Goal: Task Accomplishment & Management: Complete application form

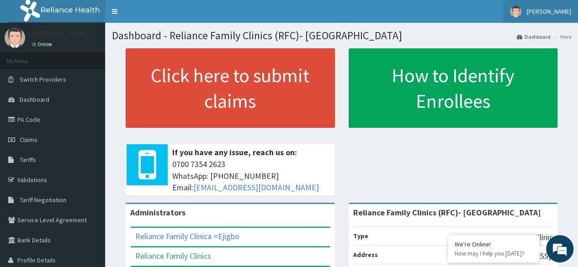
click at [553, 14] on span "[PERSON_NAME]" at bounding box center [549, 11] width 44 height 8
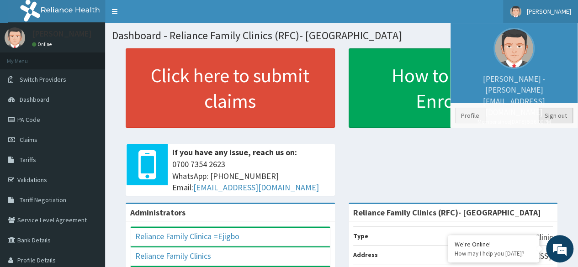
click at [553, 113] on link "Sign out" at bounding box center [556, 116] width 34 height 16
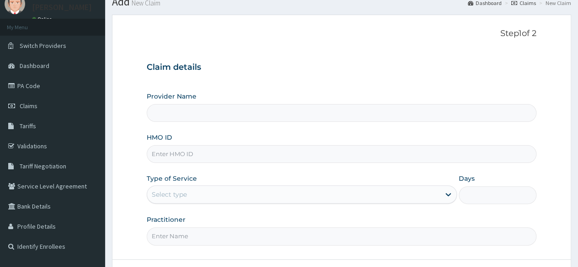
type input "Reliance Family Clinics (RFC)- Ejigbo"
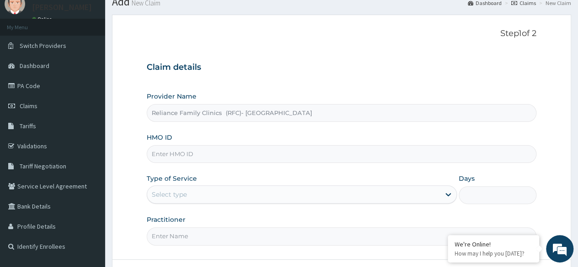
click at [545, 69] on form "Step 1 of 2 Claim details Provider Name Reliance Family Clinics (RFC)- Ejigbo H…" at bounding box center [341, 163] width 459 height 296
click at [340, 156] on input "HMO ID" at bounding box center [342, 154] width 390 height 18
paste input "PRN/10156/A"
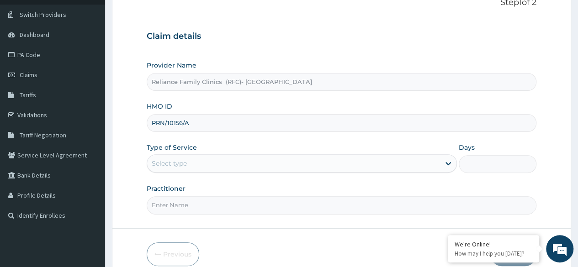
scroll to position [106, 0]
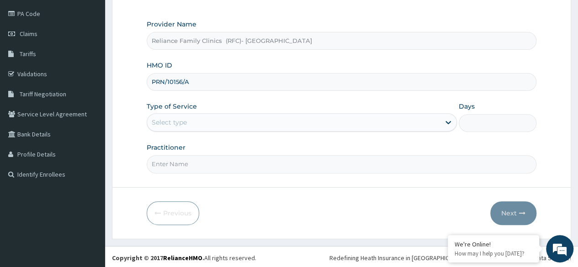
type input "PRN/10156/A"
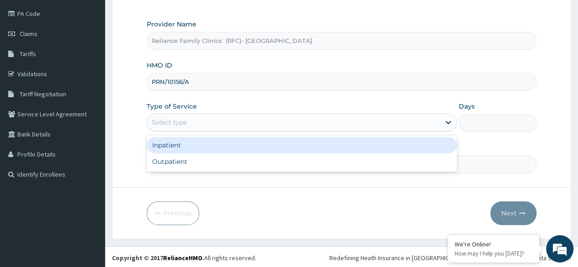
click at [281, 155] on div "Outpatient" at bounding box center [302, 161] width 310 height 16
type input "1"
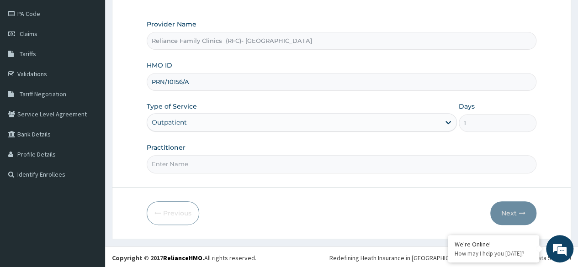
click at [293, 163] on input "Practitioner" at bounding box center [342, 164] width 390 height 18
type input "d"
type input "Dr Arubaleze"
click at [506, 209] on button "Next" at bounding box center [513, 213] width 46 height 24
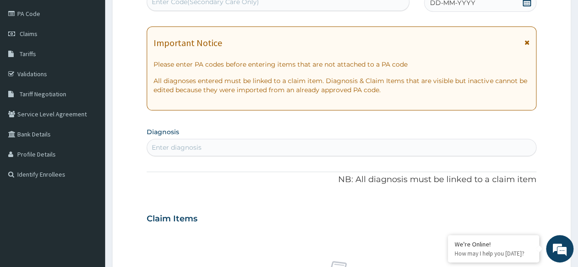
click at [526, 5] on span at bounding box center [526, 2] width 9 height 11
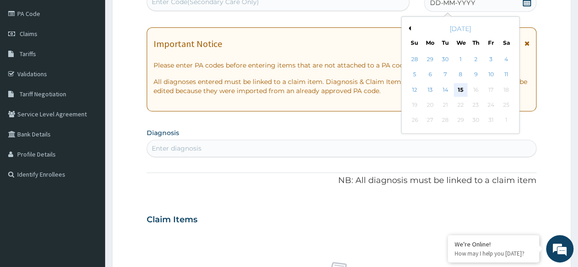
click at [457, 96] on div "15" at bounding box center [460, 90] width 14 height 14
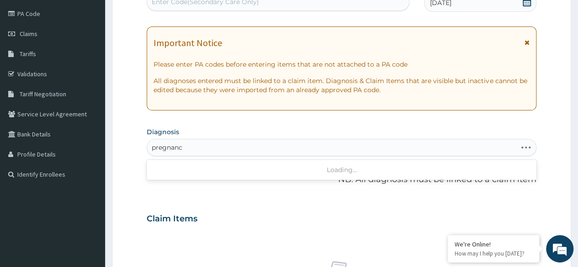
type input "pregnancy"
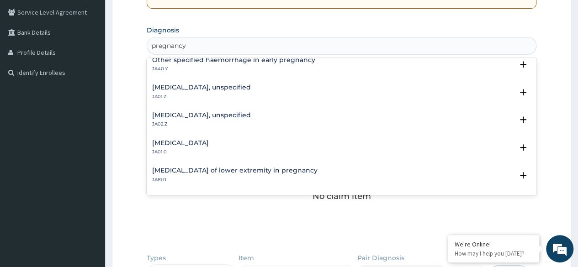
scroll to position [161, 0]
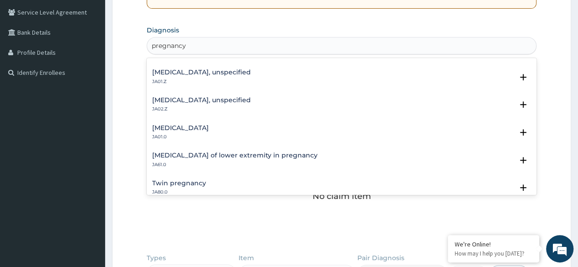
click at [209, 135] on p "JA01.0" at bounding box center [180, 137] width 57 height 6
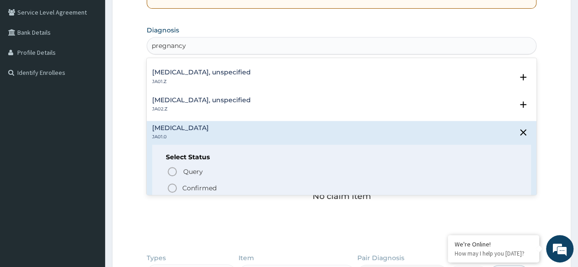
click at [208, 187] on p "Confirmed" at bounding box center [199, 188] width 34 height 9
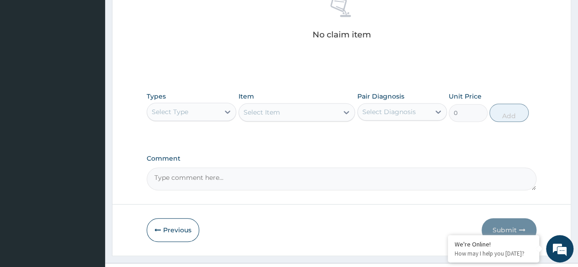
scroll to position [390, 0]
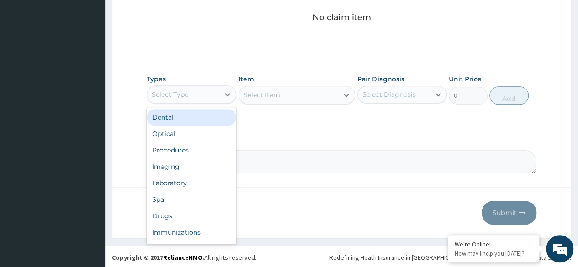
click at [203, 98] on div "Select Type" at bounding box center [183, 94] width 72 height 15
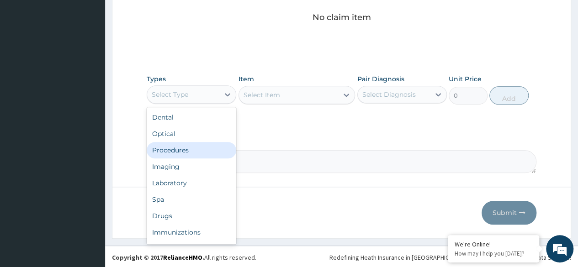
click at [210, 145] on div "Procedures" at bounding box center [192, 150] width 90 height 16
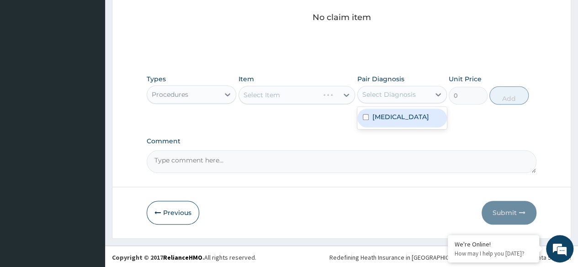
click at [417, 122] on label "Abdominal pregnancy" at bounding box center [400, 116] width 57 height 9
click at [407, 122] on label "Abdominal pregnancy" at bounding box center [400, 116] width 57 height 9
click at [405, 122] on label "Abdominal pregnancy" at bounding box center [400, 116] width 57 height 9
checkbox input "true"
click at [303, 92] on div "Select Item" at bounding box center [296, 95] width 117 height 18
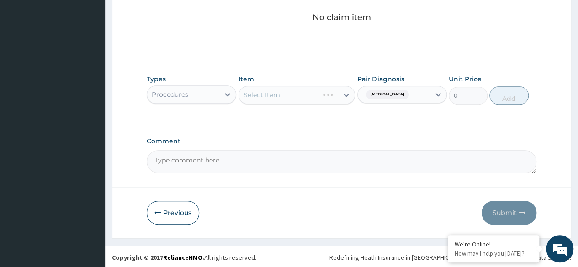
click at [305, 90] on div "Select Item" at bounding box center [296, 95] width 117 height 18
click at [318, 90] on div "Select Item" at bounding box center [296, 95] width 117 height 18
click at [314, 97] on div "Select Item" at bounding box center [296, 95] width 117 height 18
click at [331, 101] on div "Select Item" at bounding box center [296, 95] width 117 height 18
click at [314, 98] on div "Select Item" at bounding box center [296, 95] width 117 height 18
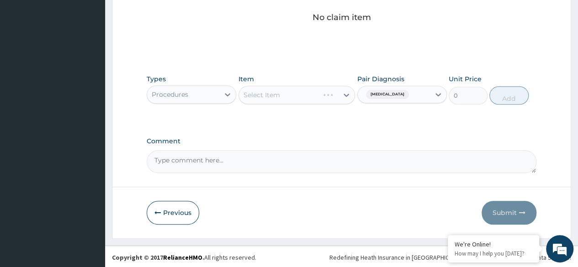
click at [334, 98] on div "Select Item" at bounding box center [296, 95] width 117 height 18
click at [335, 97] on div "Select Item" at bounding box center [296, 95] width 117 height 18
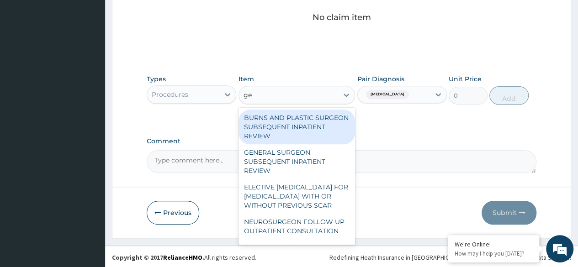
type input "gen"
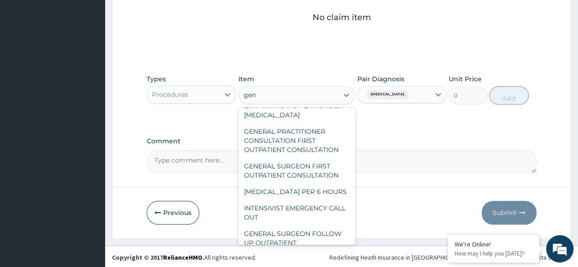
scroll to position [478, 0]
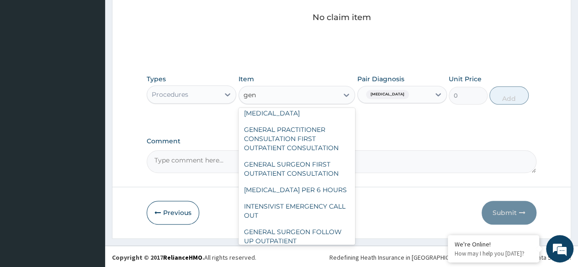
click at [316, 156] on div "GENERAL PRACTITIONER CONSULTATION FIRST OUTPATIENT CONSULTATION" at bounding box center [296, 139] width 117 height 35
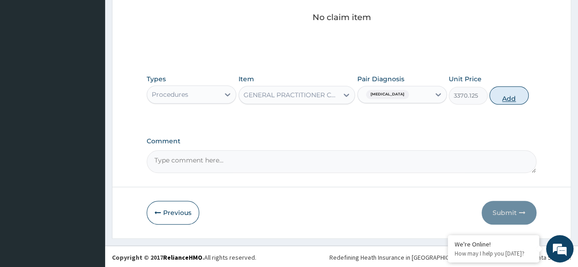
click at [509, 96] on button "Add" at bounding box center [508, 95] width 39 height 18
type input "0"
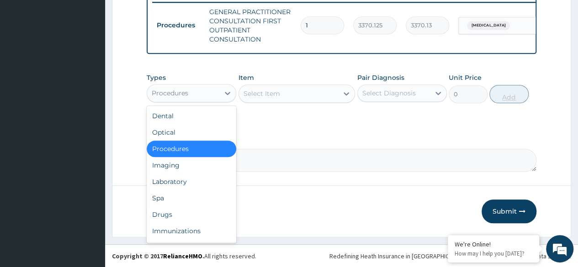
scroll to position [367, 0]
click at [205, 180] on div "Laboratory" at bounding box center [192, 181] width 90 height 16
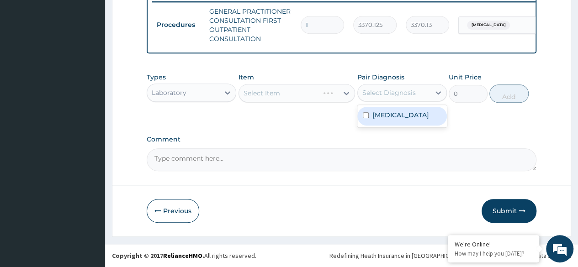
click at [402, 120] on label "Abdominal pregnancy" at bounding box center [400, 115] width 57 height 9
checkbox input "true"
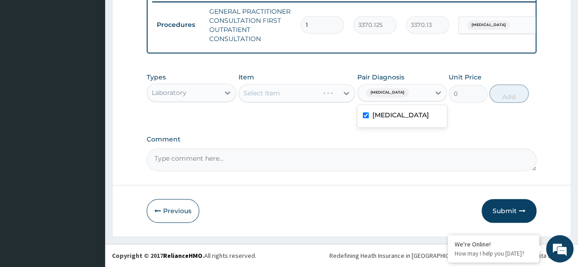
click at [313, 91] on div "Select Item" at bounding box center [296, 93] width 117 height 18
click at [313, 92] on div "Select Item" at bounding box center [296, 93] width 117 height 18
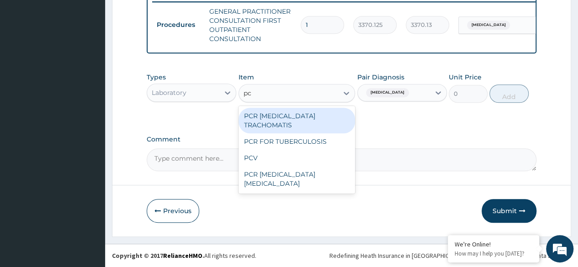
type input "pcv"
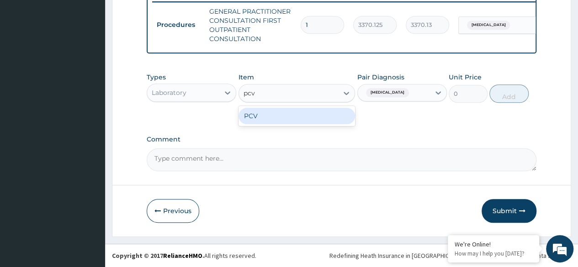
click at [319, 114] on div "PCV" at bounding box center [296, 116] width 117 height 16
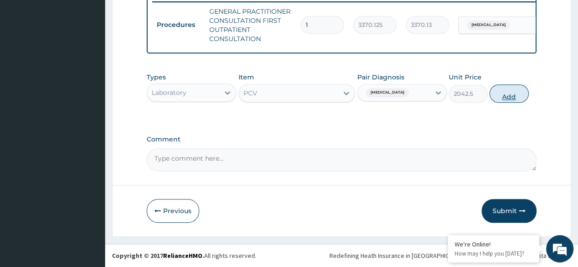
click at [512, 95] on button "Add" at bounding box center [508, 94] width 39 height 18
type input "0"
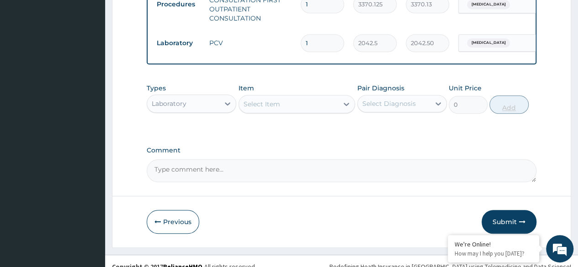
scroll to position [399, 0]
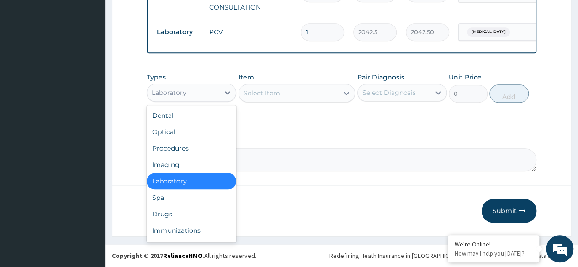
click at [197, 217] on div "Drugs" at bounding box center [192, 214] width 90 height 16
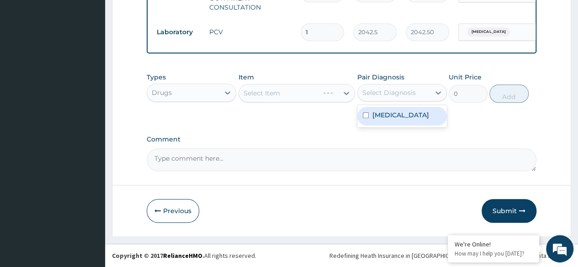
click at [424, 120] on label "Abdominal pregnancy" at bounding box center [400, 115] width 57 height 9
checkbox input "true"
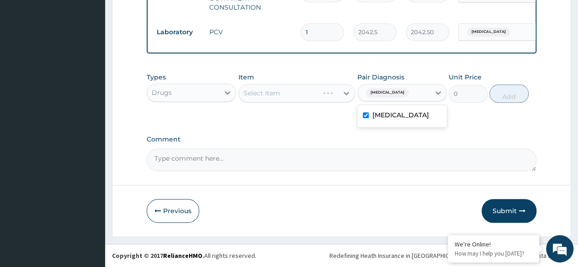
click at [326, 95] on div "Select Item" at bounding box center [296, 93] width 117 height 18
click at [312, 105] on div "Types Drugs Item Select Item Pair Diagnosis Abdominal pregnancy Unit Price 0 Add" at bounding box center [342, 87] width 390 height 39
click at [320, 90] on div "Select Item" at bounding box center [296, 93] width 117 height 18
click at [332, 96] on div "Select Item" at bounding box center [296, 93] width 117 height 18
click at [326, 92] on div "Select Item" at bounding box center [296, 93] width 117 height 18
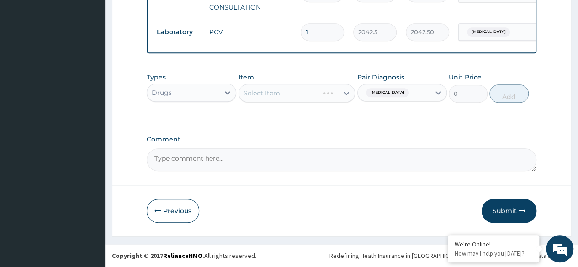
click at [336, 81] on div "Item Select Item" at bounding box center [296, 88] width 117 height 30
click at [335, 83] on div "Item Select Item" at bounding box center [296, 88] width 117 height 30
click at [342, 99] on div "Select Item" at bounding box center [296, 93] width 117 height 18
click at [344, 95] on div "Select Item" at bounding box center [296, 93] width 117 height 18
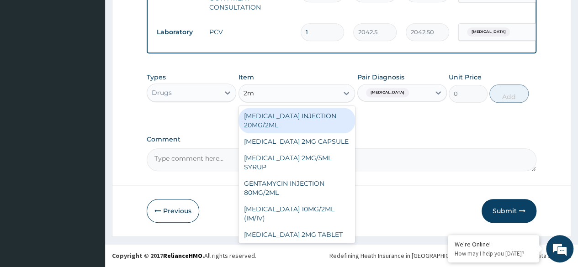
type input "2ml"
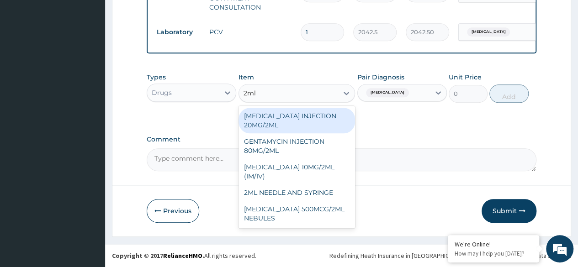
click at [325, 194] on div "2ML NEEDLE AND SYRINGE" at bounding box center [296, 193] width 117 height 16
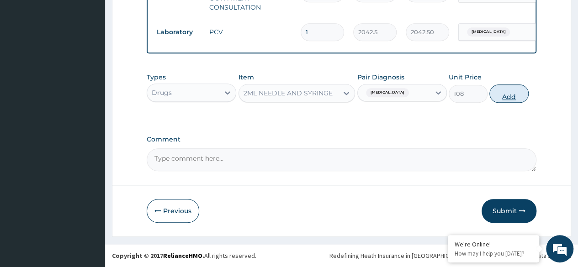
click at [511, 100] on button "Add" at bounding box center [508, 94] width 39 height 18
type input "0"
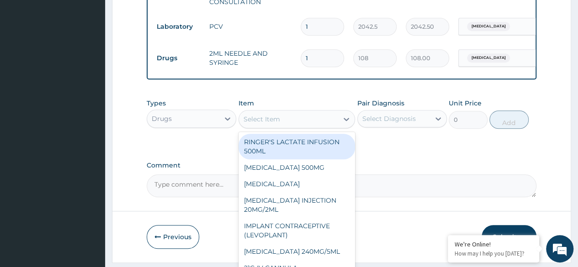
click at [305, 119] on div "Select Item" at bounding box center [289, 119] width 100 height 15
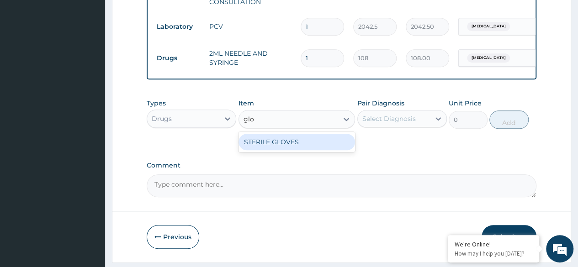
type input "glov"
click at [314, 150] on div "STERILE GLOVES" at bounding box center [296, 142] width 117 height 16
type input "500"
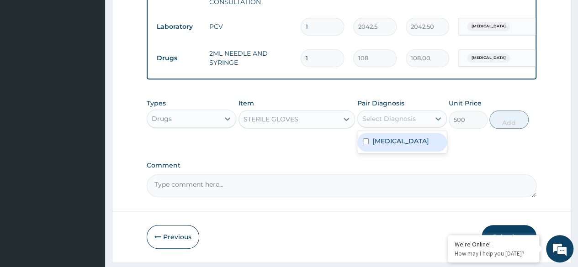
click at [419, 146] on label "[MEDICAL_DATA]" at bounding box center [400, 141] width 57 height 9
checkbox input "true"
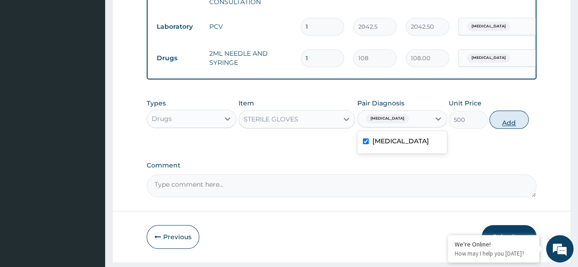
click at [521, 129] on button "Add" at bounding box center [508, 120] width 39 height 18
type input "0"
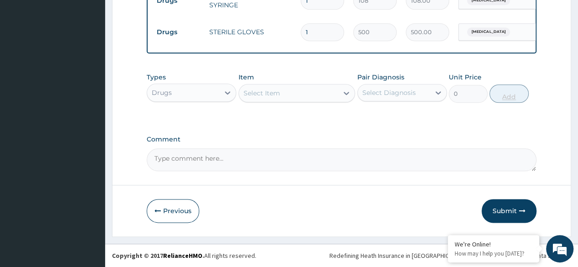
scroll to position [460, 0]
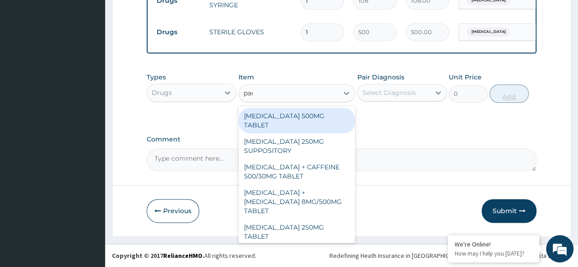
type input "para"
click at [299, 127] on div "[MEDICAL_DATA] 500MG TABLET" at bounding box center [296, 121] width 117 height 26
type input "30"
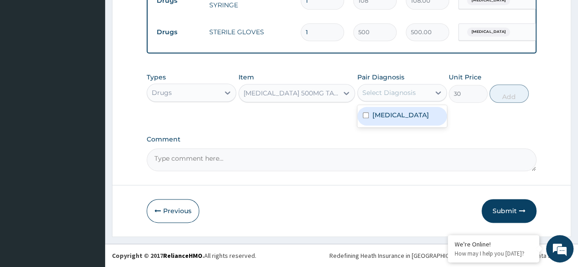
click at [410, 120] on label "[MEDICAL_DATA]" at bounding box center [400, 115] width 57 height 9
checkbox input "true"
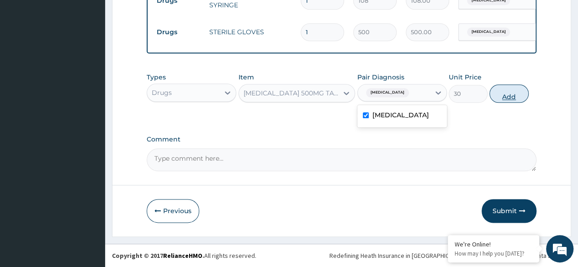
click at [507, 101] on button "Add" at bounding box center [508, 94] width 39 height 18
type input "0"
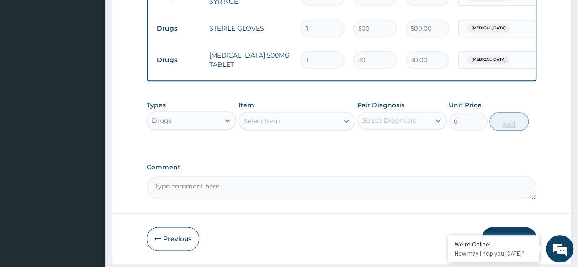
type input "0.00"
type input "2"
type input "60.00"
type input "24"
type input "720.00"
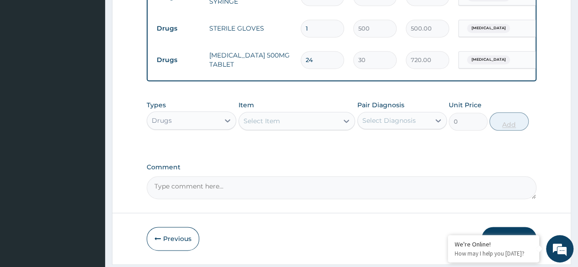
scroll to position [494, 0]
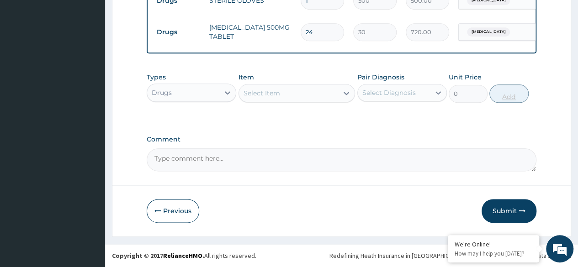
type input "24"
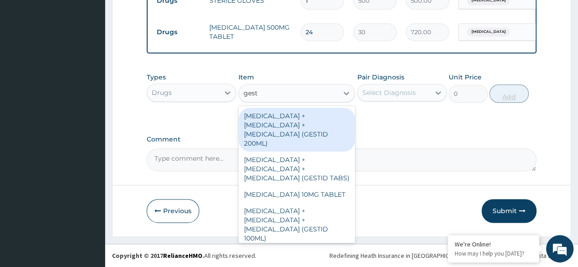
type input "gesti"
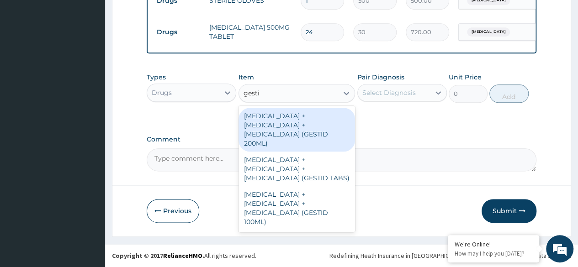
click at [322, 189] on div "ALUMINUM HYDROXIDE + MAGNESIUM HYDROXIDE + SIMETHICONE (GESTID 100ML)" at bounding box center [296, 208] width 117 height 44
type input "1536"
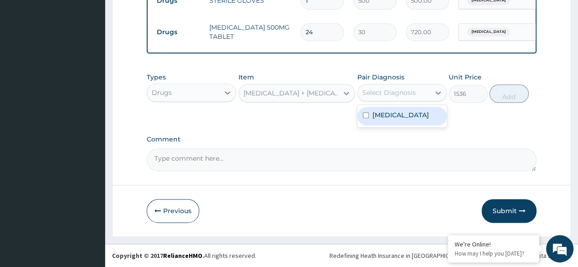
click at [419, 120] on label "Abdominal pregnancy" at bounding box center [400, 115] width 57 height 9
checkbox input "true"
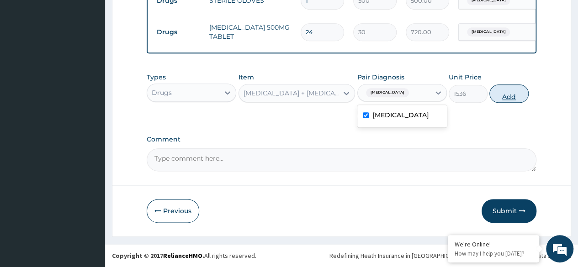
click at [502, 103] on button "Add" at bounding box center [508, 94] width 39 height 18
type input "0"
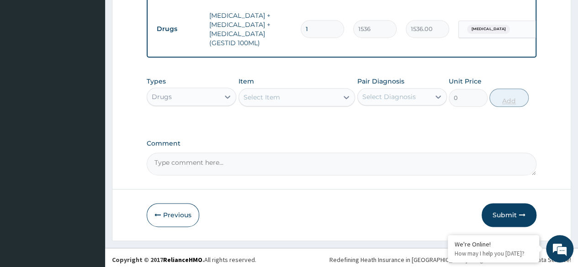
scroll to position [549, 0]
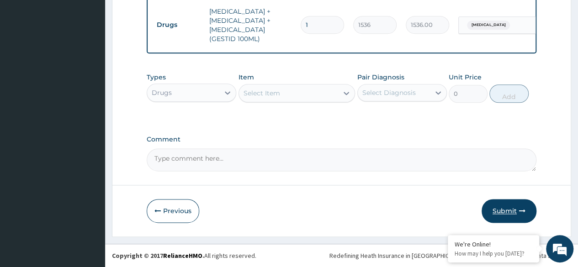
click at [504, 214] on button "Submit" at bounding box center [509, 211] width 55 height 24
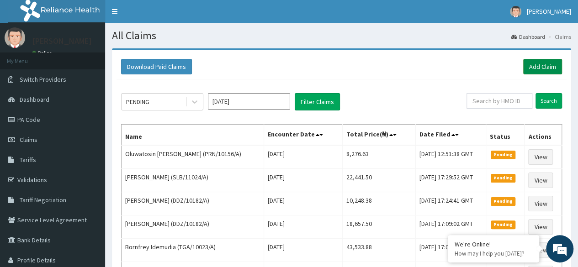
click at [540, 60] on link "Add Claim" at bounding box center [542, 67] width 39 height 16
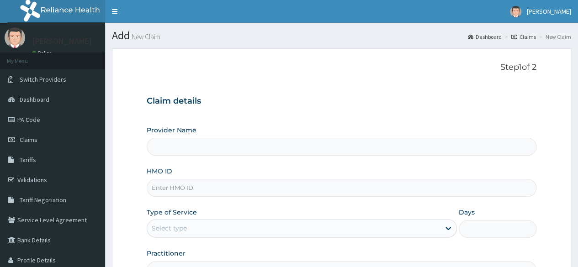
click at [391, 190] on input "HMO ID" at bounding box center [342, 188] width 390 height 18
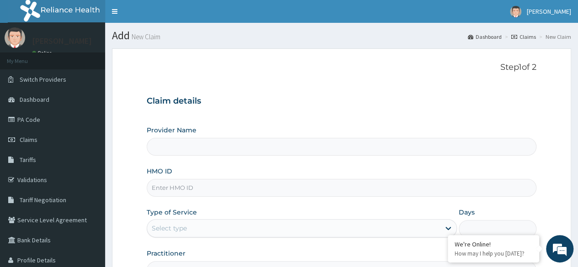
paste input "NLM/10054/E"
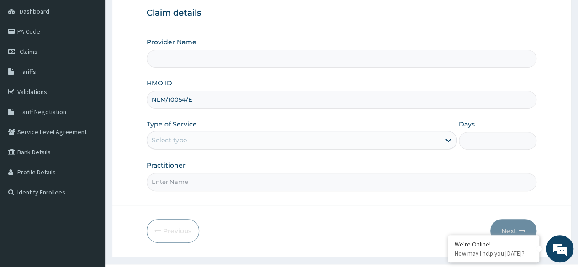
scroll to position [106, 0]
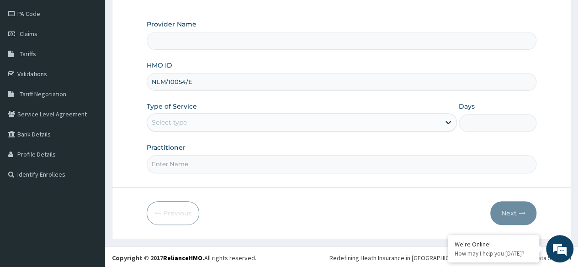
type input "NLM/10054/E"
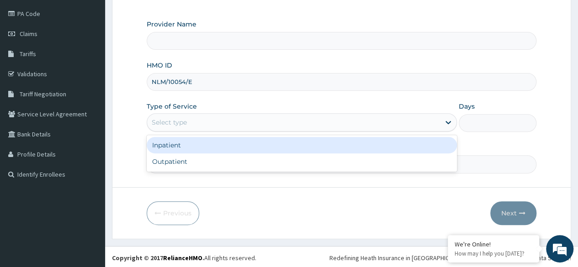
click at [267, 157] on div "Outpatient" at bounding box center [302, 161] width 310 height 16
type input "1"
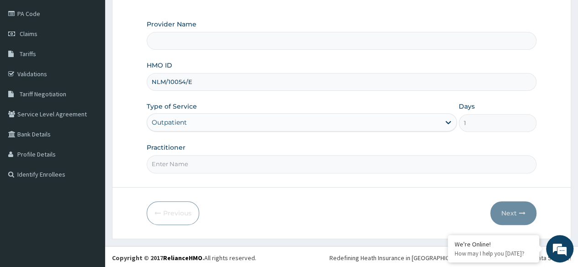
click at [269, 161] on input "Practitioner" at bounding box center [342, 164] width 390 height 18
click at [243, 160] on input "Practitioner" at bounding box center [342, 164] width 390 height 18
type input "Reliance Family Clinics (RFC)- Ejigbo"
type input "Dr Arubaleze"
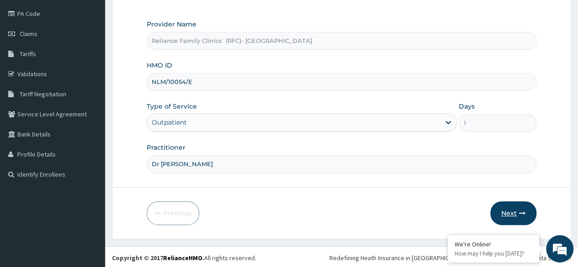
click at [514, 221] on button "Next" at bounding box center [513, 213] width 46 height 24
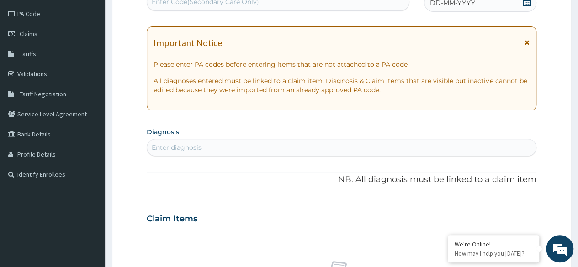
click at [525, 7] on span at bounding box center [526, 2] width 9 height 11
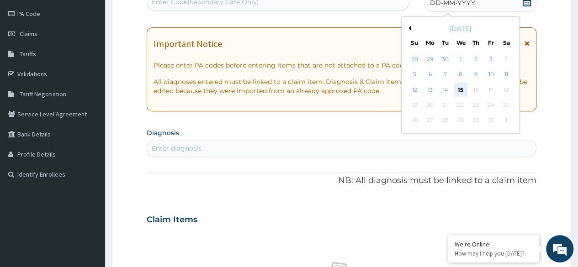
click at [461, 92] on div "15" at bounding box center [460, 90] width 14 height 14
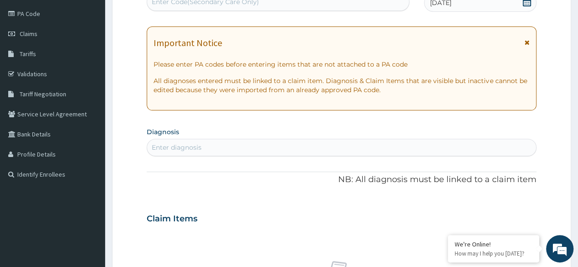
scroll to position [0, 0]
type input "child"
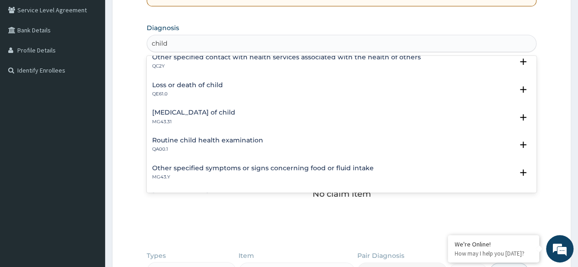
scroll to position [214, 0]
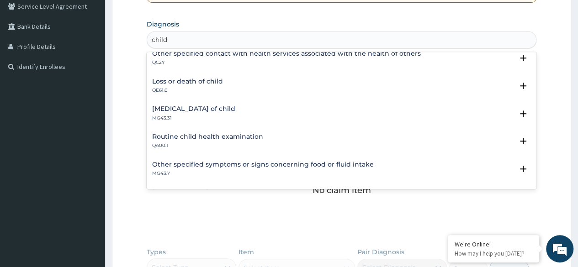
click at [292, 133] on div "Routine child health examination QA00.1" at bounding box center [341, 141] width 379 height 16
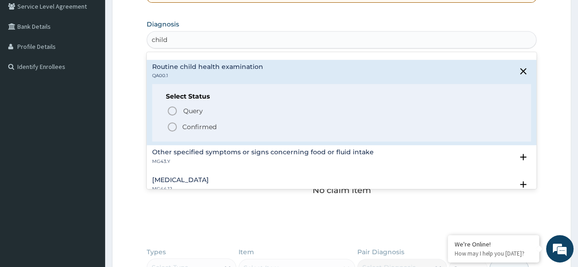
scroll to position [126, 0]
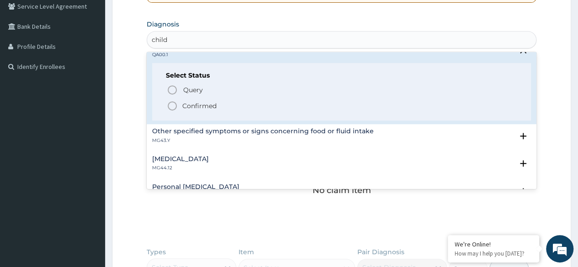
click at [217, 107] on span "Confirmed" at bounding box center [342, 106] width 350 height 11
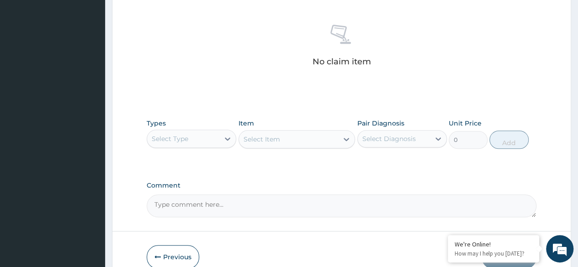
scroll to position [390, 0]
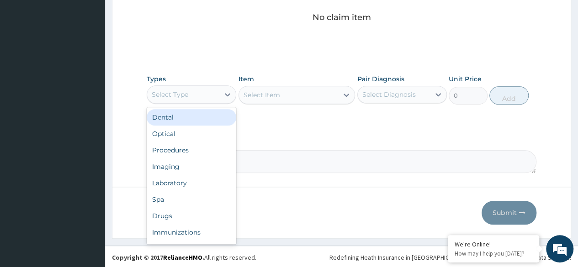
click at [206, 149] on div "Procedures" at bounding box center [192, 150] width 90 height 16
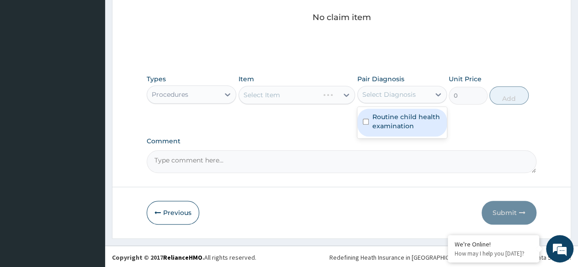
click at [414, 124] on label "Routine child health examination" at bounding box center [406, 121] width 69 height 18
checkbox input "true"
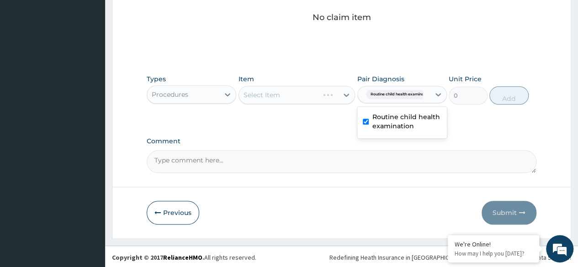
click at [322, 101] on div "Select Item" at bounding box center [296, 95] width 117 height 18
click at [309, 95] on div "Select Item" at bounding box center [296, 95] width 117 height 18
click at [333, 95] on div "Select Item" at bounding box center [296, 95] width 117 height 18
click at [331, 101] on div "Select Item" at bounding box center [296, 95] width 117 height 18
click at [329, 98] on div "Select Item" at bounding box center [296, 95] width 117 height 18
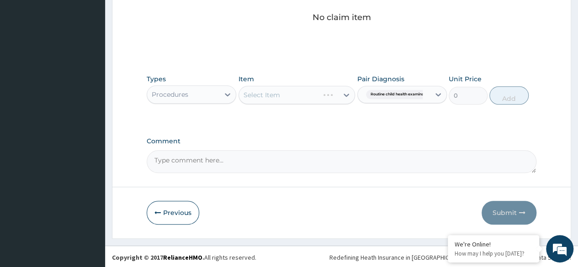
click at [327, 98] on div "Select Item" at bounding box center [296, 95] width 117 height 18
click at [314, 100] on div "Select Item" at bounding box center [296, 95] width 117 height 18
click at [317, 98] on div "Select Item" at bounding box center [296, 95] width 117 height 18
click at [323, 94] on div "Select Item" at bounding box center [296, 95] width 117 height 18
click at [321, 92] on div "Select Item" at bounding box center [296, 95] width 117 height 18
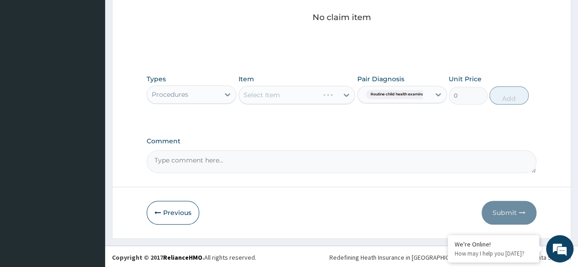
click at [320, 96] on div "Select Item" at bounding box center [296, 95] width 117 height 18
click at [322, 96] on div "Select Item" at bounding box center [296, 95] width 117 height 18
click at [325, 101] on div "Select Item" at bounding box center [296, 95] width 117 height 18
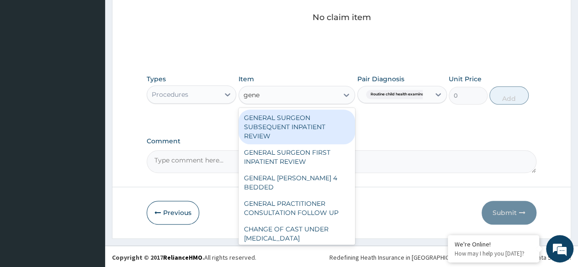
type input "gener"
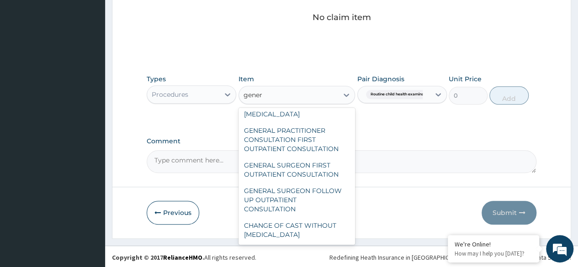
click at [322, 138] on div "GENERAL PRACTITIONER CONSULTATION FIRST OUTPATIENT CONSULTATION" at bounding box center [296, 139] width 117 height 35
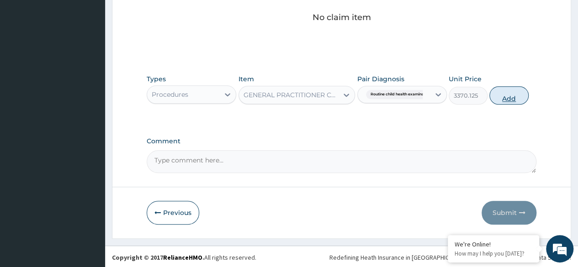
click at [513, 100] on button "Add" at bounding box center [508, 95] width 39 height 18
type input "0"
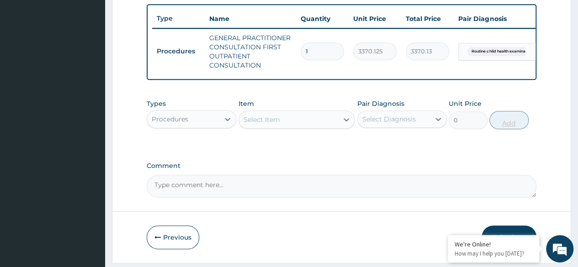
scroll to position [367, 0]
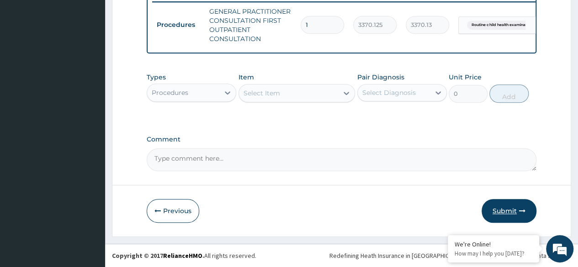
click at [508, 212] on button "Submit" at bounding box center [509, 211] width 55 height 24
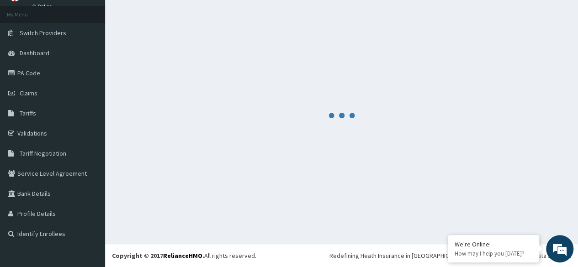
scroll to position [46, 0]
click at [538, 99] on div at bounding box center [341, 115] width 459 height 227
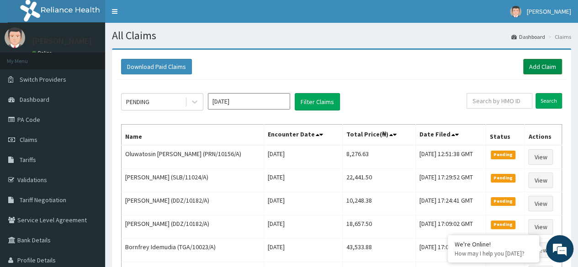
click at [542, 66] on link "Add Claim" at bounding box center [542, 67] width 39 height 16
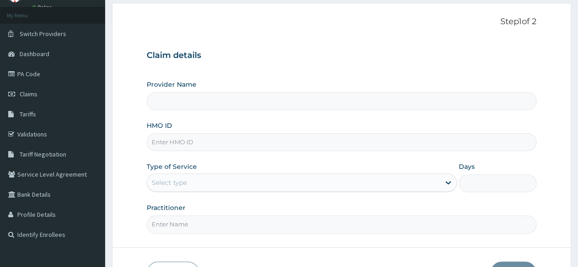
scroll to position [46, 0]
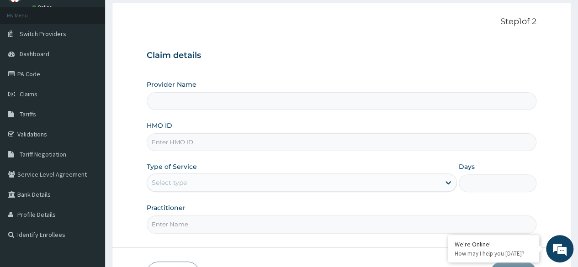
click at [439, 145] on input "HMO ID" at bounding box center [342, 142] width 390 height 18
paste input "LPD/10076/B"
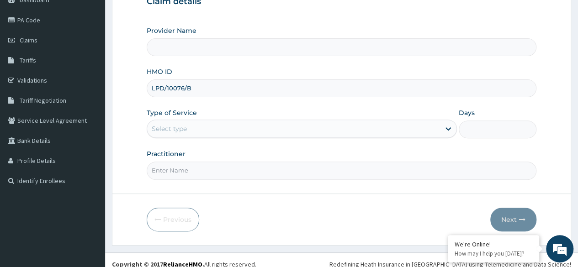
scroll to position [106, 0]
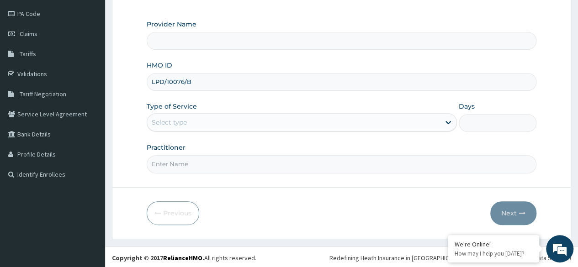
type input "LPD/10076/B"
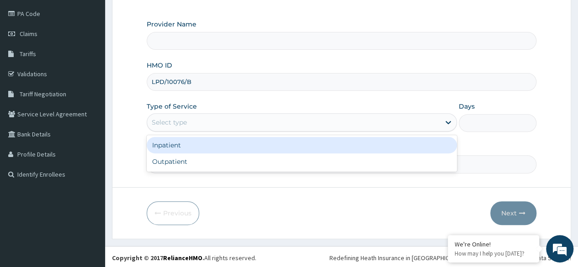
type input "Reliance Family Clinics (RFC)- [GEOGRAPHIC_DATA]"
click at [308, 162] on div "Outpatient" at bounding box center [302, 161] width 310 height 16
type input "1"
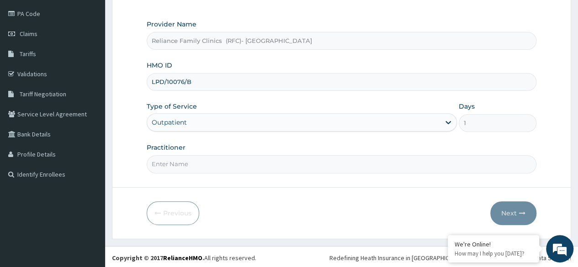
click at [317, 164] on input "Practitioner" at bounding box center [342, 164] width 390 height 18
type input "Dr Arubaleze"
click at [512, 209] on button "Next" at bounding box center [513, 213] width 46 height 24
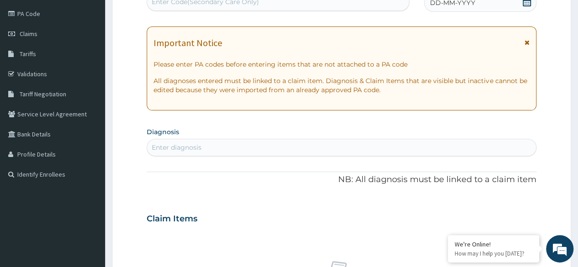
click at [524, 6] on span at bounding box center [526, 2] width 9 height 11
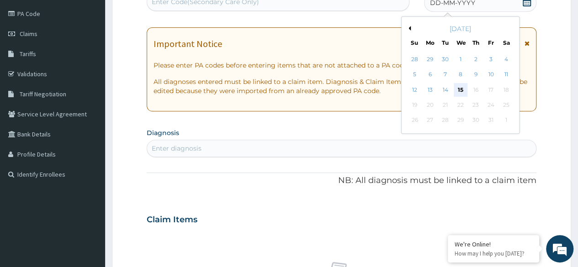
click at [456, 92] on div "15" at bounding box center [460, 90] width 14 height 14
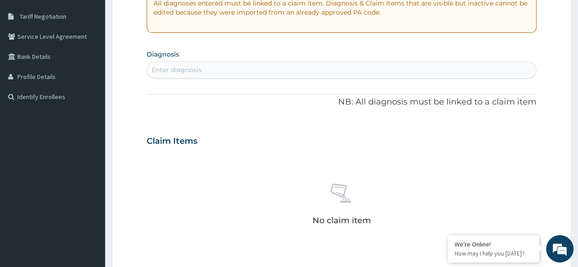
scroll to position [0, 0]
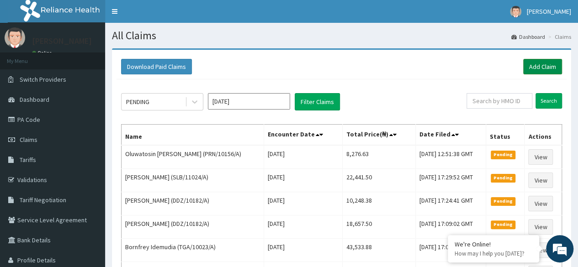
click at [544, 68] on link "Add Claim" at bounding box center [542, 67] width 39 height 16
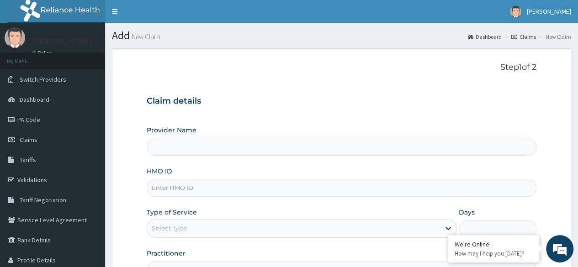
type input "Reliance Family Clinics (RFC)- [GEOGRAPHIC_DATA]"
click at [49, 144] on link "Claims" at bounding box center [52, 140] width 105 height 20
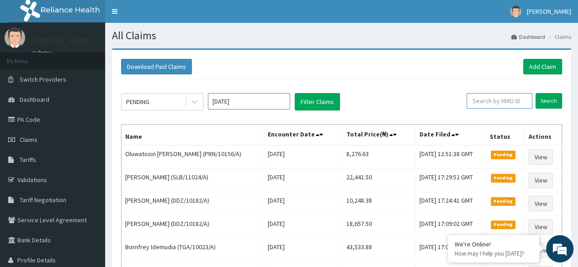
click at [515, 103] on input "text" at bounding box center [499, 101] width 66 height 16
paste input "LPD/10076/B"
type input "LPD/10076/B"
click at [535, 93] on input "Search" at bounding box center [548, 101] width 26 height 16
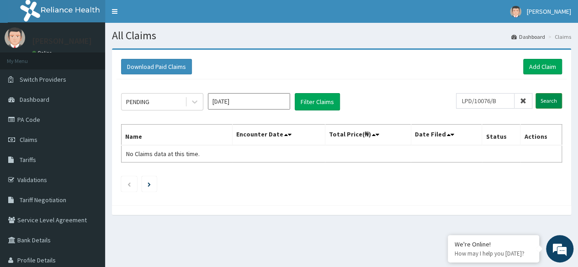
drag, startPoint x: 515, startPoint y: 103, endPoint x: 543, endPoint y: 105, distance: 28.0
click at [543, 105] on form "LPD/10076/B Search" at bounding box center [509, 101] width 106 height 16
click at [543, 105] on input "Search" at bounding box center [548, 101] width 26 height 16
click at [509, 101] on input "LPD/10076/B" at bounding box center [485, 101] width 58 height 16
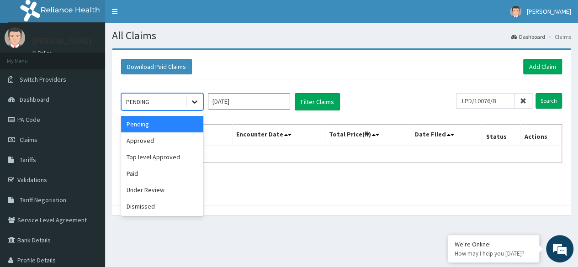
click at [194, 100] on icon at bounding box center [194, 101] width 9 height 9
click at [182, 144] on div "Approved" at bounding box center [162, 140] width 82 height 16
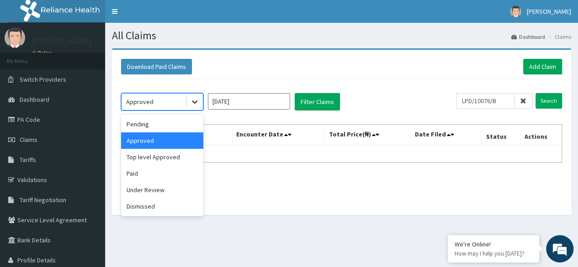
click at [190, 102] on icon at bounding box center [194, 101] width 9 height 9
click at [179, 158] on div "Top level Approved" at bounding box center [162, 157] width 82 height 16
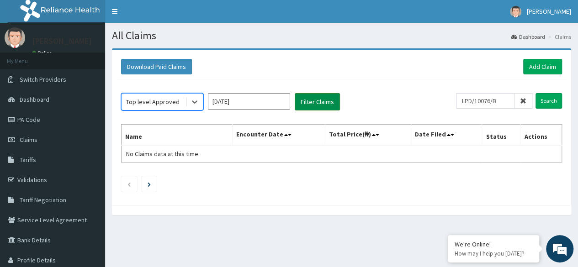
click at [324, 96] on button "Filter Claims" at bounding box center [317, 101] width 45 height 17
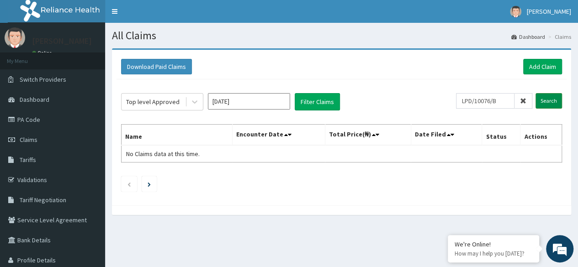
click at [553, 101] on input "Search" at bounding box center [548, 101] width 26 height 16
click at [317, 101] on button "Filter Claims" at bounding box center [317, 101] width 45 height 17
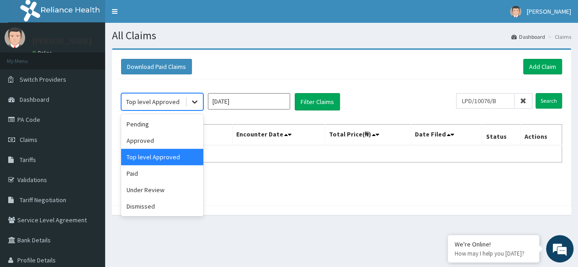
click at [187, 102] on div at bounding box center [194, 102] width 16 height 16
click at [167, 154] on div "Top level Approved" at bounding box center [162, 157] width 82 height 16
click at [198, 100] on icon at bounding box center [194, 101] width 9 height 9
click at [185, 175] on div "Paid" at bounding box center [162, 173] width 82 height 16
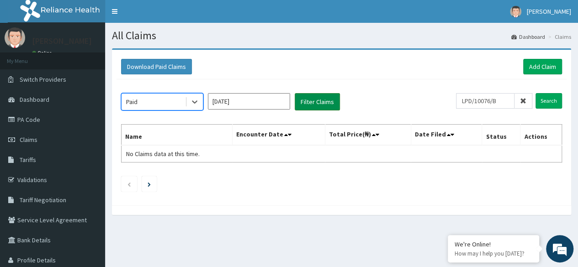
click at [311, 98] on button "Filter Claims" at bounding box center [317, 101] width 45 height 17
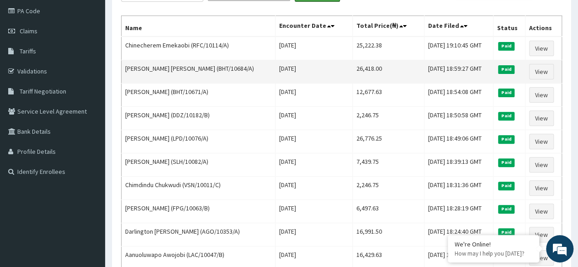
scroll to position [115, 0]
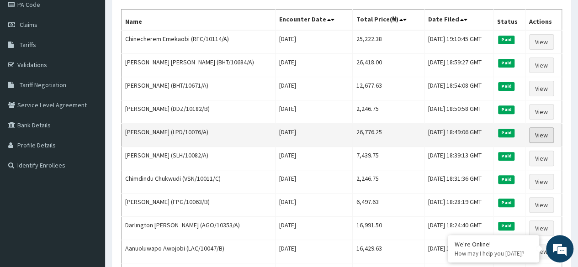
click at [542, 134] on link "View" at bounding box center [541, 135] width 25 height 16
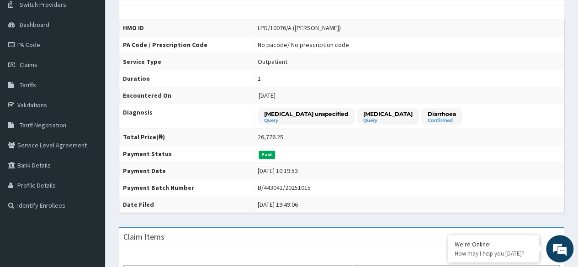
click at [547, 159] on td "Paid" at bounding box center [409, 154] width 310 height 17
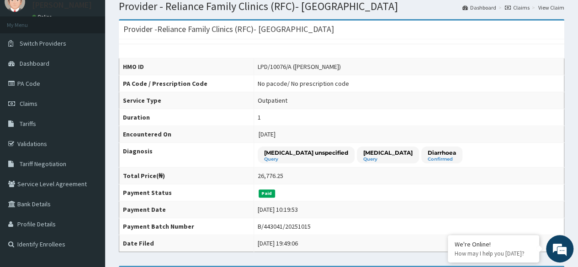
scroll to position [37, 0]
drag, startPoint x: 299, startPoint y: 66, endPoint x: 259, endPoint y: 64, distance: 39.8
click at [259, 64] on tr "HMO ID LPD/10076/A ([PERSON_NAME])" at bounding box center [341, 66] width 445 height 17
copy tr "LPD/10076/A"
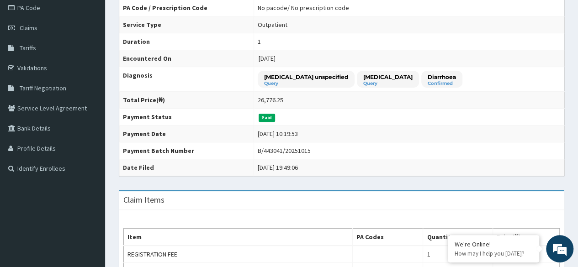
scroll to position [0, 0]
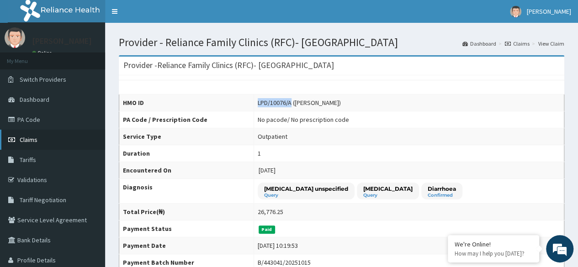
click at [38, 142] on link "Claims" at bounding box center [52, 140] width 105 height 20
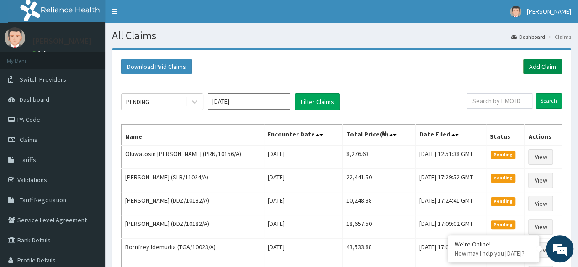
click at [541, 69] on link "Add Claim" at bounding box center [542, 67] width 39 height 16
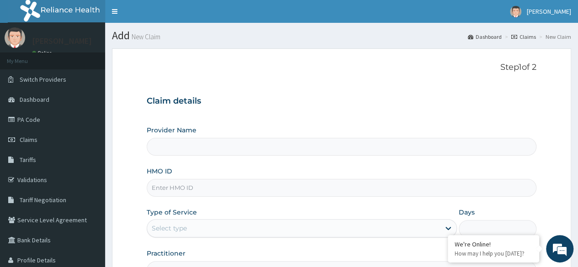
type input "Reliance Family Clinics (RFC)- [GEOGRAPHIC_DATA]"
click at [361, 189] on input "HMO ID" at bounding box center [342, 188] width 390 height 18
paste input "LPD/10076/A"
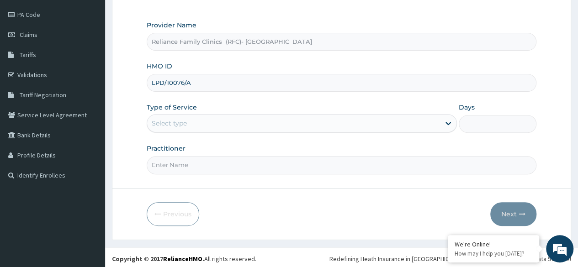
click at [165, 82] on input "LPD/10076/A" at bounding box center [342, 83] width 390 height 18
type input "LPD/10076/A"
click at [232, 127] on div "Select type" at bounding box center [293, 123] width 293 height 15
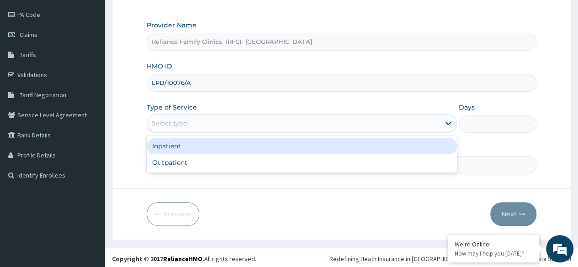
click at [305, 168] on div "Outpatient" at bounding box center [302, 162] width 310 height 16
type input "1"
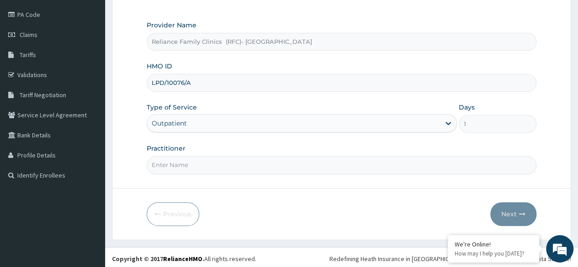
click at [309, 163] on input "Practitioner" at bounding box center [342, 165] width 390 height 18
type input "Dr [PERSON_NAME]"
click at [513, 216] on button "Next" at bounding box center [513, 214] width 46 height 24
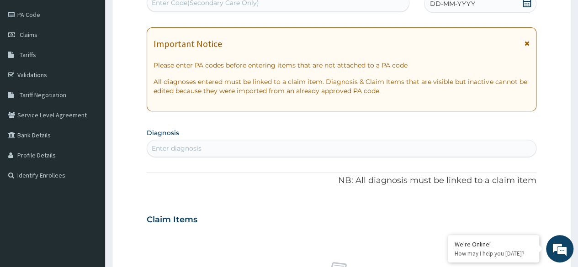
click at [524, 10] on div "DD-MM-YYYY" at bounding box center [480, 4] width 112 height 18
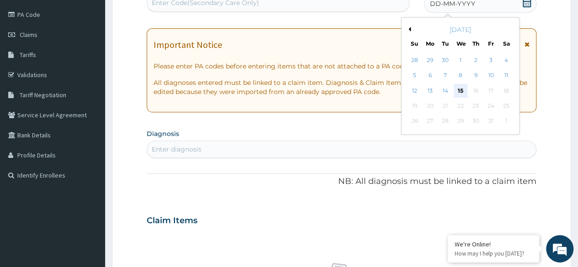
click at [459, 93] on div "15" at bounding box center [460, 91] width 14 height 14
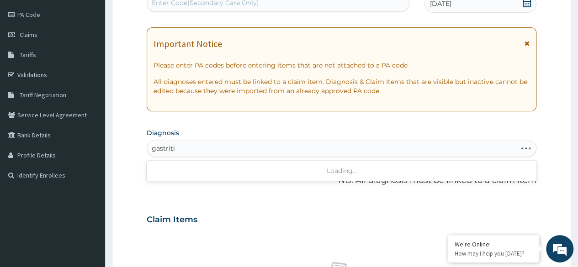
type input "gastritis"
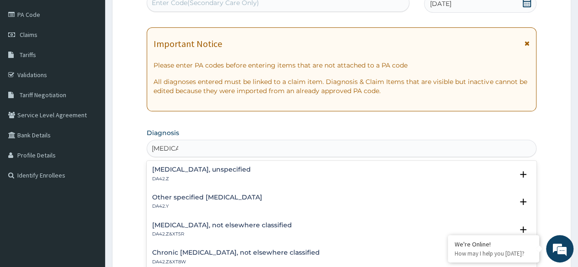
click at [198, 177] on p "DA42.Z" at bounding box center [201, 179] width 99 height 6
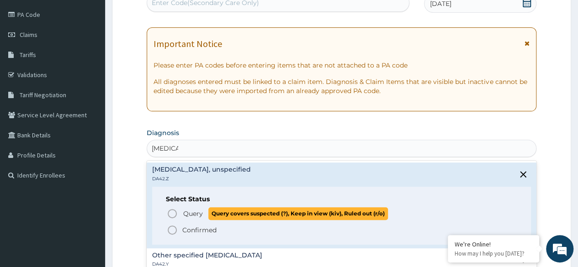
click at [189, 215] on span "Query" at bounding box center [193, 213] width 20 height 9
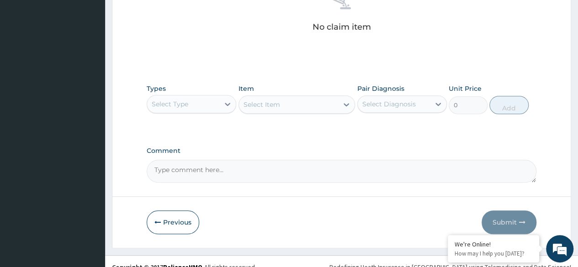
scroll to position [390, 0]
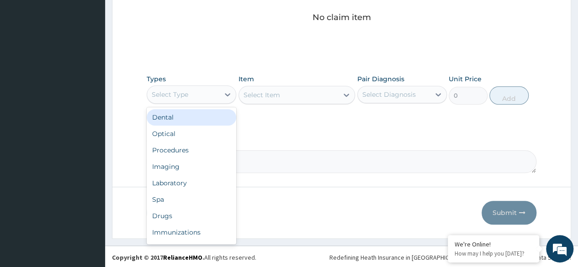
click at [214, 90] on div "Select Type" at bounding box center [183, 94] width 72 height 15
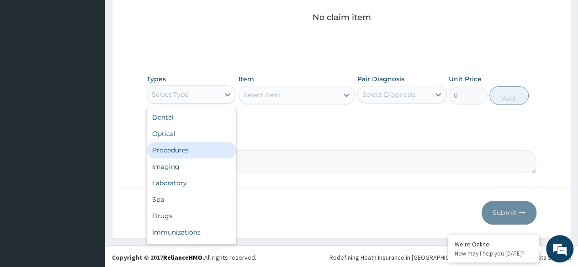
click at [195, 147] on div "Procedures" at bounding box center [192, 150] width 90 height 16
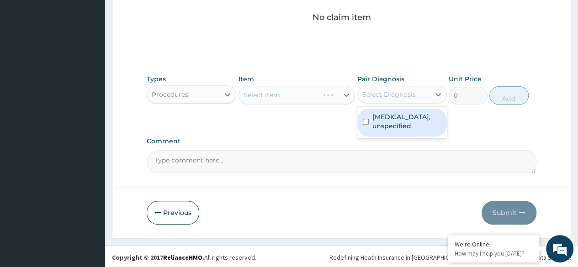
click at [413, 94] on div "Select Diagnosis" at bounding box center [388, 94] width 53 height 9
click at [417, 117] on label "Gastritis, unspecified" at bounding box center [406, 121] width 69 height 18
checkbox input "true"
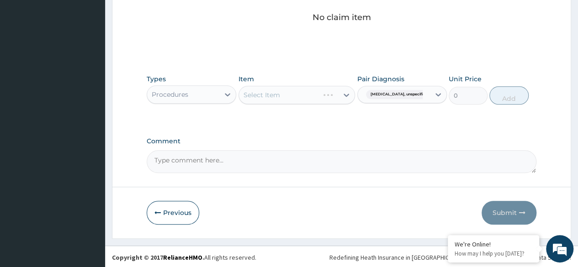
click at [319, 95] on div "Select Item" at bounding box center [296, 95] width 117 height 18
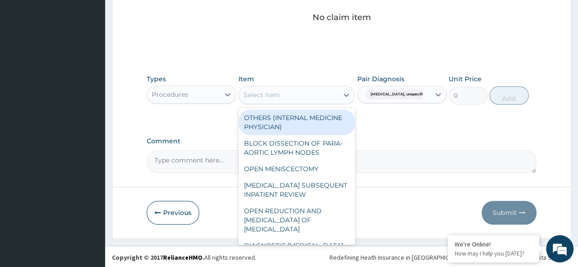
click at [316, 94] on div "Select Item" at bounding box center [289, 95] width 100 height 15
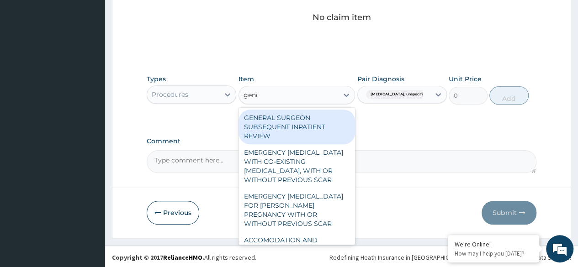
type input "gener"
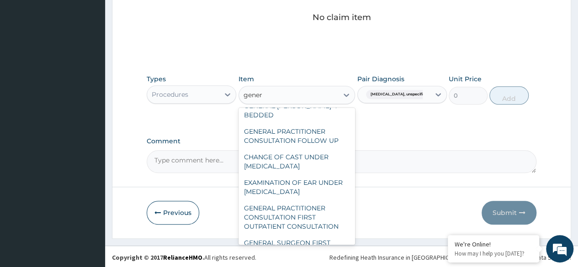
scroll to position [150, 0]
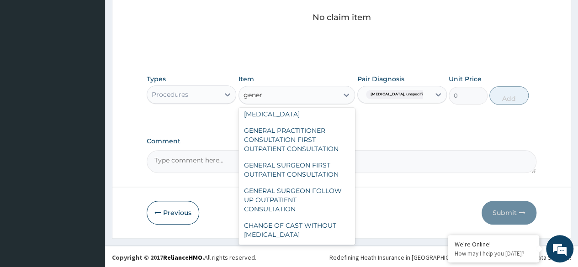
click at [317, 140] on div "GENERAL PRACTITIONER CONSULTATION FIRST OUTPATIENT CONSULTATION" at bounding box center [296, 139] width 117 height 35
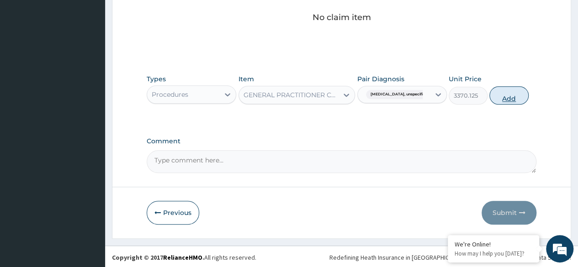
click at [509, 96] on button "Add" at bounding box center [508, 95] width 39 height 18
type input "0"
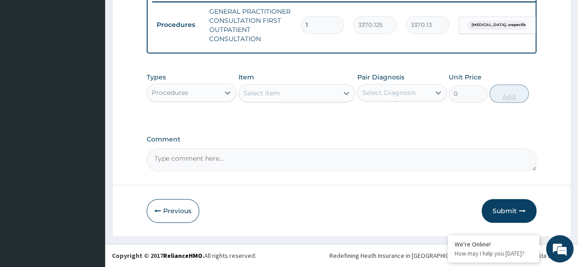
scroll to position [0, 69]
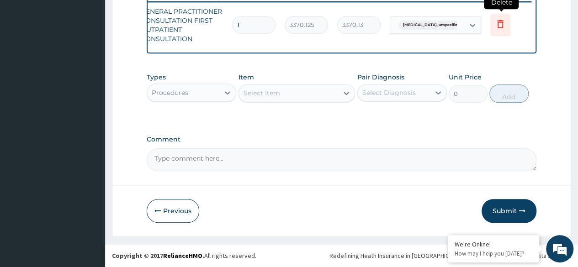
click at [505, 24] on icon at bounding box center [500, 25] width 20 height 22
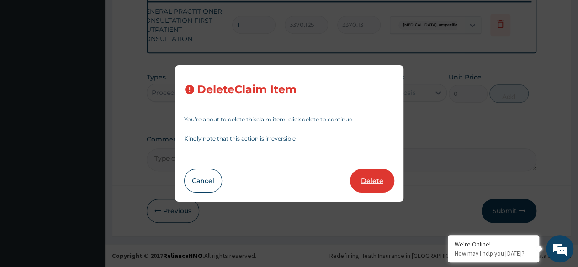
click at [367, 182] on button "Delete" at bounding box center [372, 181] width 44 height 24
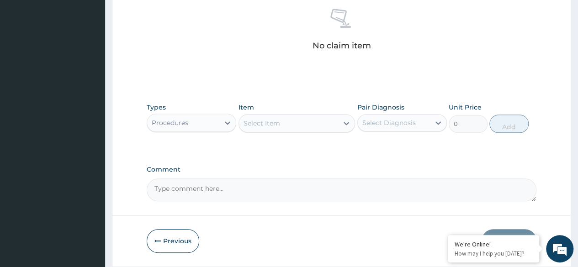
scroll to position [365, 0]
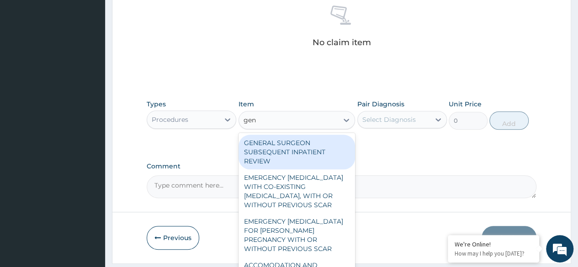
type input "gene"
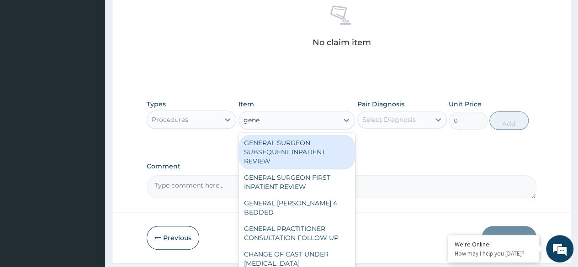
click at [333, 227] on div "GENERAL PRACTITIONER CONSULTATION FOLLOW UP" at bounding box center [296, 234] width 117 height 26
type input "2246.75"
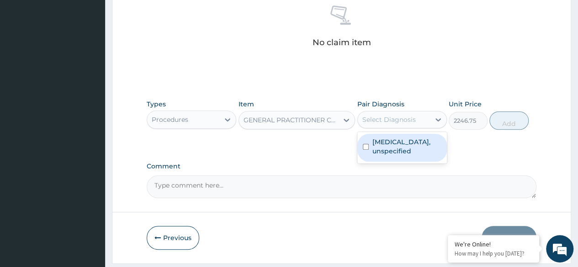
click at [424, 148] on div "Gastritis, unspecified" at bounding box center [402, 148] width 90 height 28
checkbox input "true"
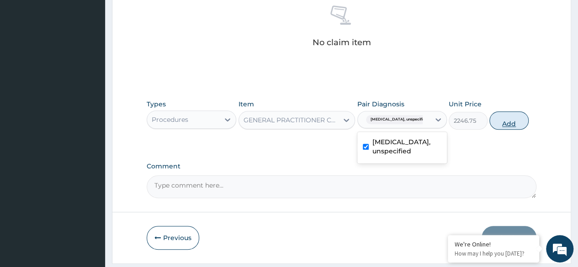
click at [513, 123] on button "Add" at bounding box center [508, 120] width 39 height 18
type input "0"
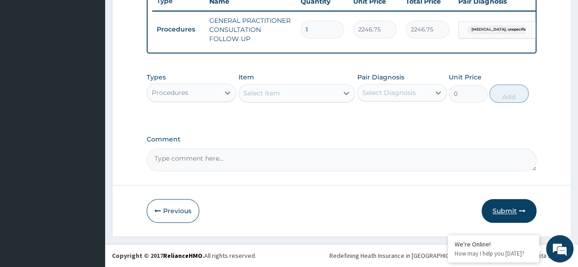
click at [501, 212] on button "Submit" at bounding box center [509, 211] width 55 height 24
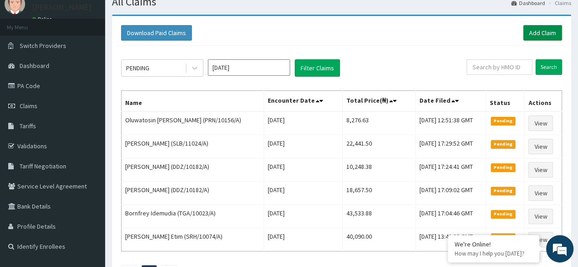
click at [549, 30] on link "Add Claim" at bounding box center [542, 33] width 39 height 16
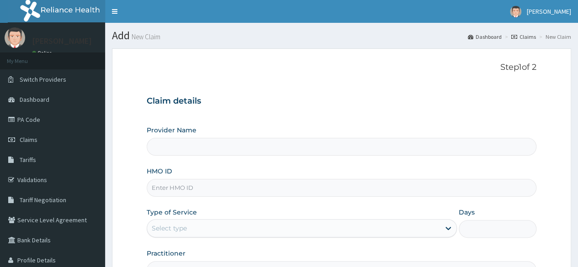
type input "NSS/10004/C"
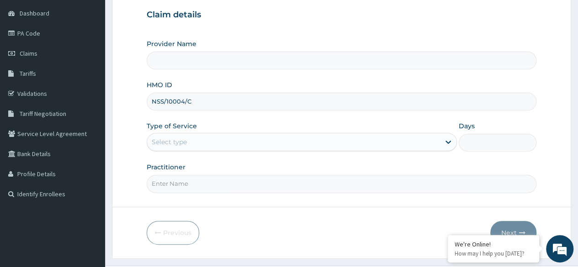
type input "Reliance Family Clinics (RFC)- [GEOGRAPHIC_DATA]"
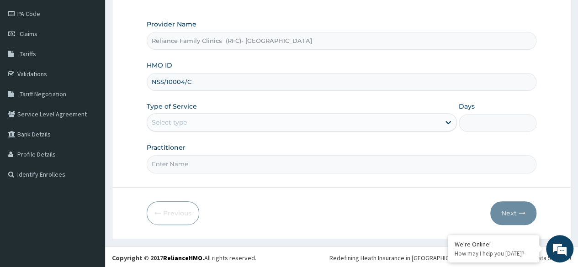
type input "NSS/10004/C"
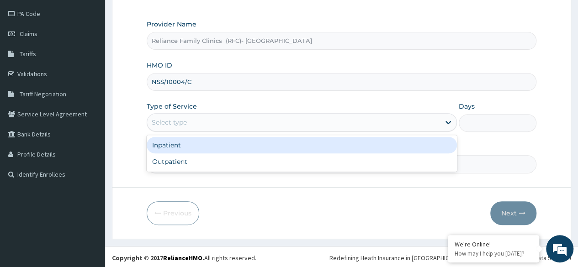
click at [265, 120] on div "Select type" at bounding box center [293, 122] width 293 height 15
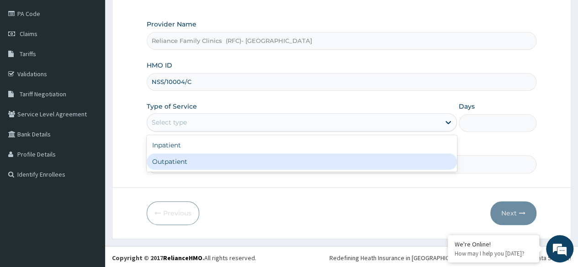
click at [279, 164] on div "Outpatient" at bounding box center [302, 161] width 310 height 16
type input "1"
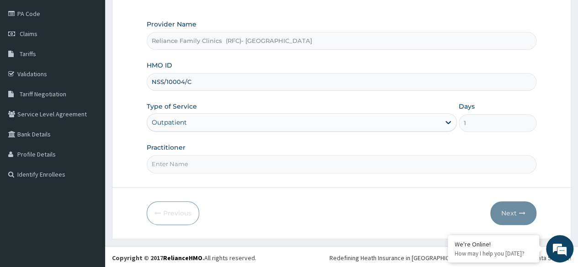
click at [279, 164] on input "Practitioner" at bounding box center [342, 164] width 390 height 18
type input "Dr [PERSON_NAME]"
click at [536, 94] on form "Step 1 of 2 Claim details Provider Name Reliance Family Clinics (RFC)- Ejigbo H…" at bounding box center [341, 90] width 459 height 296
click at [509, 212] on button "Next" at bounding box center [513, 213] width 46 height 24
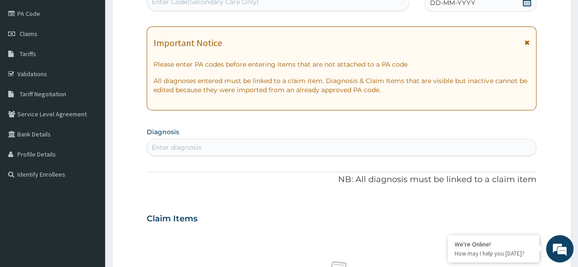
click at [543, 130] on form "Step 2 of 2 PA Code / Prescription Code Enter Code(Secondary Care Only) Encount…" at bounding box center [341, 230] width 459 height 577
click at [521, 6] on div "DD-MM-YYYY" at bounding box center [480, 3] width 112 height 18
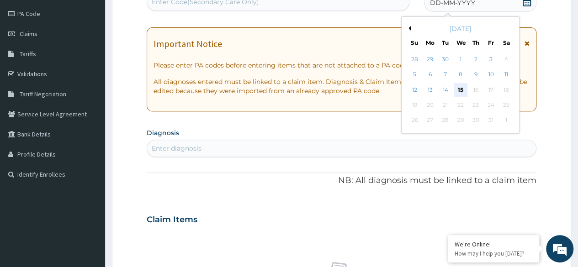
click at [460, 92] on div "15" at bounding box center [460, 90] width 14 height 14
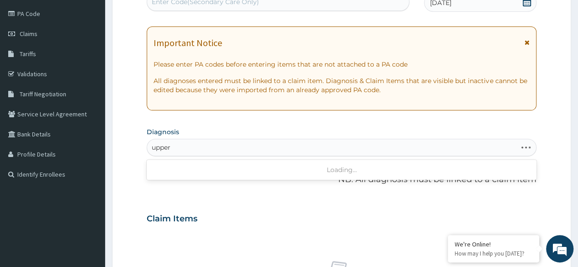
type input "upper"
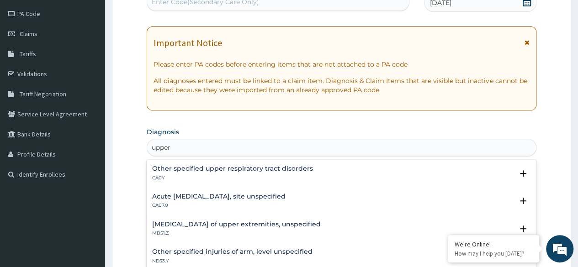
click at [286, 201] on div "Acute [MEDICAL_DATA], site unspecified CA07.0" at bounding box center [218, 201] width 133 height 16
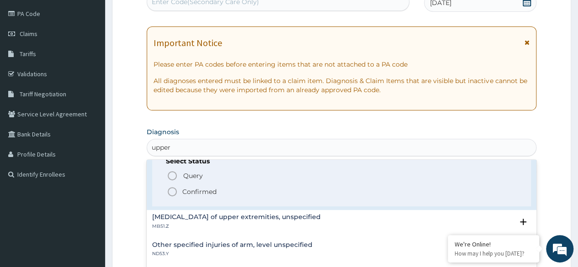
scroll to position [64, 0]
click at [212, 196] on span "Confirmed" at bounding box center [342, 192] width 350 height 11
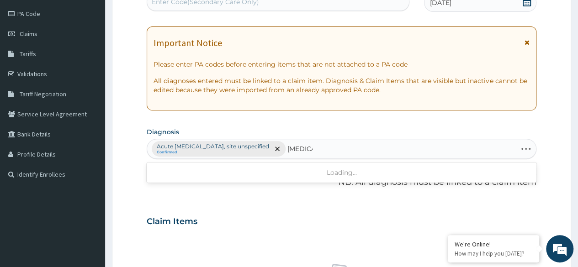
type input "[MEDICAL_DATA]"
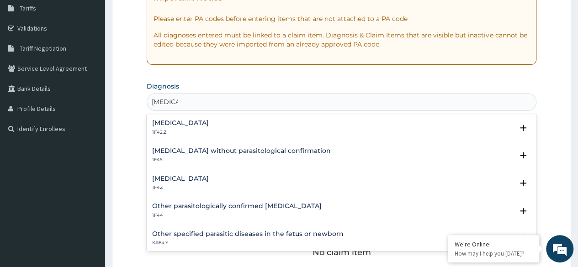
scroll to position [153, 0]
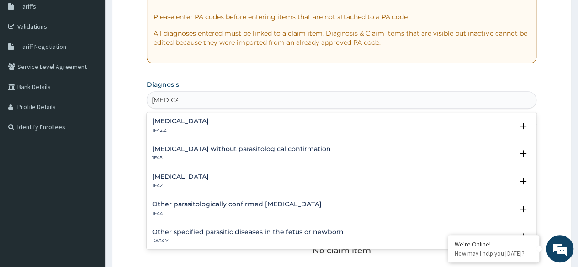
click at [233, 181] on div "[MEDICAL_DATA] 1F4Z" at bounding box center [341, 182] width 379 height 16
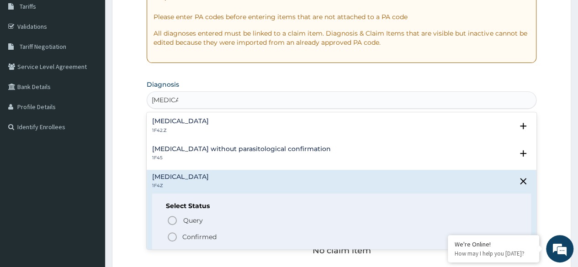
click at [201, 225] on p "Query Query covers suspected (?), Keep in view (kiv), Ruled out (r/o)" at bounding box center [285, 221] width 206 height 12
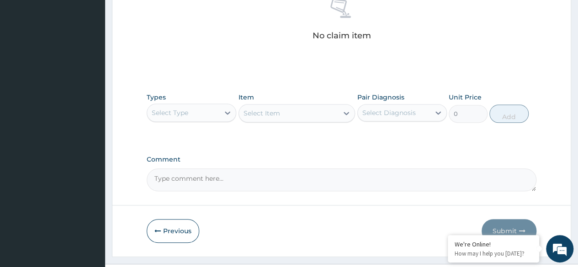
scroll to position [374, 0]
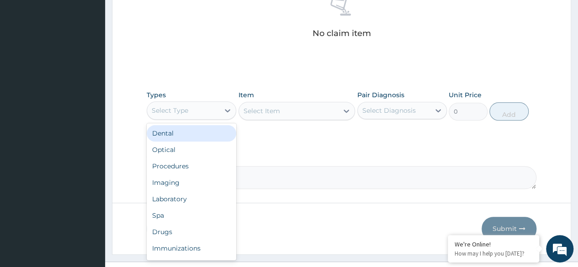
click at [202, 167] on div "Procedures" at bounding box center [192, 166] width 90 height 16
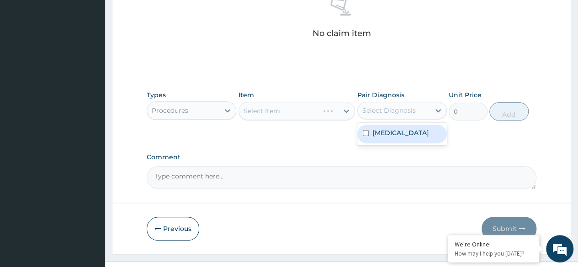
click at [406, 132] on label "[MEDICAL_DATA]" at bounding box center [400, 132] width 57 height 9
checkbox input "true"
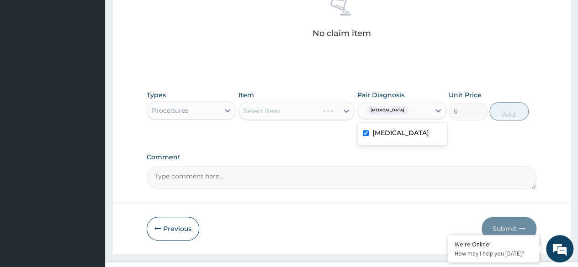
click at [307, 111] on div "Select Item" at bounding box center [296, 111] width 117 height 18
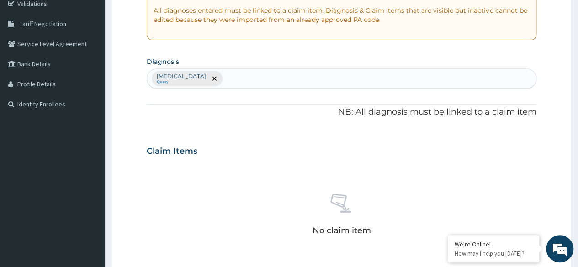
scroll to position [390, 0]
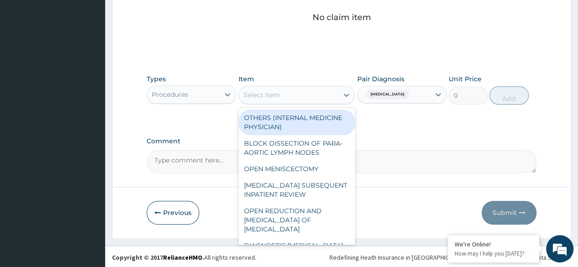
click at [282, 101] on div "Select Item" at bounding box center [289, 95] width 100 height 15
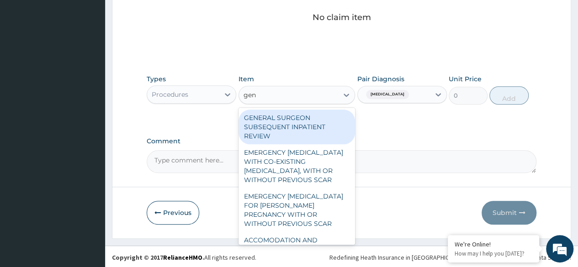
type input "gene"
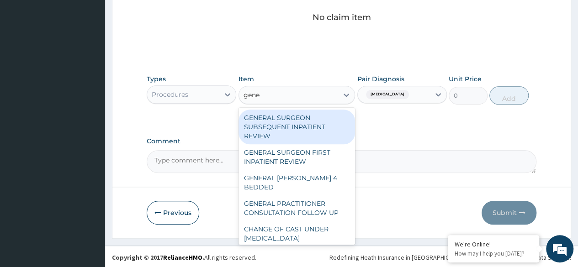
scroll to position [150, 0]
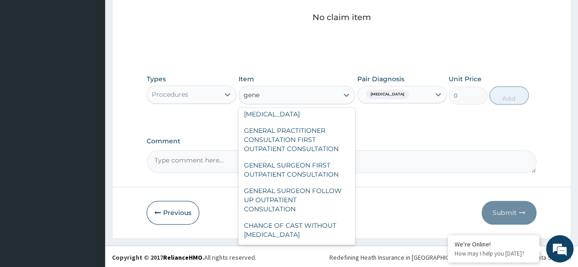
click at [325, 147] on div "GENERAL PRACTITIONER CONSULTATION FIRST OUTPATIENT CONSULTATION" at bounding box center [296, 139] width 117 height 35
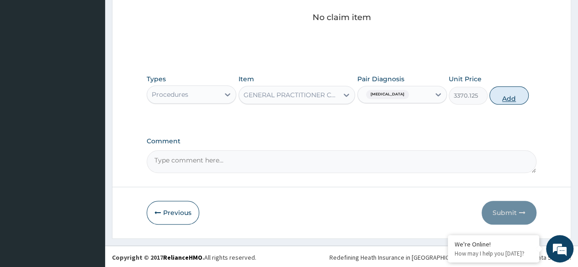
click at [511, 95] on button "Add" at bounding box center [508, 95] width 39 height 18
type input "0"
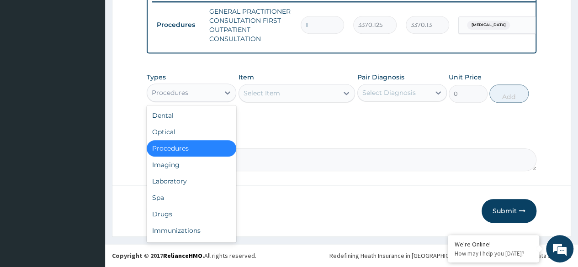
click at [203, 182] on div "Laboratory" at bounding box center [192, 181] width 90 height 16
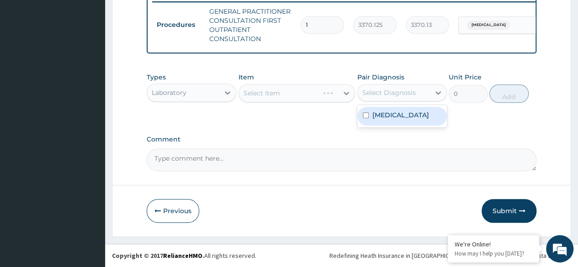
click at [411, 122] on div "[MEDICAL_DATA]" at bounding box center [402, 116] width 90 height 19
checkbox input "true"
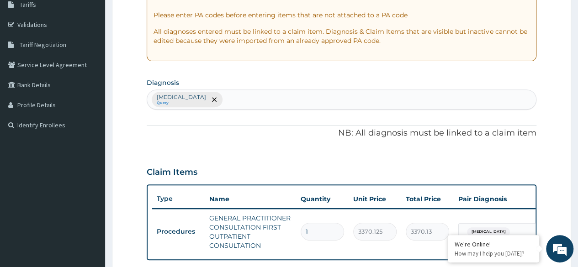
scroll to position [0, 0]
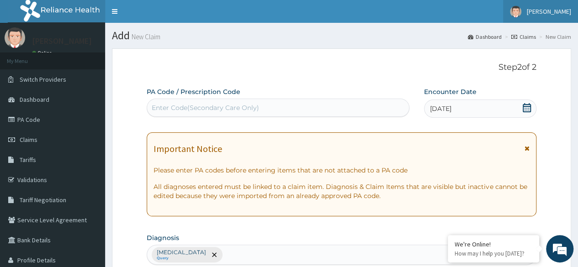
click at [555, 14] on span "[PERSON_NAME]" at bounding box center [549, 11] width 44 height 8
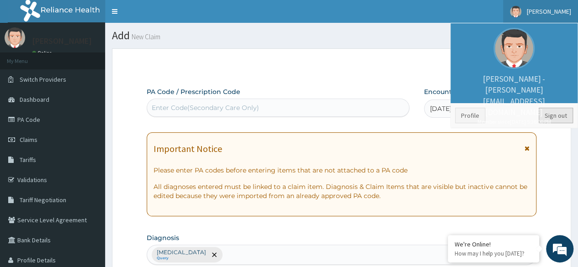
click at [554, 117] on link "Sign out" at bounding box center [556, 116] width 34 height 16
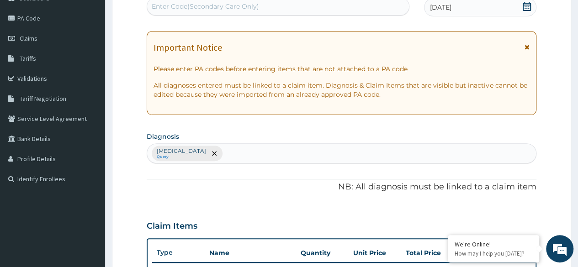
scroll to position [158, 0]
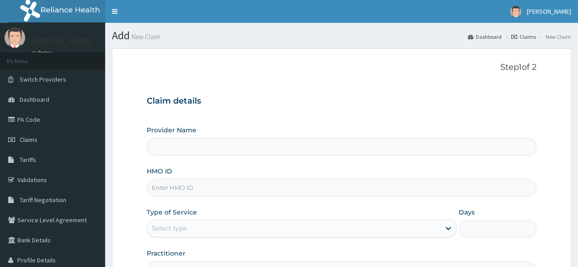
type input "Reliance Family Clinics (RFC)- [GEOGRAPHIC_DATA]"
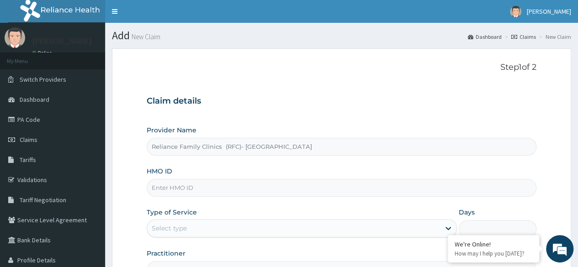
click at [522, 142] on input "Reliance Family Clinics (RFC)- [GEOGRAPHIC_DATA]" at bounding box center [342, 147] width 390 height 18
click at [299, 191] on input "HMO ID" at bounding box center [342, 188] width 390 height 18
paste input "NSS/10004/C"
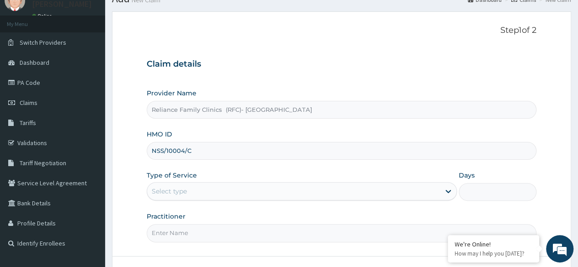
scroll to position [106, 0]
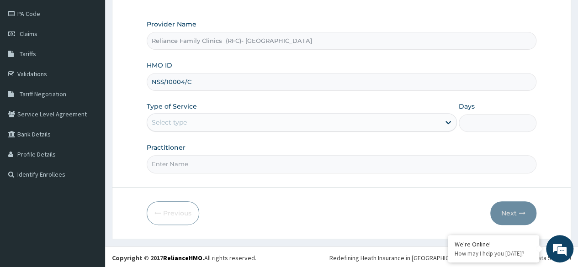
type input "NSS/10004/C"
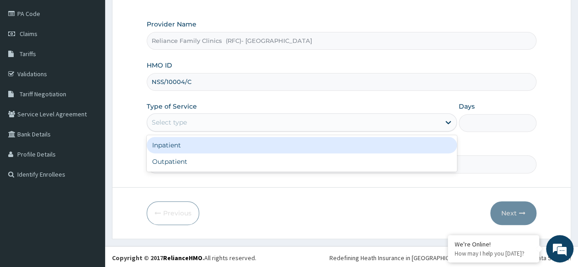
click at [266, 165] on div "Outpatient" at bounding box center [302, 161] width 310 height 16
type input "1"
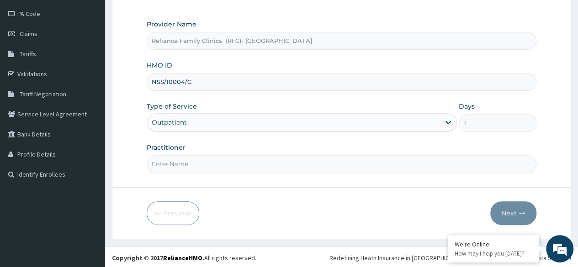
click at [271, 165] on input "Practitioner" at bounding box center [342, 164] width 390 height 18
type input "Dr [PERSON_NAME]"
click at [508, 207] on button "Next" at bounding box center [513, 213] width 46 height 24
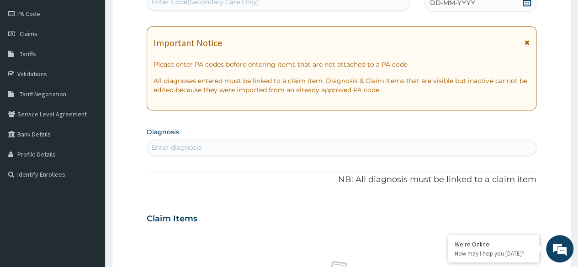
click at [524, 5] on icon at bounding box center [527, 1] width 8 height 9
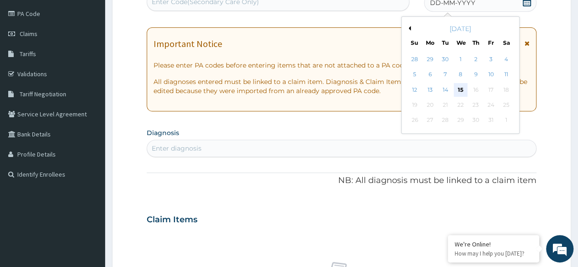
click at [460, 93] on div "15" at bounding box center [460, 90] width 14 height 14
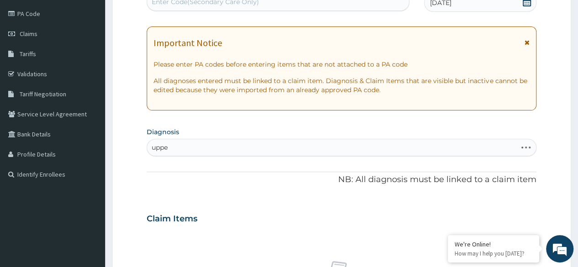
type input "upper"
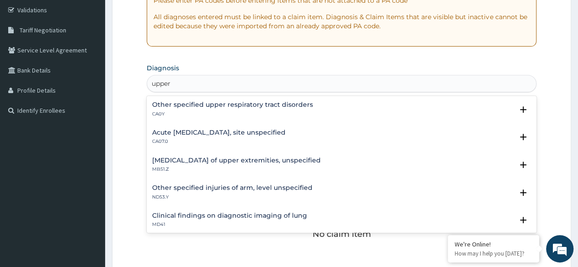
scroll to position [170, 0]
click at [276, 133] on h4 "Acute upper respiratory infection, site unspecified" at bounding box center [218, 132] width 133 height 7
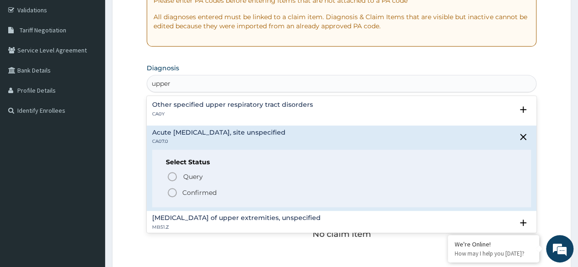
click at [209, 193] on p "Confirmed" at bounding box center [199, 192] width 34 height 9
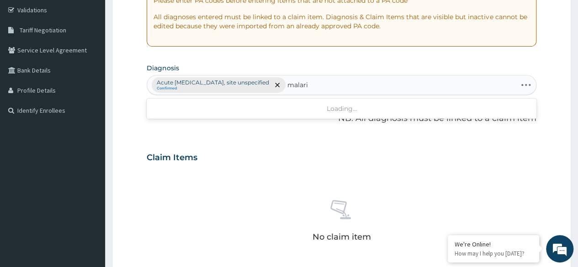
type input "malaria"
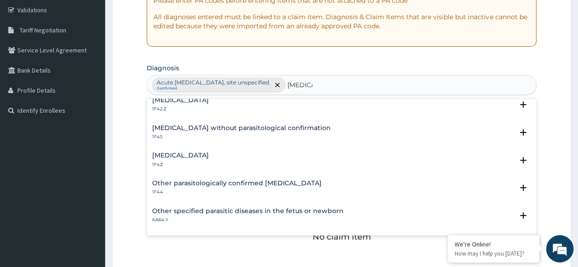
scroll to position [0, 0]
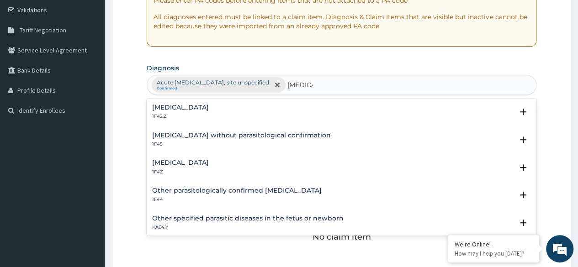
click at [232, 168] on div "Malaria, unspecified 1F4Z" at bounding box center [341, 167] width 379 height 16
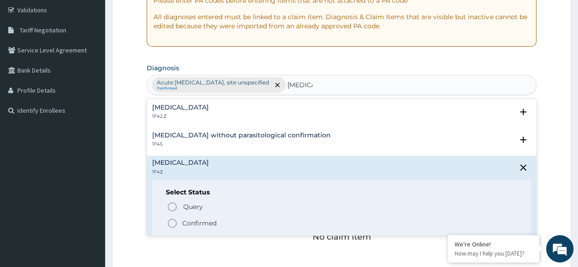
click at [201, 209] on span "Query" at bounding box center [193, 206] width 20 height 9
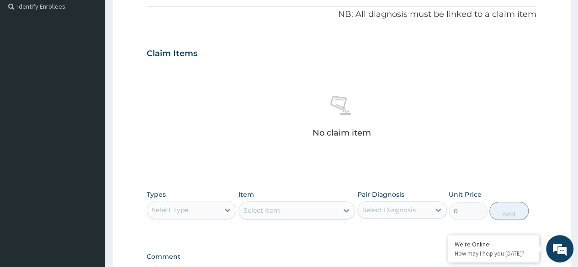
scroll to position [390, 0]
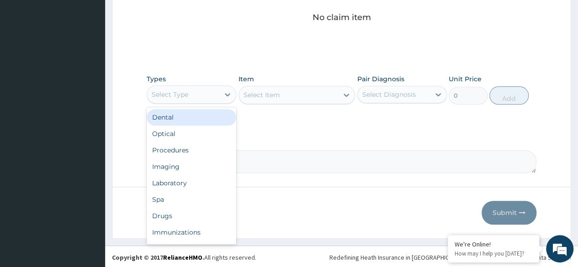
click at [202, 151] on div "Procedures" at bounding box center [192, 150] width 90 height 16
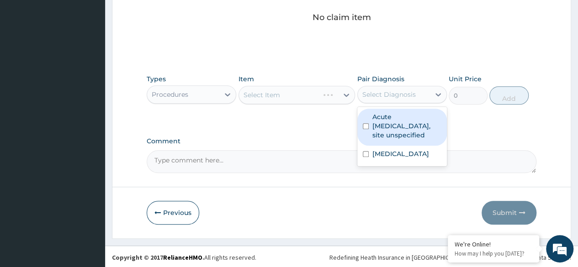
click at [413, 122] on label "Acute upper respiratory infection, site unspecified" at bounding box center [406, 125] width 69 height 27
checkbox input "true"
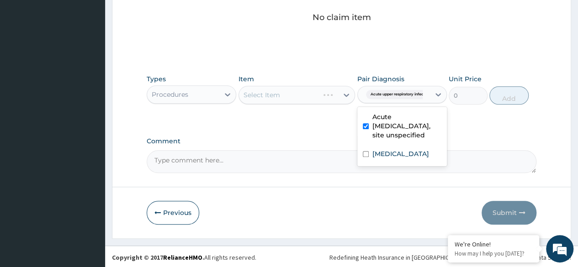
click at [387, 156] on label "Malaria, unspecified" at bounding box center [400, 153] width 57 height 9
checkbox input "true"
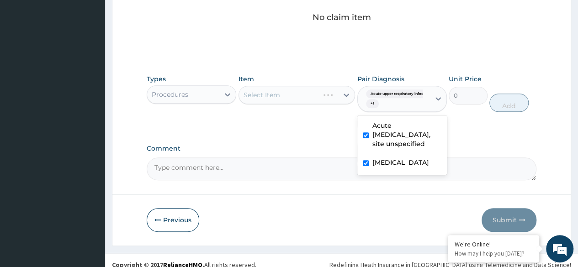
click at [306, 103] on div "Select Item" at bounding box center [296, 95] width 117 height 18
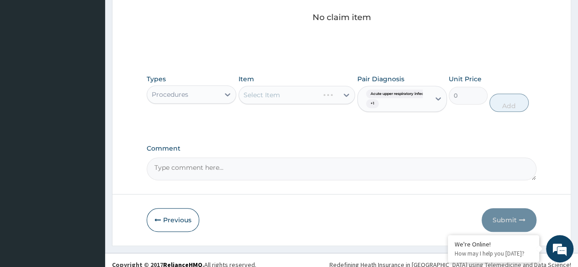
click at [304, 101] on div "Select Item" at bounding box center [296, 95] width 117 height 18
click at [312, 103] on div "Select Item" at bounding box center [296, 95] width 117 height 18
click at [290, 104] on div "Item Select Item" at bounding box center [296, 93] width 117 height 38
click at [307, 91] on div "Select Item" at bounding box center [296, 95] width 117 height 18
click at [315, 93] on div "Select Item" at bounding box center [296, 95] width 117 height 18
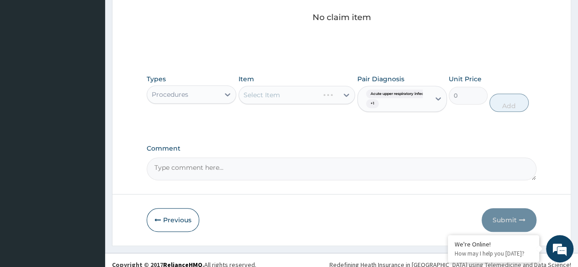
click at [298, 90] on div "Select Item" at bounding box center [296, 95] width 117 height 18
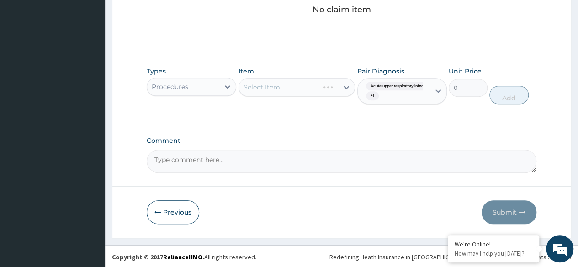
click at [304, 85] on div "Select Item" at bounding box center [296, 87] width 117 height 18
click at [311, 90] on div "Select Item" at bounding box center [296, 87] width 117 height 18
click at [309, 87] on div "Select Item" at bounding box center [296, 87] width 117 height 18
click at [312, 90] on div "Select Item" at bounding box center [296, 87] width 117 height 18
click at [302, 90] on div "Select Item" at bounding box center [296, 87] width 117 height 18
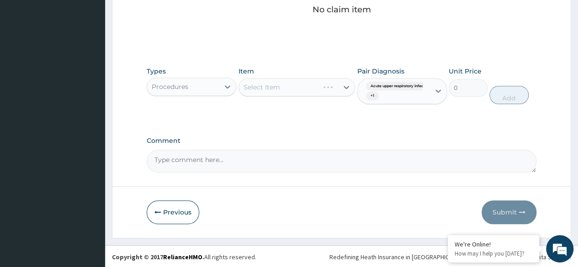
click at [309, 86] on div "Select Item" at bounding box center [296, 87] width 117 height 18
click at [301, 91] on div "Select Item" at bounding box center [296, 87] width 117 height 18
click at [315, 90] on div "Select Item" at bounding box center [296, 87] width 117 height 18
click at [302, 93] on div "Select Item" at bounding box center [296, 87] width 117 height 18
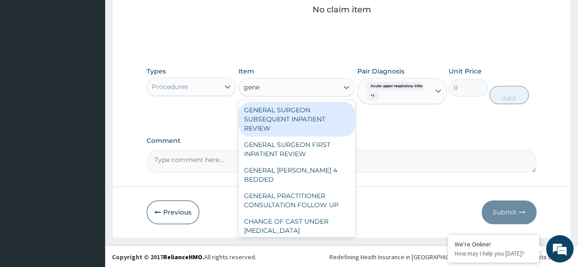
type input "gener"
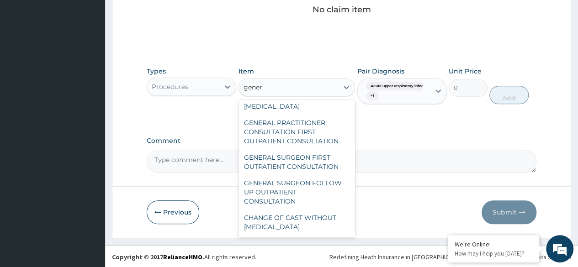
click at [318, 130] on div "GENERAL PRACTITIONER CONSULTATION FIRST OUTPATIENT CONSULTATION" at bounding box center [296, 132] width 117 height 35
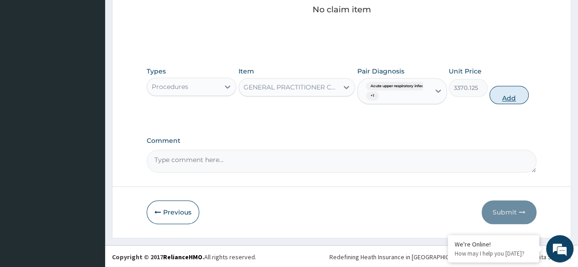
click at [506, 96] on button "Add" at bounding box center [508, 95] width 39 height 18
type input "0"
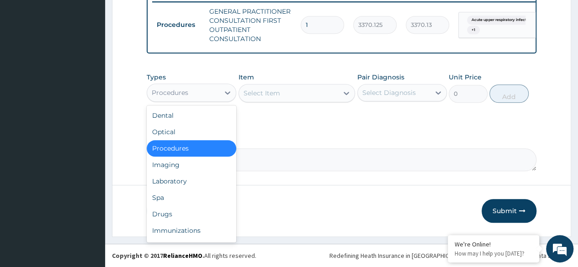
click at [195, 182] on div "Laboratory" at bounding box center [192, 181] width 90 height 16
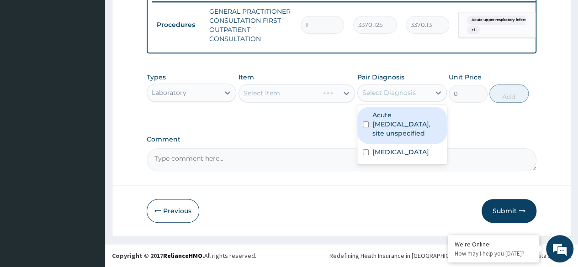
click at [414, 127] on label "Acute upper respiratory infection, site unspecified" at bounding box center [406, 124] width 69 height 27
checkbox input "true"
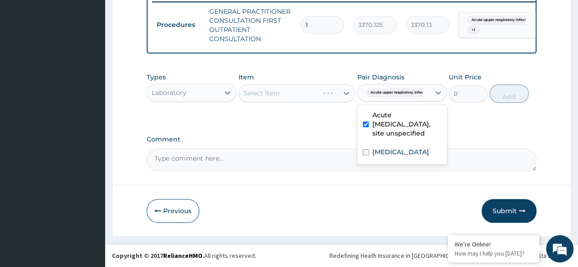
click at [392, 156] on label "Malaria, unspecified" at bounding box center [400, 152] width 57 height 9
checkbox input "true"
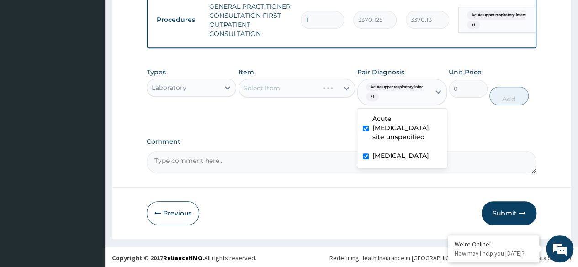
click at [308, 97] on div "Select Item" at bounding box center [296, 88] width 117 height 18
click at [321, 89] on div "Select Item" at bounding box center [296, 88] width 117 height 18
click at [306, 95] on div "Select Item" at bounding box center [296, 88] width 117 height 18
click at [308, 95] on div "Select Item" at bounding box center [296, 88] width 117 height 18
click at [312, 93] on div "Select Item" at bounding box center [296, 88] width 117 height 18
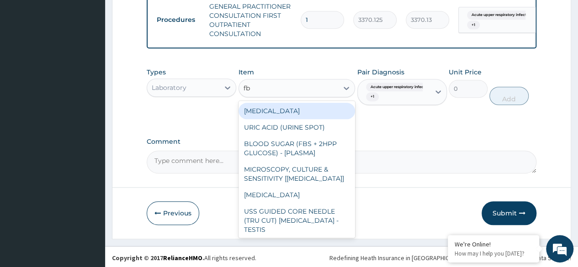
type input "fbc"
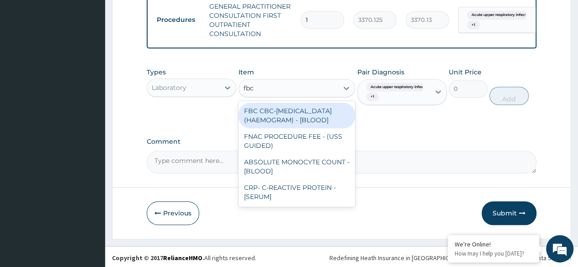
click at [323, 128] on div "FBC CBC-[MEDICAL_DATA] (HAEMOGRAM) - [BLOOD]" at bounding box center [296, 116] width 117 height 26
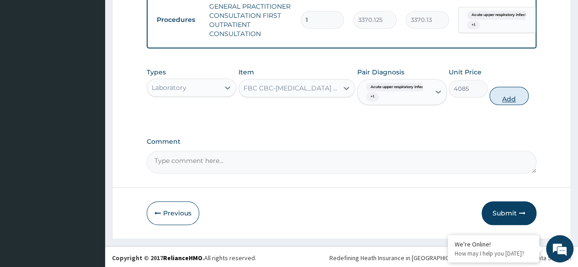
click at [511, 105] on button "Add" at bounding box center [508, 96] width 39 height 18
type input "0"
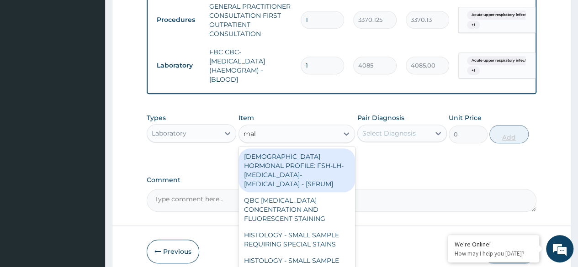
type input "mala"
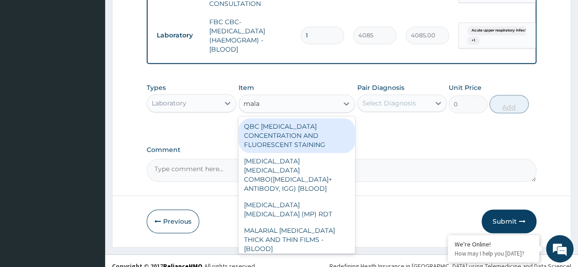
scroll to position [413, 0]
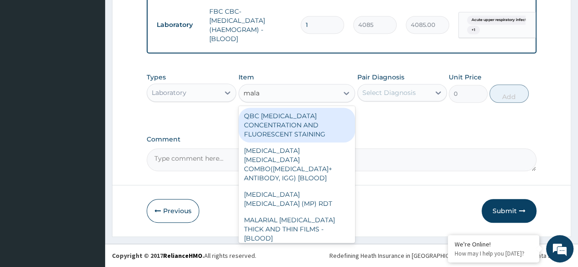
click at [321, 190] on div "[MEDICAL_DATA] [MEDICAL_DATA] (MP) RDT" at bounding box center [296, 199] width 117 height 26
type input "1531.875"
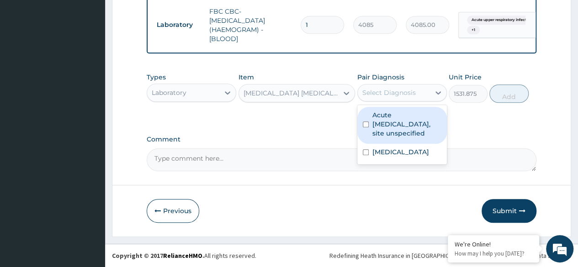
click at [408, 122] on label "Acute upper respiratory infection, site unspecified" at bounding box center [406, 124] width 69 height 27
checkbox input "true"
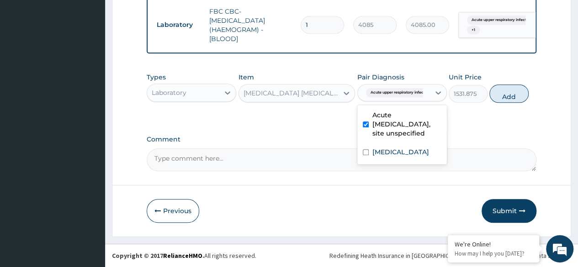
click at [408, 159] on div "Malaria, unspecified" at bounding box center [402, 153] width 90 height 19
checkbox input "true"
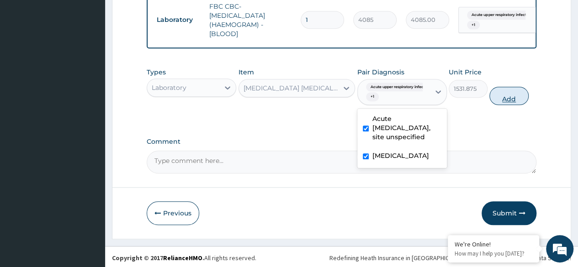
click at [518, 105] on button "Add" at bounding box center [508, 96] width 39 height 18
type input "0"
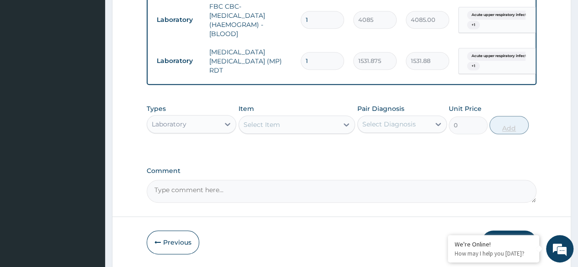
scroll to position [449, 0]
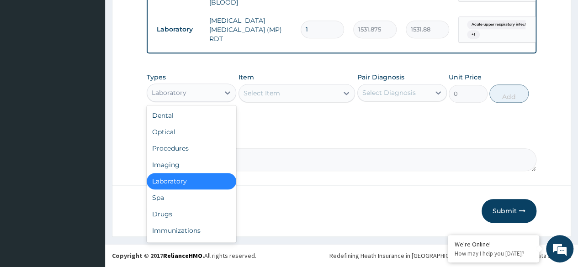
click at [190, 216] on div "Drugs" at bounding box center [192, 214] width 90 height 16
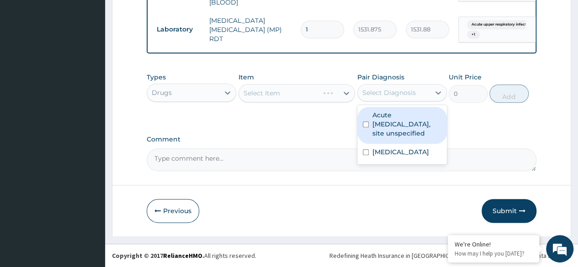
click at [406, 117] on label "Acute upper respiratory infection, site unspecified" at bounding box center [406, 124] width 69 height 27
checkbox input "true"
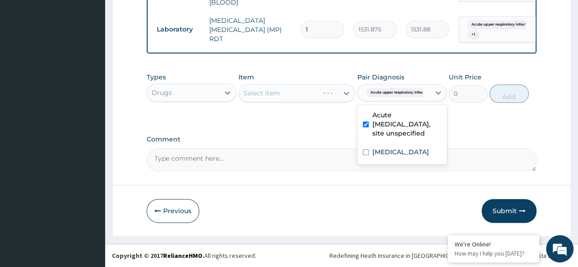
click at [385, 155] on label "Malaria, unspecified" at bounding box center [400, 152] width 57 height 9
checkbox input "true"
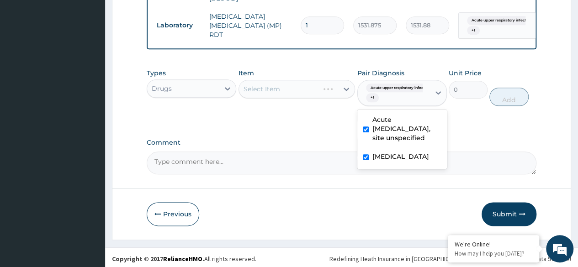
click at [307, 98] on div "Select Item" at bounding box center [296, 89] width 117 height 18
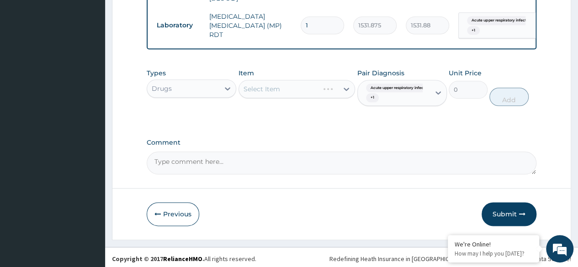
click at [315, 96] on div "Select Item" at bounding box center [296, 89] width 117 height 18
click at [316, 95] on div "Select Item" at bounding box center [296, 89] width 117 height 18
click at [314, 95] on div "Select Item" at bounding box center [296, 89] width 117 height 18
click at [308, 95] on div "Select Item" at bounding box center [296, 89] width 117 height 18
click at [298, 105] on div "Item Select Item" at bounding box center [296, 88] width 117 height 38
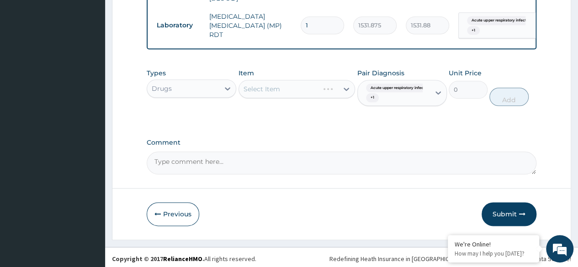
click at [314, 96] on div "Select Item" at bounding box center [296, 89] width 117 height 18
click at [310, 92] on div "Select Item" at bounding box center [296, 89] width 117 height 18
click at [309, 93] on div "Select Item" at bounding box center [296, 89] width 117 height 18
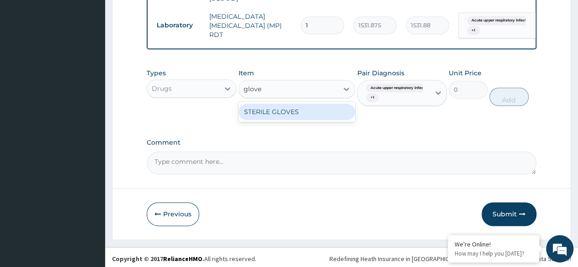
type input "gloves"
click at [320, 120] on div "STERILE GLOVES" at bounding box center [296, 112] width 117 height 16
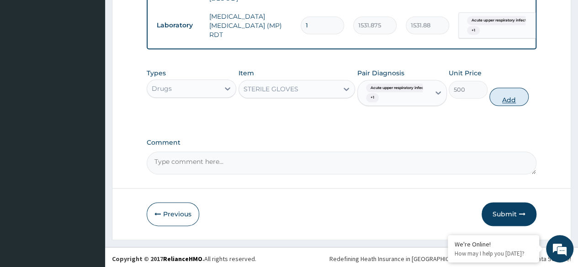
click at [514, 99] on button "Add" at bounding box center [508, 97] width 39 height 18
type input "0"
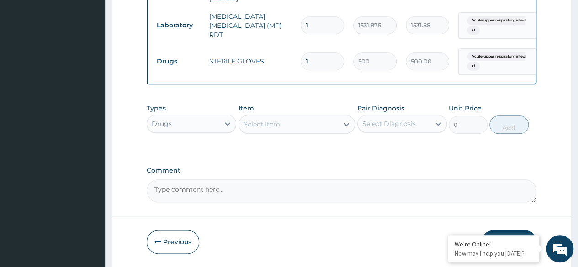
type input "0.00"
type input "3"
type input "1500.00"
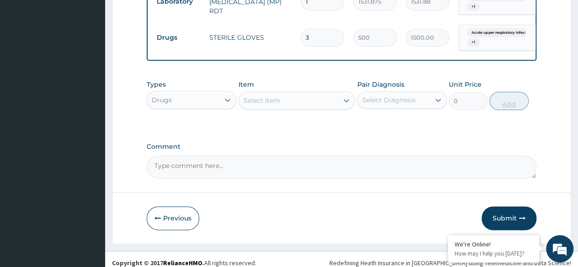
scroll to position [483, 0]
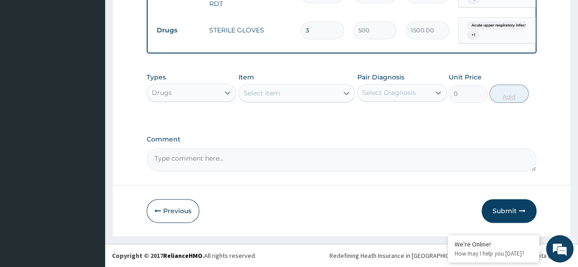
type input "3"
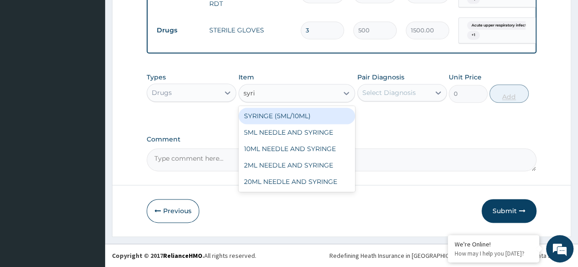
type input "syrin"
click at [311, 169] on div "2ML NEEDLE AND SYRINGE" at bounding box center [296, 165] width 117 height 16
type input "108"
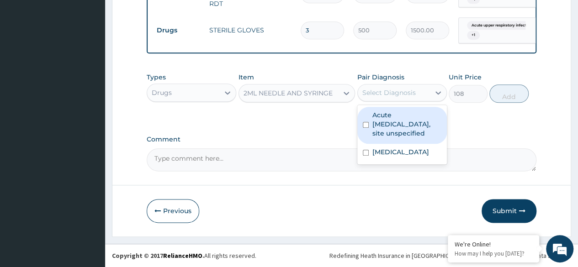
click at [413, 129] on label "Acute upper respiratory infection, site unspecified" at bounding box center [406, 124] width 69 height 27
checkbox input "true"
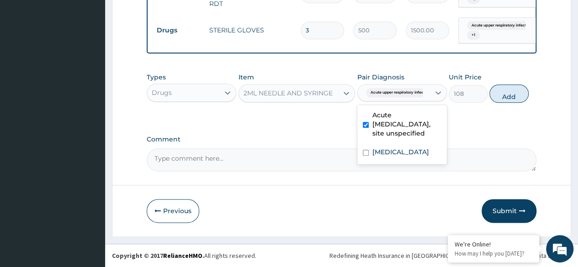
click at [411, 158] on div "Malaria, unspecified" at bounding box center [402, 153] width 90 height 19
checkbox input "true"
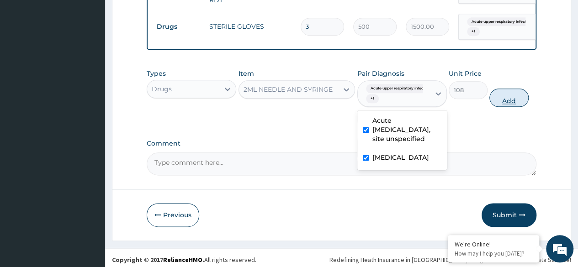
click at [515, 103] on button "Add" at bounding box center [508, 98] width 39 height 18
type input "0"
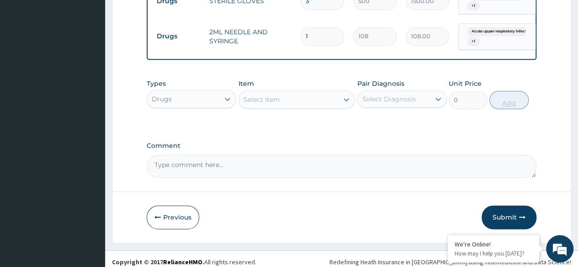
scroll to position [512, 0]
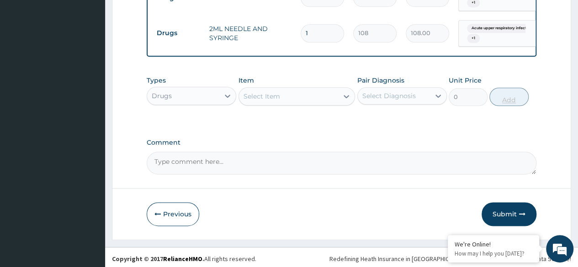
type input "0.00"
type input "4"
type input "432.00"
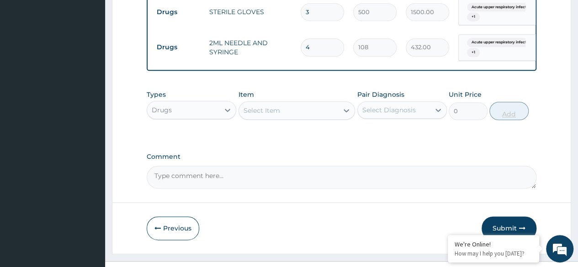
scroll to position [519, 0]
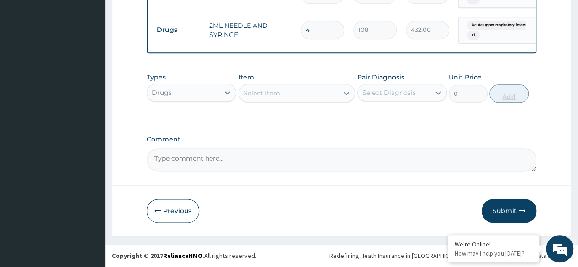
type input "0.00"
type input "1"
type input "108.00"
type input "10"
type input "1080.00"
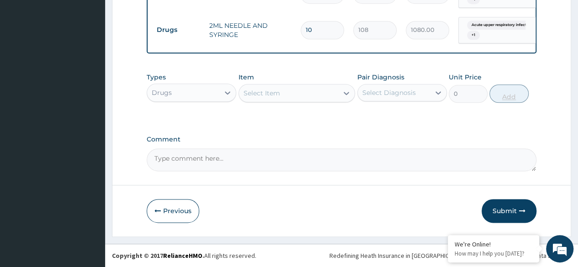
type input "10"
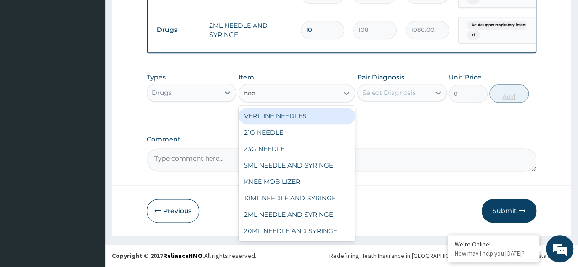
type input "need"
click at [305, 132] on div "21G NEEDLE" at bounding box center [296, 132] width 117 height 16
type input "100"
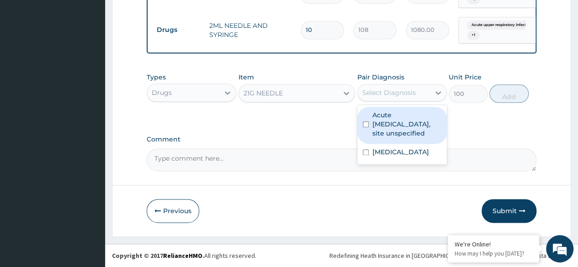
click at [416, 127] on label "Acute upper respiratory infection, site unspecified" at bounding box center [406, 124] width 69 height 27
checkbox input "true"
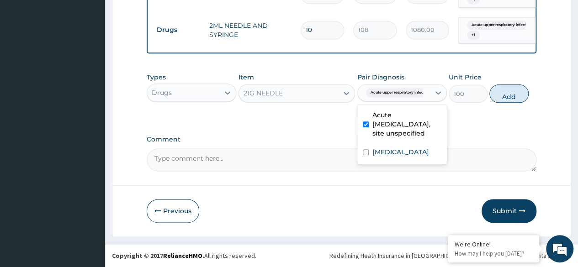
click at [402, 161] on div "Malaria, unspecified" at bounding box center [402, 153] width 90 height 19
checkbox input "true"
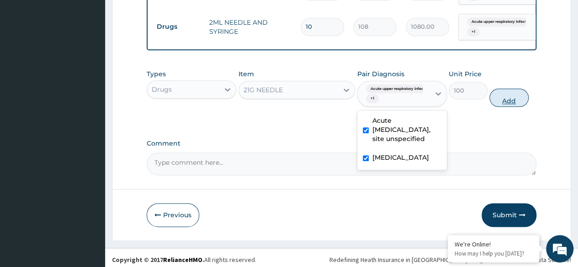
click at [503, 107] on button "Add" at bounding box center [508, 98] width 39 height 18
type input "0"
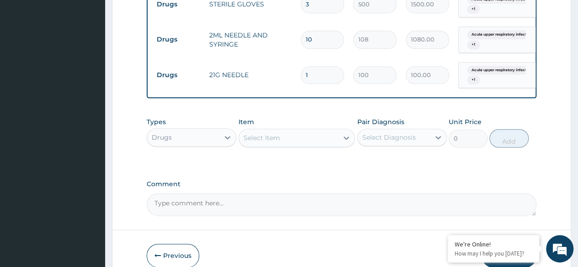
scroll to position [504, 0]
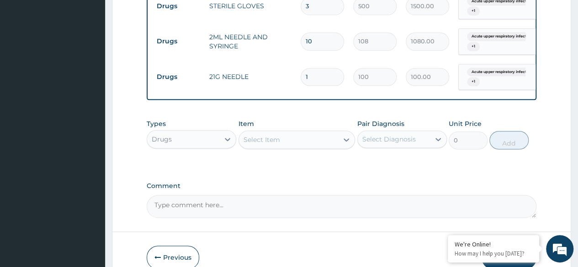
click at [319, 77] on input "1" at bounding box center [322, 77] width 43 height 18
type input "0.00"
type input "3"
type input "300.00"
type input "0.00"
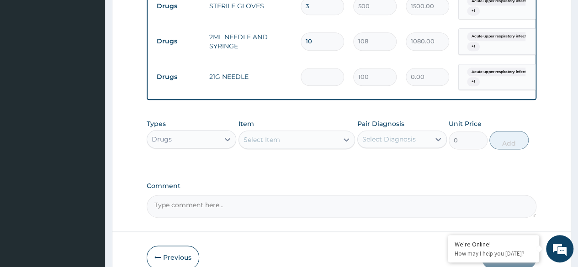
type input "6"
type input "600.00"
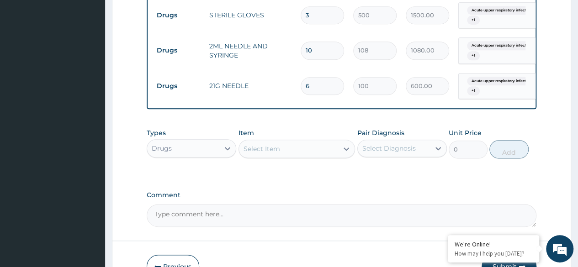
scroll to position [554, 0]
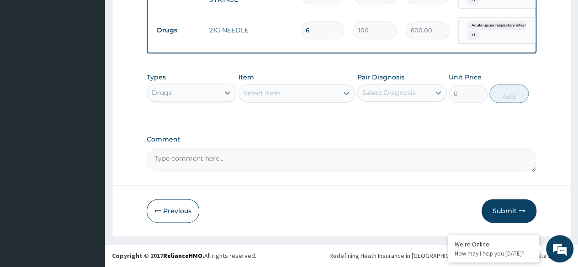
type input "6"
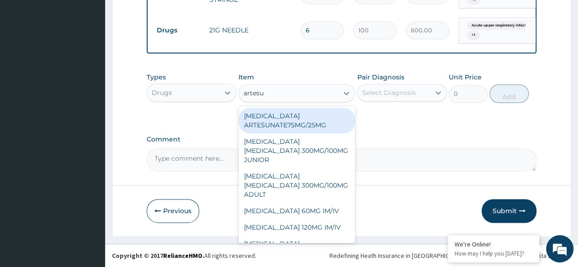
type input "artesun"
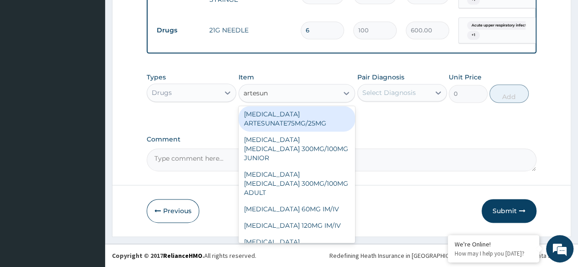
click at [328, 201] on div "ARTESUNATE 60MG IM/IV" at bounding box center [296, 209] width 117 height 16
type input "1840"
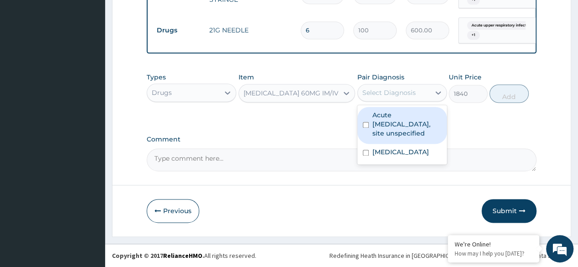
click at [416, 123] on label "Acute upper respiratory infection, site unspecified" at bounding box center [406, 124] width 69 height 27
checkbox input "true"
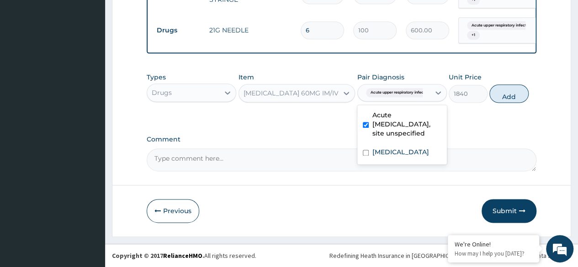
click at [416, 155] on label "Malaria, unspecified" at bounding box center [400, 152] width 57 height 9
checkbox input "true"
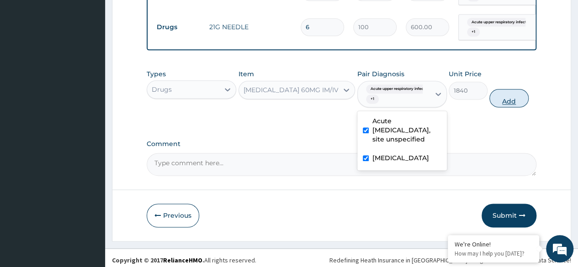
click at [504, 104] on button "Add" at bounding box center [508, 98] width 39 height 18
type input "0"
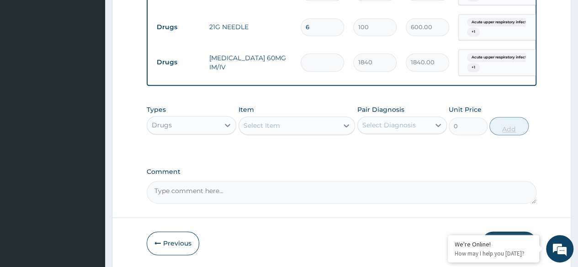
type input "0.00"
type input "3"
type input "5520.00"
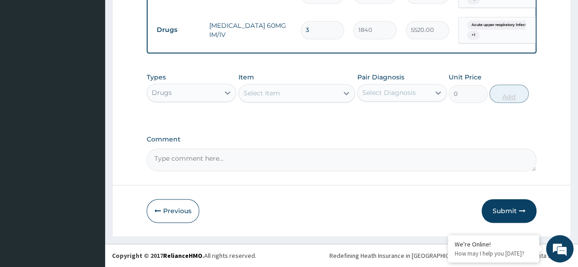
type input "3"
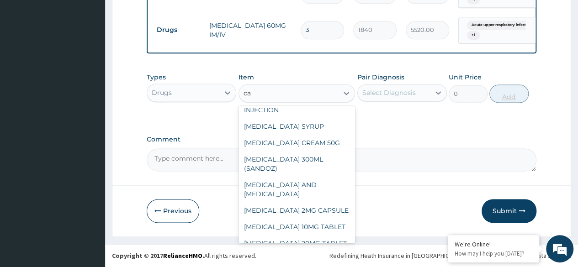
scroll to position [737, 0]
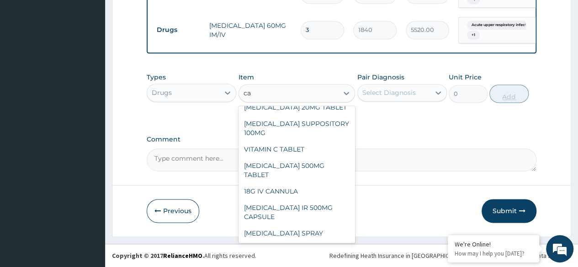
type input "c"
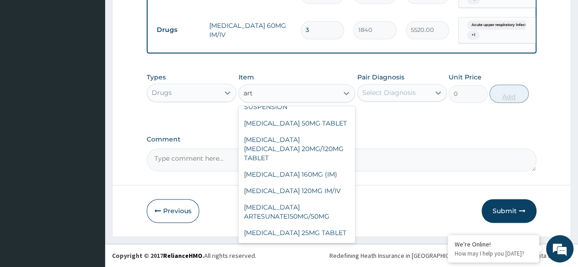
scroll to position [246, 0]
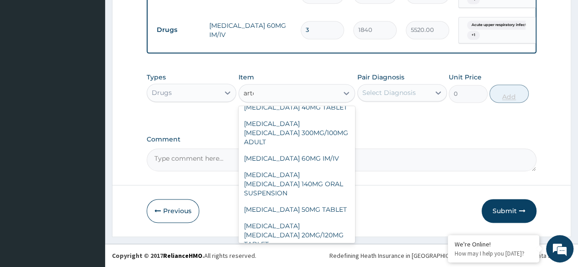
type input "artes"
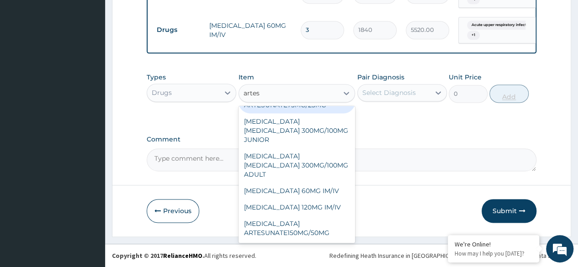
scroll to position [2, 0]
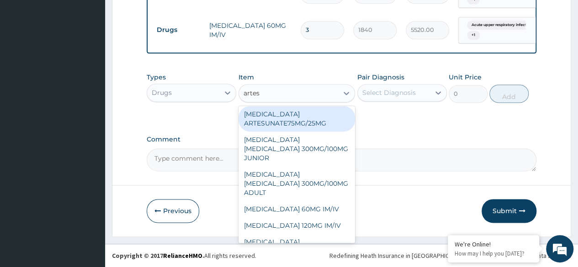
click at [306, 234] on div "[MEDICAL_DATA] ARTESUNATE150MG/50MG" at bounding box center [296, 247] width 117 height 26
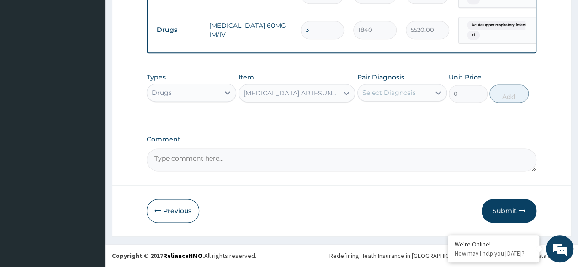
type input "282"
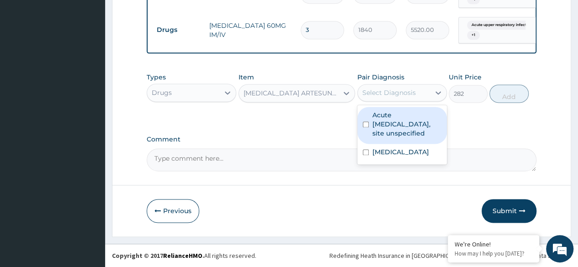
click at [414, 123] on label "Acute upper respiratory infection, site unspecified" at bounding box center [406, 124] width 69 height 27
checkbox input "true"
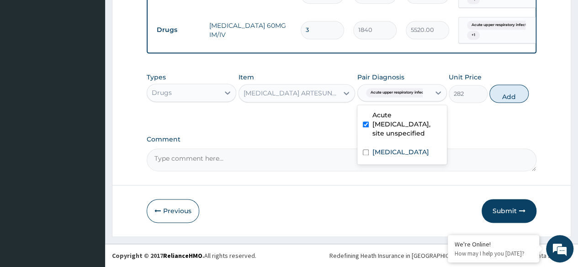
click at [406, 156] on label "Malaria, unspecified" at bounding box center [400, 152] width 57 height 9
checkbox input "true"
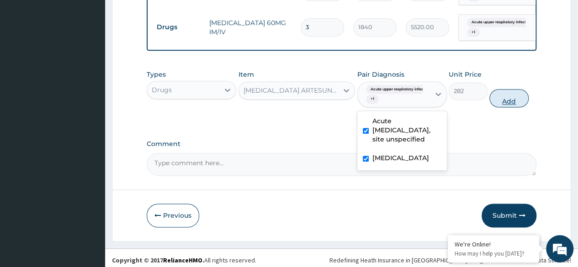
click at [509, 104] on button "Add" at bounding box center [508, 98] width 39 height 18
type input "0"
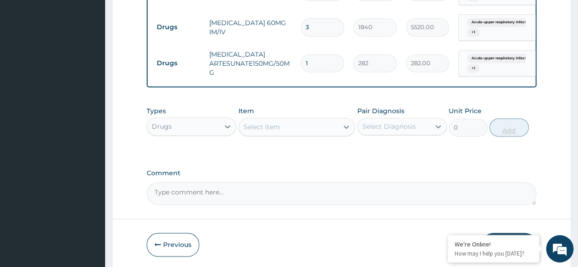
type input "0.00"
type input "3"
type input "846.00"
type input "3"
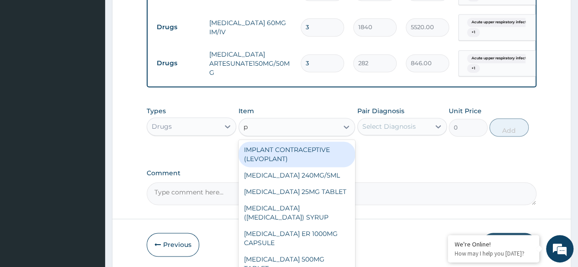
type input "pa"
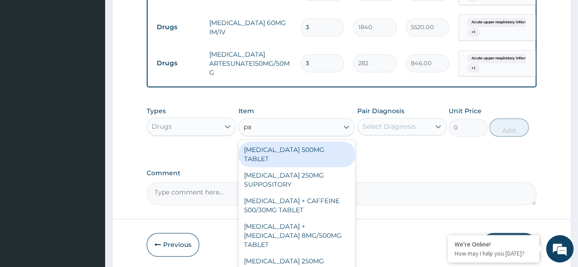
click at [318, 161] on div "[MEDICAL_DATA] 500MG TABLET" at bounding box center [296, 155] width 117 height 26
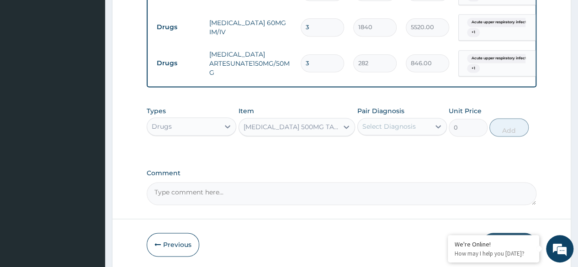
type input "30"
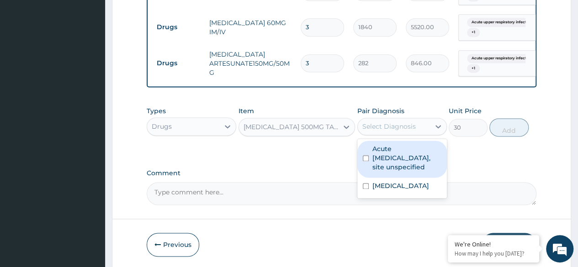
click at [415, 158] on label "Acute upper respiratory infection, site unspecified" at bounding box center [406, 157] width 69 height 27
checkbox input "true"
click at [417, 188] on label "Malaria, unspecified" at bounding box center [400, 185] width 57 height 9
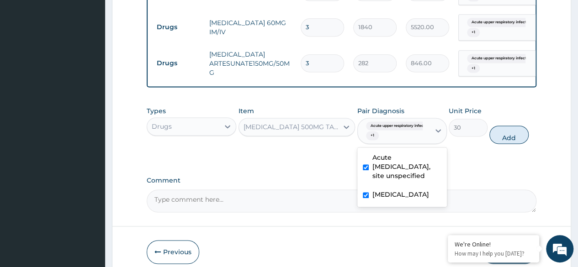
checkbox input "true"
click at [512, 143] on button "Add" at bounding box center [508, 135] width 39 height 18
type input "0"
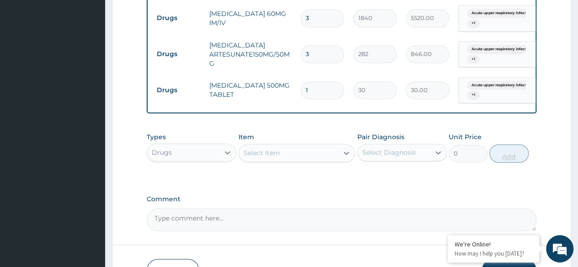
scroll to position [609, 0]
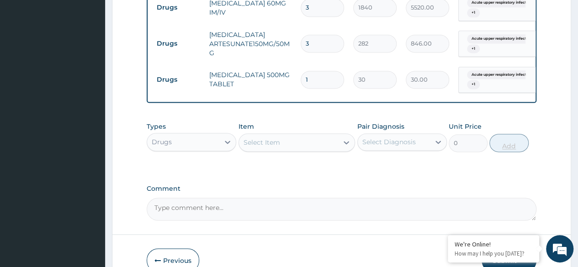
type input "18"
type input "540.00"
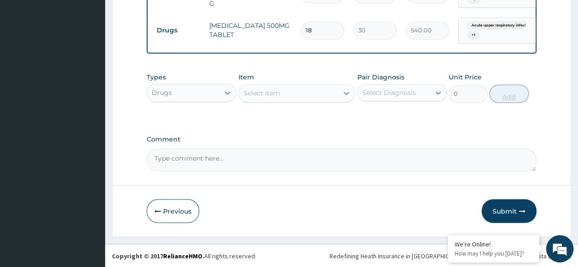
type input "18"
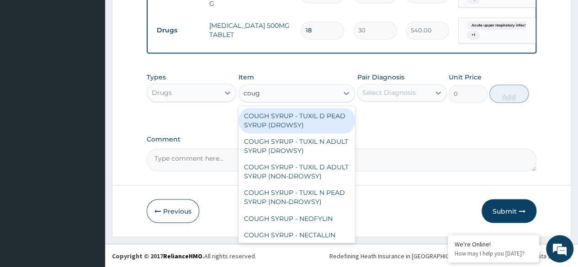
type input "cough"
click at [323, 123] on div "COUGH SYRUP - TUXIL D PEAD SYRUP (DROWSY)" at bounding box center [296, 121] width 117 height 26
type input "2000"
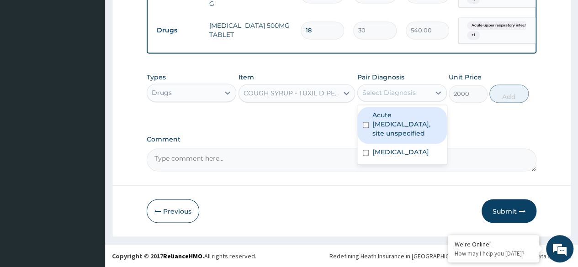
click at [423, 125] on label "Acute upper respiratory infection, site unspecified" at bounding box center [406, 124] width 69 height 27
checkbox input "true"
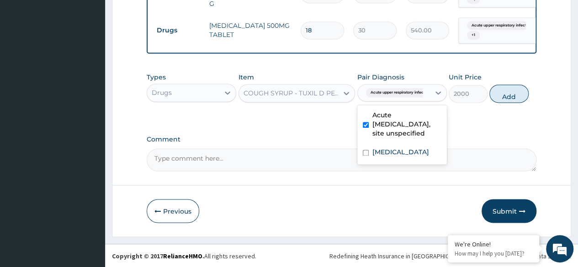
click at [427, 158] on div "Malaria, unspecified" at bounding box center [402, 153] width 90 height 19
checkbox input "true"
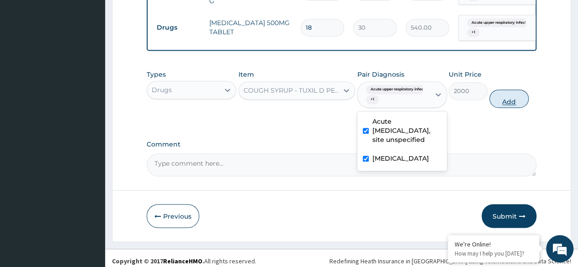
click at [514, 108] on button "Add" at bounding box center [508, 99] width 39 height 18
type input "0"
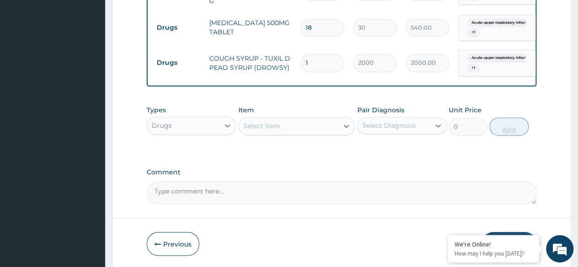
scroll to position [695, 0]
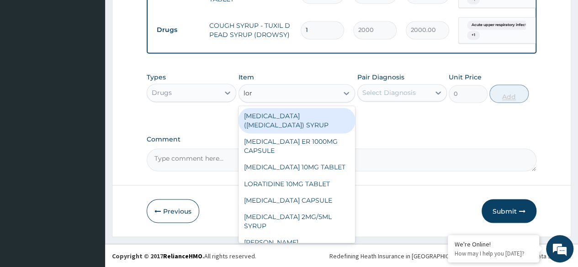
type input "lora"
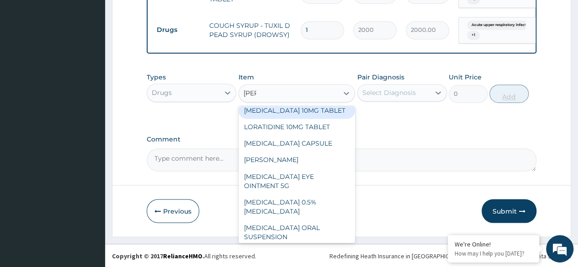
scroll to position [18, 0]
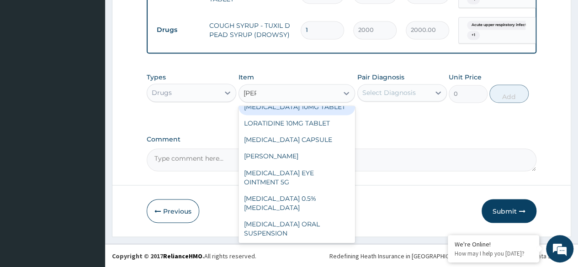
click at [308, 174] on div "CHLORAMPHENICOL EYE OINTMENT 5G" at bounding box center [296, 177] width 117 height 26
type input "684"
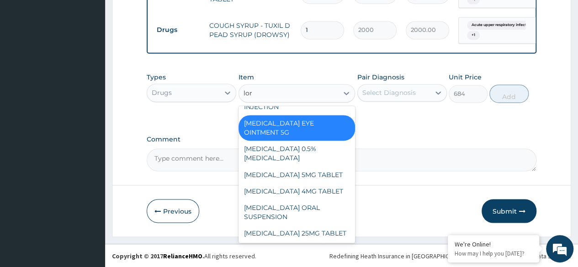
type input "lora"
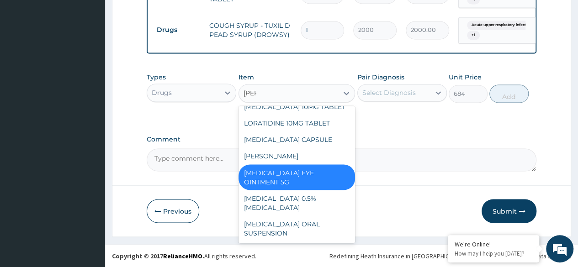
click at [314, 157] on div "[PERSON_NAME]" at bounding box center [296, 156] width 117 height 16
type input "1248"
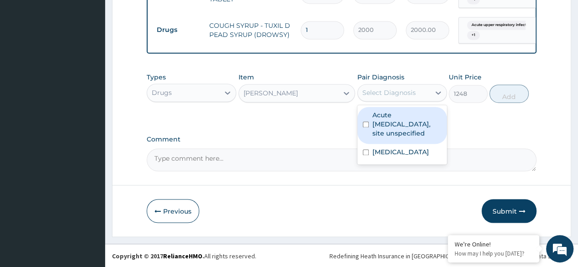
click at [413, 128] on label "Acute upper respiratory infection, site unspecified" at bounding box center [406, 124] width 69 height 27
checkbox input "true"
click at [398, 160] on div "Malaria, unspecified" at bounding box center [402, 153] width 90 height 19
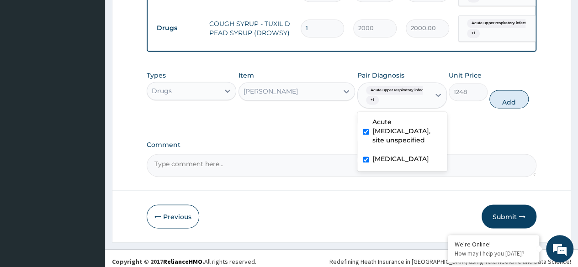
checkbox input "true"
click at [508, 108] on button "Add" at bounding box center [508, 99] width 39 height 18
type input "0"
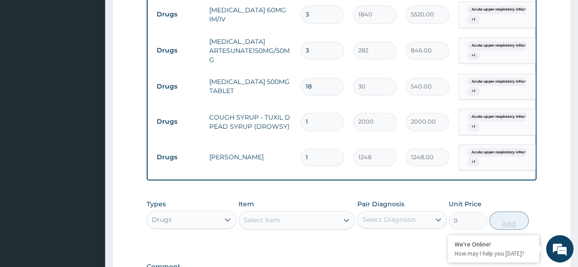
scroll to position [600, 0]
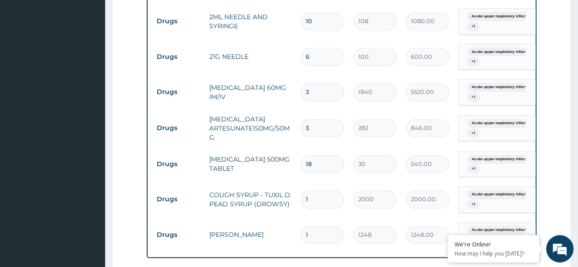
scroll to position [730, 0]
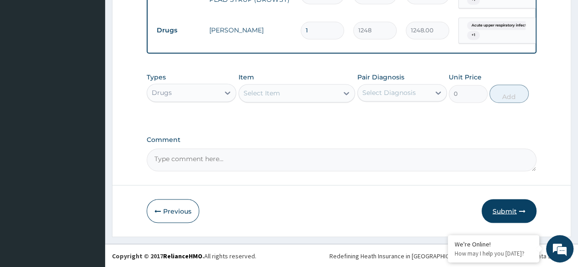
click at [505, 213] on button "Submit" at bounding box center [509, 211] width 55 height 24
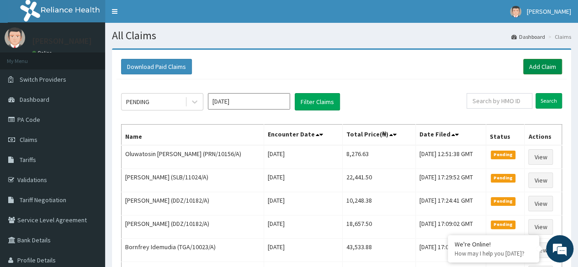
click at [537, 65] on link "Add Claim" at bounding box center [542, 67] width 39 height 16
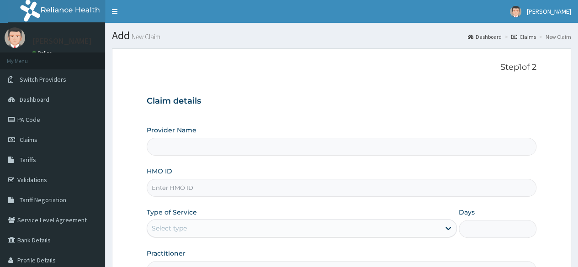
click at [309, 189] on input "HMO ID" at bounding box center [342, 188] width 390 height 18
paste input "RET/18545/A"
type input "RET/18545/A"
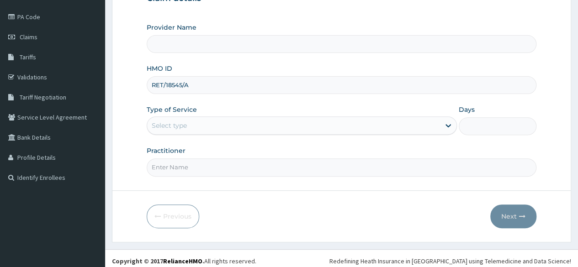
scroll to position [106, 0]
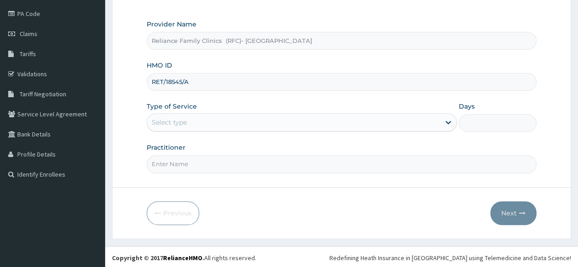
type input "Reliance Family Clinics (RFC)- [GEOGRAPHIC_DATA]"
type input "RET/18545/A"
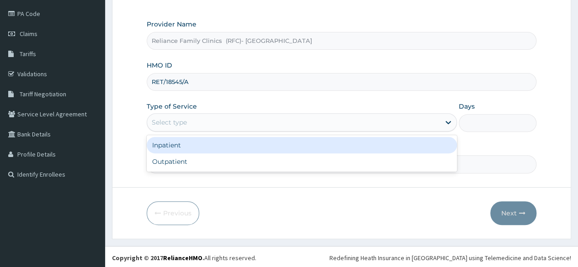
click at [297, 162] on div "Outpatient" at bounding box center [302, 161] width 310 height 16
type input "1"
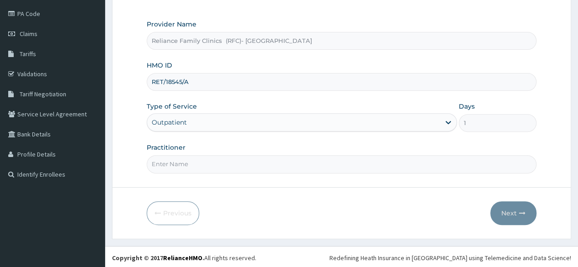
click at [317, 165] on input "Practitioner" at bounding box center [342, 164] width 390 height 18
type input "Dr [PERSON_NAME]"
click at [512, 217] on button "Next" at bounding box center [513, 213] width 46 height 24
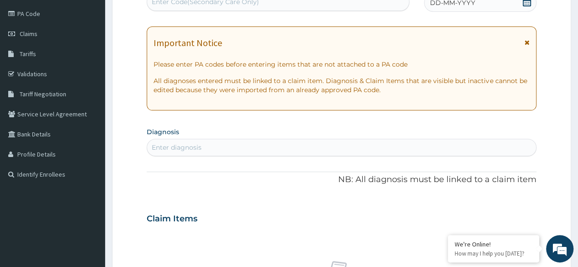
scroll to position [103, 0]
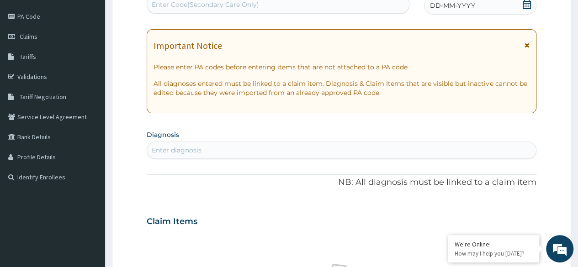
paste input "PA/73F457"
type input "PA/73F457"
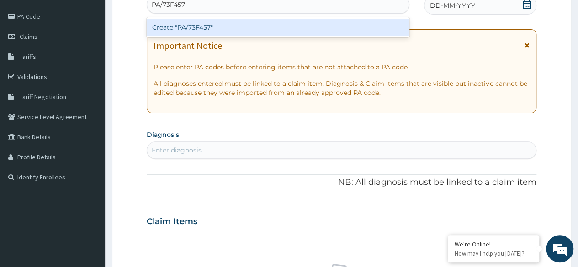
click at [318, 26] on div "Create "PA/73F457"" at bounding box center [278, 27] width 262 height 16
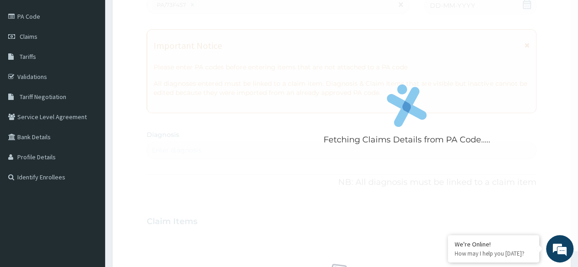
scroll to position [0, 0]
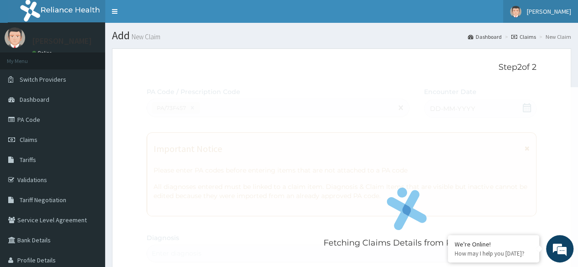
click at [543, 13] on span "[PERSON_NAME]" at bounding box center [549, 11] width 44 height 8
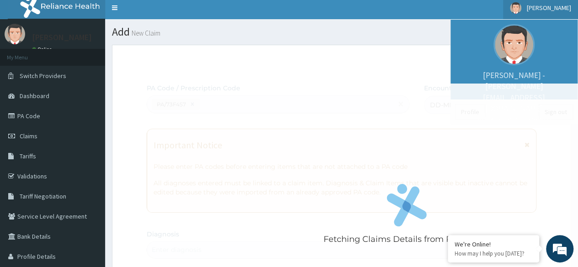
scroll to position [4, 0]
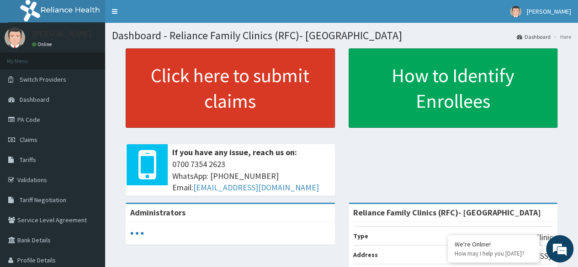
click at [253, 102] on link "Click here to submit claims" at bounding box center [230, 87] width 209 height 79
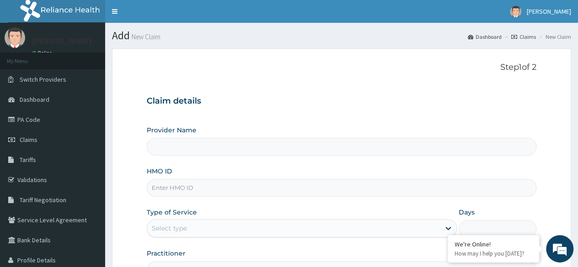
type input "Reliance Family Clinics (RFC)- [GEOGRAPHIC_DATA]"
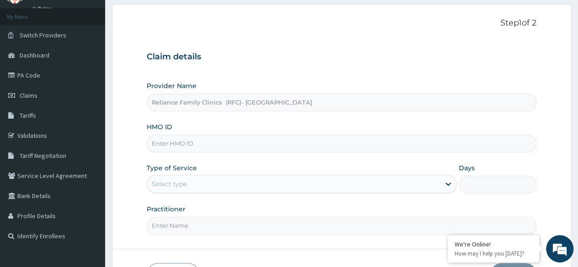
scroll to position [54, 0]
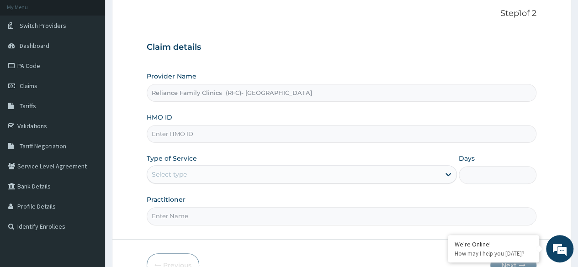
click at [469, 132] on input "HMO ID" at bounding box center [342, 134] width 390 height 18
paste input "PA/73F457"
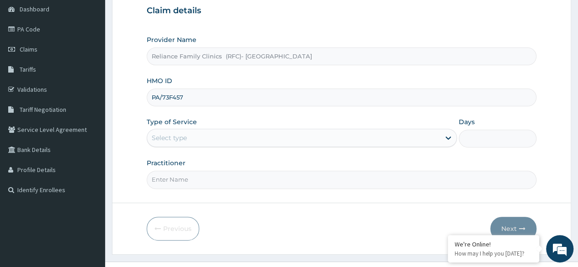
scroll to position [106, 0]
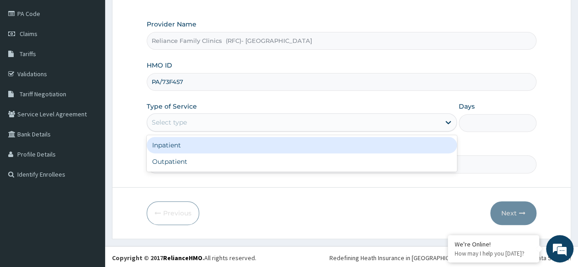
click at [286, 81] on input "PA/73F457" at bounding box center [342, 82] width 390 height 18
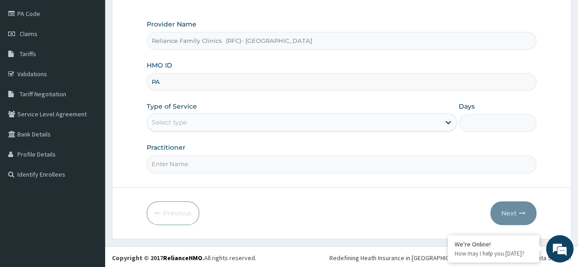
type input "P"
click at [538, 104] on form "Step 1 of 2 Claim details Provider Name Reliance Family Clinics (RFC)- Ejigbo H…" at bounding box center [341, 90] width 459 height 296
click at [280, 77] on input "HMO ID" at bounding box center [342, 82] width 390 height 18
type input "v"
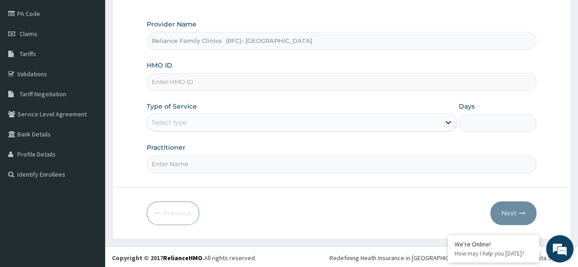
paste input "RET/18545/A"
type input "RET/18545/A"
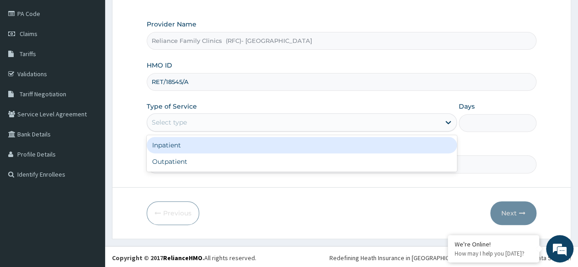
click at [294, 158] on div "Outpatient" at bounding box center [302, 161] width 310 height 16
type input "1"
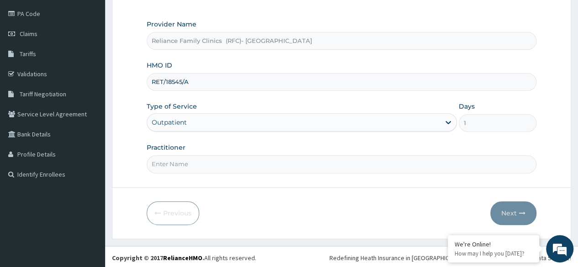
click at [302, 164] on input "Practitioner" at bounding box center [342, 164] width 390 height 18
type input "Dr Arubaleze"
click at [509, 214] on button "Next" at bounding box center [513, 213] width 46 height 24
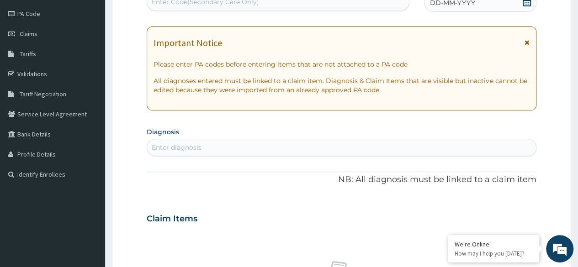
click at [525, 7] on span at bounding box center [526, 2] width 9 height 11
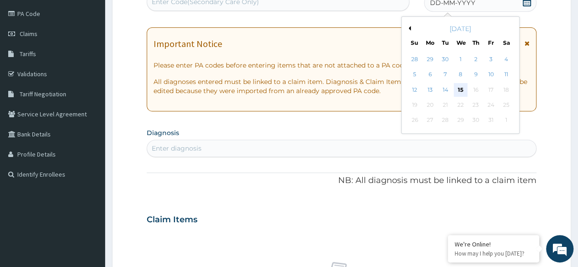
click at [459, 93] on div "15" at bounding box center [460, 90] width 14 height 14
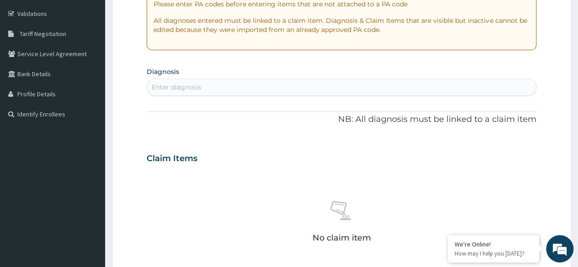
scroll to position [387, 0]
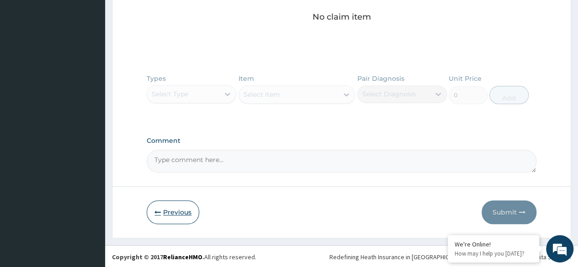
click at [175, 215] on button "Previous" at bounding box center [173, 213] width 53 height 24
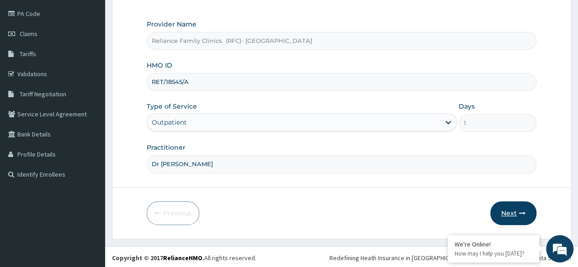
click at [514, 210] on button "Next" at bounding box center [513, 213] width 46 height 24
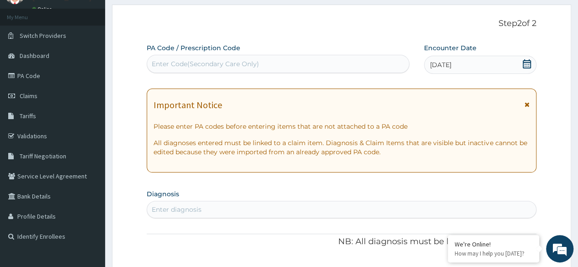
scroll to position [0, 0]
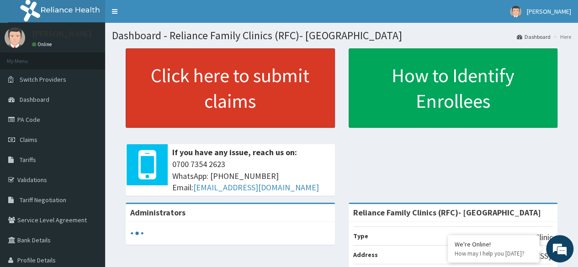
click at [262, 100] on link "Click here to submit claims" at bounding box center [230, 87] width 209 height 79
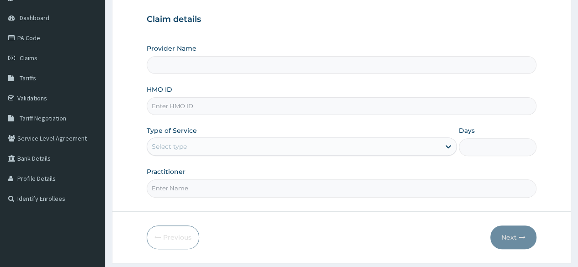
type input "Reliance Family Clinics (RFC)- [GEOGRAPHIC_DATA]"
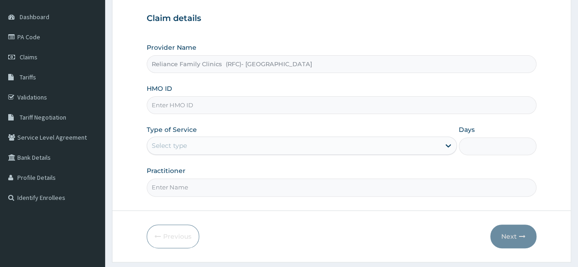
click at [337, 106] on input "HMO ID" at bounding box center [342, 105] width 390 height 18
paste input "RET/18545/A"
type input "RET/18545/A"
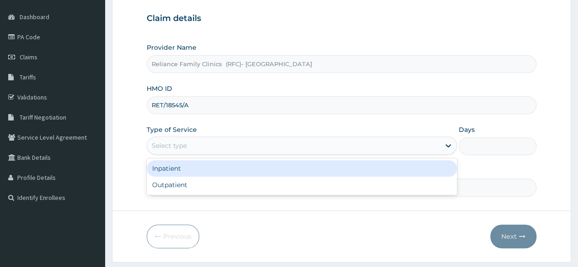
click at [304, 185] on div "Outpatient" at bounding box center [302, 185] width 310 height 16
type input "1"
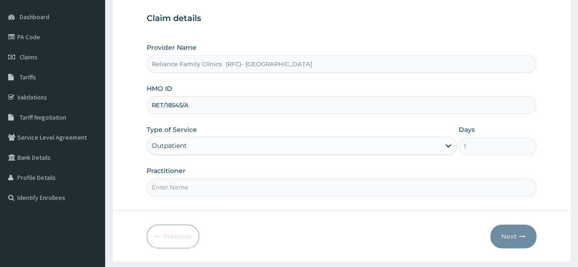
click at [299, 184] on input "Practitioner" at bounding box center [342, 188] width 390 height 18
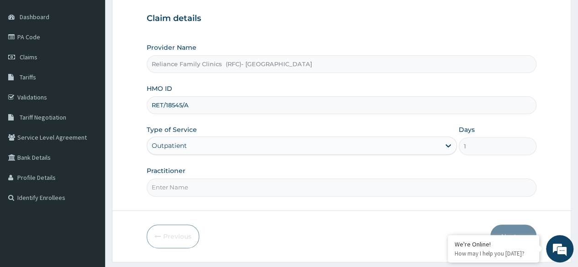
type input "Dr [PERSON_NAME]"
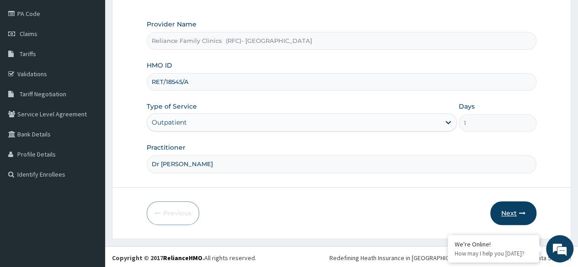
click at [517, 212] on button "Next" at bounding box center [513, 213] width 46 height 24
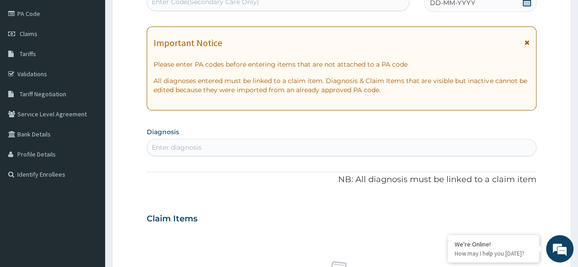
scroll to position [103, 0]
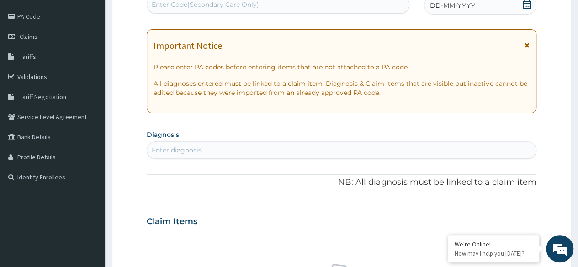
paste input "PA/73F457"
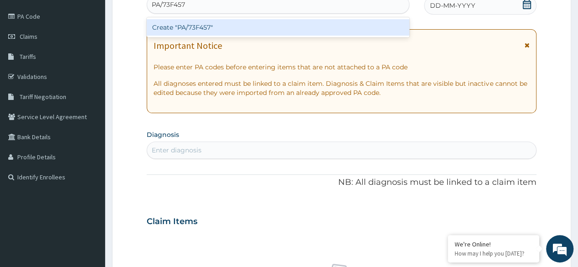
type input "PA/73F457"
click at [281, 31] on div "Create "PA/73F457"" at bounding box center [278, 27] width 262 height 16
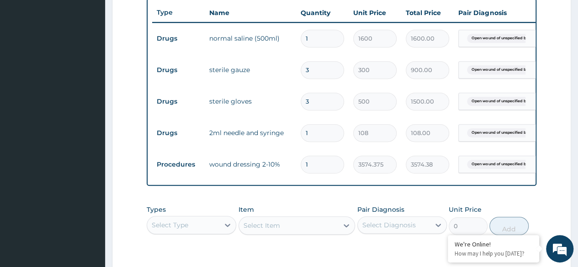
scroll to position [480, 0]
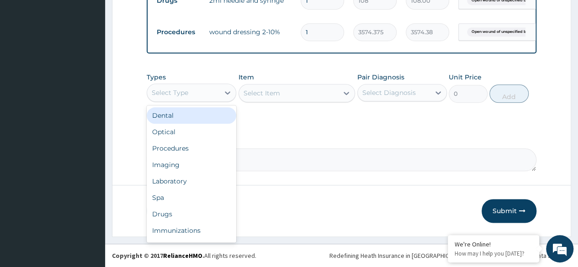
click at [200, 148] on div "Procedures" at bounding box center [192, 148] width 90 height 16
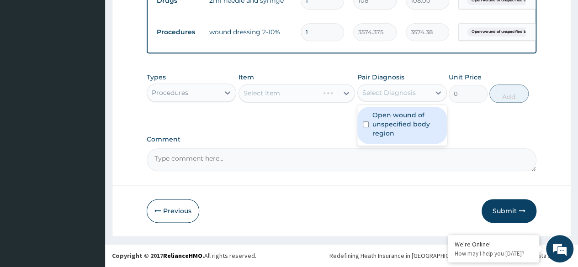
click at [417, 120] on label "Open wound of unspecified body region" at bounding box center [406, 124] width 69 height 27
checkbox input "true"
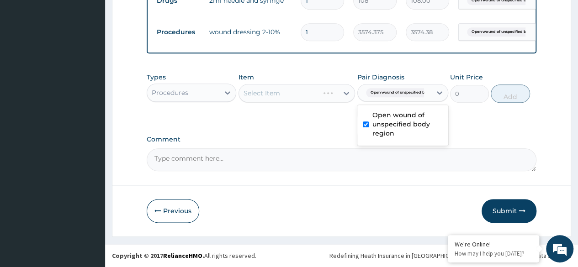
click at [310, 104] on div "Types Procedures Item Select Item Pair Diagnosis option Open wound of unspecifi…" at bounding box center [342, 87] width 390 height 39
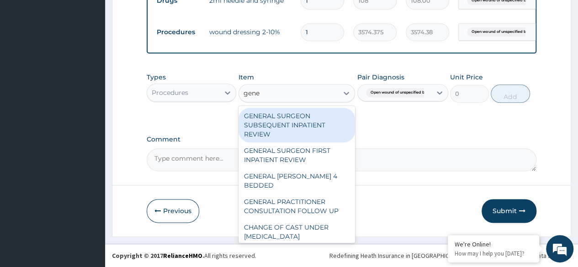
type input "gener"
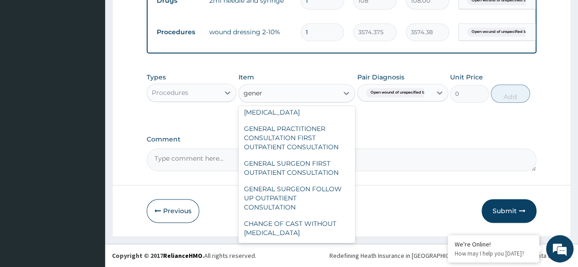
click at [307, 139] on div "GENERAL PRACTITIONER CONSULTATION FIRST OUTPATIENT CONSULTATION" at bounding box center [296, 138] width 117 height 35
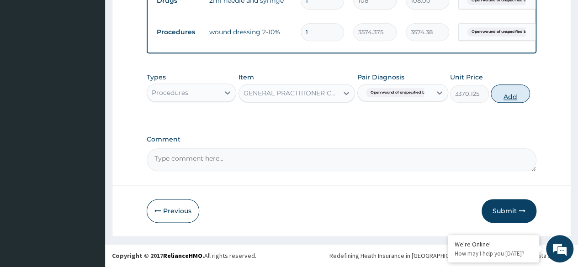
click at [504, 97] on button "Add" at bounding box center [510, 94] width 39 height 18
type input "0"
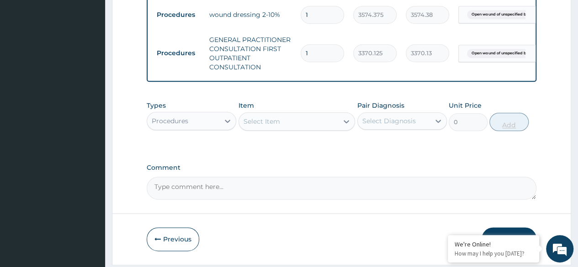
scroll to position [474, 0]
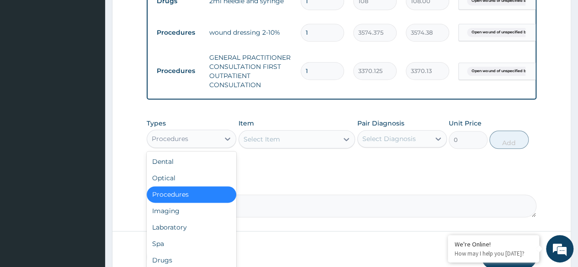
click at [197, 236] on div "Laboratory" at bounding box center [192, 227] width 90 height 16
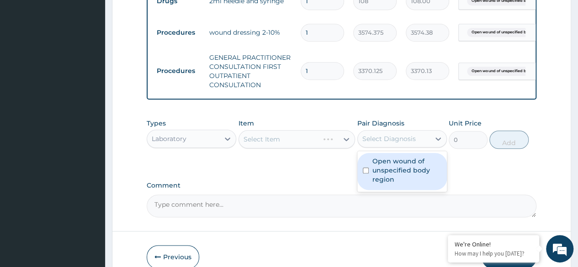
click at [397, 180] on label "Open wound of unspecified body region" at bounding box center [406, 170] width 69 height 27
checkbox input "true"
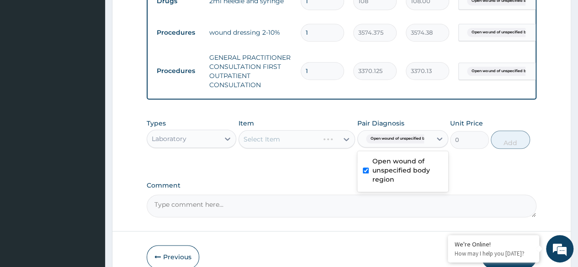
click at [302, 144] on div "Select Item" at bounding box center [296, 139] width 117 height 18
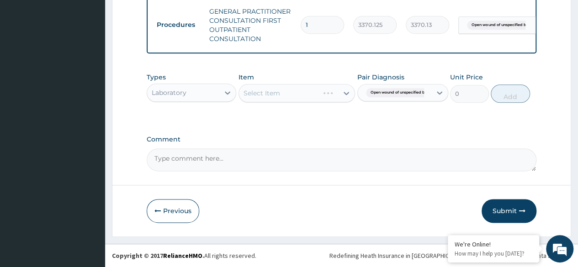
scroll to position [526, 0]
click at [335, 93] on div "Select Item" at bounding box center [296, 93] width 117 height 18
click at [333, 79] on div "Item Select Item" at bounding box center [296, 88] width 117 height 30
click at [308, 97] on div "Select Item" at bounding box center [296, 93] width 117 height 18
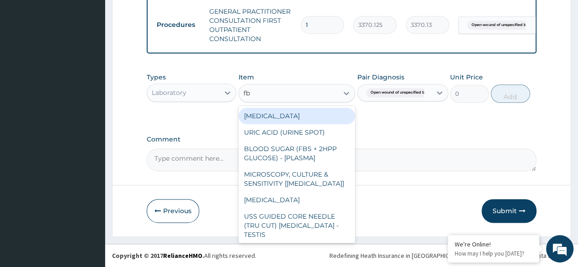
type input "fbc"
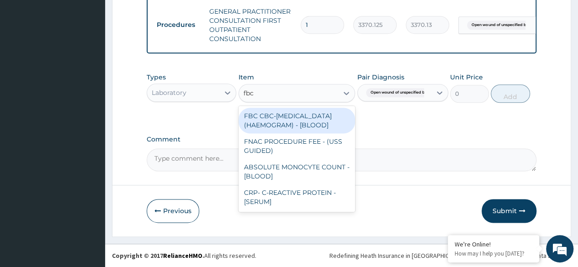
click at [317, 127] on div "FBC CBC-COMPLETE BLOOD COUNT (HAEMOGRAM) - [BLOOD]" at bounding box center [296, 121] width 117 height 26
type input "4085"
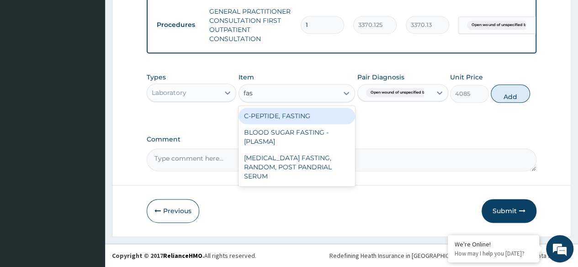
scroll to position [0, 0]
type input "fast"
click at [323, 141] on div "BLOOD SUGAR FASTING - [PLASMA]" at bounding box center [296, 137] width 117 height 26
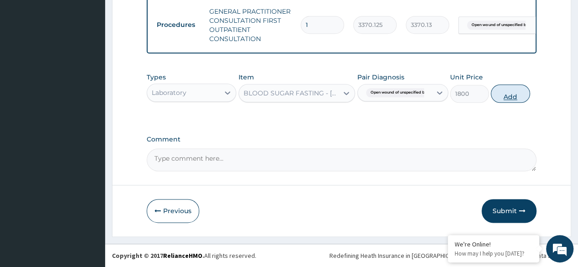
click at [509, 99] on button "Add" at bounding box center [510, 94] width 39 height 18
type input "0"
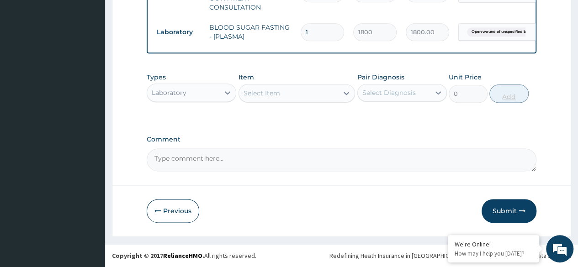
scroll to position [557, 0]
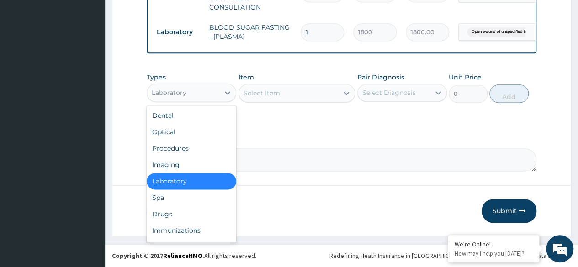
click at [194, 212] on div "Drugs" at bounding box center [192, 214] width 90 height 16
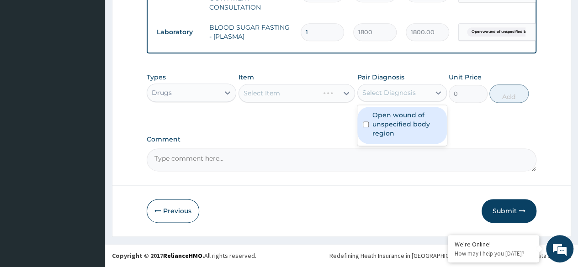
click at [408, 130] on label "Open wound of unspecified body region" at bounding box center [406, 124] width 69 height 27
checkbox input "true"
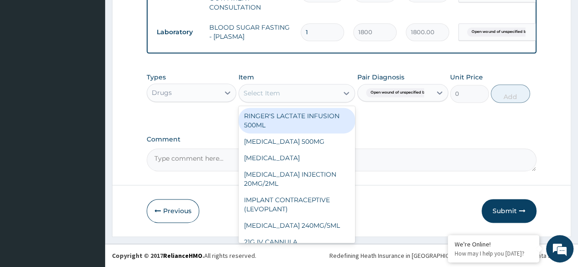
click at [312, 92] on div "Select Item" at bounding box center [289, 93] width 100 height 15
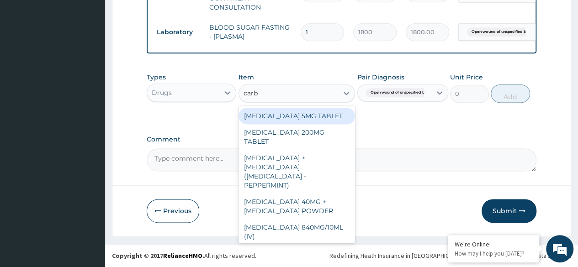
type input "carb"
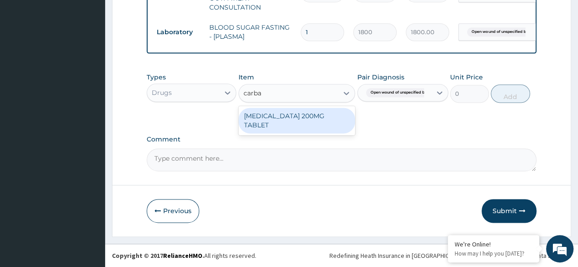
type input "carb"
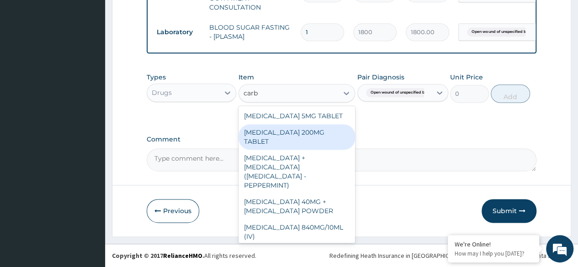
click at [317, 141] on div "CARBAMAZEPINE 200MG TABLET" at bounding box center [296, 137] width 117 height 26
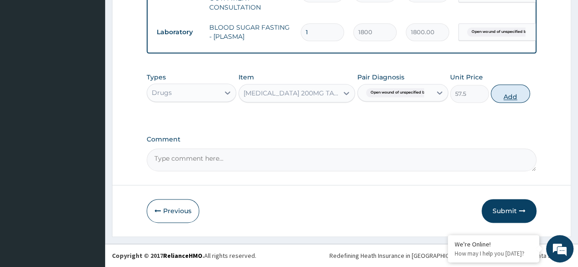
click at [507, 99] on button "Add" at bounding box center [510, 94] width 39 height 18
type input "0"
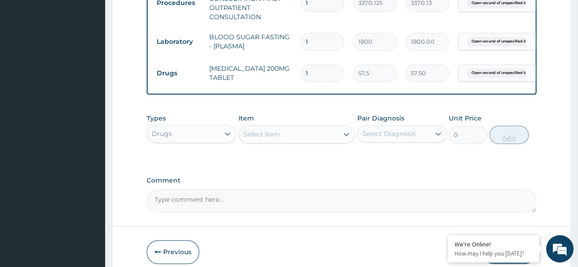
scroll to position [542, 0]
type input "0.00"
type input "6"
type input "345.00"
type input "60"
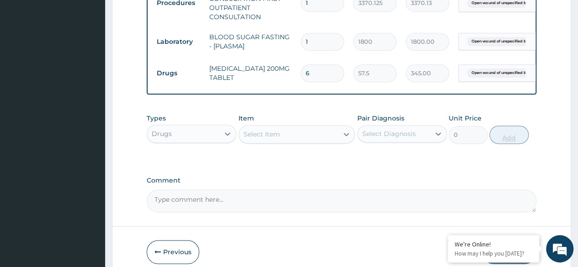
type input "3450.00"
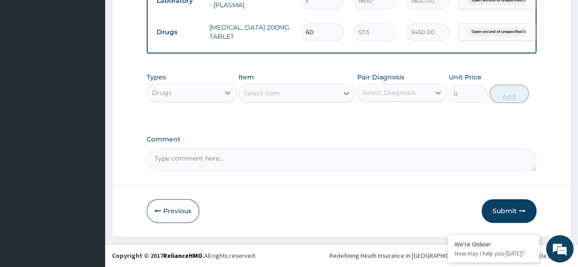
type input "60"
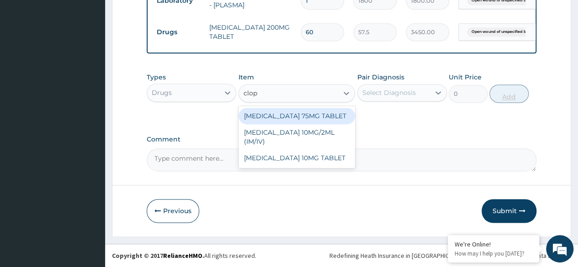
type input "clopi"
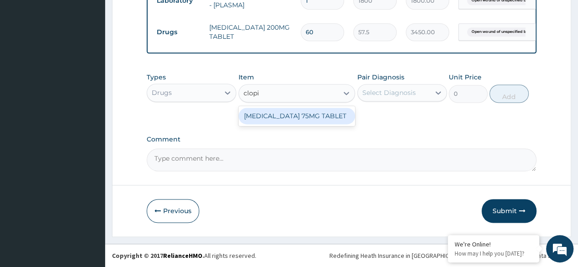
click at [319, 119] on div "CLOPIDOGREL 75MG TABLET" at bounding box center [296, 116] width 117 height 16
type input "150"
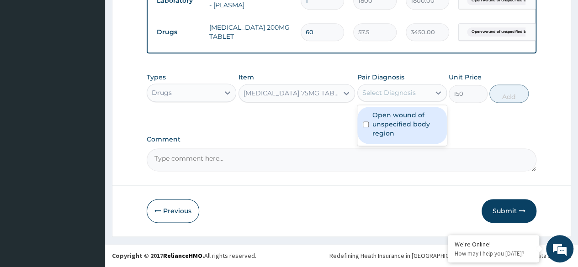
click at [413, 129] on label "Open wound of unspecified body region" at bounding box center [406, 124] width 69 height 27
checkbox input "true"
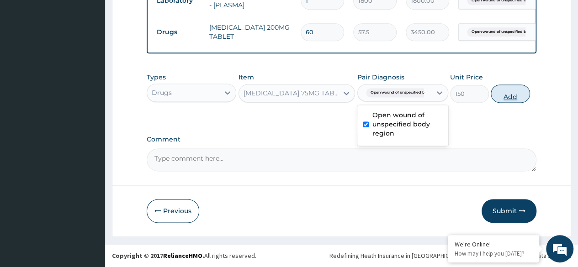
click at [508, 103] on button "Add" at bounding box center [510, 94] width 39 height 18
type input "0"
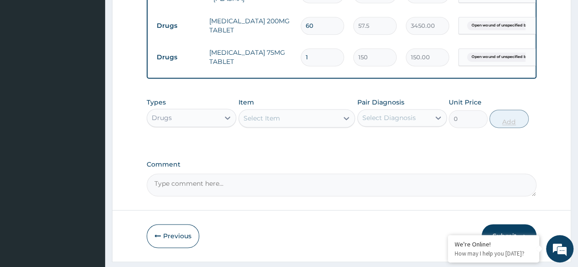
type input "0.00"
type input "3"
type input "450.00"
type input "30"
type input "4500.00"
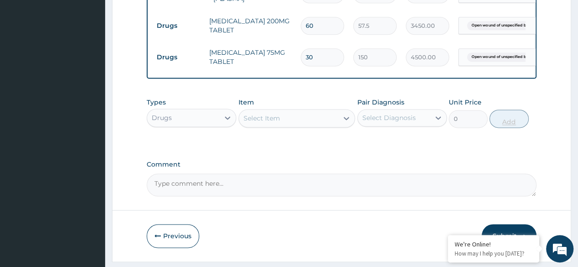
scroll to position [621, 0]
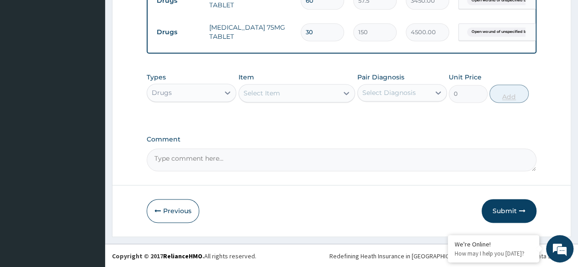
type input "30"
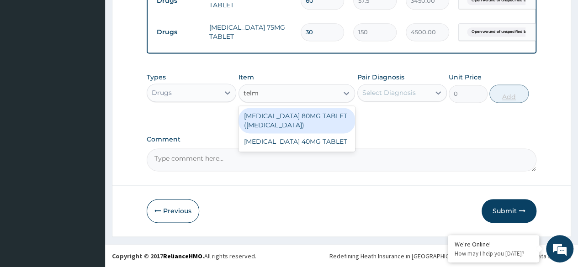
type input "telm"
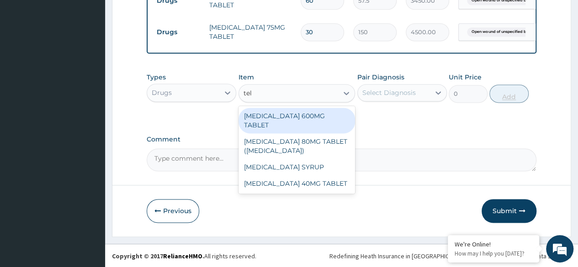
type input "telm"
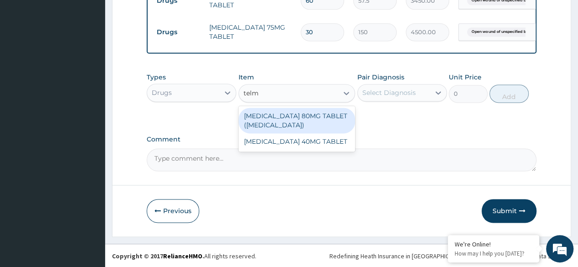
click at [317, 145] on div "TELMISARTAN 40MG TABLET" at bounding box center [296, 141] width 117 height 16
type input "204"
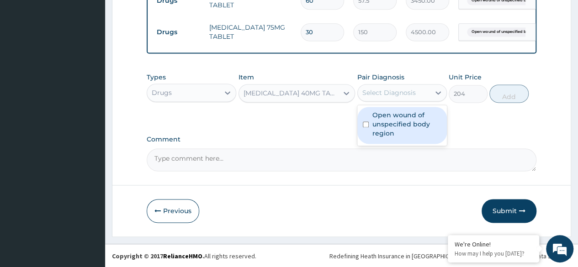
click at [413, 123] on label "Open wound of unspecified body region" at bounding box center [406, 124] width 69 height 27
checkbox input "true"
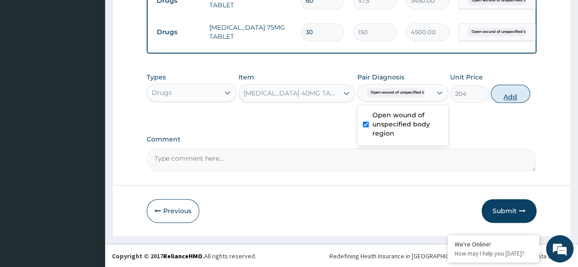
click at [508, 96] on button "Add" at bounding box center [510, 94] width 39 height 18
type input "0"
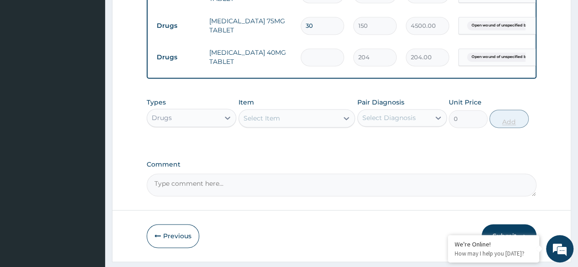
type input "0.00"
type input "3"
type input "612.00"
type input "30"
type input "6120.00"
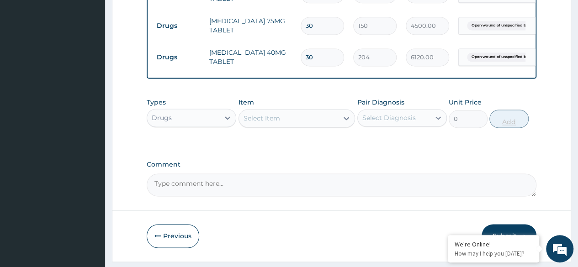
type input "30"
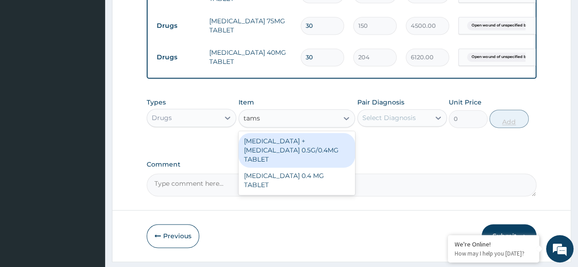
type input "tamsu"
click at [322, 175] on div "TAMSULOSIN 0.4 MG TABLET" at bounding box center [296, 181] width 117 height 26
type input "204"
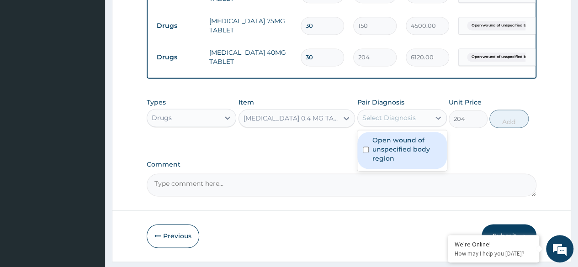
click at [411, 162] on label "Open wound of unspecified body region" at bounding box center [406, 149] width 69 height 27
checkbox input "true"
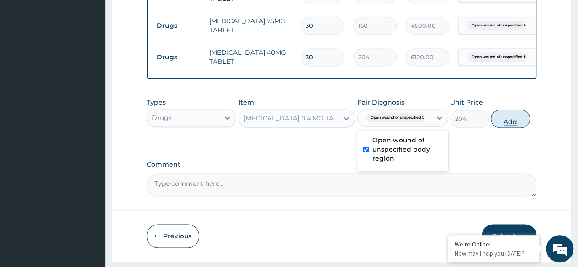
click at [512, 128] on button "Add" at bounding box center [510, 119] width 39 height 18
type input "0"
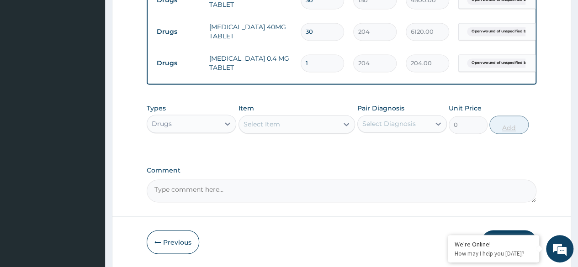
scroll to position [648, 0]
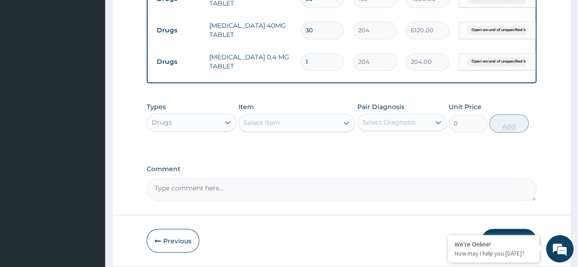
type input "0.00"
type input "3"
type input "612.00"
type input "30"
type input "6120.00"
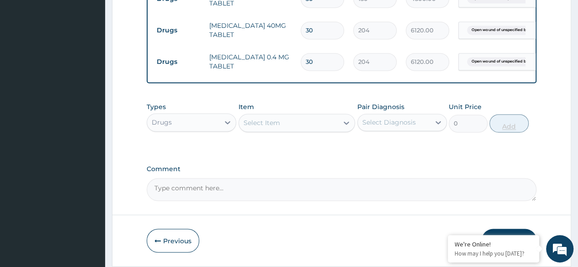
type input "30"
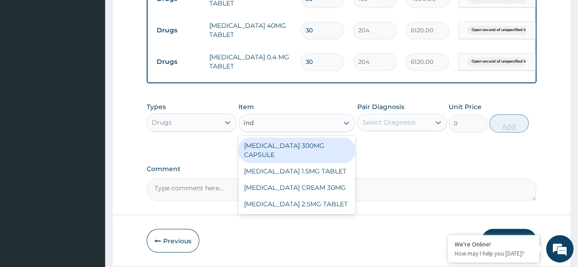
type input "inda"
click at [327, 167] on div "INDAPAMIDE 1.5MG TABLET" at bounding box center [296, 171] width 117 height 16
type input "437"
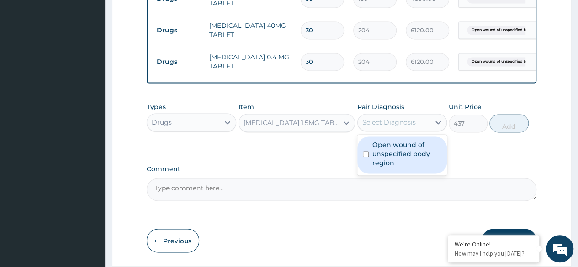
click at [404, 159] on label "Open wound of unspecified body region" at bounding box center [406, 153] width 69 height 27
checkbox input "true"
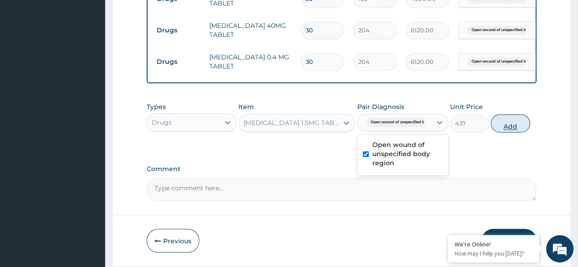
click at [506, 132] on button "Add" at bounding box center [510, 123] width 39 height 18
type input "0"
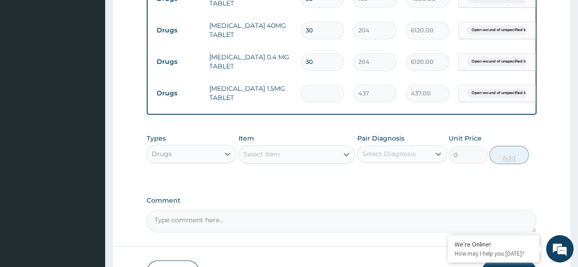
type input "0.00"
type input "3"
type input "1311.00"
type input "30"
type input "13110.00"
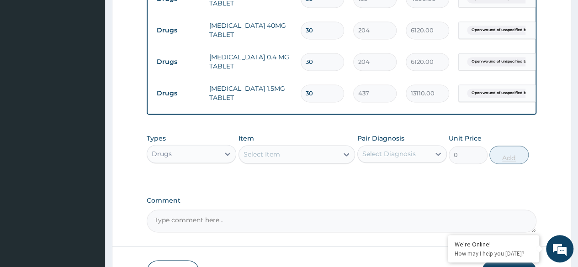
type input "30"
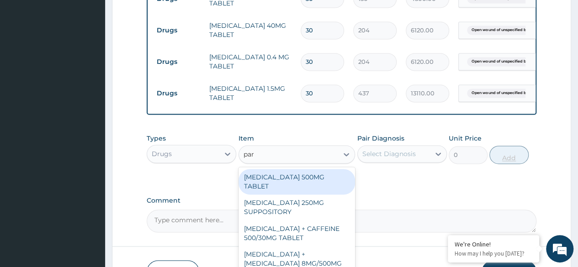
type input "para"
click at [321, 190] on div "[MEDICAL_DATA] 500MG TABLET" at bounding box center [296, 182] width 117 height 26
type input "30"
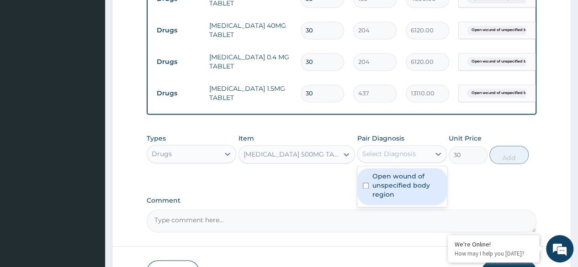
click at [412, 193] on label "Open wound of unspecified body region" at bounding box center [406, 185] width 69 height 27
checkbox input "true"
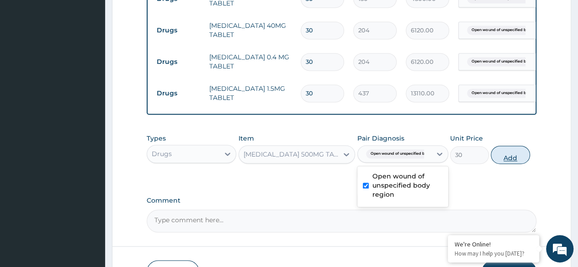
click at [508, 164] on button "Add" at bounding box center [510, 155] width 39 height 18
type input "0"
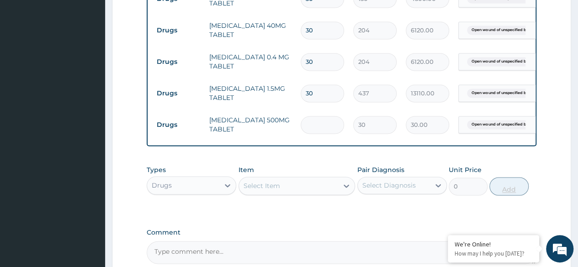
type input "0.00"
type input "2"
type input "60.00"
type input "24"
type input "720.00"
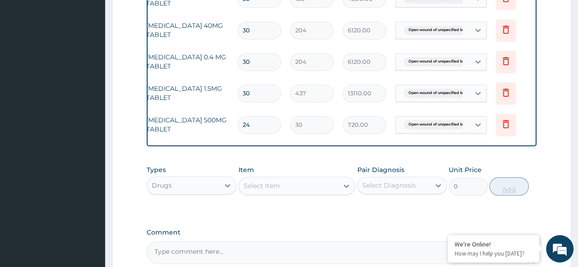
scroll to position [0, 69]
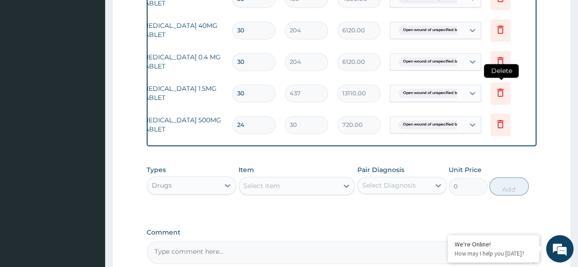
type input "24"
click at [500, 98] on icon at bounding box center [500, 92] width 11 height 11
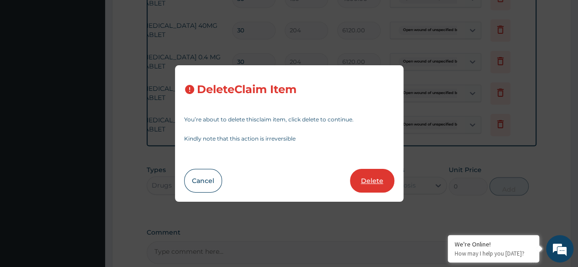
click at [369, 183] on button "Delete" at bounding box center [372, 181] width 44 height 24
type input "24"
type input "30"
type input "720.00"
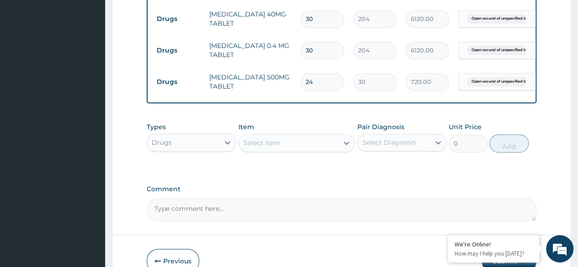
scroll to position [716, 0]
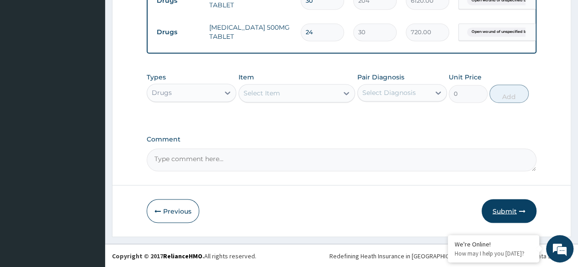
click at [509, 217] on button "Submit" at bounding box center [509, 211] width 55 height 24
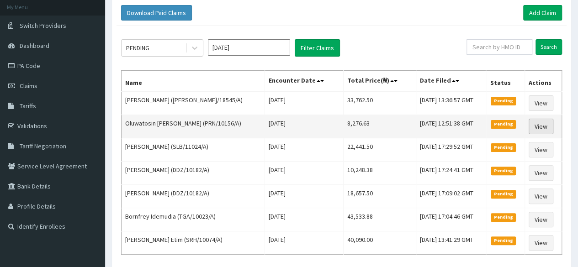
click at [537, 131] on link "View" at bounding box center [541, 127] width 25 height 16
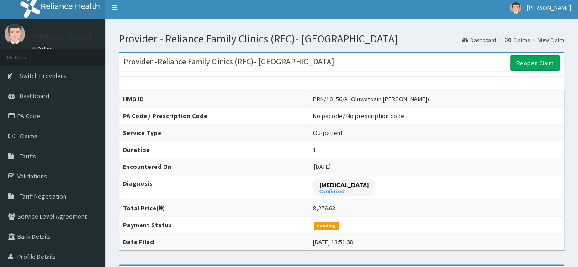
scroll to position [3, 0]
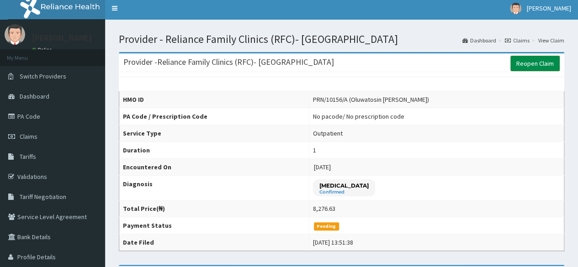
click at [544, 62] on link "Reopen Claim" at bounding box center [534, 64] width 49 height 16
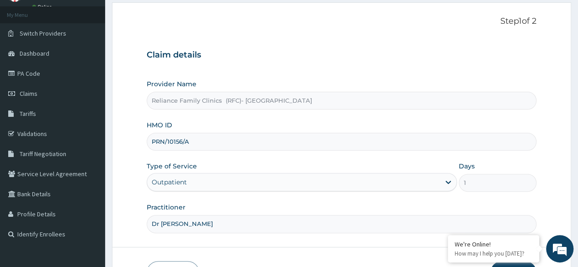
scroll to position [106, 0]
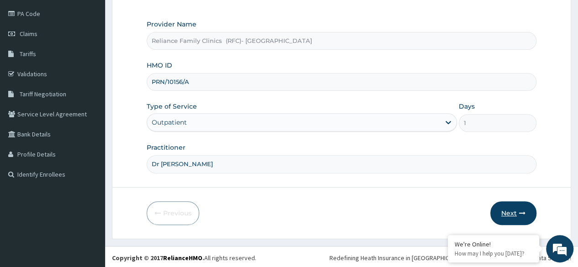
click at [511, 214] on button "Next" at bounding box center [513, 213] width 46 height 24
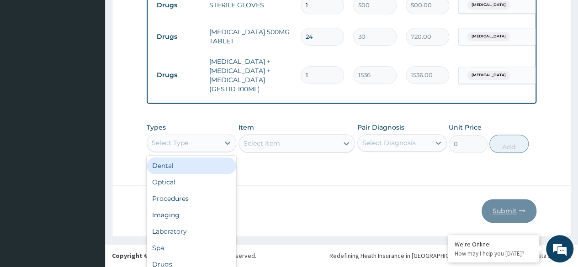
scroll to position [26, 0]
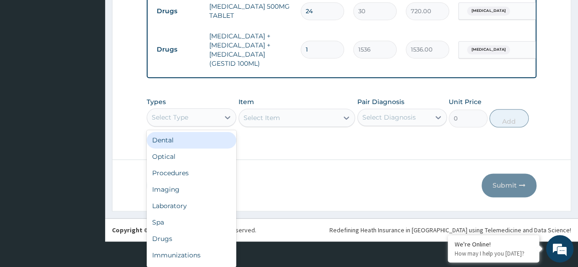
click at [201, 179] on div "Procedures" at bounding box center [192, 173] width 90 height 16
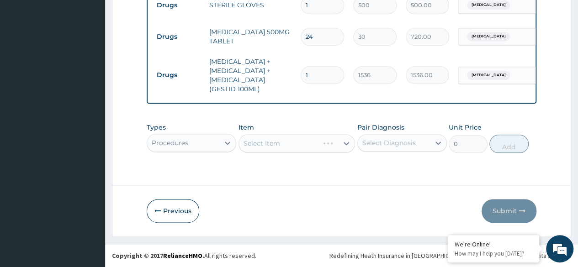
scroll to position [0, 0]
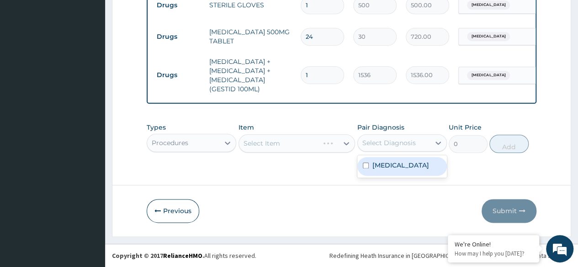
click at [403, 170] on label "[MEDICAL_DATA]" at bounding box center [400, 165] width 57 height 9
checkbox input "true"
click at [311, 143] on div "Select Item" at bounding box center [296, 143] width 117 height 18
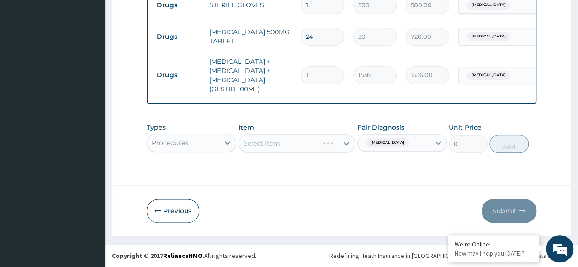
click at [300, 141] on div "Select Item" at bounding box center [296, 143] width 117 height 18
click at [299, 143] on div "Select Item" at bounding box center [296, 143] width 117 height 18
click at [318, 148] on div "Select Item" at bounding box center [296, 143] width 117 height 18
click at [304, 147] on div "Select Item" at bounding box center [296, 143] width 117 height 18
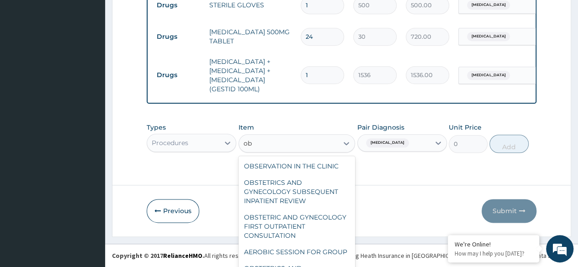
type input "obs"
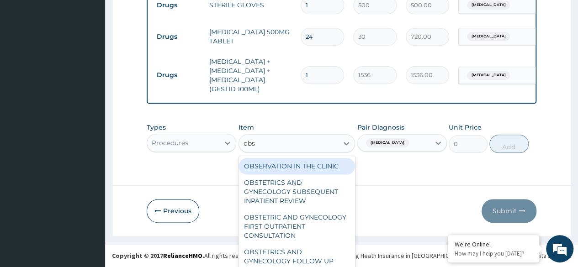
click at [325, 168] on div "OBSERVATION IN THE CLINIC" at bounding box center [296, 166] width 117 height 16
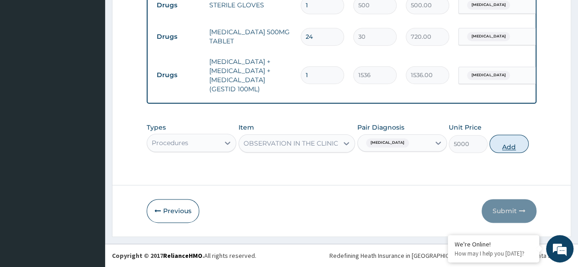
click at [514, 144] on button "Add" at bounding box center [508, 144] width 39 height 18
type input "0"
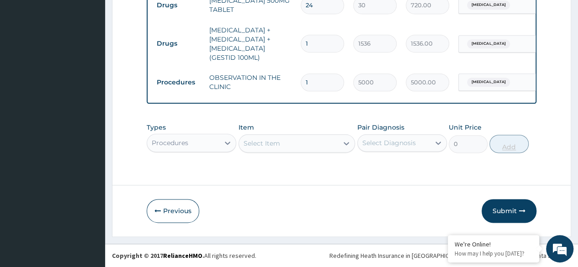
scroll to position [530, 0]
click at [501, 214] on button "Submit" at bounding box center [509, 211] width 55 height 24
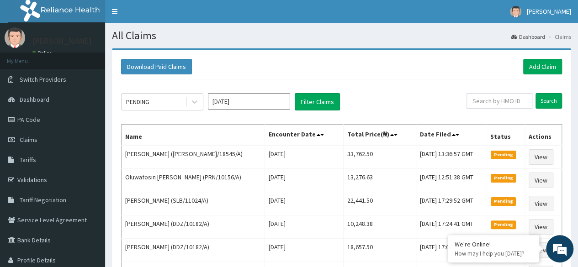
click at [513, 59] on div "Download Paid Claims Add Claim" at bounding box center [341, 67] width 441 height 16
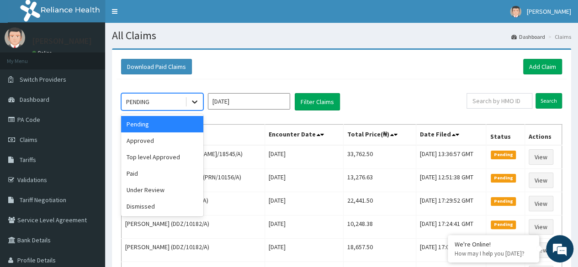
click at [192, 102] on icon at bounding box center [194, 101] width 9 height 9
click at [171, 144] on div "Approved" at bounding box center [162, 140] width 82 height 16
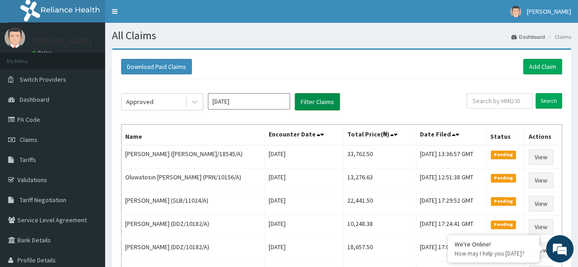
click at [312, 103] on button "Filter Claims" at bounding box center [317, 101] width 45 height 17
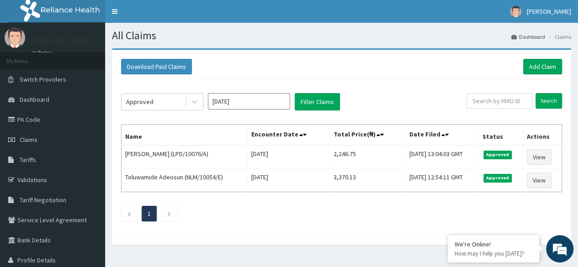
click at [518, 58] on div "Download Paid Claims Add Claim" at bounding box center [341, 66] width 450 height 25
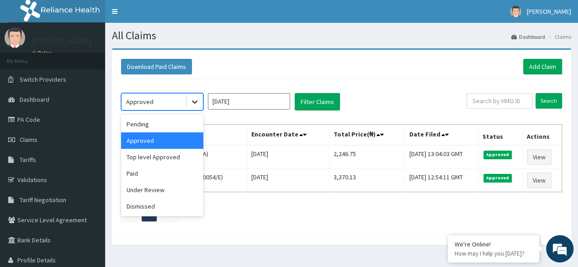
click at [194, 103] on icon at bounding box center [194, 101] width 9 height 9
click at [162, 164] on div "Top level Approved" at bounding box center [162, 157] width 82 height 16
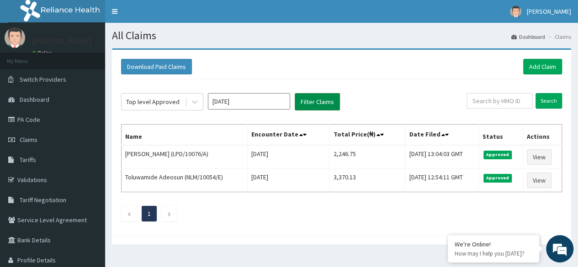
click at [320, 101] on button "Filter Claims" at bounding box center [317, 101] width 45 height 17
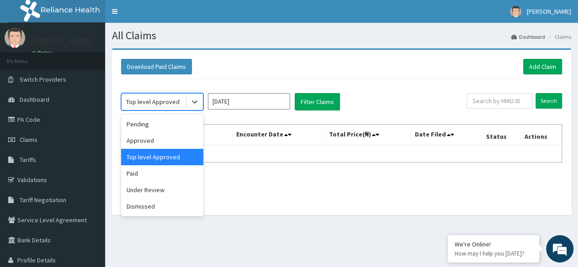
click at [195, 94] on div at bounding box center [194, 102] width 16 height 16
click at [153, 191] on div "Under Review" at bounding box center [162, 190] width 82 height 16
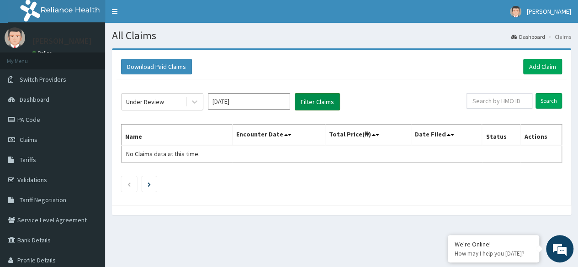
click at [321, 100] on button "Filter Claims" at bounding box center [317, 101] width 45 height 17
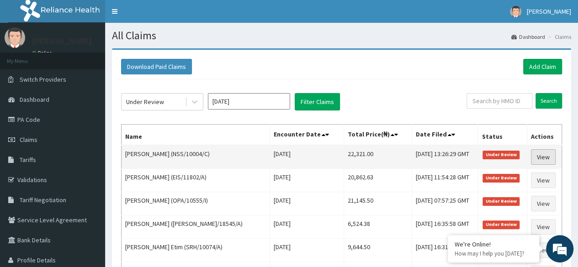
click at [544, 161] on link "View" at bounding box center [543, 157] width 25 height 16
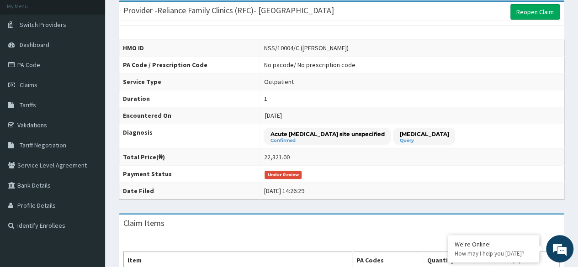
scroll to position [49, 0]
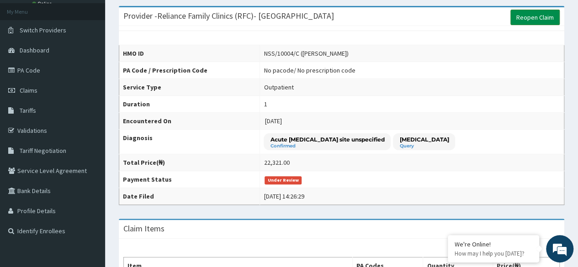
click at [534, 18] on link "Reopen Claim" at bounding box center [534, 18] width 49 height 16
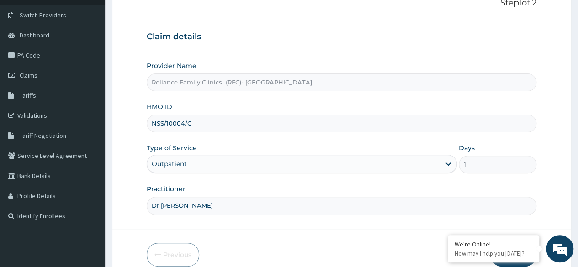
scroll to position [106, 0]
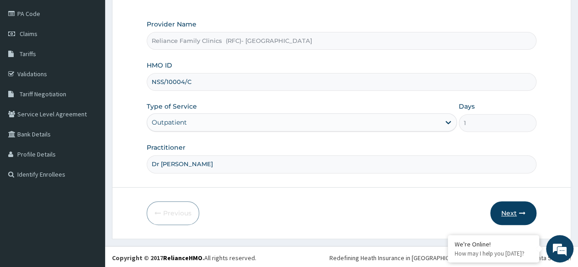
click at [519, 206] on button "Next" at bounding box center [513, 213] width 46 height 24
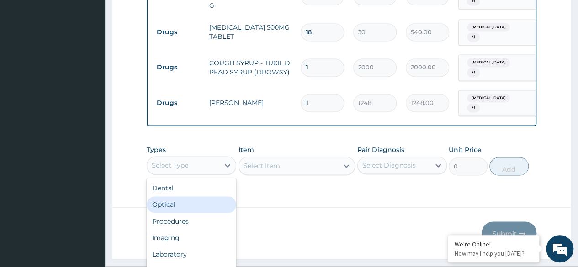
scroll to position [26, 0]
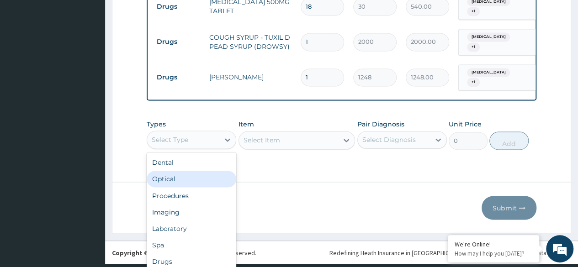
click at [215, 149] on div "option Optical focused, 2 of 10. 10 results available. Use Up and Down to choos…" at bounding box center [192, 140] width 90 height 18
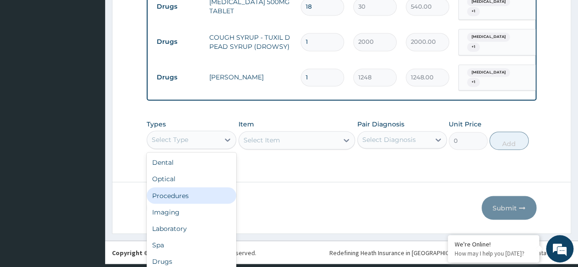
click at [209, 193] on div "Procedures" at bounding box center [192, 195] width 90 height 16
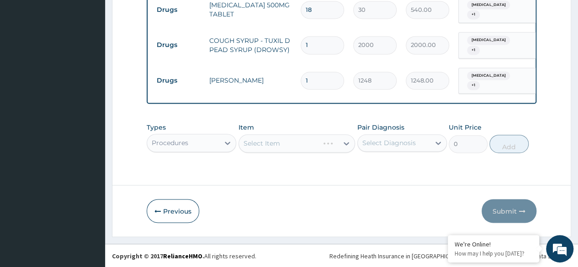
scroll to position [0, 0]
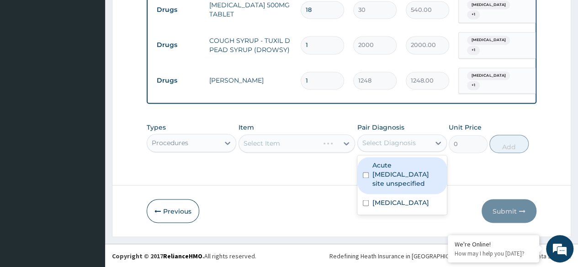
drag, startPoint x: 410, startPoint y: 148, endPoint x: 412, endPoint y: 177, distance: 28.9
click at [412, 152] on div "option Acute [MEDICAL_DATA] site unspecified focused, 1 of 2. 2 results availab…" at bounding box center [402, 142] width 90 height 17
click at [412, 177] on label "Acute [MEDICAL_DATA] site unspecified" at bounding box center [406, 174] width 69 height 27
checkbox input "true"
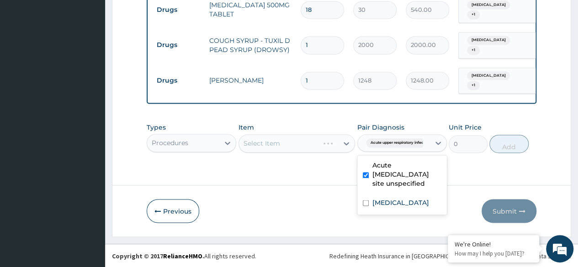
click at [404, 202] on label "[MEDICAL_DATA]" at bounding box center [400, 202] width 57 height 9
checkbox input "true"
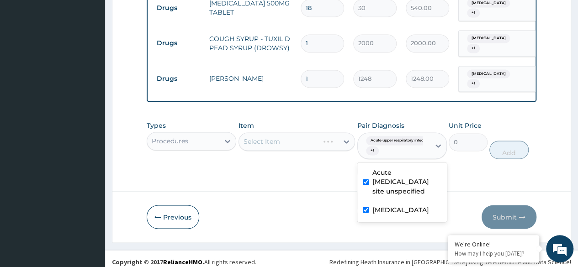
click at [330, 141] on div "Select Item" at bounding box center [296, 141] width 117 height 18
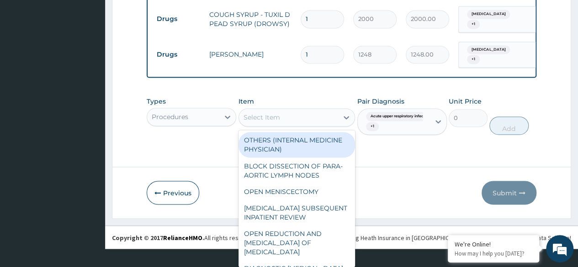
scroll to position [19, 0]
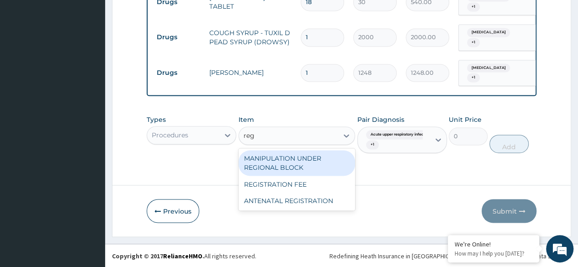
type input "regi"
click at [327, 185] on div "REGISTRATION FEE" at bounding box center [296, 184] width 117 height 16
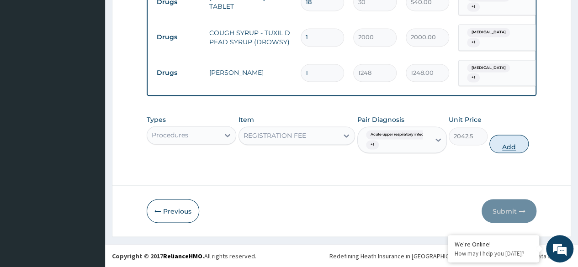
click at [509, 146] on button "Add" at bounding box center [508, 144] width 39 height 18
type input "0"
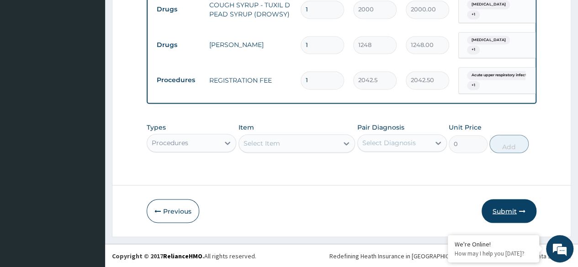
click at [509, 213] on button "Submit" at bounding box center [509, 211] width 55 height 24
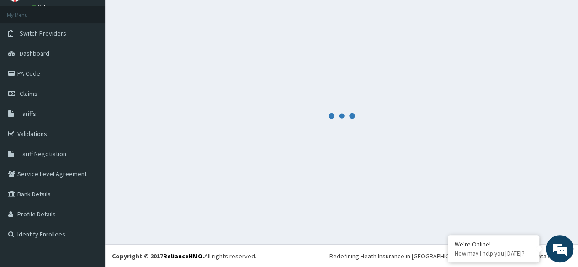
scroll to position [715, 0]
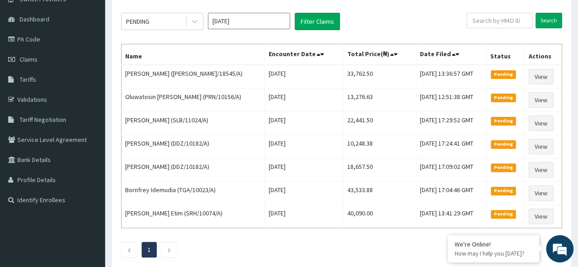
click at [522, 45] on th "Status" at bounding box center [505, 54] width 38 height 21
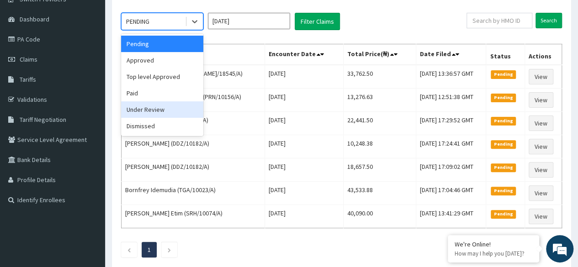
drag, startPoint x: 188, startPoint y: 25, endPoint x: 170, endPoint y: 104, distance: 80.7
click at [170, 30] on div "option Under Review focused, 5 of 6. 6 results available. Use Up and Down to ch…" at bounding box center [162, 21] width 82 height 17
click at [170, 104] on div "Under Review" at bounding box center [162, 109] width 82 height 16
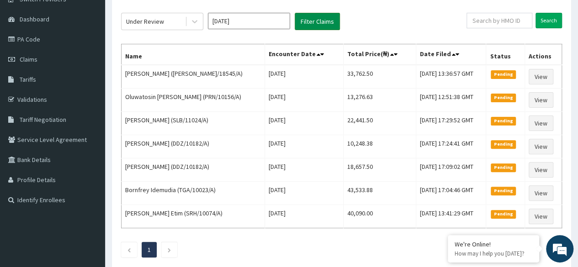
click at [328, 16] on button "Filter Claims" at bounding box center [317, 21] width 45 height 17
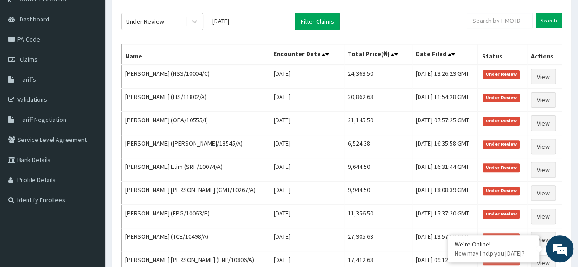
click at [525, 32] on div "Under Review Oct 2025 Filter Claims Search Name Encounter Date Total Price(₦) D…" at bounding box center [341, 156] width 450 height 314
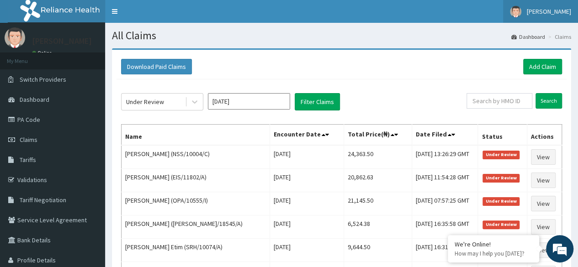
click at [540, 14] on link "[PERSON_NAME]" at bounding box center [540, 11] width 75 height 23
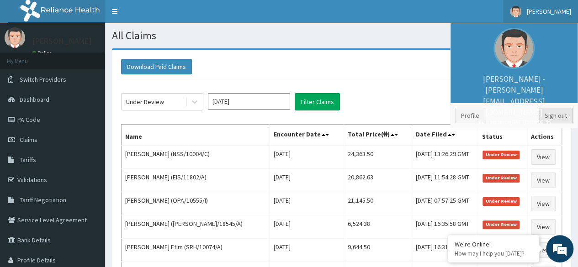
click at [557, 112] on link "Sign out" at bounding box center [556, 116] width 34 height 16
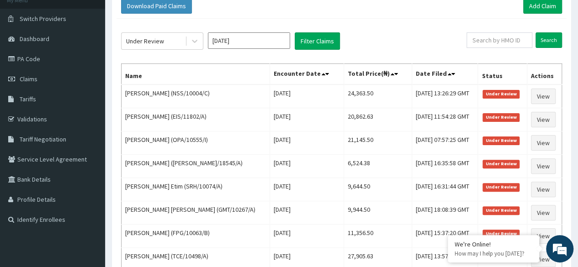
scroll to position [61, 0]
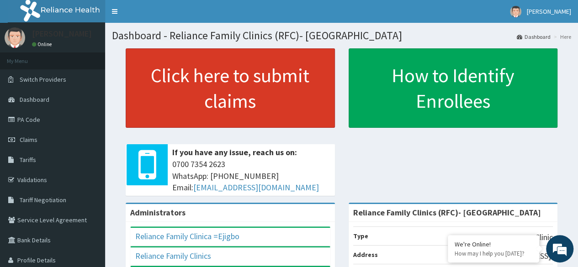
click at [246, 105] on link "Click here to submit claims" at bounding box center [230, 87] width 209 height 79
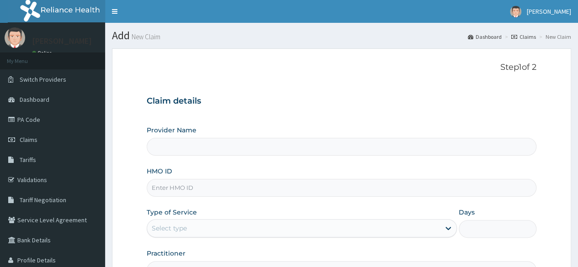
type input "Reliance Family Clinics (RFC)- [GEOGRAPHIC_DATA]"
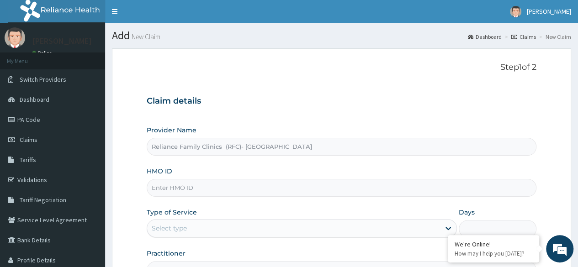
click at [540, 117] on form "Step 1 of 2 Claim details Provider Name Reliance Family Clinics (RFC)- Ejigbo H…" at bounding box center [341, 196] width 459 height 296
click at [314, 186] on input "HMO ID" at bounding box center [342, 188] width 390 height 18
paste input "NLM/10054/C"
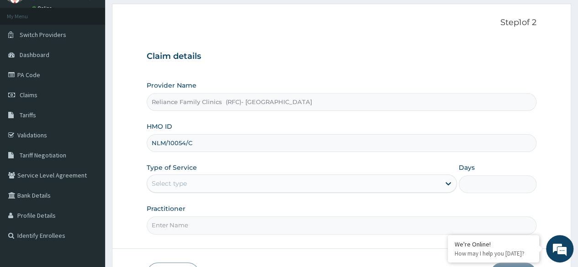
scroll to position [106, 0]
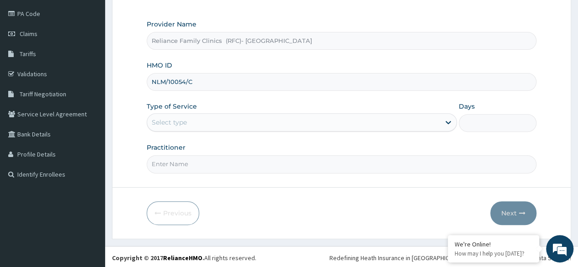
type input "NLM/10054/C"
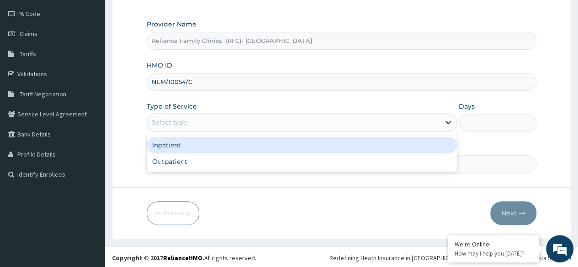
click at [279, 163] on div "Outpatient" at bounding box center [302, 161] width 310 height 16
type input "1"
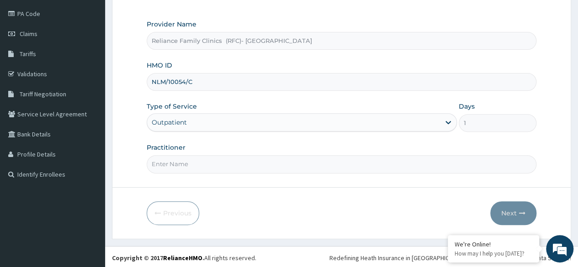
click at [305, 160] on input "Practitioner" at bounding box center [342, 164] width 390 height 18
type input "Dr [PERSON_NAME]"
click at [513, 216] on button "Next" at bounding box center [513, 213] width 46 height 24
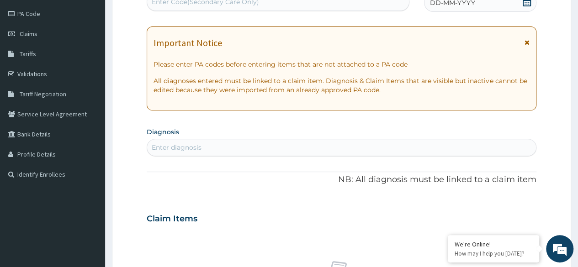
scroll to position [0, 0]
click at [540, 132] on form "Step 2 of 2 PA Code / Prescription Code Enter Code(Secondary Care Only) Encount…" at bounding box center [341, 230] width 459 height 577
click at [524, 5] on icon at bounding box center [526, 1] width 9 height 9
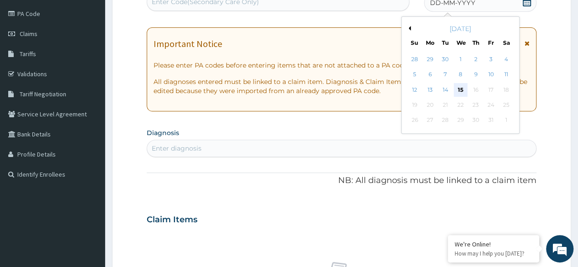
click at [459, 94] on div "15" at bounding box center [460, 90] width 14 height 14
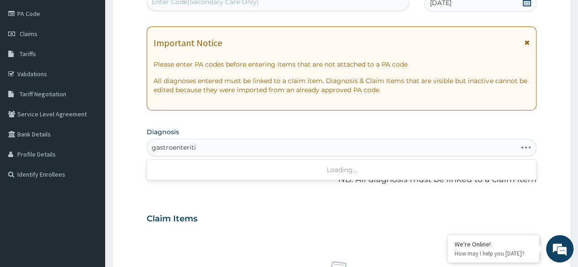
type input "gastroenteritis"
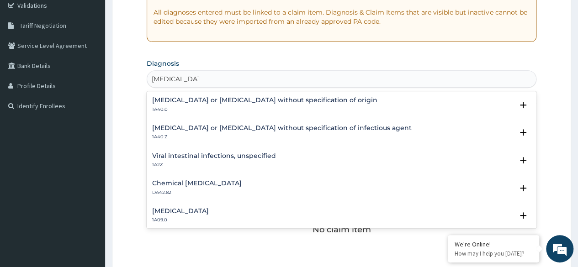
scroll to position [175, 0]
click at [241, 104] on div "Gastroenteritis or colitis without specification of origin 1A40.0" at bounding box center [264, 105] width 225 height 16
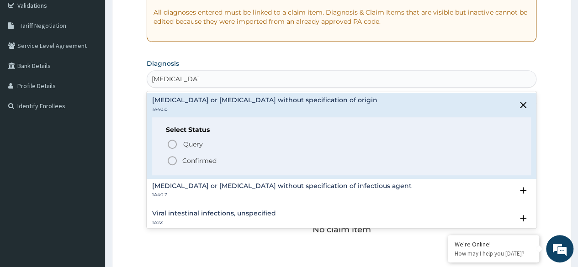
click at [204, 158] on p "Confirmed" at bounding box center [199, 160] width 34 height 9
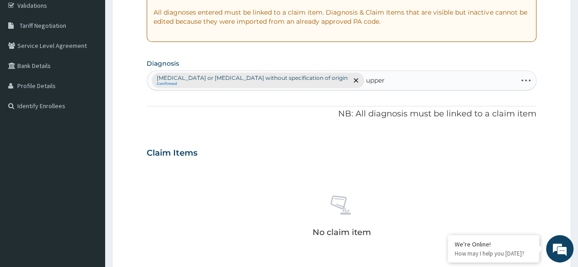
type input "upper"
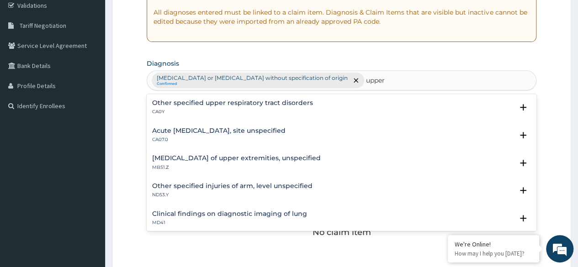
click at [234, 129] on h4 "Acute upper respiratory infection, site unspecified" at bounding box center [218, 130] width 133 height 7
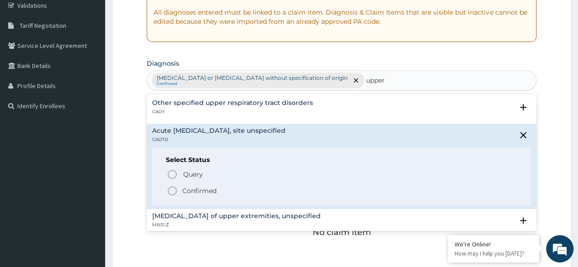
click at [210, 186] on p "Confirmed" at bounding box center [199, 190] width 34 height 9
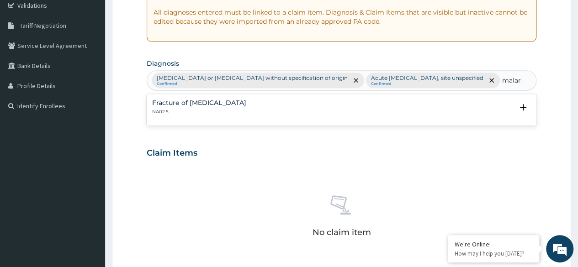
type input "[MEDICAL_DATA]"
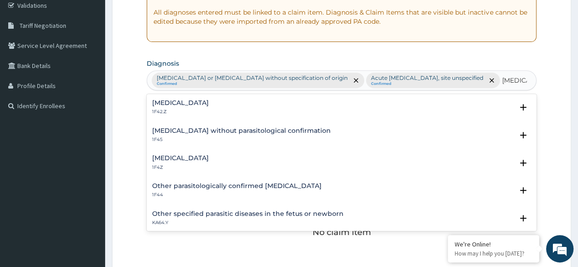
click at [206, 158] on h4 "[MEDICAL_DATA]" at bounding box center [180, 158] width 57 height 7
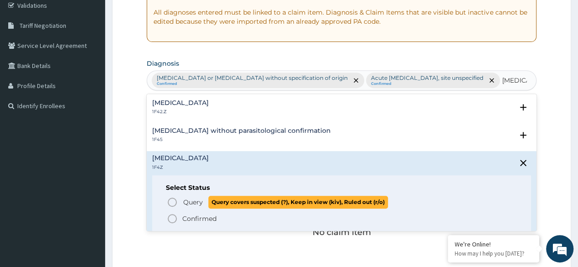
click at [196, 202] on span "Query" at bounding box center [193, 202] width 20 height 9
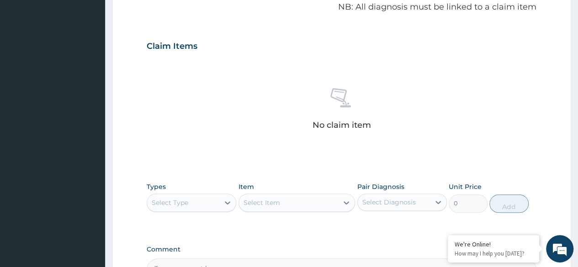
scroll to position [407, 0]
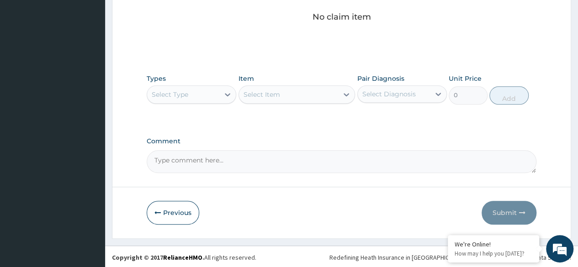
click at [211, 83] on div "Types Select Type" at bounding box center [192, 89] width 90 height 30
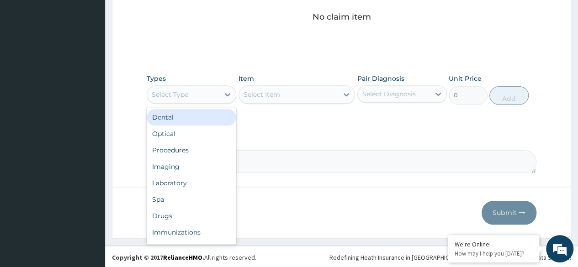
click at [202, 151] on div "Procedures" at bounding box center [192, 150] width 90 height 16
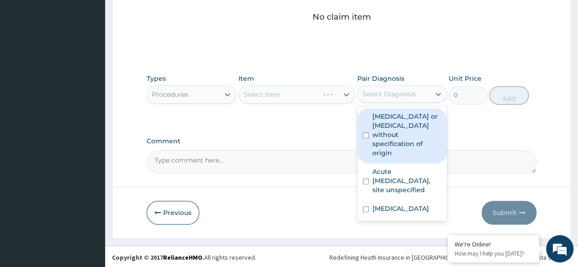
click at [405, 129] on label "Gastroenteritis or colitis without specification of origin" at bounding box center [406, 135] width 69 height 46
checkbox input "true"
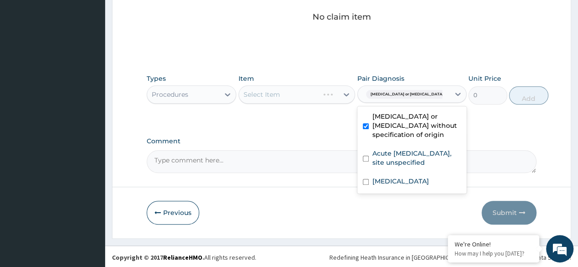
click at [423, 167] on label "Acute upper respiratory infection, site unspecified" at bounding box center [416, 158] width 89 height 18
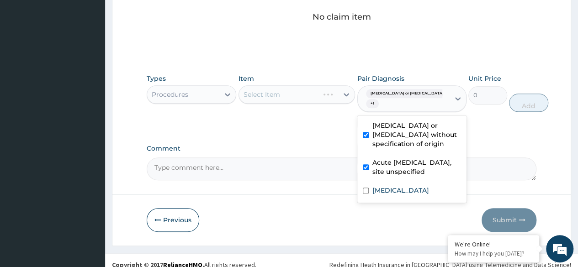
click at [411, 182] on div "Acute upper respiratory infection, site unspecified" at bounding box center [411, 168] width 109 height 28
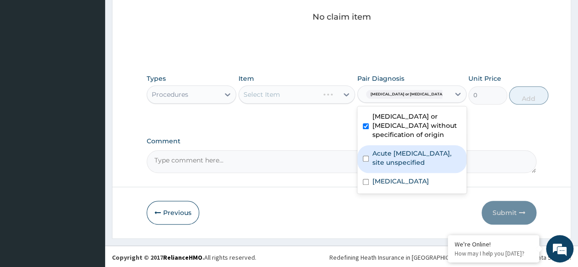
click at [425, 167] on label "Acute upper respiratory infection, site unspecified" at bounding box center [416, 158] width 89 height 18
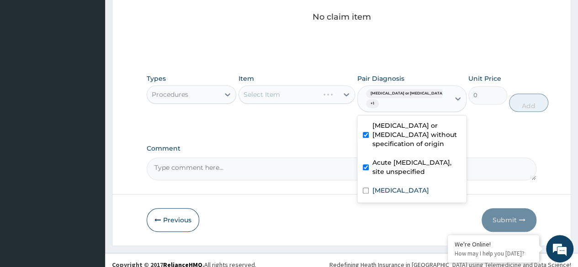
click at [410, 182] on div "Acute upper respiratory infection, site unspecified" at bounding box center [411, 168] width 109 height 28
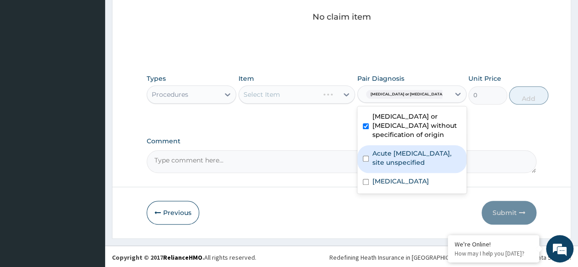
click at [423, 167] on label "Acute upper respiratory infection, site unspecified" at bounding box center [416, 158] width 89 height 18
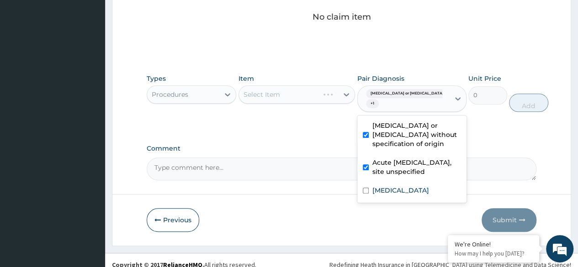
checkbox input "true"
click at [422, 195] on label "Malaria, unspecified" at bounding box center [400, 190] width 57 height 9
checkbox input "true"
click at [316, 100] on div "Select Item" at bounding box center [296, 94] width 117 height 18
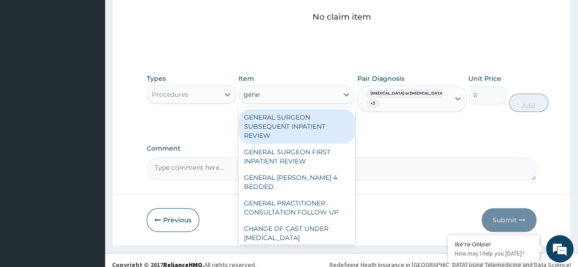
type input "gener"
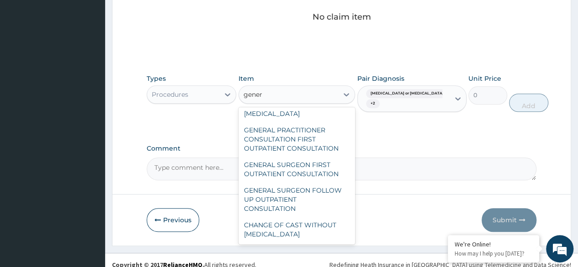
click at [319, 140] on div "GENERAL PRACTITIONER CONSULTATION FIRST OUTPATIENT CONSULTATION" at bounding box center [296, 139] width 117 height 35
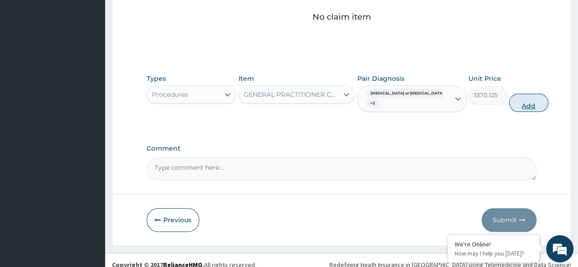
click at [520, 108] on button "Add" at bounding box center [528, 103] width 39 height 18
type input "0"
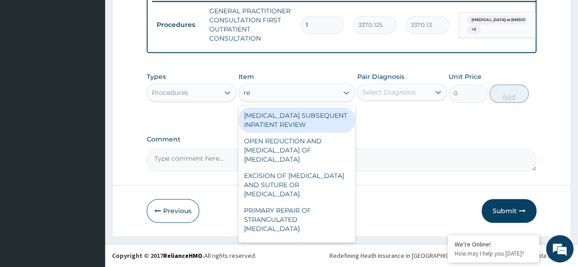
type input "reg"
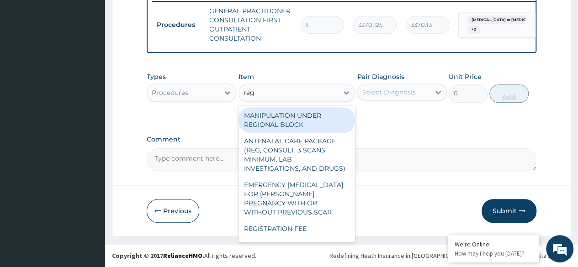
scroll to position [22, 0]
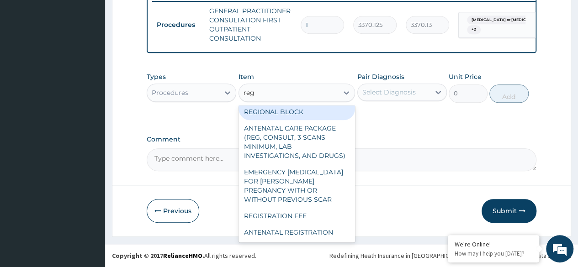
click at [302, 220] on div "REGISTRATION FEE" at bounding box center [296, 216] width 117 height 16
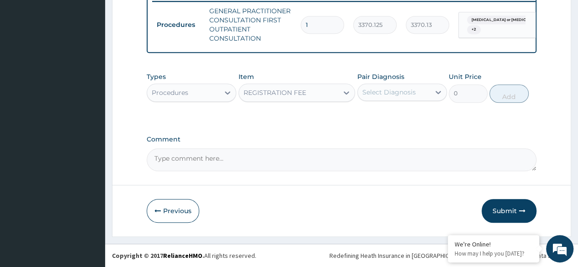
type input "2042.5"
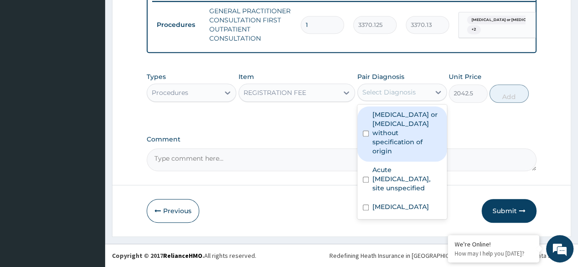
click at [409, 130] on label "Gastroenteritis or colitis without specification of origin" at bounding box center [406, 133] width 69 height 46
checkbox input "true"
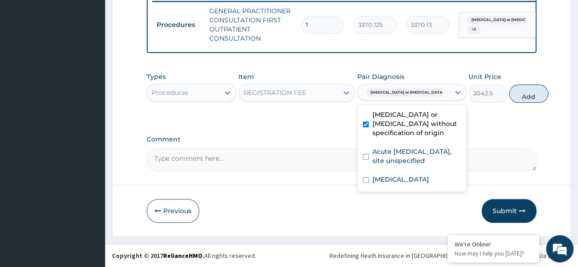
click at [398, 165] on label "Acute upper respiratory infection, site unspecified" at bounding box center [416, 156] width 89 height 18
checkbox input "true"
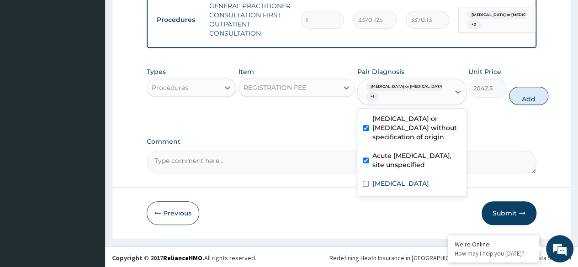
click at [396, 188] on label "Malaria, unspecified" at bounding box center [400, 183] width 57 height 9
checkbox input "true"
click at [509, 102] on button "Add" at bounding box center [528, 96] width 39 height 18
type input "0"
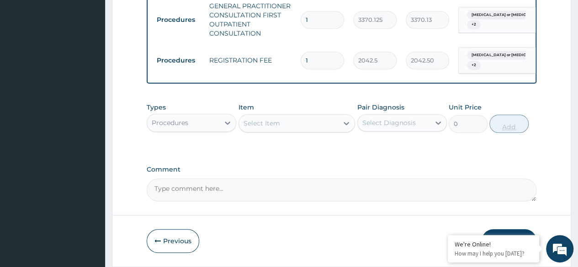
scroll to position [420, 0]
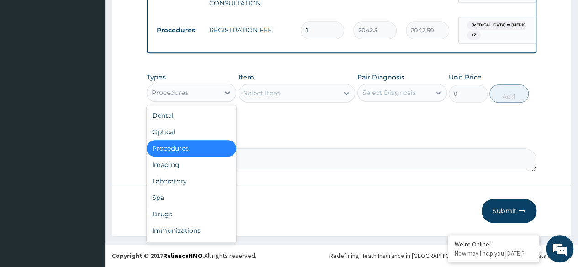
click at [197, 186] on div "Laboratory" at bounding box center [192, 181] width 90 height 16
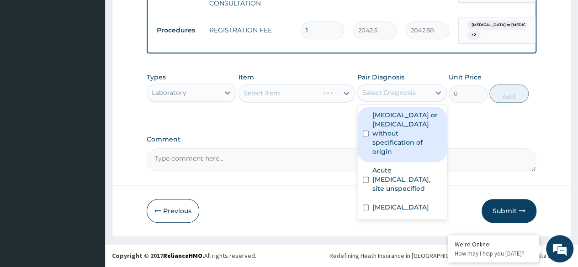
click at [413, 133] on label "Gastroenteritis or colitis without specification of origin" at bounding box center [406, 134] width 69 height 46
checkbox input "true"
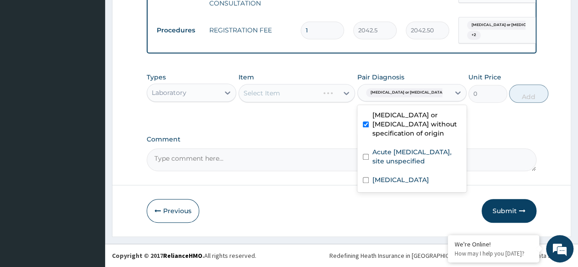
click at [408, 166] on label "Acute upper respiratory infection, site unspecified" at bounding box center [416, 157] width 89 height 18
checkbox input "true"
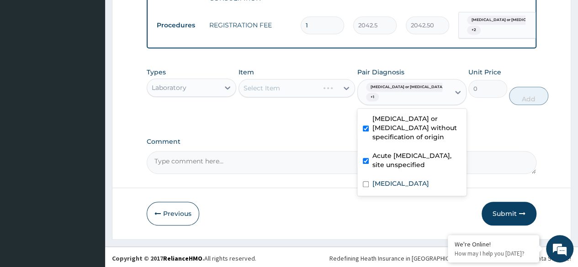
click at [404, 194] on div "Malaria, unspecified" at bounding box center [411, 184] width 109 height 19
checkbox input "true"
click at [326, 89] on div "Select Item" at bounding box center [296, 88] width 117 height 18
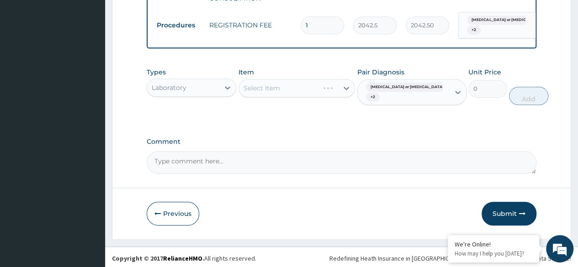
click at [307, 93] on div "Select Item" at bounding box center [296, 88] width 117 height 18
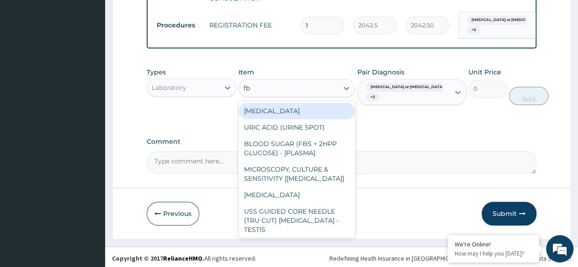
type input "fbc"
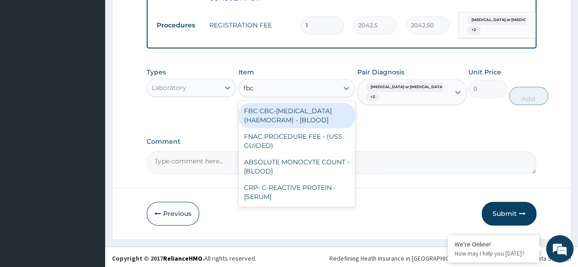
click at [312, 128] on div "FBC CBC-[MEDICAL_DATA] (HAEMOGRAM) - [BLOOD]" at bounding box center [296, 116] width 117 height 26
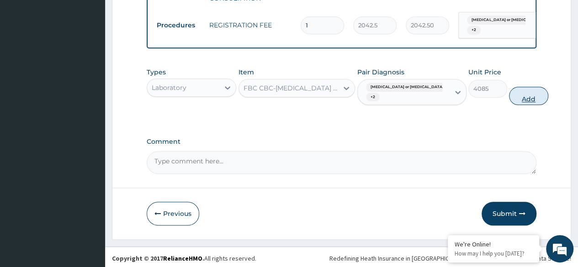
click at [512, 105] on button "Add" at bounding box center [528, 96] width 39 height 18
type input "0"
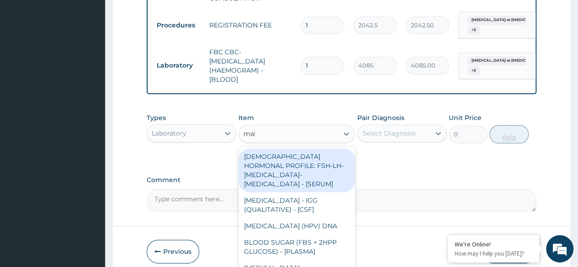
type input "mala"
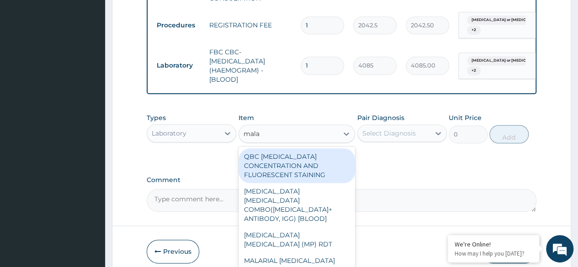
click at [326, 235] on div "[MEDICAL_DATA] [MEDICAL_DATA] (MP) RDT" at bounding box center [296, 240] width 117 height 26
type input "1531.875"
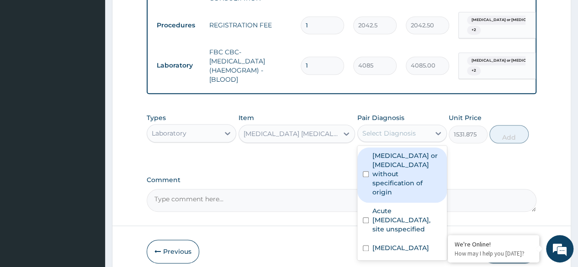
click at [413, 172] on label "Gastroenteritis or colitis without specification of origin" at bounding box center [406, 174] width 69 height 46
checkbox input "true"
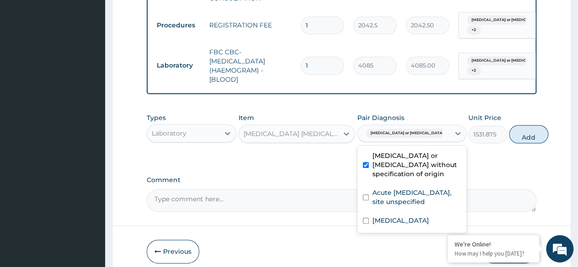
click at [409, 206] on label "Acute upper respiratory infection, site unspecified" at bounding box center [416, 197] width 89 height 18
checkbox input "true"
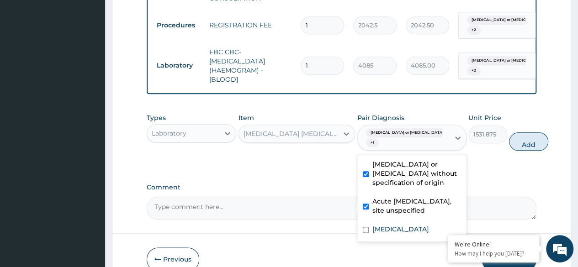
click at [405, 240] on div "Malaria, unspecified" at bounding box center [411, 230] width 109 height 19
checkbox input "true"
click at [513, 148] on button "Add" at bounding box center [528, 141] width 39 height 18
type input "0"
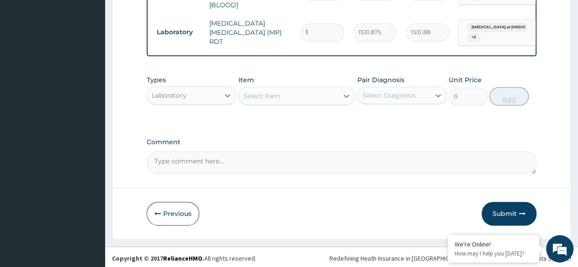
scroll to position [501, 0]
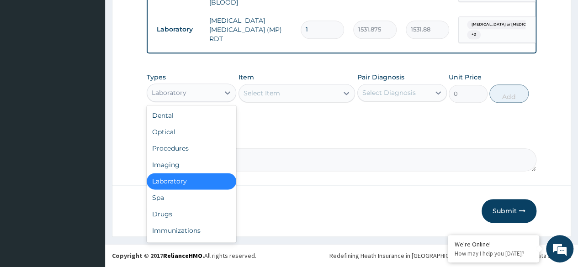
click at [164, 218] on div "Drugs" at bounding box center [192, 214] width 90 height 16
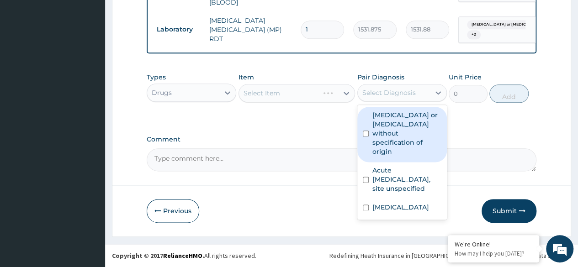
click at [402, 130] on label "Gastroenteritis or colitis without specification of origin" at bounding box center [406, 134] width 69 height 46
checkbox input "true"
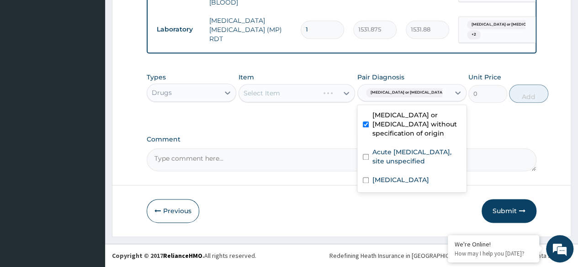
click at [403, 166] on label "Acute upper respiratory infection, site unspecified" at bounding box center [416, 157] width 89 height 18
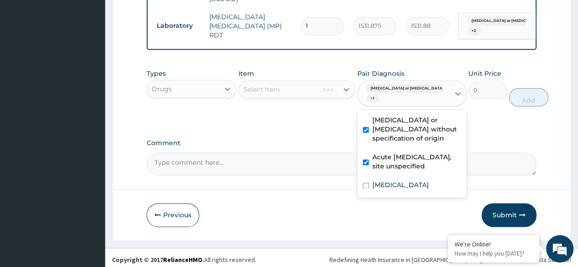
checkbox input "true"
click at [378, 196] on div "Malaria, unspecified" at bounding box center [411, 186] width 109 height 19
checkbox input "true"
click at [319, 93] on div "Select Item" at bounding box center [296, 89] width 117 height 18
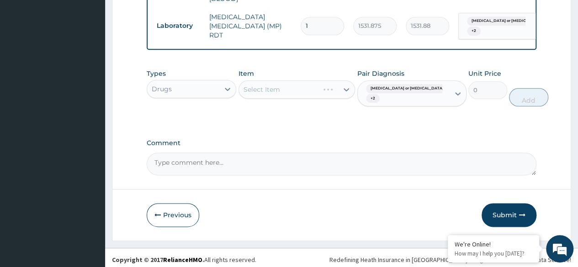
click at [330, 88] on div "Select Item" at bounding box center [296, 89] width 117 height 18
click at [327, 97] on div "Select Item" at bounding box center [296, 89] width 117 height 18
click at [329, 96] on div "Select Item" at bounding box center [296, 89] width 117 height 18
click at [330, 90] on div "Select Item" at bounding box center [296, 89] width 117 height 18
click at [292, 147] on label "Comment" at bounding box center [342, 143] width 390 height 8
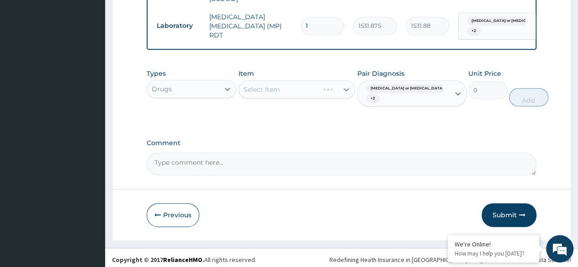
click at [292, 153] on textarea "Comment" at bounding box center [342, 164] width 390 height 23
click at [323, 95] on div "Select Item" at bounding box center [296, 89] width 117 height 18
click at [289, 97] on div "Select Item" at bounding box center [296, 89] width 117 height 18
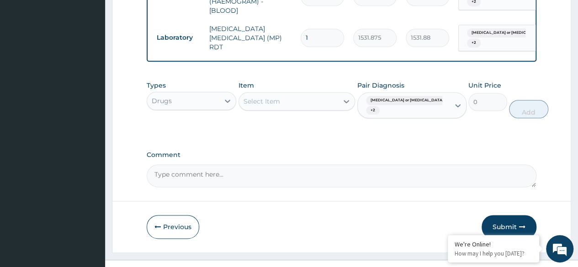
scroll to position [508, 0]
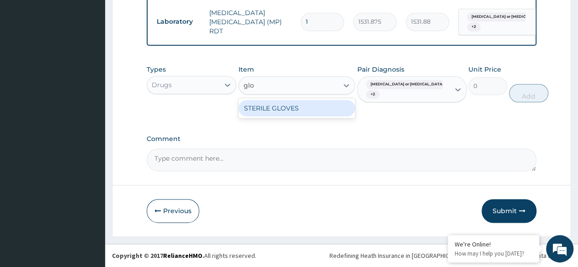
type input "glov"
click at [317, 115] on div "STERILE GLOVES" at bounding box center [296, 108] width 117 height 16
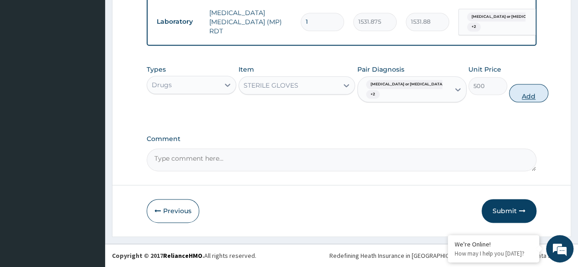
click at [512, 99] on button "Add" at bounding box center [528, 93] width 39 height 18
type input "0"
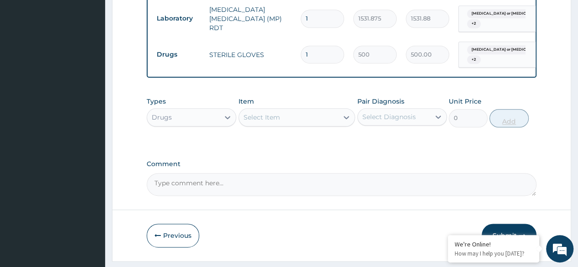
type input "0.00"
type input "3"
type input "1500.00"
type input "3"
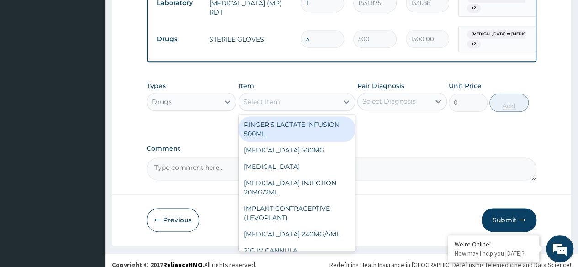
scroll to position [536, 0]
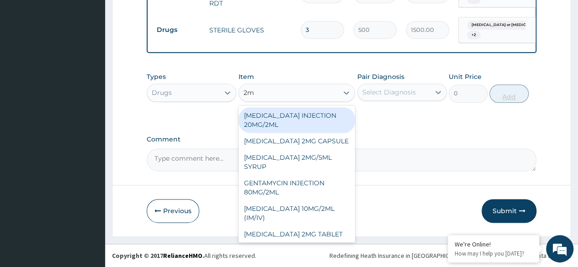
type input "2ml"
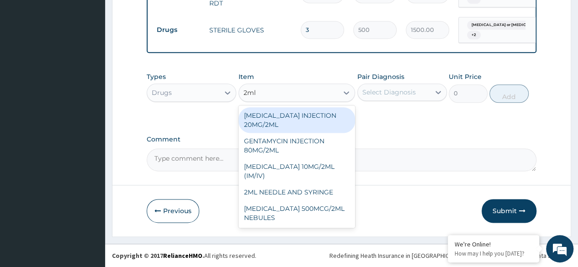
click at [323, 192] on div "2ML NEEDLE AND SYRINGE" at bounding box center [296, 192] width 117 height 16
type input "108"
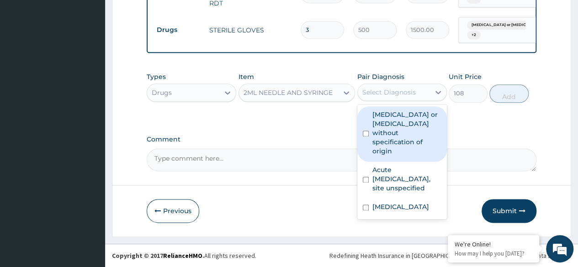
click at [413, 132] on label "Gastroenteritis or colitis without specification of origin" at bounding box center [406, 133] width 69 height 46
checkbox input "true"
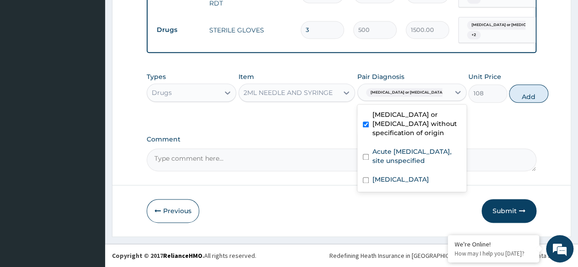
click at [408, 165] on label "Acute upper respiratory infection, site unspecified" at bounding box center [416, 156] width 89 height 18
checkbox input "true"
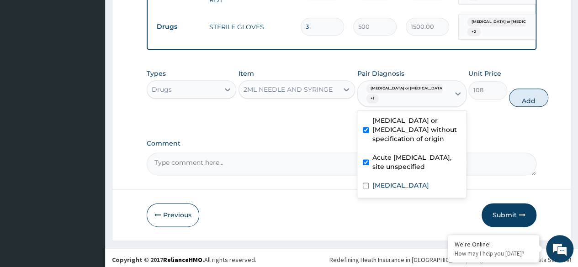
click at [399, 190] on label "Malaria, unspecified" at bounding box center [400, 185] width 57 height 9
checkbox input "true"
click at [509, 99] on button "Add" at bounding box center [528, 98] width 39 height 18
type input "0"
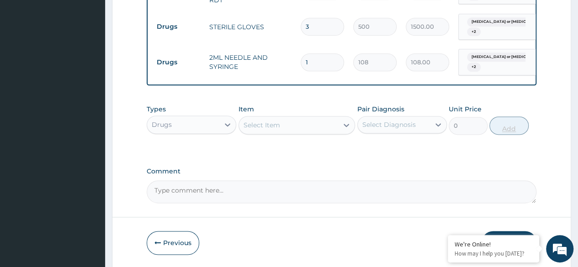
type input "0.00"
type input "3"
type input "324.00"
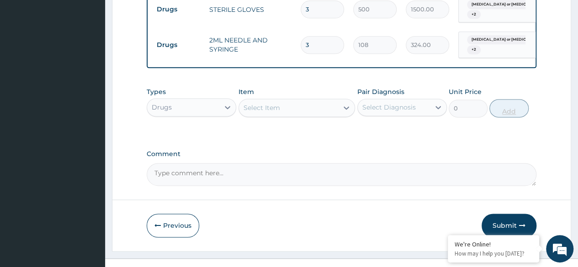
scroll to position [571, 0]
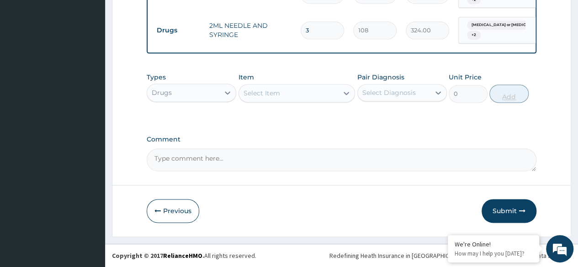
type input "3"
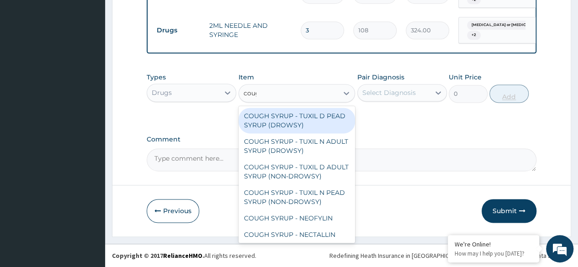
type input "cough"
click at [318, 124] on div "COUGH SYRUP - TUXIL D PEAD SYRUP (DROWSY)" at bounding box center [296, 121] width 117 height 26
type input "2000"
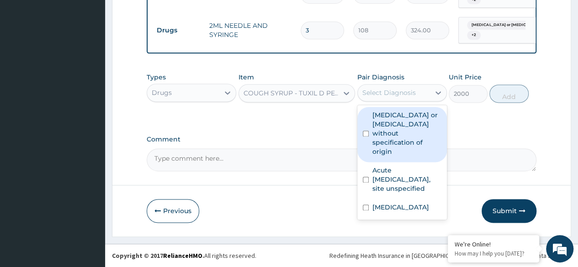
click at [408, 127] on label "Gastroenteritis or colitis without specification of origin" at bounding box center [406, 134] width 69 height 46
checkbox input "true"
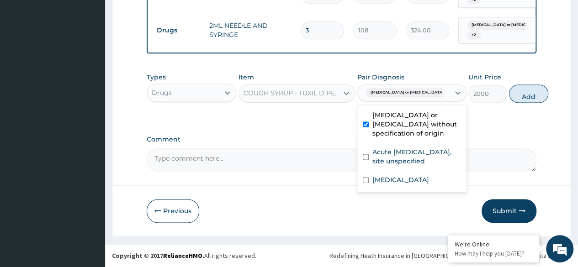
click at [402, 166] on label "Acute upper respiratory infection, site unspecified" at bounding box center [416, 157] width 89 height 18
checkbox input "true"
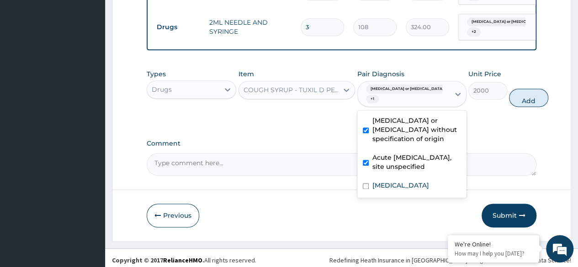
click at [400, 196] on div "Malaria, unspecified" at bounding box center [411, 186] width 109 height 19
checkbox input "true"
click at [511, 104] on button "Add" at bounding box center [528, 98] width 39 height 18
type input "0"
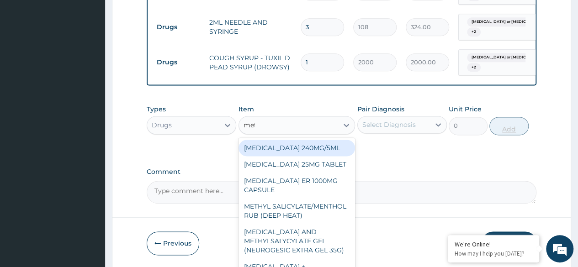
type input "metr"
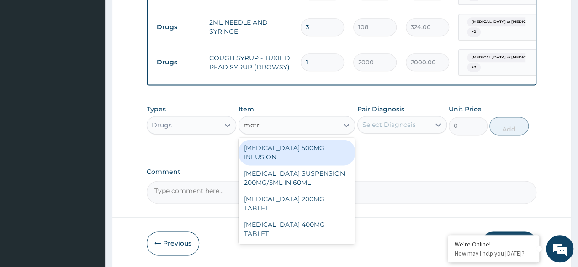
click at [332, 185] on div "METRONIDAZOLE SUSPENSION 200MG/5ML IN 60ML" at bounding box center [296, 178] width 117 height 26
type input "954.5"
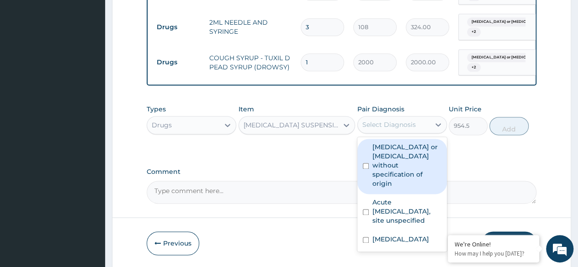
click at [413, 164] on label "Gastroenteritis or colitis without specification of origin" at bounding box center [406, 166] width 69 height 46
checkbox input "true"
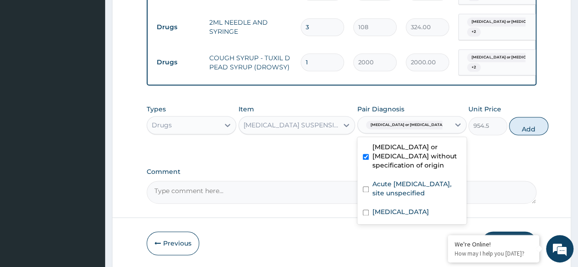
click at [400, 198] on label "Acute upper respiratory infection, site unspecified" at bounding box center [416, 189] width 89 height 18
checkbox input "true"
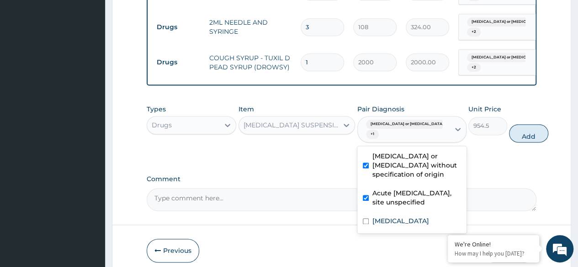
click at [373, 226] on label "Malaria, unspecified" at bounding box center [400, 221] width 57 height 9
checkbox input "true"
click at [509, 142] on button "Add" at bounding box center [528, 133] width 39 height 18
type input "0"
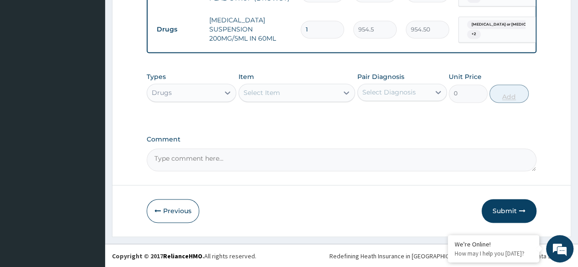
scroll to position [642, 0]
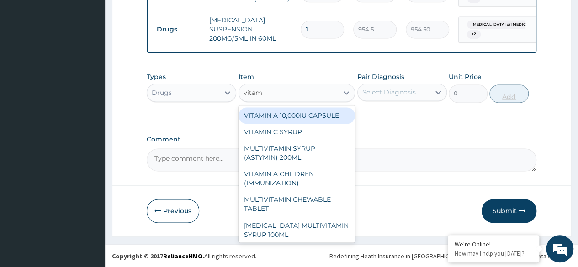
type input "vitami"
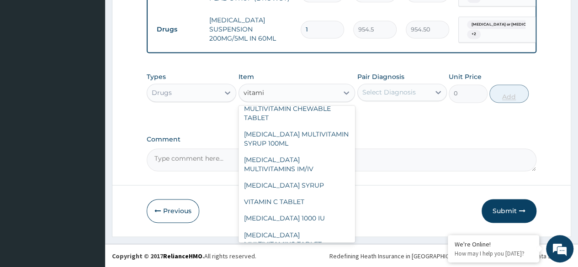
scroll to position [135, 0]
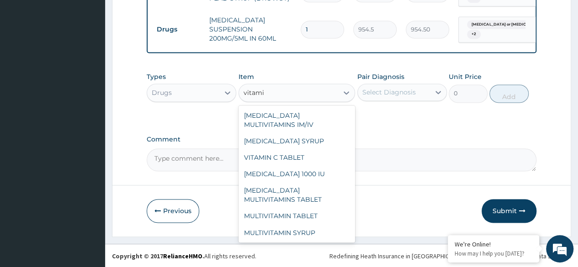
click at [308, 158] on div "VITAMIN C TABLET" at bounding box center [296, 157] width 117 height 16
type input "20"
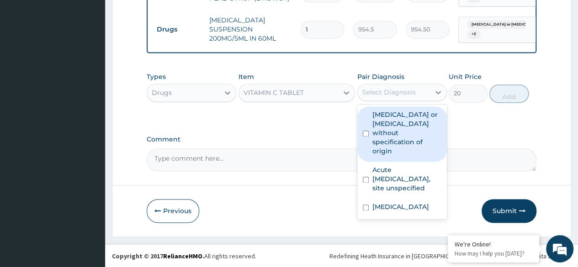
click at [408, 127] on label "Gastroenteritis or colitis without specification of origin" at bounding box center [406, 133] width 69 height 46
checkbox input "true"
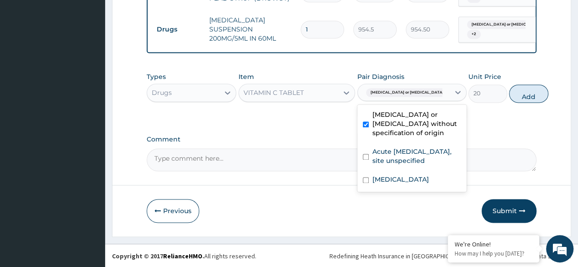
click at [422, 165] on label "Acute upper respiratory infection, site unspecified" at bounding box center [416, 156] width 89 height 18
checkbox input "true"
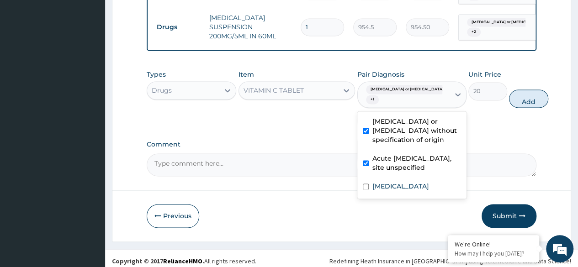
click at [427, 197] on div "Malaria, unspecified" at bounding box center [411, 187] width 109 height 19
checkbox input "true"
click at [511, 106] on button "Add" at bounding box center [528, 99] width 39 height 18
type input "0"
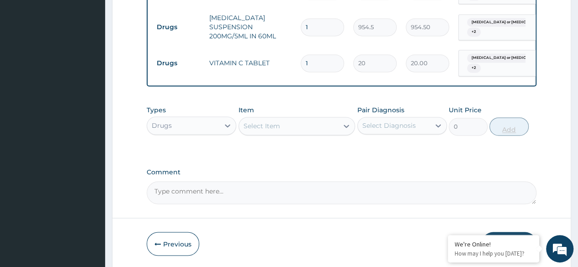
type input "0.00"
type input "3"
type input "60.00"
type input "30"
type input "600.00"
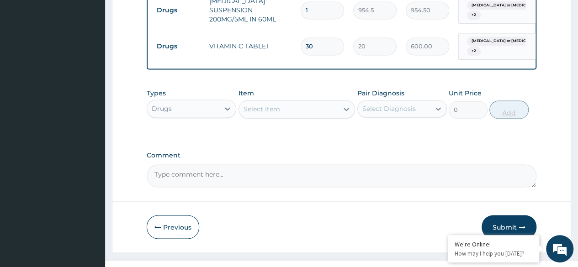
scroll to position [677, 0]
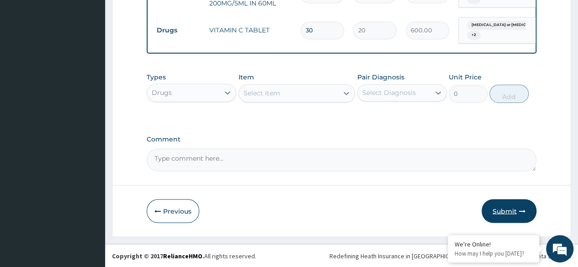
click at [519, 212] on icon "button" at bounding box center [522, 211] width 6 height 6
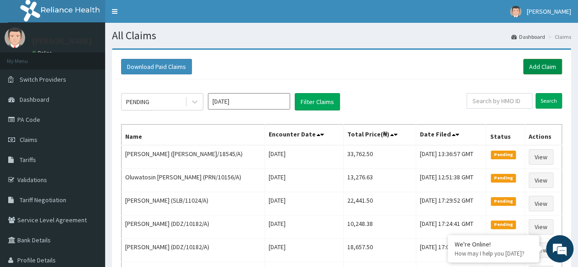
click at [540, 68] on link "Add Claim" at bounding box center [542, 67] width 39 height 16
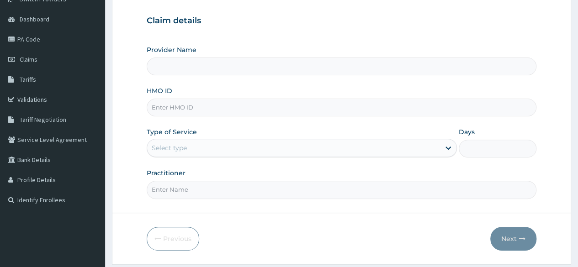
scroll to position [84, 0]
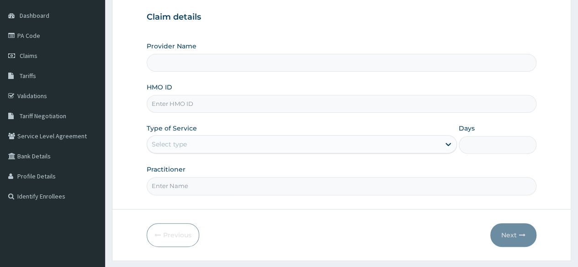
click at [497, 103] on input "HMO ID" at bounding box center [342, 104] width 390 height 18
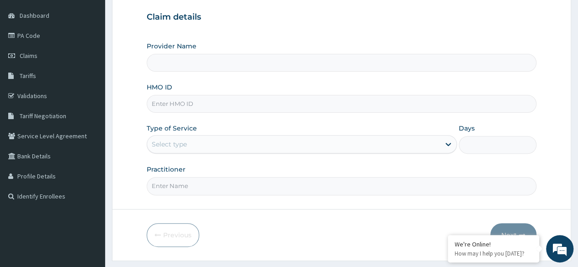
paste input "RFC/10118/A"
type input "RFC/10118/A"
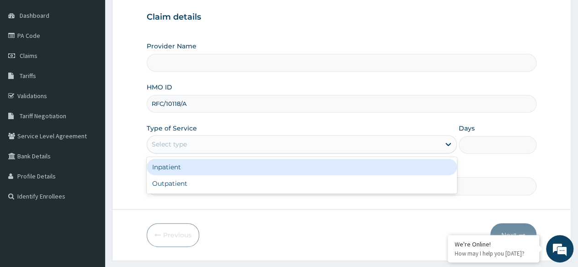
click at [287, 186] on div "Outpatient" at bounding box center [302, 183] width 310 height 16
type input "1"
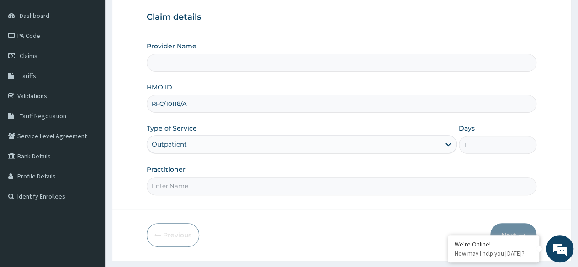
click at [303, 183] on input "Practitioner" at bounding box center [342, 186] width 390 height 18
type input "Dr [PERSON_NAME]"
type input "Reliance Family Clinics (RFC)- [GEOGRAPHIC_DATA]"
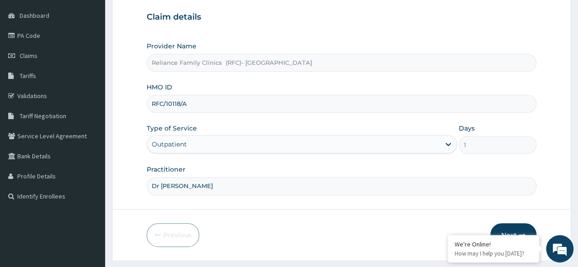
click at [516, 226] on button "Next" at bounding box center [513, 235] width 46 height 24
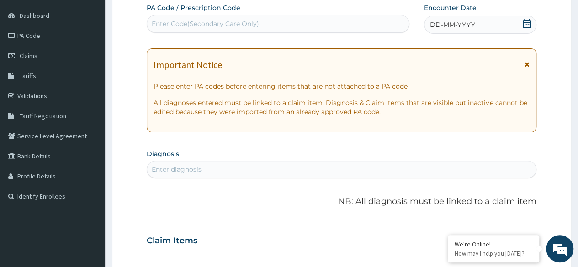
click at [528, 24] on icon at bounding box center [526, 23] width 9 height 9
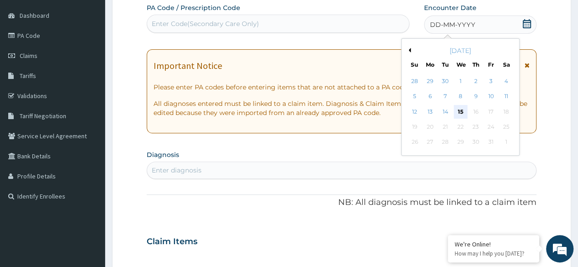
click at [465, 111] on div "15" at bounding box center [460, 112] width 14 height 14
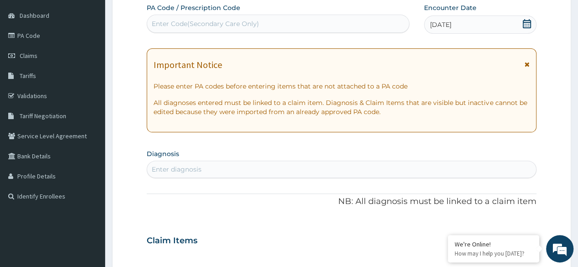
scroll to position [0, 0]
type input "peptic"
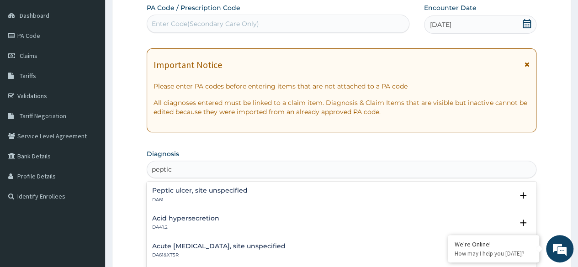
click at [239, 197] on p "DA61" at bounding box center [199, 200] width 95 height 6
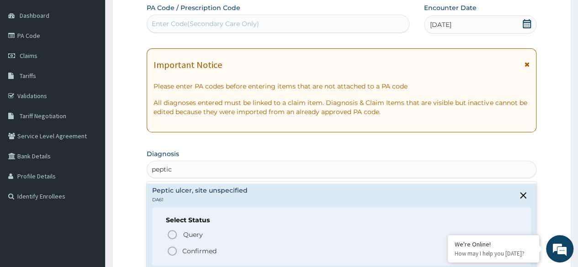
click at [201, 238] on span "Query" at bounding box center [193, 234] width 20 height 9
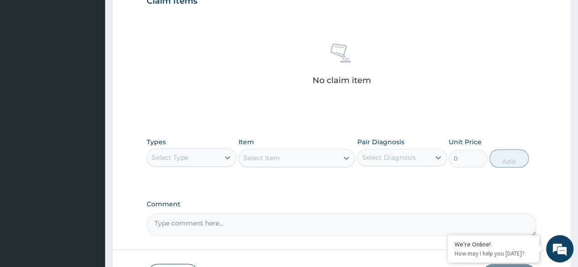
scroll to position [332, 0]
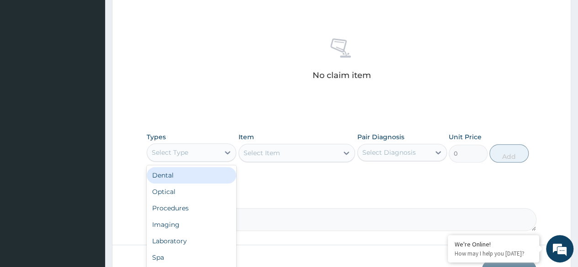
click at [197, 212] on div "Procedures" at bounding box center [192, 208] width 90 height 16
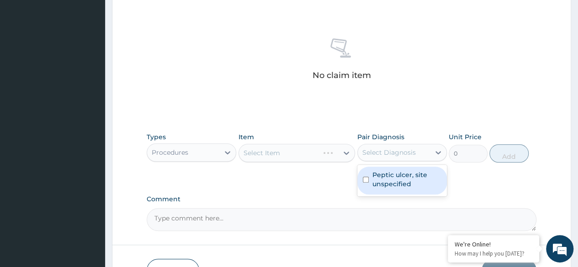
click at [402, 186] on label "Peptic ulcer, site unspecified" at bounding box center [406, 179] width 69 height 18
checkbox input "true"
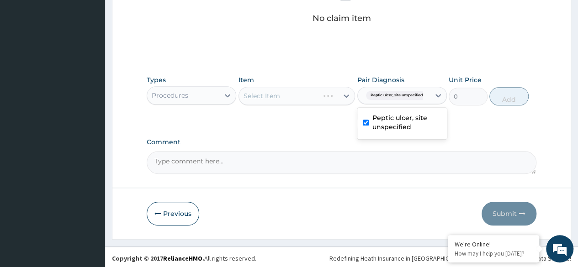
scroll to position [390, 0]
click at [278, 90] on div "Select Item" at bounding box center [296, 95] width 117 height 18
click at [306, 95] on div "Select Item" at bounding box center [296, 95] width 117 height 18
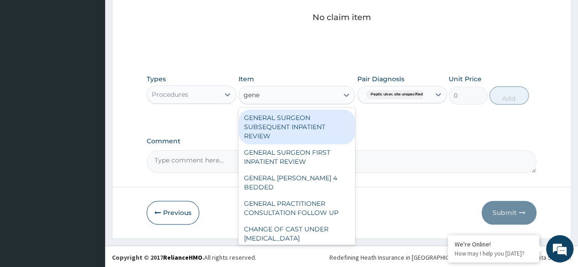
type input "gener"
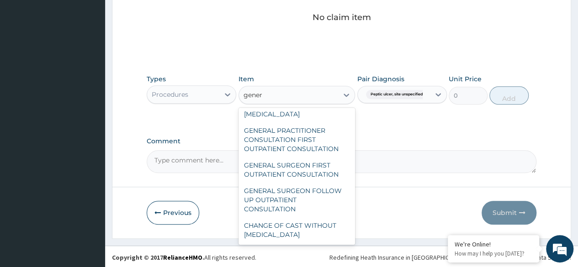
click at [323, 141] on div "GENERAL PRACTITIONER CONSULTATION FIRST OUTPATIENT CONSULTATION" at bounding box center [296, 139] width 117 height 35
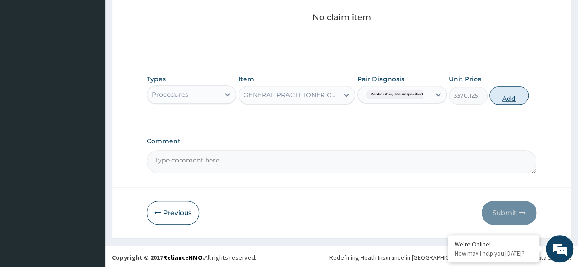
click at [513, 95] on button "Add" at bounding box center [508, 95] width 39 height 18
type input "0"
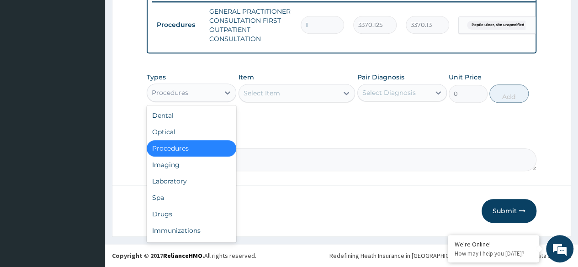
click at [197, 185] on div "Laboratory" at bounding box center [192, 181] width 90 height 16
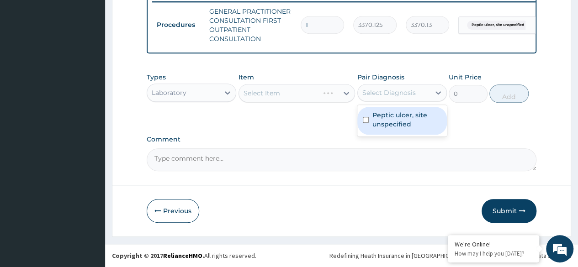
click at [408, 125] on label "Peptic ulcer, site unspecified" at bounding box center [406, 120] width 69 height 18
checkbox input "true"
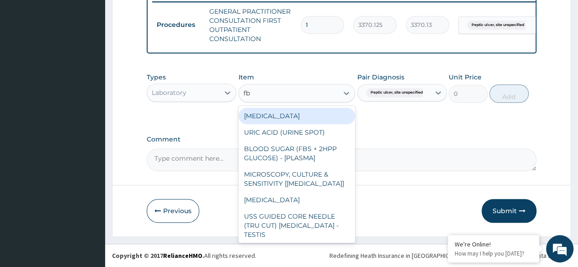
type input "fbc"
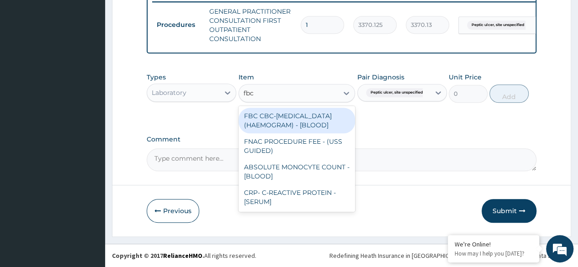
click at [325, 128] on div "FBC CBC-[MEDICAL_DATA] (HAEMOGRAM) - [BLOOD]" at bounding box center [296, 121] width 117 height 26
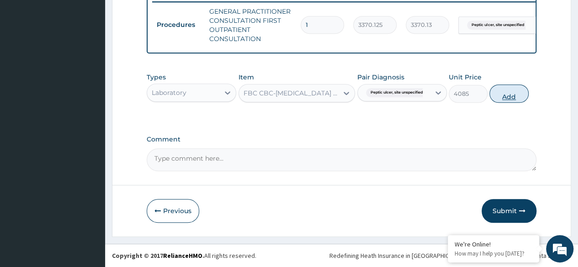
click at [518, 95] on button "Add" at bounding box center [508, 94] width 39 height 18
type input "0"
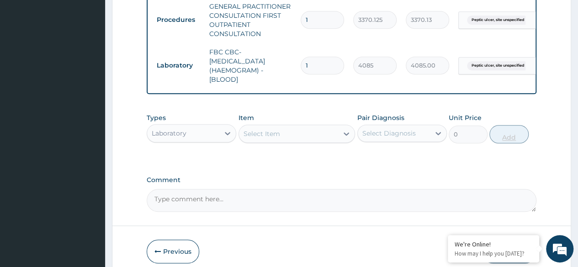
scroll to position [413, 0]
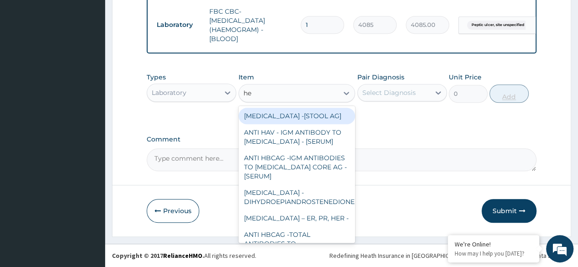
type input "hel"
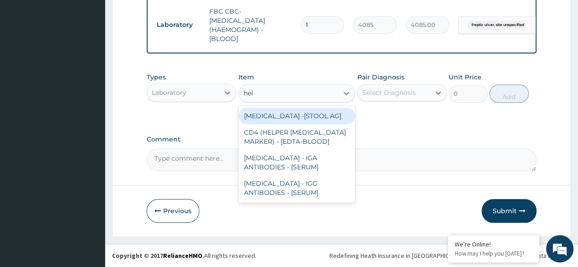
click at [329, 173] on div "[MEDICAL_DATA] - IGA ANTIBODIES - [SERUM]" at bounding box center [296, 163] width 117 height 26
type input "7260"
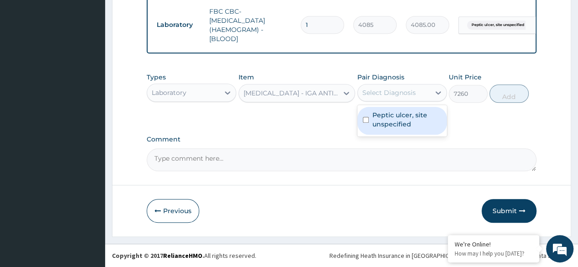
click at [415, 119] on label "Peptic ulcer, site unspecified" at bounding box center [406, 120] width 69 height 18
checkbox input "true"
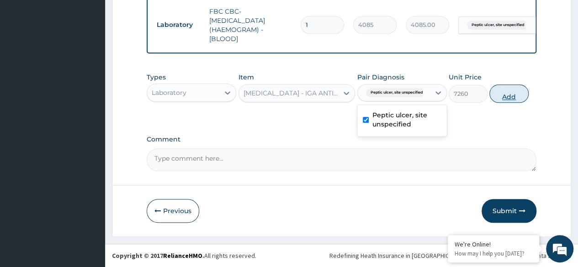
click at [508, 98] on button "Add" at bounding box center [508, 94] width 39 height 18
type input "0"
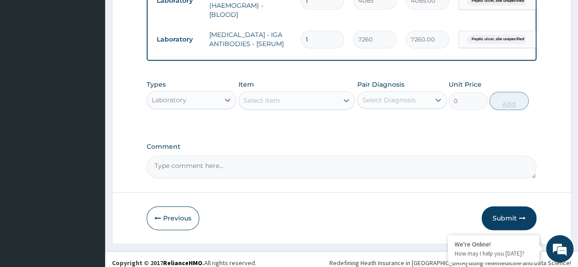
scroll to position [450, 0]
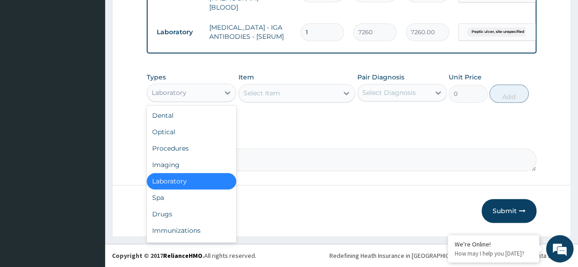
click at [165, 215] on div "Drugs" at bounding box center [192, 214] width 90 height 16
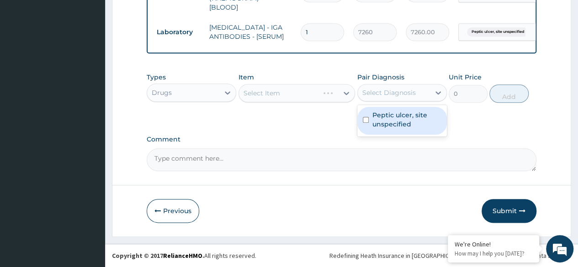
click at [412, 125] on label "Peptic ulcer, site unspecified" at bounding box center [406, 120] width 69 height 18
checkbox input "true"
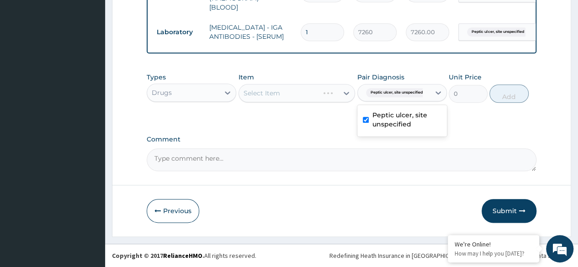
click at [329, 100] on div "Select Item" at bounding box center [296, 93] width 117 height 18
click at [313, 98] on div "Select Item" at bounding box center [296, 93] width 117 height 18
click at [337, 89] on div "Select Item" at bounding box center [296, 93] width 117 height 18
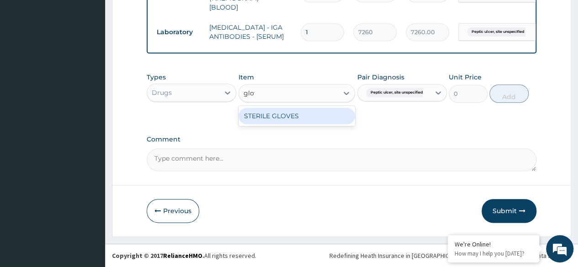
type input "glove"
click at [322, 115] on div "STERILE GLOVES" at bounding box center [296, 116] width 117 height 16
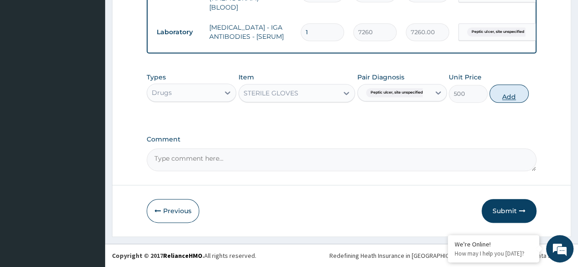
click at [508, 100] on button "Add" at bounding box center [508, 94] width 39 height 18
type input "0"
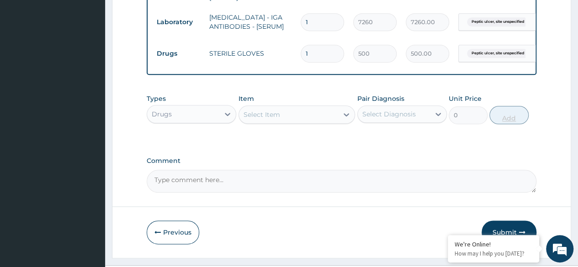
scroll to position [482, 0]
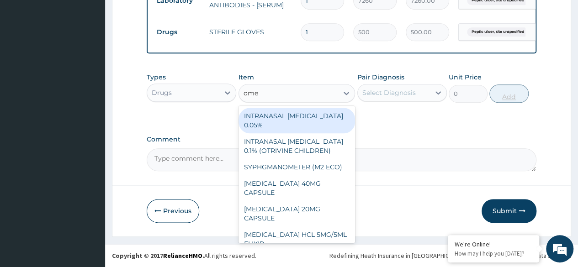
type input "omep"
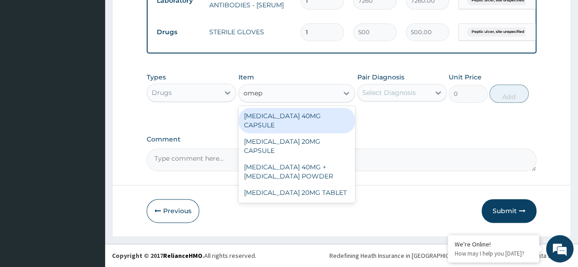
click at [331, 133] on div "OMEPRAZOLE 20MG CAPSULE" at bounding box center [296, 146] width 117 height 26
type input "100"
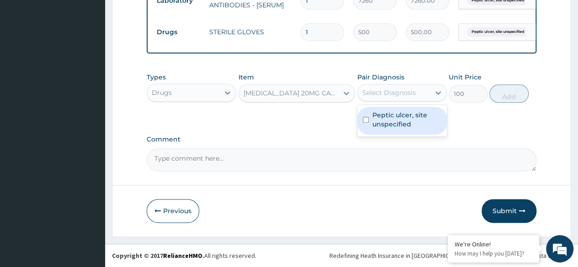
click at [408, 124] on label "Peptic ulcer, site unspecified" at bounding box center [406, 120] width 69 height 18
checkbox input "true"
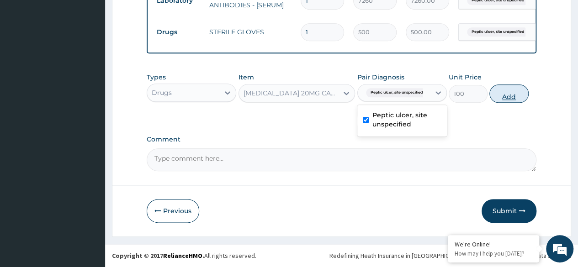
click at [508, 101] on button "Add" at bounding box center [508, 94] width 39 height 18
type input "0"
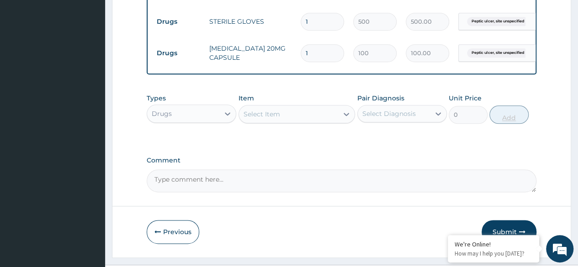
type input "0.00"
type input "3"
type input "300.00"
type input "30"
type input "3000.00"
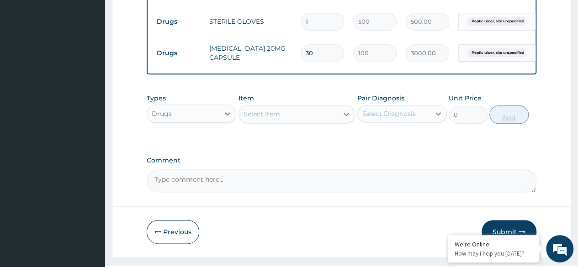
type input "30"
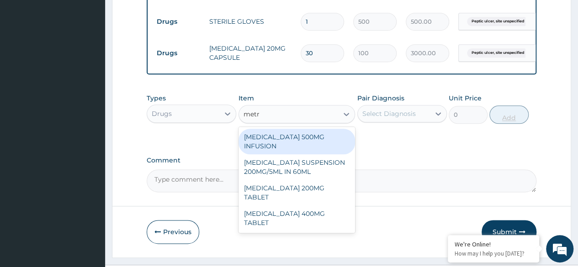
type input "metro"
click at [316, 229] on div "[MEDICAL_DATA] 400MG TABLET" at bounding box center [296, 219] width 117 height 26
type input "125"
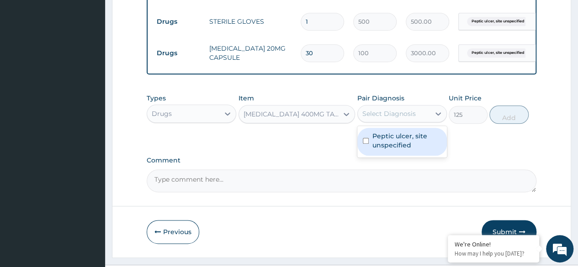
click at [413, 150] on label "Peptic ulcer, site unspecified" at bounding box center [406, 141] width 69 height 18
checkbox input "true"
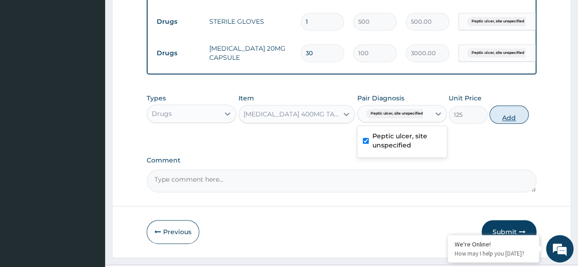
click at [504, 124] on button "Add" at bounding box center [508, 115] width 39 height 18
type input "0"
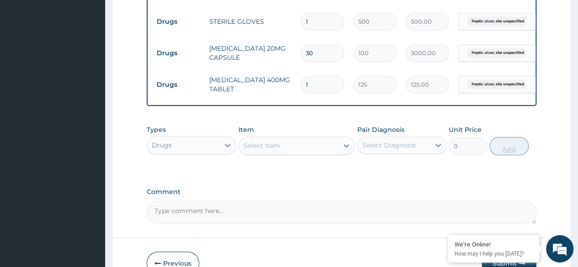
type input "0.00"
type input "3"
type input "375.00"
type input "30"
type input "3750.00"
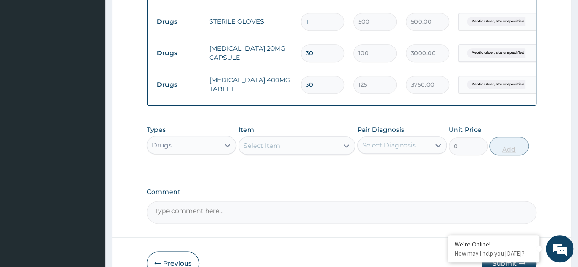
type input "30"
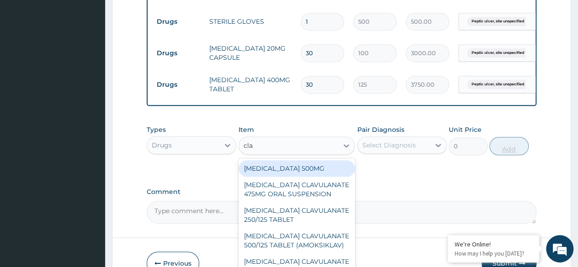
type input "clar"
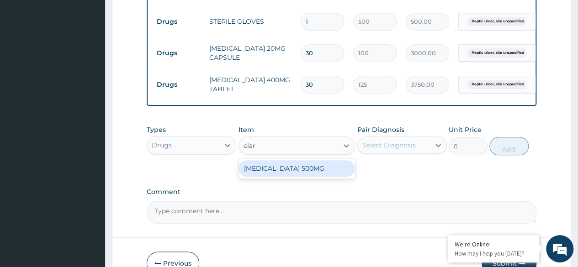
click at [333, 177] on div "[MEDICAL_DATA] 500MG" at bounding box center [296, 168] width 117 height 16
type input "431.25"
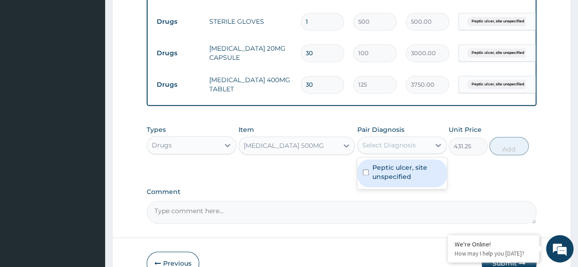
click at [416, 181] on label "Peptic ulcer, site unspecified" at bounding box center [406, 172] width 69 height 18
checkbox input "true"
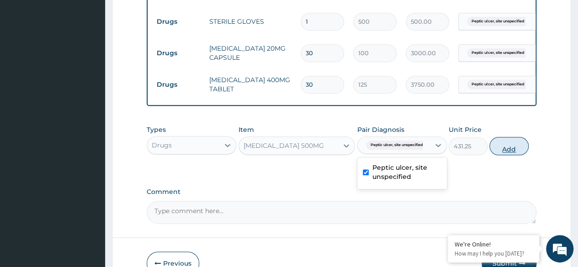
click at [505, 155] on button "Add" at bounding box center [508, 146] width 39 height 18
type input "0"
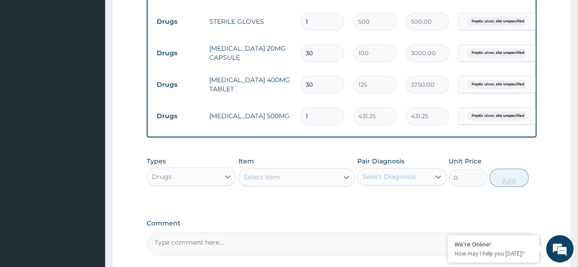
type input "0.00"
type input "2"
type input "862.50"
type input "0.00"
type input "3"
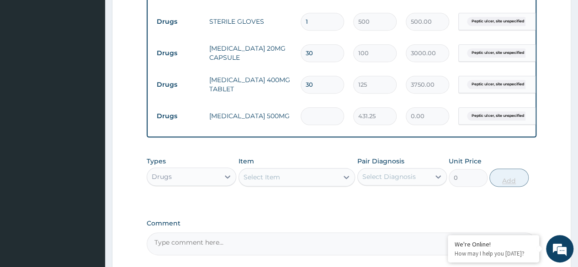
type input "1293.75"
type input "30"
type input "12937.50"
type input "30"
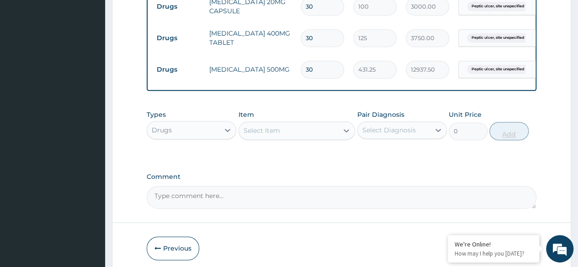
scroll to position [577, 0]
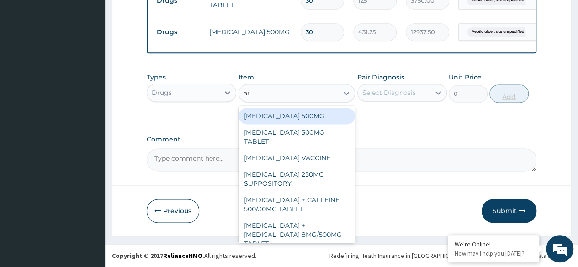
type input "art"
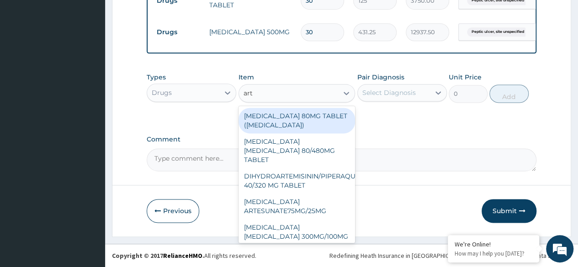
click at [315, 153] on div "[MEDICAL_DATA] [MEDICAL_DATA] 80/480MG TABLET" at bounding box center [296, 150] width 117 height 35
type input "450"
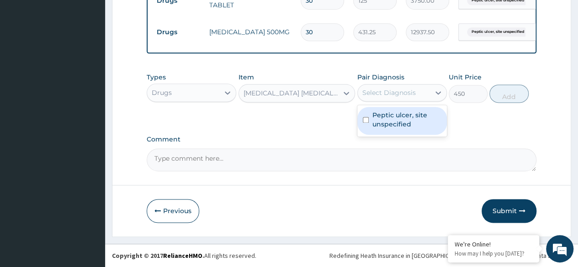
click at [414, 126] on label "Peptic ulcer, site unspecified" at bounding box center [406, 120] width 69 height 18
checkbox input "true"
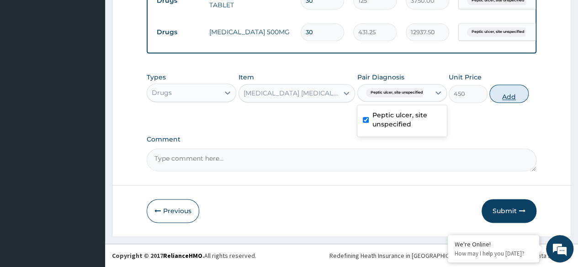
click at [505, 101] on button "Add" at bounding box center [508, 94] width 39 height 18
type input "0"
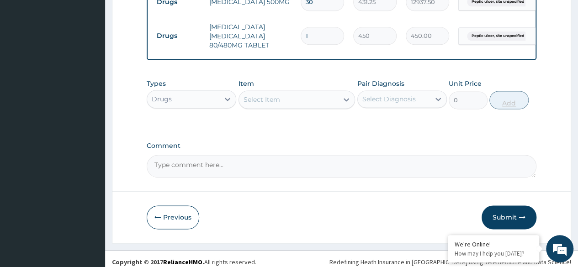
scroll to position [613, 0]
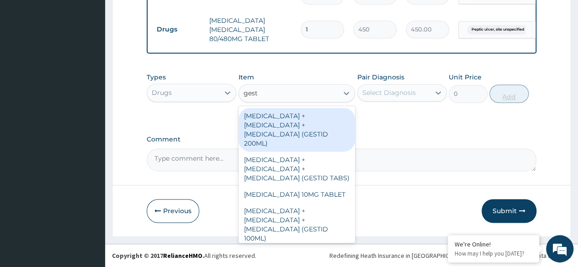
type input "gesti"
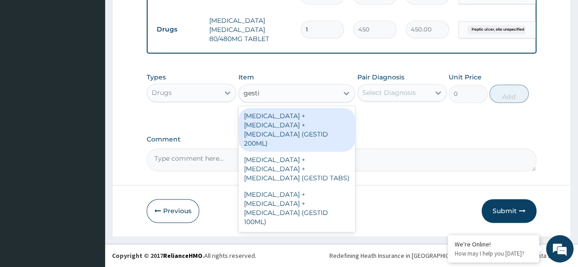
click at [323, 194] on div "[MEDICAL_DATA] + [MEDICAL_DATA] + [MEDICAL_DATA] (GESTID 100ML)" at bounding box center [296, 208] width 117 height 44
type input "1536"
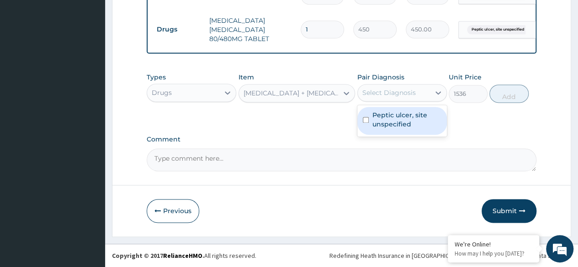
click at [417, 122] on label "Peptic ulcer, site unspecified" at bounding box center [406, 120] width 69 height 18
checkbox input "true"
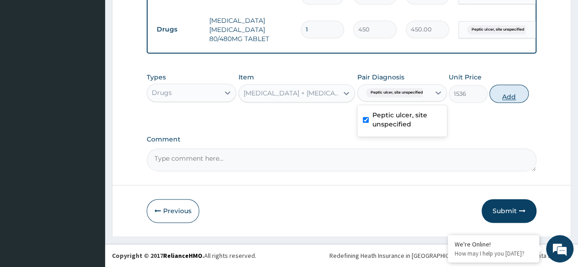
click at [503, 101] on button "Add" at bounding box center [508, 94] width 39 height 18
type input "0"
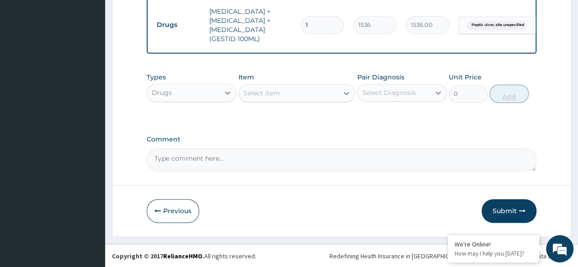
scroll to position [668, 0]
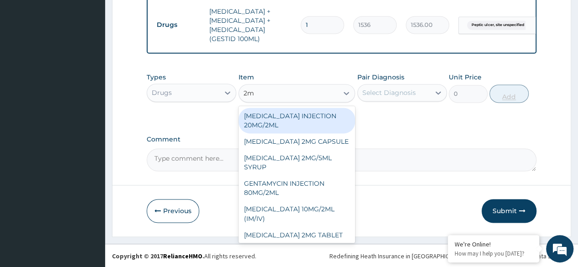
type input "2ml"
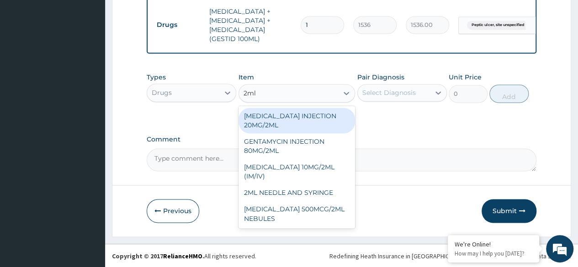
click at [325, 196] on div "2ML NEEDLE AND SYRINGE" at bounding box center [296, 193] width 117 height 16
type input "108"
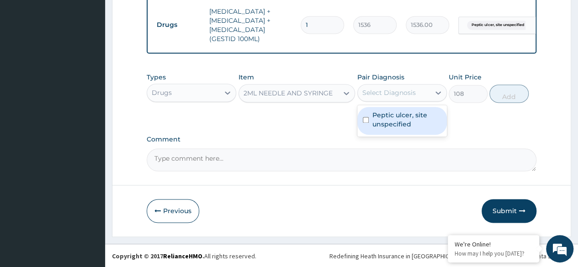
click at [416, 125] on label "Peptic ulcer, site unspecified" at bounding box center [406, 120] width 69 height 18
checkbox input "true"
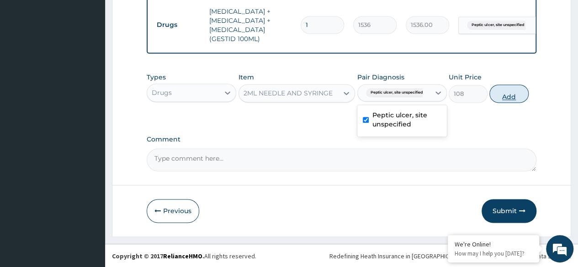
click at [512, 94] on button "Add" at bounding box center [508, 94] width 39 height 18
type input "0"
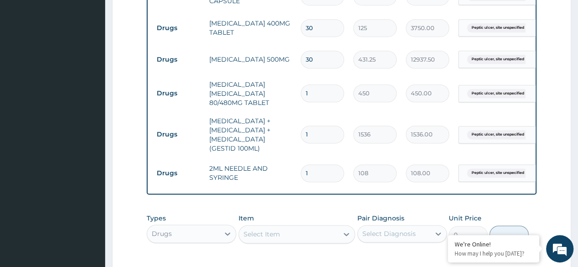
scroll to position [536, 0]
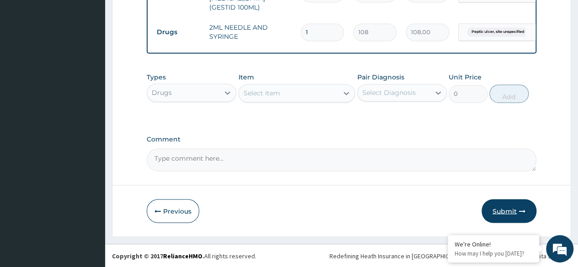
click at [517, 212] on button "Submit" at bounding box center [509, 211] width 55 height 24
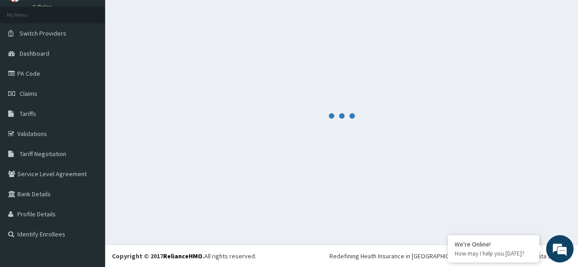
scroll to position [699, 0]
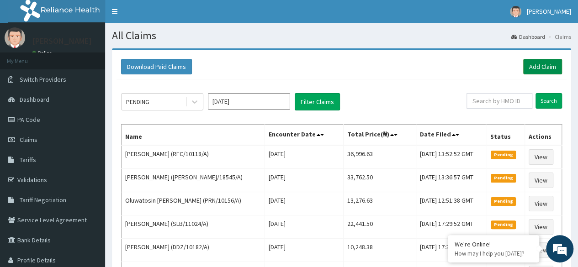
click at [538, 67] on link "Add Claim" at bounding box center [542, 67] width 39 height 16
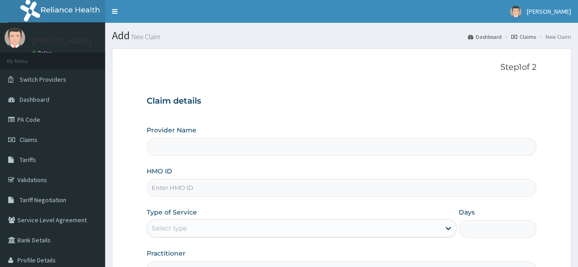
click at [478, 99] on h3 "Claim details" at bounding box center [342, 101] width 390 height 10
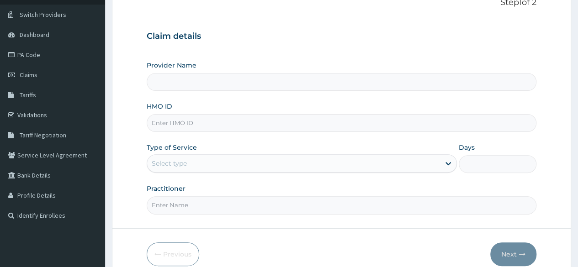
scroll to position [106, 0]
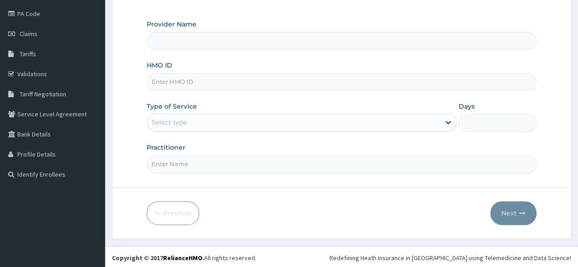
click at [339, 83] on input "HMO ID" at bounding box center [342, 82] width 390 height 18
paste input "TGA/10061/A"
type input "TGA/10061/A"
type input "Reliance Family Clinics (RFC)- [GEOGRAPHIC_DATA]"
type input "TGA/10061/A"
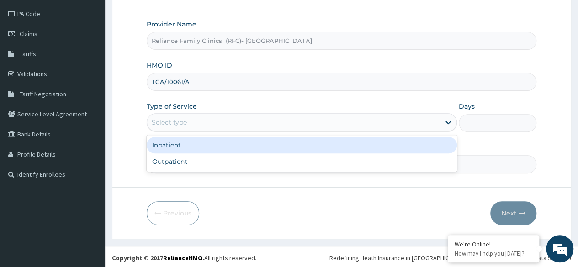
click at [282, 163] on div "Outpatient" at bounding box center [302, 161] width 310 height 16
type input "1"
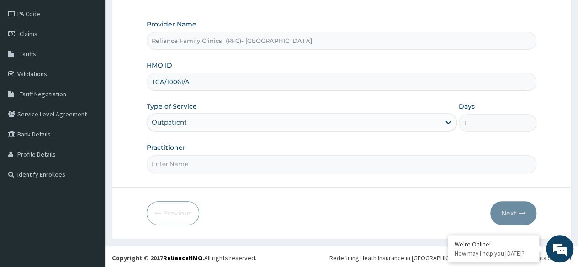
click at [291, 166] on input "Practitioner" at bounding box center [342, 164] width 390 height 18
type input "Dr [PERSON_NAME]"
click at [521, 211] on icon "button" at bounding box center [522, 213] width 6 height 6
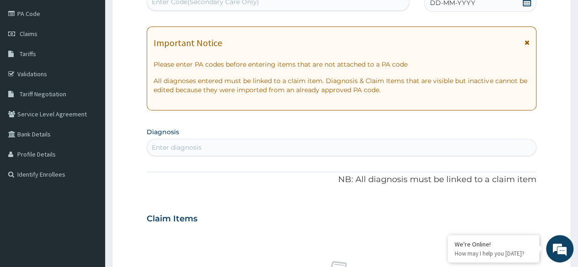
click at [525, 10] on div "DD-MM-YYYY" at bounding box center [480, 3] width 112 height 18
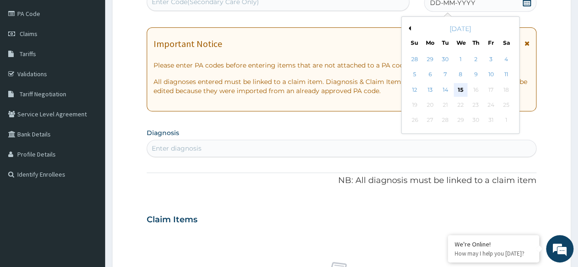
click at [461, 93] on div "15" at bounding box center [460, 90] width 14 height 14
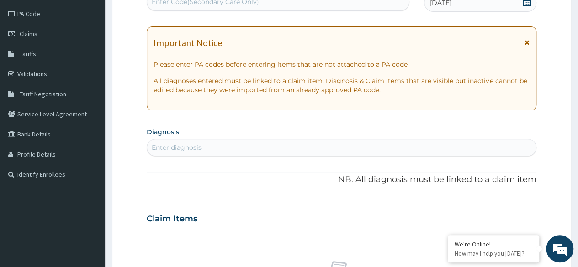
scroll to position [0, 0]
type input "[MEDICAL_DATA]"
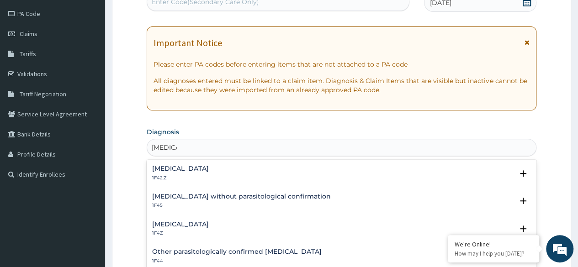
click at [232, 202] on p "1F45" at bounding box center [241, 205] width 179 height 6
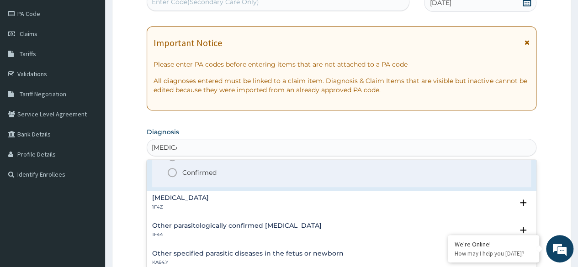
scroll to position [84, 0]
click at [218, 200] on div "[MEDICAL_DATA] 1F4Z" at bounding box center [341, 203] width 379 height 16
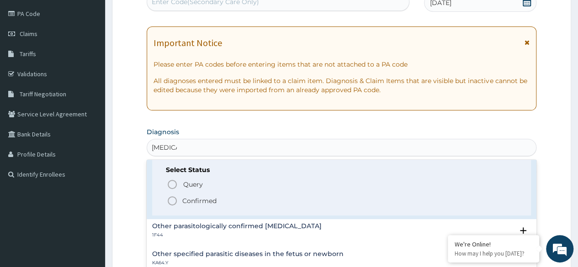
click at [214, 201] on p "Confirmed" at bounding box center [199, 200] width 34 height 9
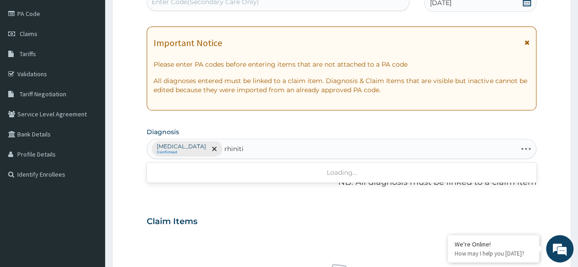
type input "[MEDICAL_DATA]"
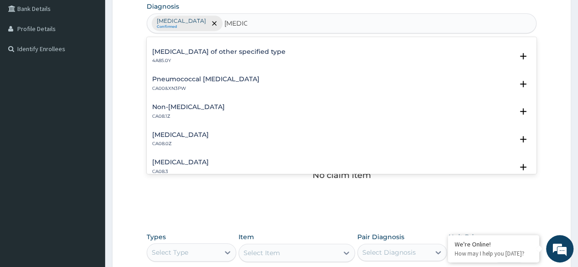
scroll to position [101, 0]
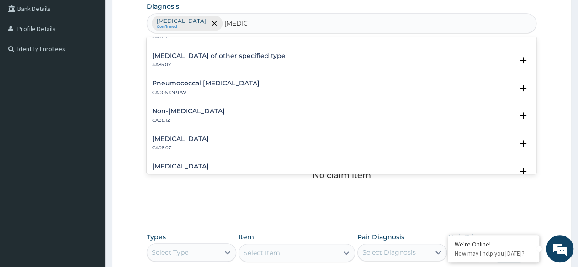
click at [270, 116] on div "Non-[MEDICAL_DATA] CA08.1Z" at bounding box center [341, 116] width 379 height 16
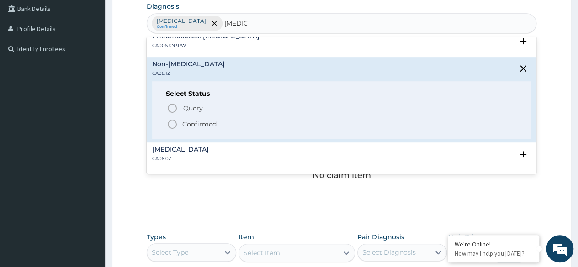
scroll to position [182, 0]
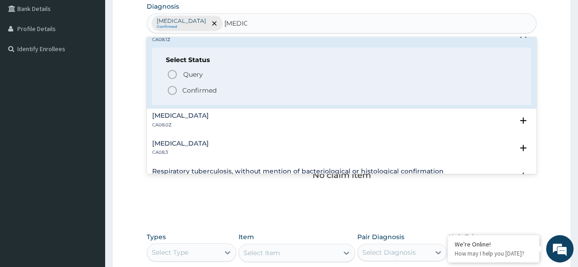
click at [205, 93] on p "Confirmed" at bounding box center [199, 90] width 34 height 9
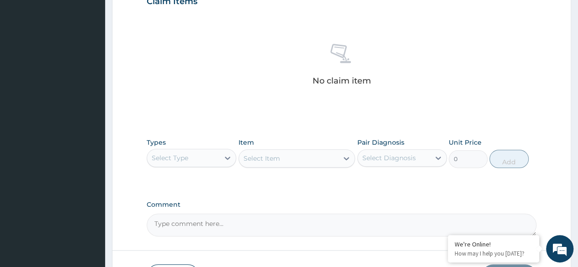
scroll to position [390, 0]
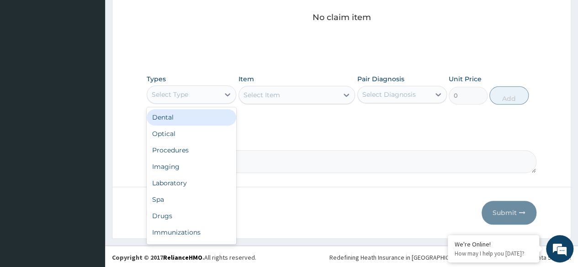
click at [206, 147] on div "Procedures" at bounding box center [192, 150] width 90 height 16
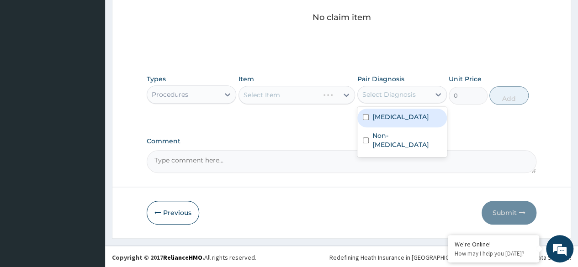
click at [424, 127] on div "Non-allergic rhinitis, unspecified" at bounding box center [402, 141] width 90 height 28
checkbox input "true"
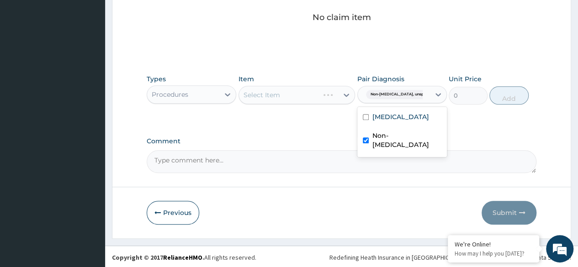
click at [423, 119] on label "Malaria, unspecified" at bounding box center [400, 116] width 57 height 9
checkbox input "true"
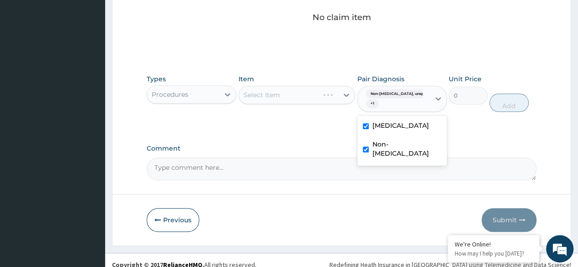
click at [535, 145] on label "Comment" at bounding box center [342, 149] width 390 height 8
click at [535, 158] on textarea "Comment" at bounding box center [342, 169] width 390 height 23
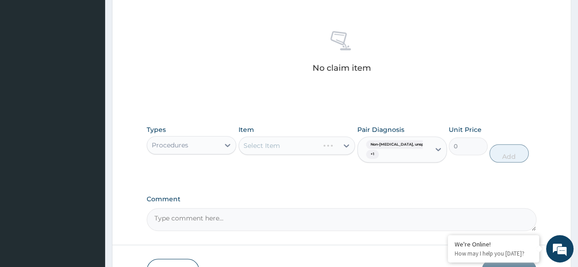
scroll to position [397, 0]
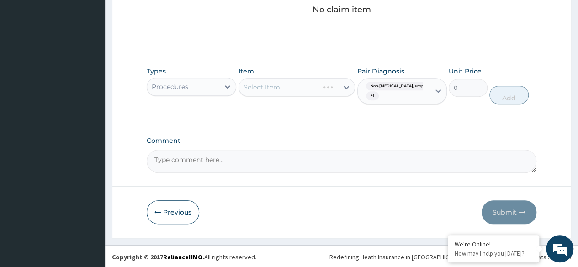
click at [319, 100] on div "Item Select Item" at bounding box center [296, 86] width 117 height 38
click at [314, 95] on div "Select Item" at bounding box center [296, 87] width 117 height 18
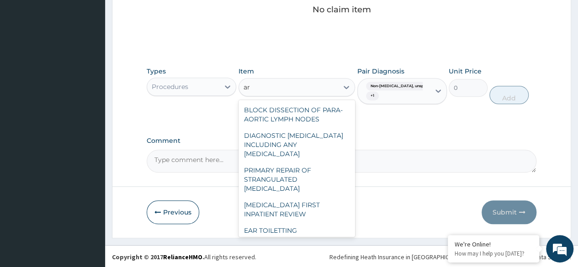
type input "a"
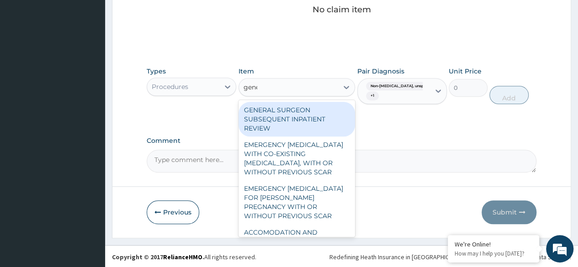
type input "gener"
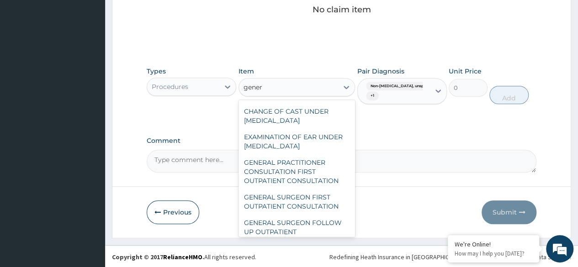
scroll to position [150, 0]
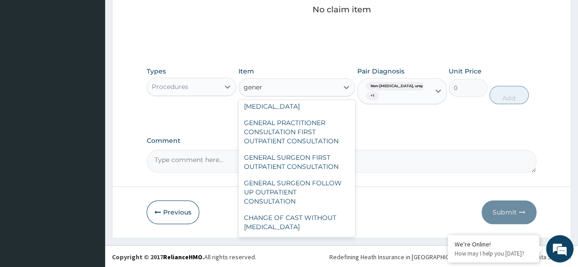
click at [307, 129] on div "GENERAL PRACTITIONER CONSULTATION FIRST OUTPATIENT CONSULTATION" at bounding box center [296, 132] width 117 height 35
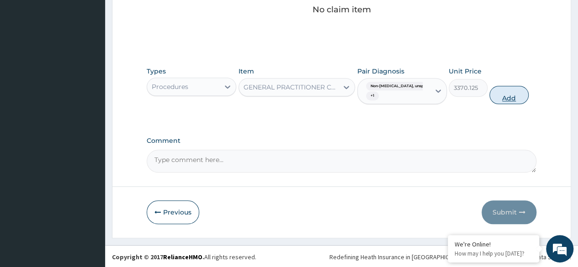
click at [508, 97] on button "Add" at bounding box center [508, 95] width 39 height 18
type input "0"
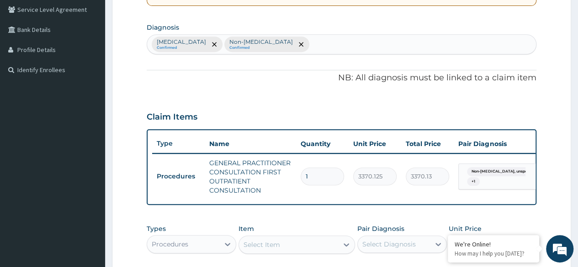
scroll to position [367, 0]
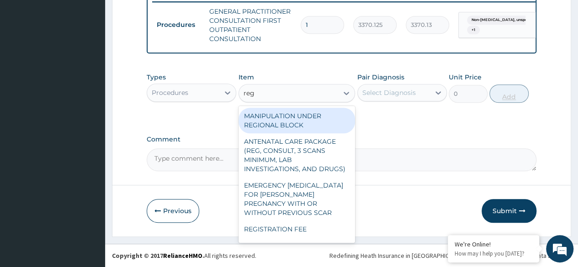
type input "regi"
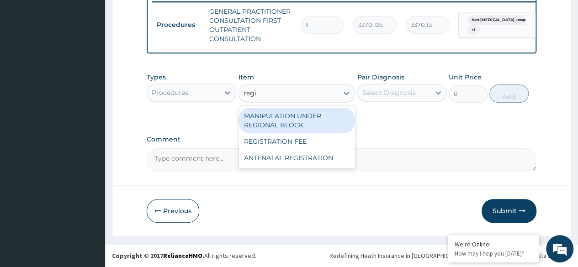
click at [314, 143] on div "REGISTRATION FEE" at bounding box center [296, 141] width 117 height 16
type input "2042.5"
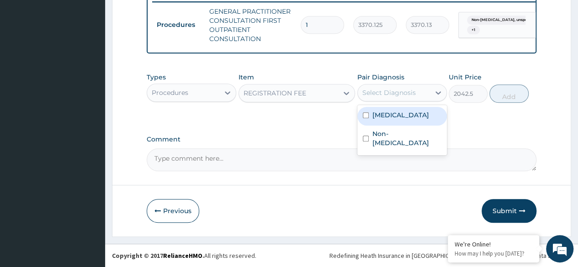
click at [418, 121] on div "Malaria, unspecified" at bounding box center [402, 116] width 90 height 19
checkbox input "true"
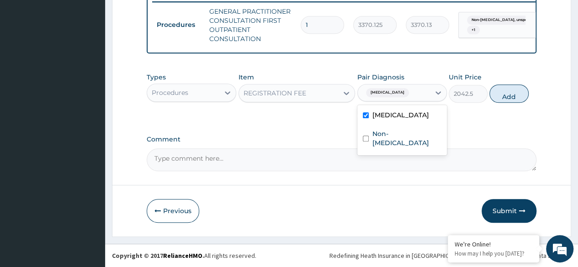
click at [410, 143] on label "Non-allergic rhinitis, unspecified" at bounding box center [406, 138] width 69 height 18
checkbox input "true"
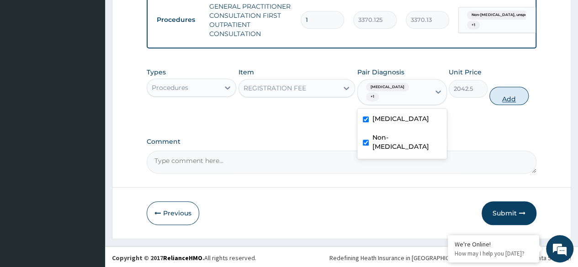
click at [503, 105] on button "Add" at bounding box center [508, 96] width 39 height 18
type input "0"
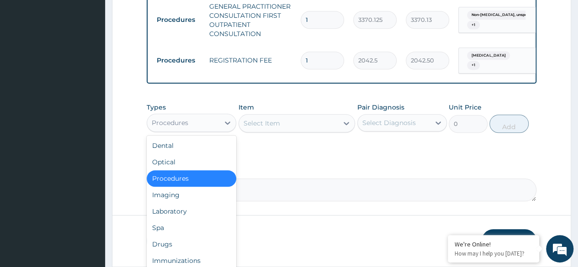
click at [201, 220] on div "Laboratory" at bounding box center [192, 211] width 90 height 16
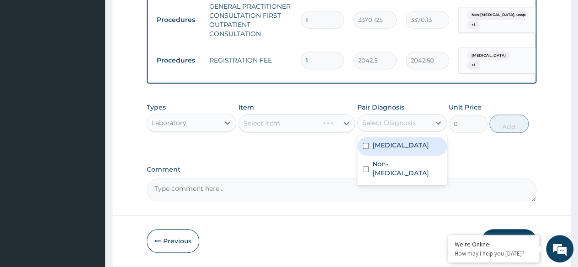
click at [402, 156] on div "Malaria, unspecified" at bounding box center [402, 146] width 90 height 19
checkbox input "true"
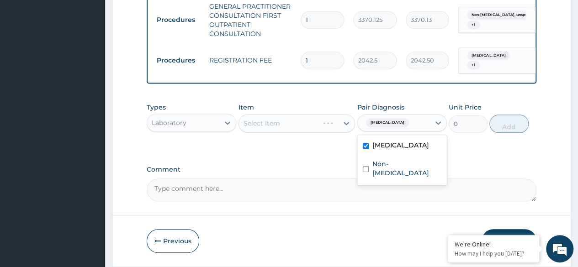
click at [399, 184] on div "Non-[MEDICAL_DATA]" at bounding box center [402, 170] width 90 height 28
checkbox input "true"
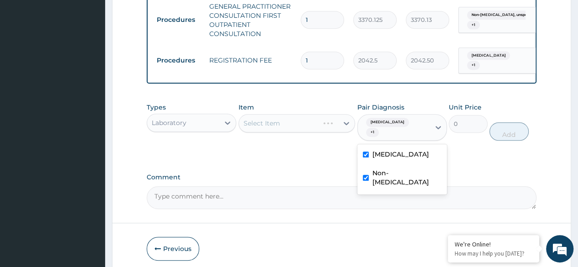
click at [289, 130] on div "Select Item" at bounding box center [296, 123] width 117 height 18
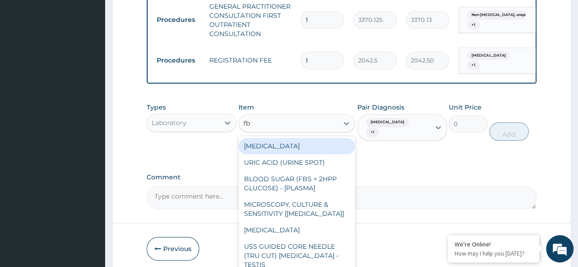
type input "fbc"
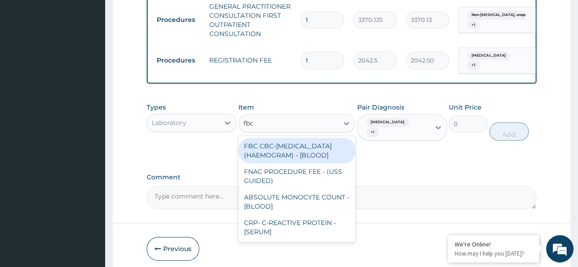
click at [307, 164] on div "FBC CBC-[MEDICAL_DATA] (HAEMOGRAM) - [BLOOD]" at bounding box center [296, 151] width 117 height 26
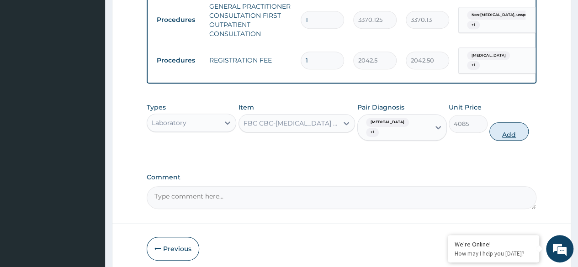
click at [513, 141] on button "Add" at bounding box center [508, 131] width 39 height 18
type input "0"
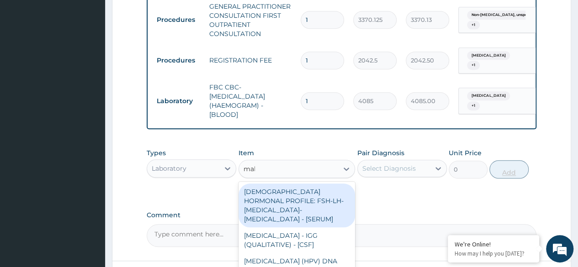
type input "mala"
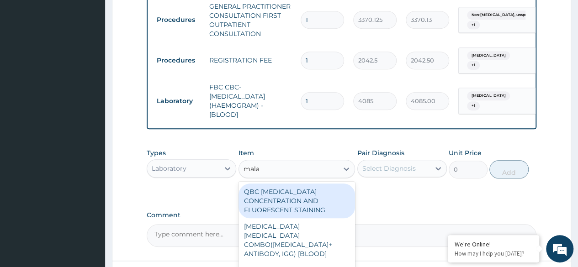
click at [322, 246] on div "[MEDICAL_DATA] [MEDICAL_DATA] COMBO([MEDICAL_DATA]+ ANTIBODY, IGG) [BLOOD]" at bounding box center [296, 240] width 117 height 44
type input "1531.875"
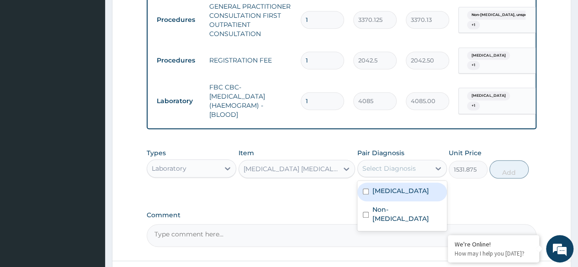
click at [414, 196] on label "Malaria, unspecified" at bounding box center [400, 190] width 57 height 9
checkbox input "true"
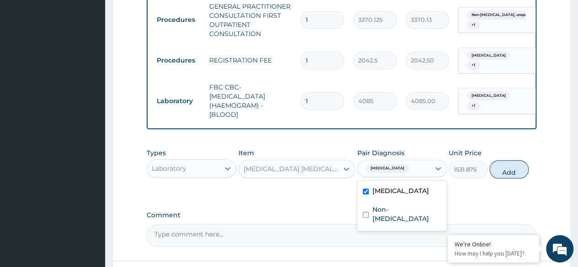
click at [408, 222] on label "Non-[MEDICAL_DATA]" at bounding box center [406, 214] width 69 height 18
checkbox input "true"
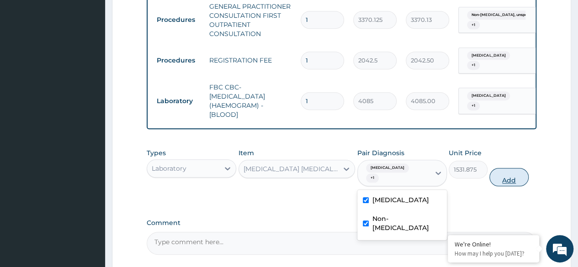
click at [503, 186] on button "Add" at bounding box center [508, 177] width 39 height 18
type input "0"
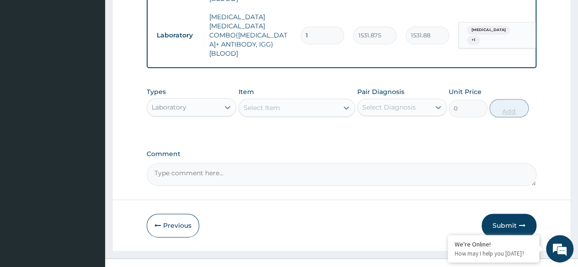
scroll to position [485, 0]
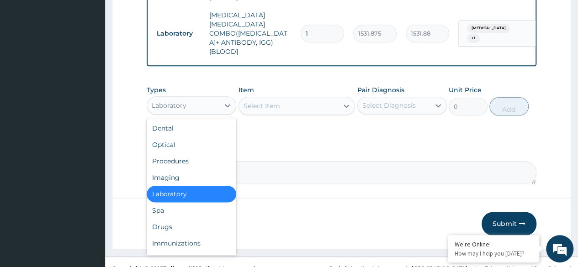
click at [188, 219] on div "Drugs" at bounding box center [192, 227] width 90 height 16
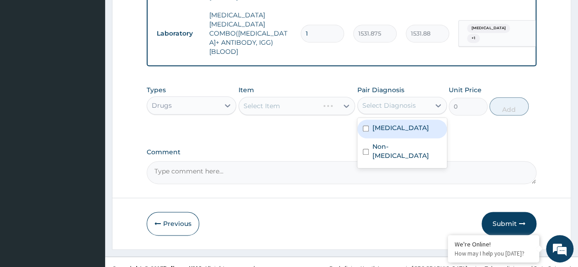
click at [415, 122] on div "Malaria, unspecified" at bounding box center [402, 129] width 90 height 19
checkbox input "true"
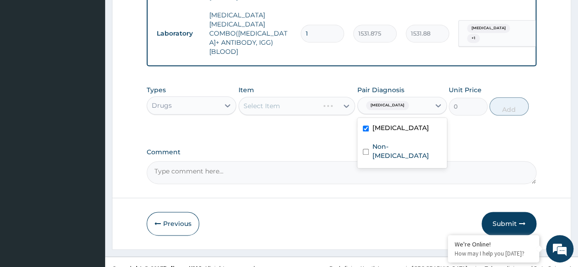
click at [410, 145] on label "Non-[MEDICAL_DATA]" at bounding box center [406, 151] width 69 height 18
checkbox input "true"
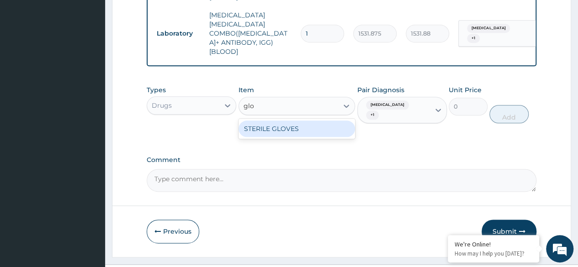
type input "glov"
click at [319, 121] on div "STERILE GLOVES" at bounding box center [296, 129] width 117 height 16
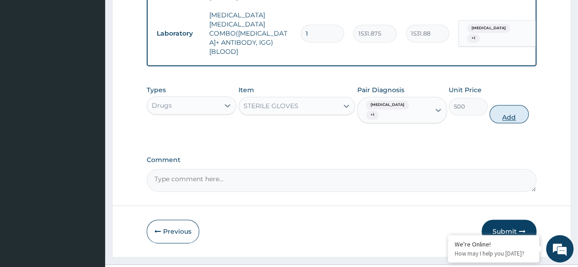
click at [505, 110] on button "Add" at bounding box center [508, 114] width 39 height 18
type input "0"
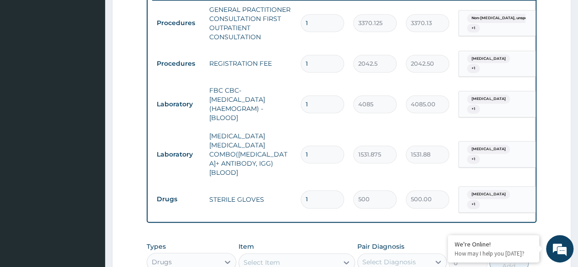
scroll to position [520, 0]
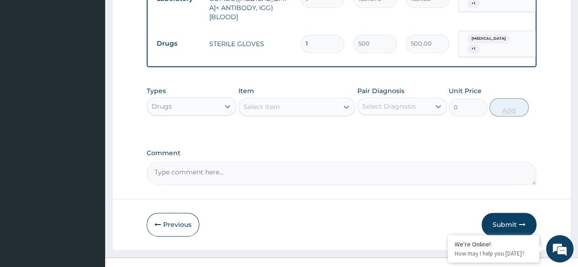
type input "0.00"
type input "5"
type input "2500.00"
type input "5"
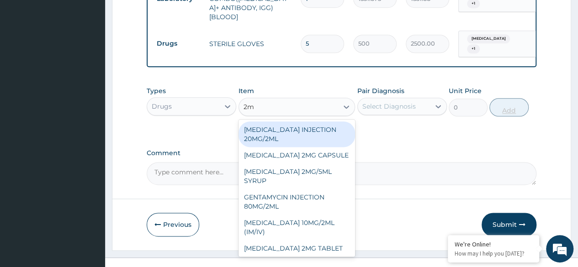
type input "2ml"
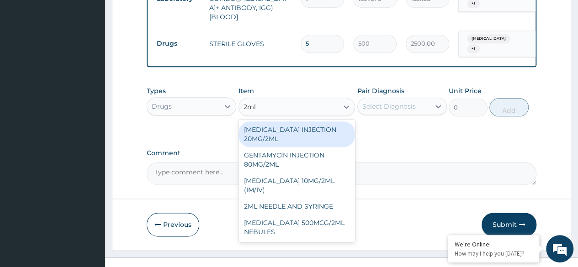
click at [328, 198] on div "2ML NEEDLE AND SYRINGE" at bounding box center [296, 206] width 117 height 16
type input "108"
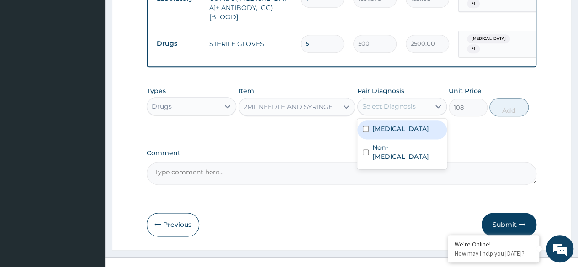
click at [427, 123] on div "Malaria, unspecified" at bounding box center [402, 130] width 90 height 19
checkbox input "true"
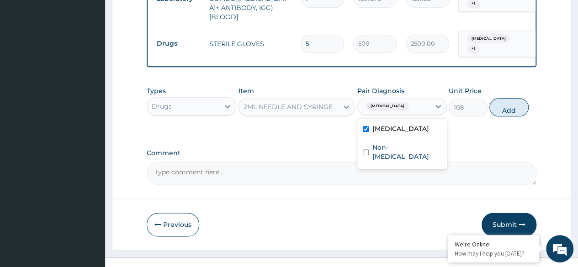
click at [425, 150] on div "Non-[MEDICAL_DATA]" at bounding box center [402, 153] width 90 height 28
checkbox input "true"
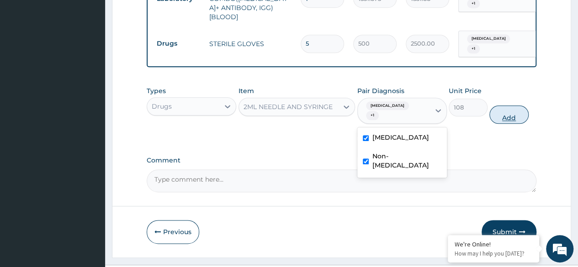
click at [510, 106] on button "Add" at bounding box center [508, 115] width 39 height 18
type input "0"
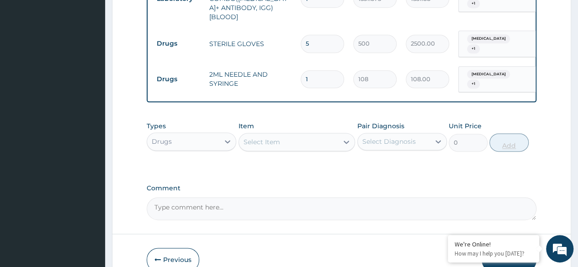
type input "0.00"
type input "5"
type input "540.00"
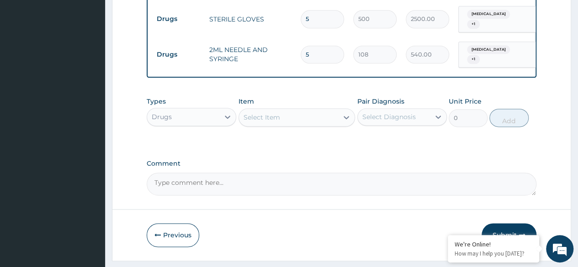
scroll to position [555, 0]
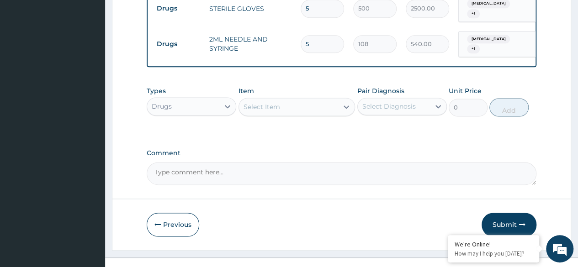
type input "5"
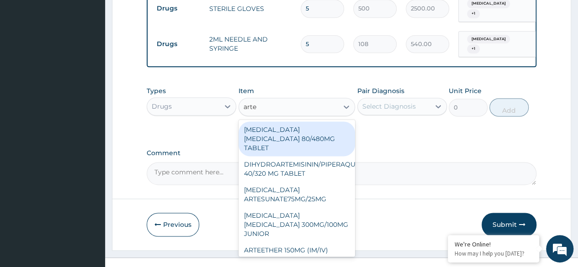
type input "artee"
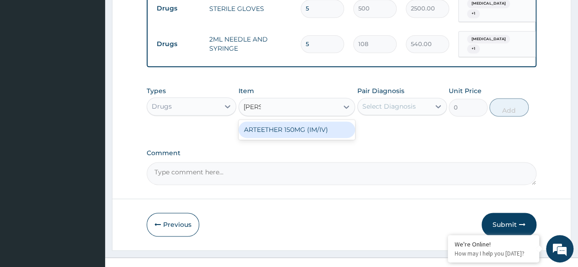
click at [322, 122] on div "ARTEETHER 150MG (IM/IV)" at bounding box center [296, 130] width 117 height 16
type input "1614"
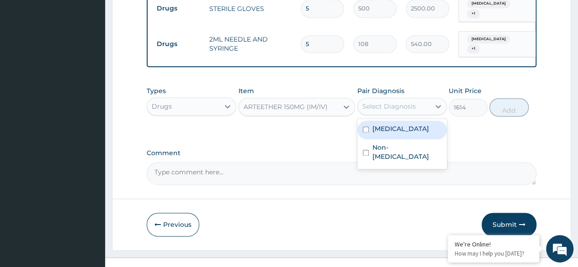
click at [411, 122] on div "Malaria, unspecified" at bounding box center [402, 130] width 90 height 19
checkbox input "true"
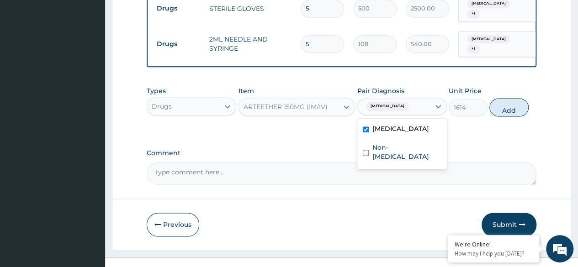
click at [411, 148] on label "Non-[MEDICAL_DATA]" at bounding box center [406, 152] width 69 height 18
checkbox input "true"
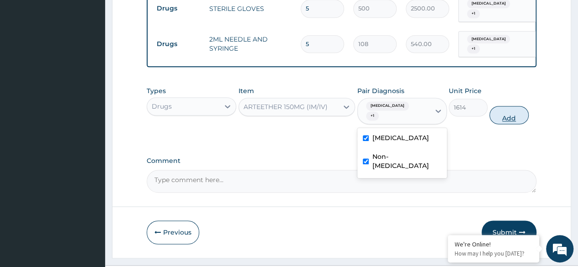
click at [506, 106] on button "Add" at bounding box center [508, 115] width 39 height 18
type input "0"
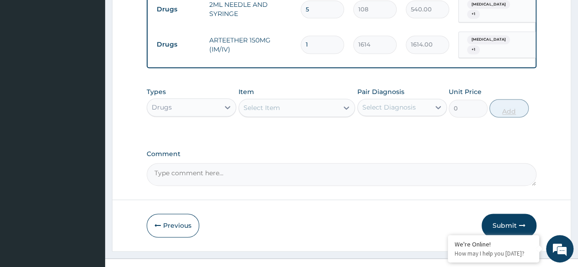
scroll to position [590, 0]
type input "0.00"
type input "3"
type input "4842.00"
type input "3"
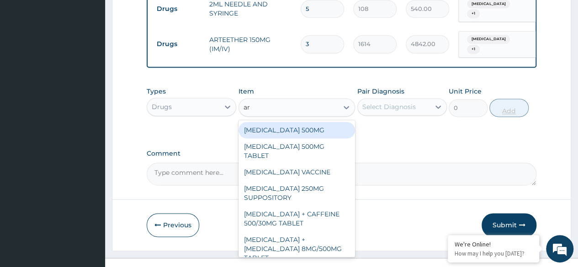
type input "art"
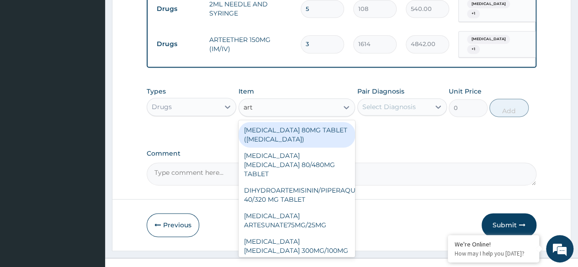
click at [310, 156] on div "[MEDICAL_DATA] [MEDICAL_DATA] 80/480MG TABLET" at bounding box center [296, 165] width 117 height 35
type input "450"
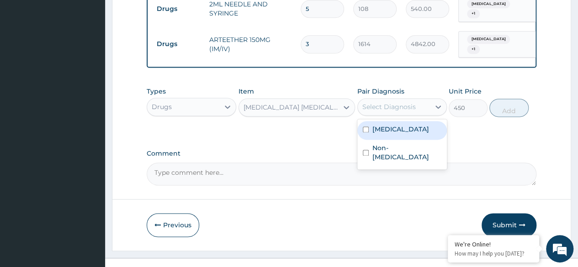
click at [410, 125] on label "Malaria, unspecified" at bounding box center [400, 129] width 57 height 9
checkbox input "true"
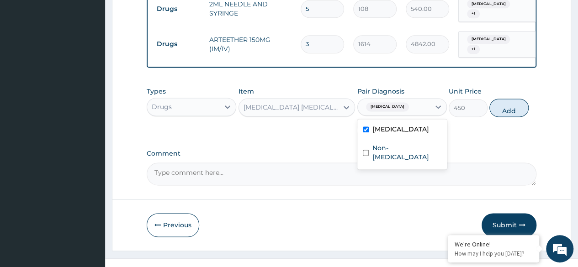
click at [406, 145] on label "Non-[MEDICAL_DATA]" at bounding box center [406, 152] width 69 height 18
checkbox input "true"
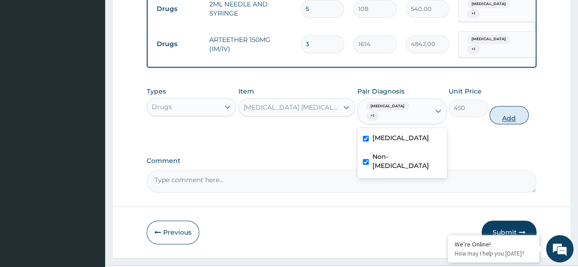
click at [500, 109] on button "Add" at bounding box center [508, 115] width 39 height 18
type input "0"
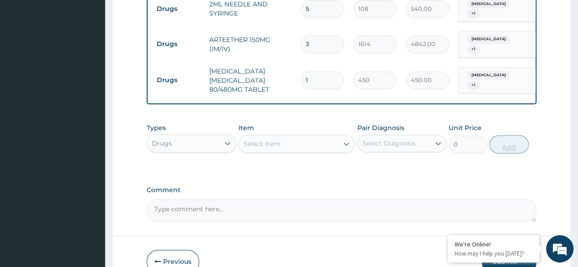
scroll to position [627, 0]
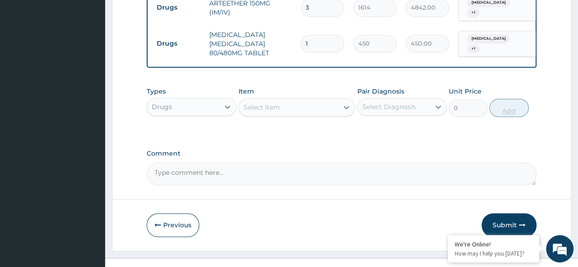
type input "0.00"
type input "6"
type input "2700.00"
type input "6"
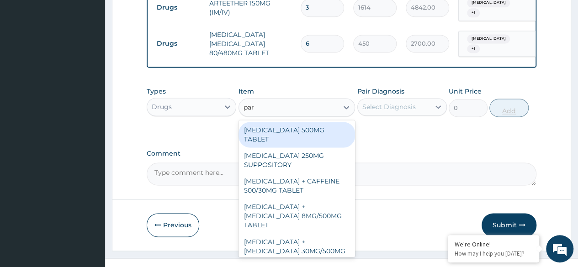
type input "para"
click at [317, 123] on div "[MEDICAL_DATA] 500MG TABLET" at bounding box center [296, 135] width 117 height 26
type input "30"
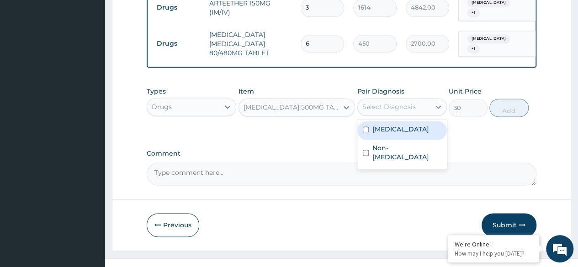
click at [409, 125] on label "Malaria, unspecified" at bounding box center [400, 129] width 57 height 9
checkbox input "true"
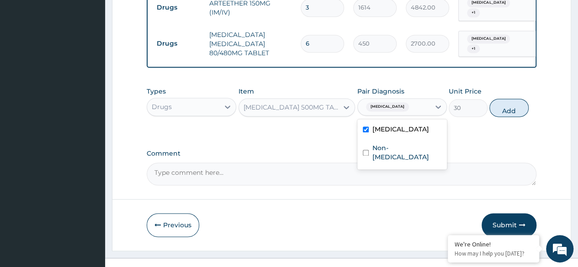
click at [413, 143] on label "Non-[MEDICAL_DATA]" at bounding box center [406, 152] width 69 height 18
checkbox input "true"
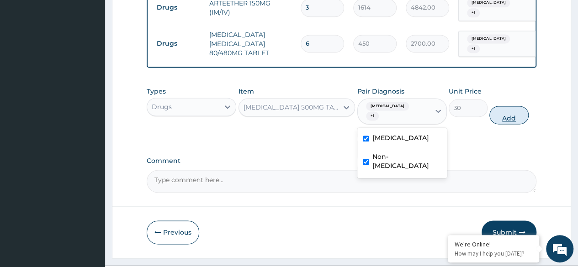
click at [504, 106] on button "Add" at bounding box center [508, 115] width 39 height 18
type input "0"
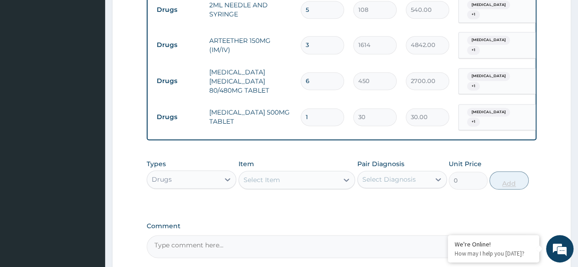
scroll to position [584, 0]
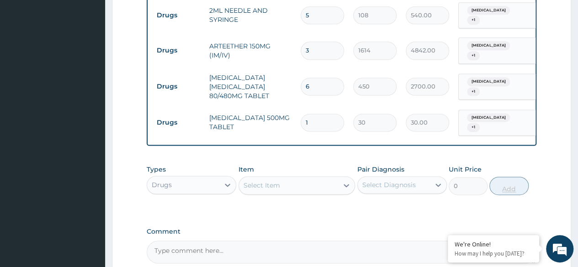
type input "0.00"
type input "2"
type input "60.00"
type input "24"
type input "720.00"
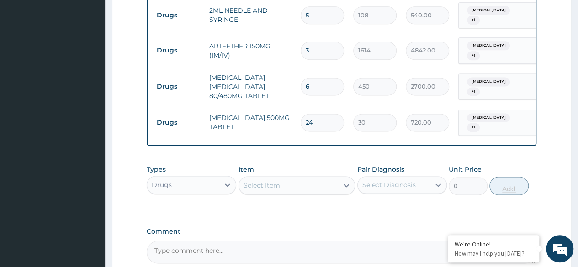
type input "24"
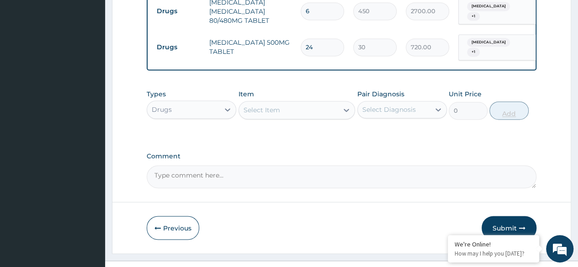
scroll to position [662, 0]
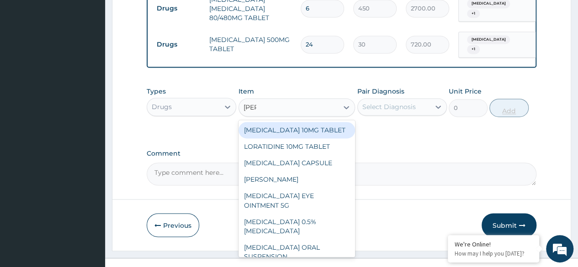
type input "lorat"
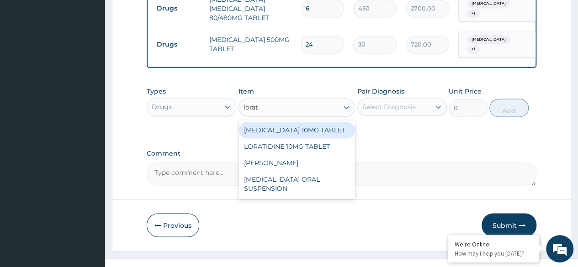
click at [322, 138] on div "LORATIDINE 10MG TABLET" at bounding box center [296, 146] width 117 height 16
type input "96"
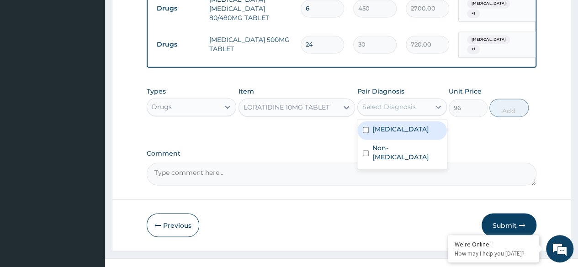
click at [411, 125] on label "Malaria, unspecified" at bounding box center [400, 129] width 57 height 9
checkbox input "true"
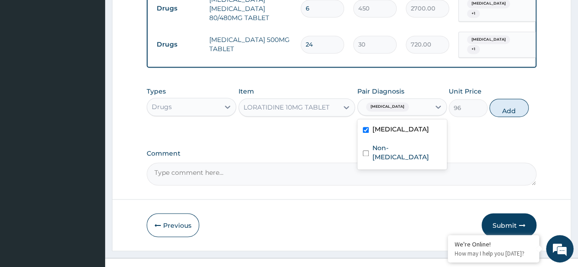
click at [407, 145] on label "Non-allergic rhinitis, unspecified" at bounding box center [406, 152] width 69 height 18
checkbox input "true"
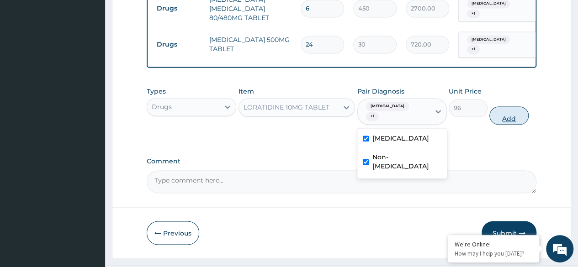
click at [508, 106] on button "Add" at bounding box center [508, 115] width 39 height 18
type input "0"
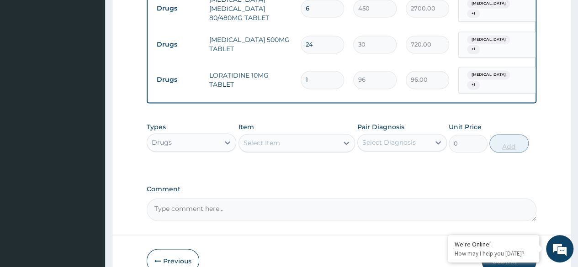
scroll to position [697, 0]
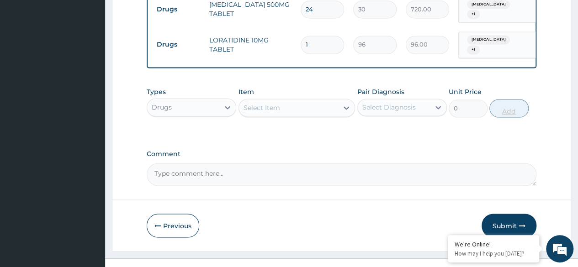
type input "0.00"
type input "5"
type input "480.00"
type input "5"
click at [504, 214] on button "Submit" at bounding box center [509, 226] width 55 height 24
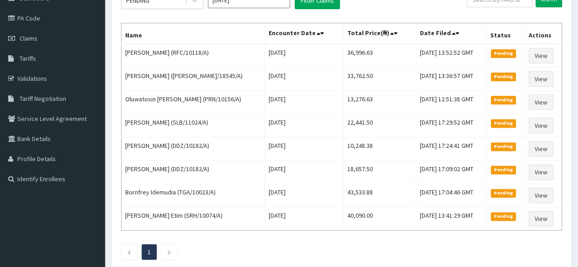
scroll to position [31, 0]
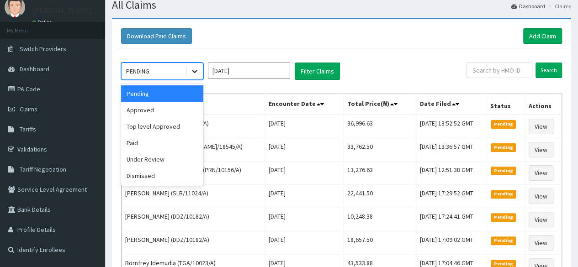
click at [197, 73] on icon at bounding box center [194, 71] width 9 height 9
click at [179, 112] on div "Approved" at bounding box center [162, 110] width 82 height 16
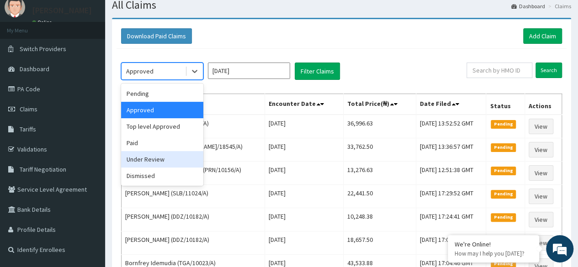
drag, startPoint x: 191, startPoint y: 72, endPoint x: 162, endPoint y: 160, distance: 93.2
click at [162, 80] on div "option Approved, selected. option Under Review focused, 5 of 6. 6 results avail…" at bounding box center [162, 71] width 82 height 17
click at [162, 160] on div "Under Review" at bounding box center [162, 159] width 82 height 16
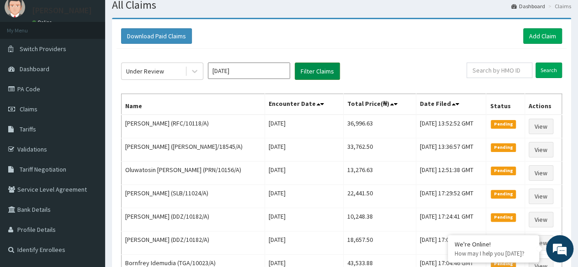
click at [315, 73] on button "Filter Claims" at bounding box center [317, 71] width 45 height 17
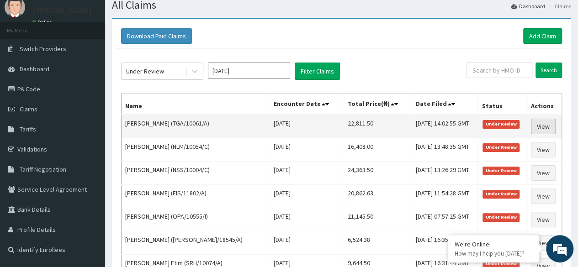
click at [546, 126] on link "View" at bounding box center [543, 127] width 25 height 16
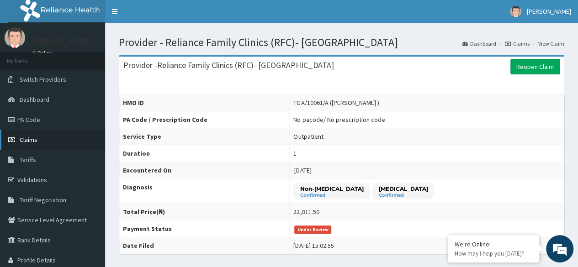
click at [48, 143] on link "Claims" at bounding box center [52, 140] width 105 height 20
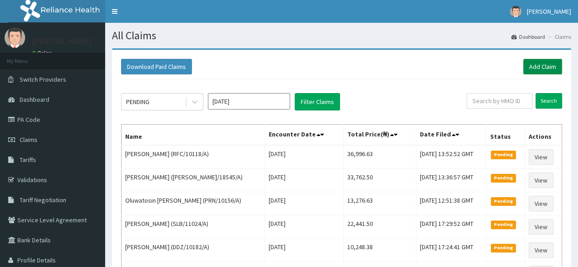
click at [540, 69] on link "Add Claim" at bounding box center [542, 67] width 39 height 16
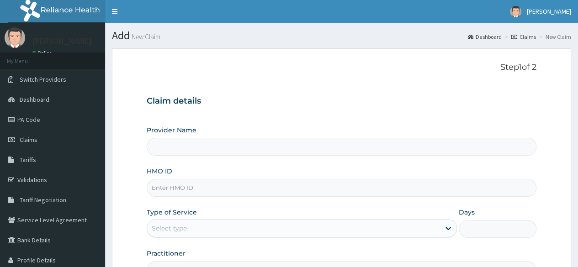
click at [323, 190] on input "HMO ID" at bounding box center [342, 188] width 390 height 18
paste input "XMG/10361/A"
type input "XMG/10361/A"
type input "Reliance Family Clinics (RFC)- [GEOGRAPHIC_DATA]"
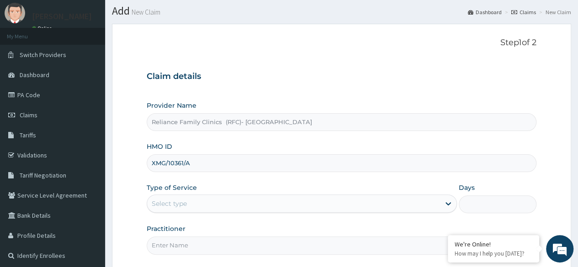
scroll to position [106, 0]
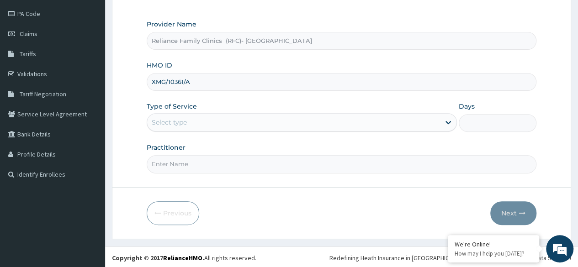
type input "XMG/10361/A"
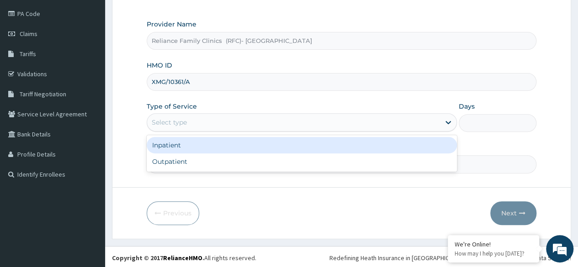
click at [295, 158] on div "Outpatient" at bounding box center [302, 161] width 310 height 16
type input "1"
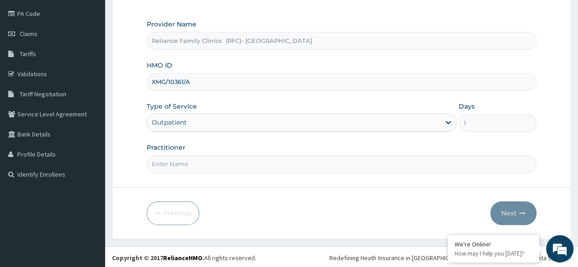
click at [296, 164] on input "Practitioner" at bounding box center [342, 164] width 390 height 18
type input "Dr [PERSON_NAME]"
click at [508, 214] on button "Next" at bounding box center [513, 213] width 46 height 24
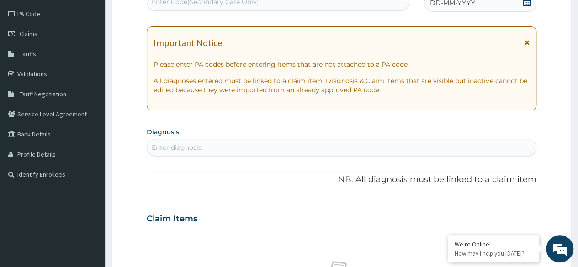
click at [526, 7] on span at bounding box center [526, 2] width 9 height 11
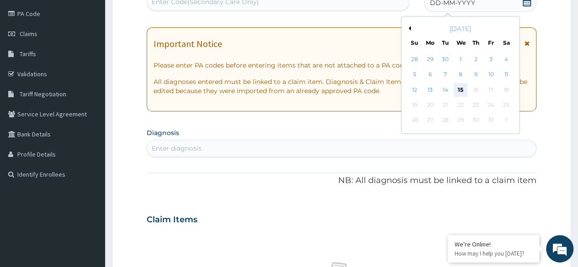
click at [462, 94] on div "15" at bounding box center [460, 90] width 14 height 14
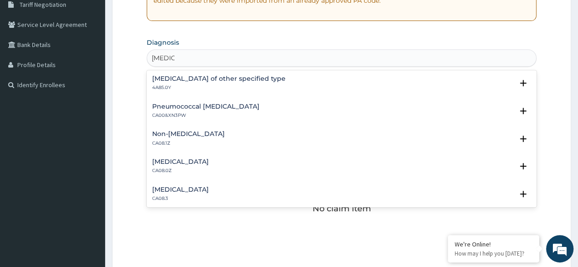
scroll to position [126, 0]
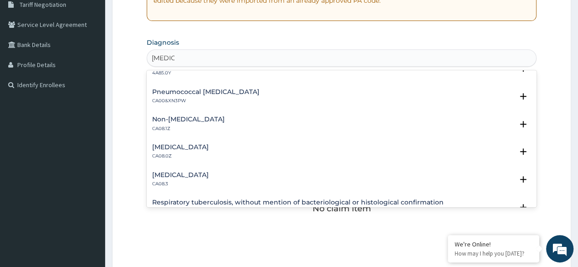
click at [209, 150] on h4 "[MEDICAL_DATA]" at bounding box center [180, 147] width 57 height 7
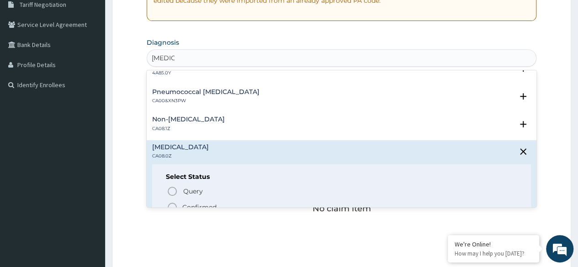
type input "[MEDICAL_DATA]"
click at [207, 208] on div "No claim item" at bounding box center [342, 194] width 390 height 105
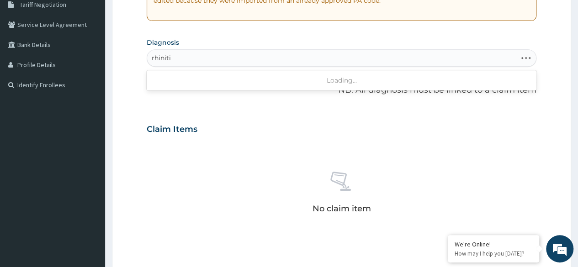
type input "[MEDICAL_DATA]"
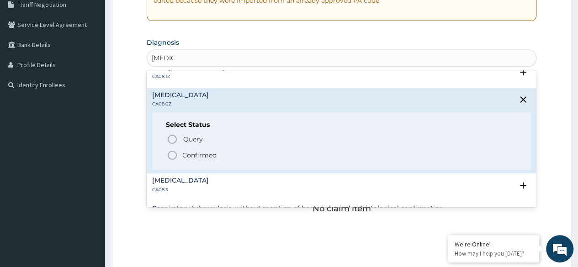
scroll to position [200, 0]
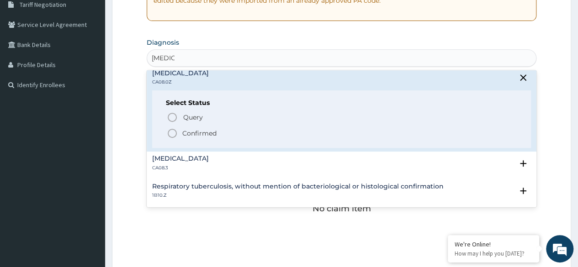
click at [214, 134] on p "Confirmed" at bounding box center [199, 133] width 34 height 9
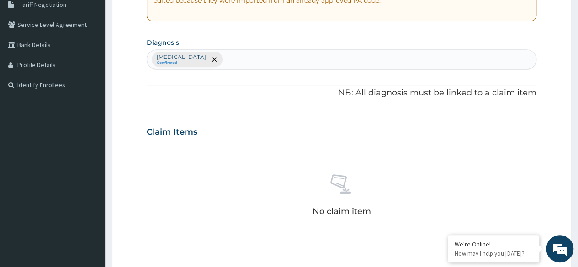
type input "c"
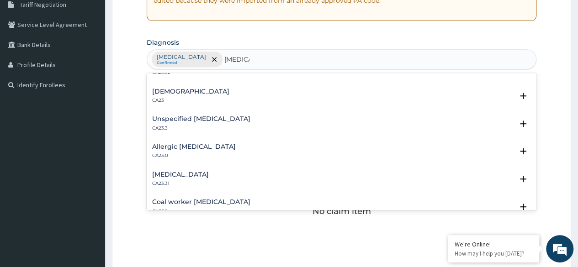
scroll to position [0, 0]
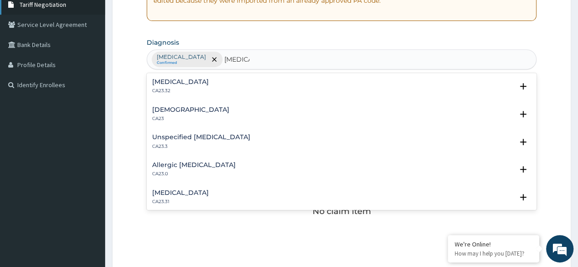
type input "[MEDICAL_DATA]"
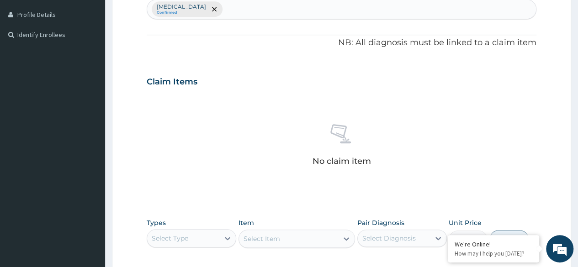
scroll to position [249, 0]
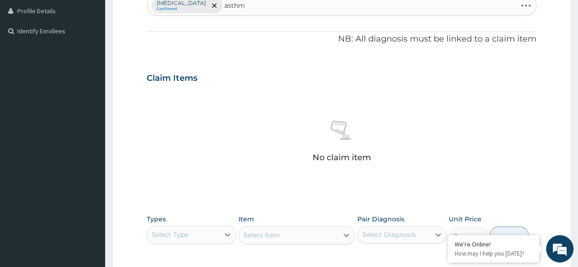
type input "[MEDICAL_DATA]"
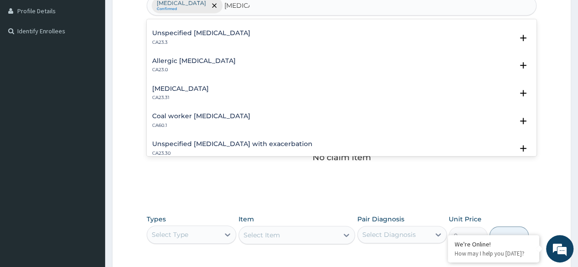
scroll to position [0, 0]
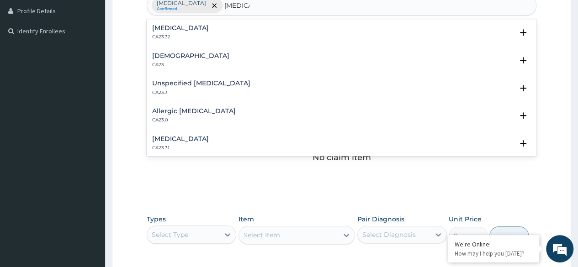
click at [206, 85] on h4 "Unspecified [MEDICAL_DATA]" at bounding box center [201, 83] width 98 height 7
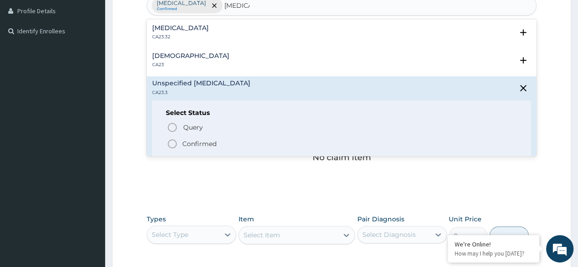
click at [206, 145] on p "Confirmed" at bounding box center [199, 143] width 34 height 9
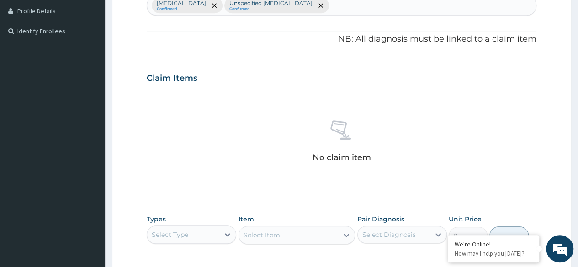
scroll to position [390, 0]
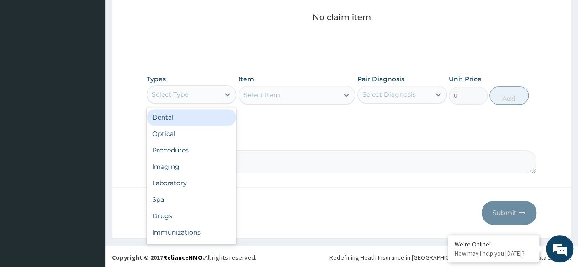
click at [201, 150] on div "Procedures" at bounding box center [192, 150] width 90 height 16
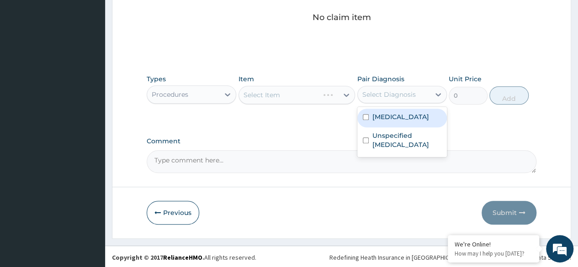
click at [423, 114] on label "[MEDICAL_DATA]" at bounding box center [400, 116] width 57 height 9
checkbox input "true"
click at [423, 144] on label "Unspecified [MEDICAL_DATA]" at bounding box center [406, 140] width 69 height 18
checkbox input "true"
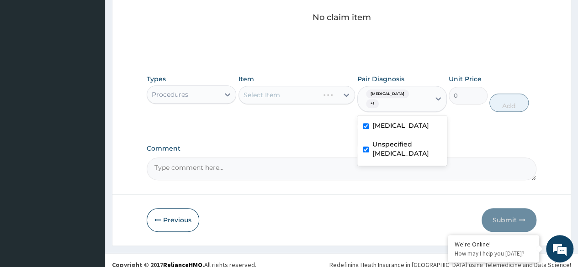
click at [307, 100] on div "Select Item" at bounding box center [296, 95] width 117 height 18
click at [322, 94] on div "Select Item" at bounding box center [296, 95] width 117 height 18
click at [318, 94] on div "Select Item" at bounding box center [296, 95] width 117 height 18
click at [323, 98] on div "Select Item" at bounding box center [296, 95] width 117 height 18
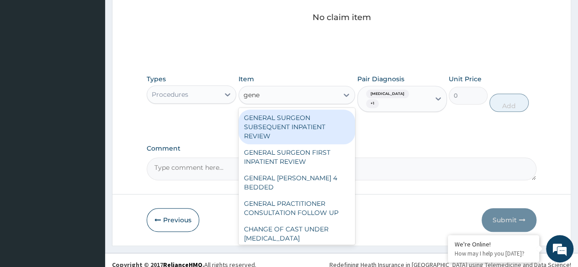
type input "gener"
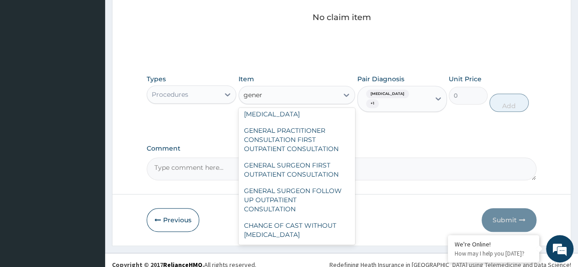
click at [319, 140] on div "GENERAL PRACTITIONER CONSULTATION FIRST OUTPATIENT CONSULTATION" at bounding box center [296, 139] width 117 height 35
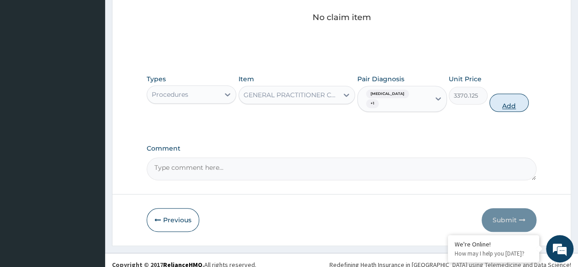
click at [501, 106] on button "Add" at bounding box center [508, 103] width 39 height 18
type input "0"
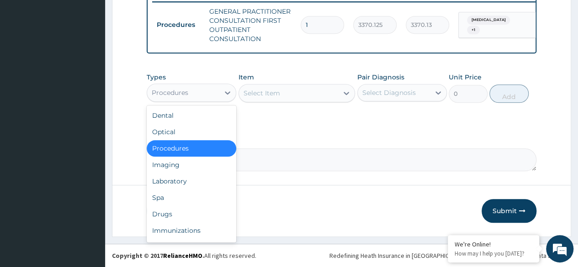
click at [191, 185] on div "Laboratory" at bounding box center [192, 181] width 90 height 16
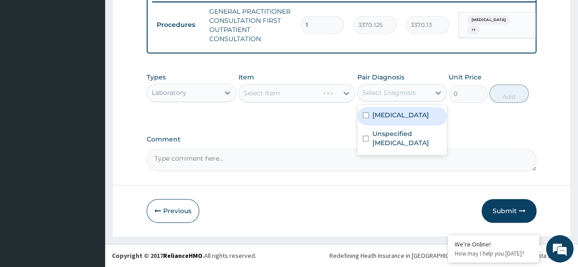
click at [402, 116] on label "[MEDICAL_DATA]" at bounding box center [400, 115] width 57 height 9
checkbox input "true"
click at [386, 143] on label "Unspecified [MEDICAL_DATA]" at bounding box center [406, 138] width 69 height 18
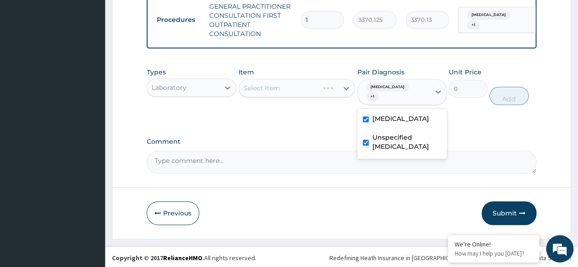
checkbox input "true"
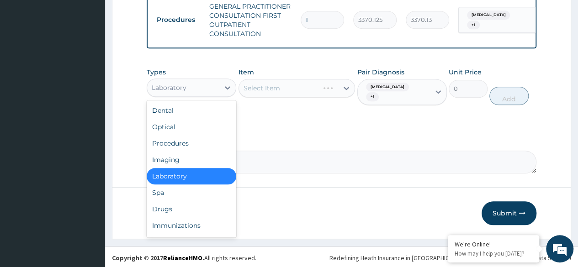
click at [205, 145] on div "Procedures" at bounding box center [192, 143] width 90 height 16
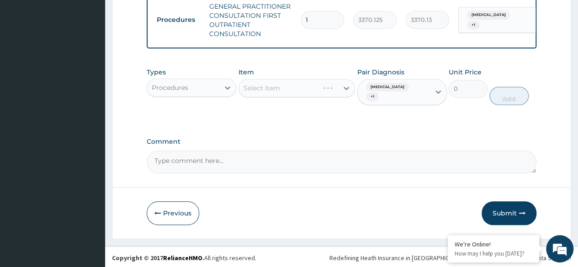
click at [318, 90] on div "Select Item" at bounding box center [296, 88] width 117 height 18
click at [302, 94] on div "Select Item" at bounding box center [296, 88] width 117 height 18
click at [301, 97] on div "Select Item" at bounding box center [296, 88] width 117 height 18
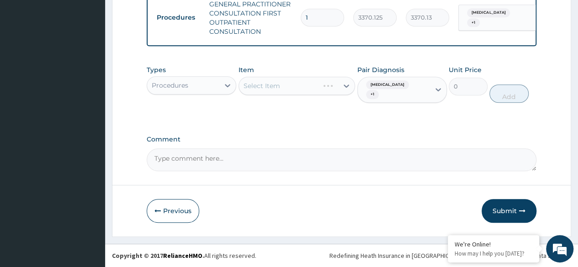
click at [336, 83] on div "Select Item" at bounding box center [296, 86] width 117 height 18
type input "ob"
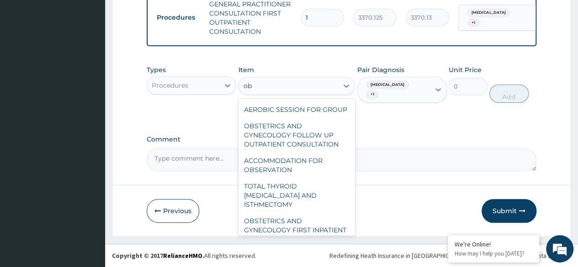
scroll to position [99, 0]
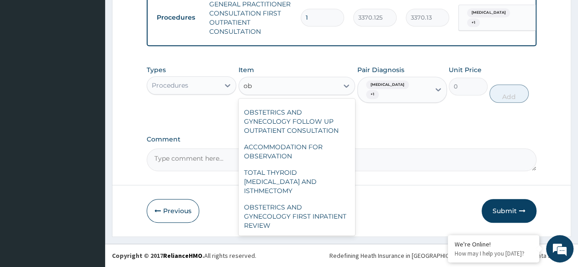
click at [311, 164] on div "ACCOMMODATION FOR OBSERVATION" at bounding box center [296, 152] width 117 height 26
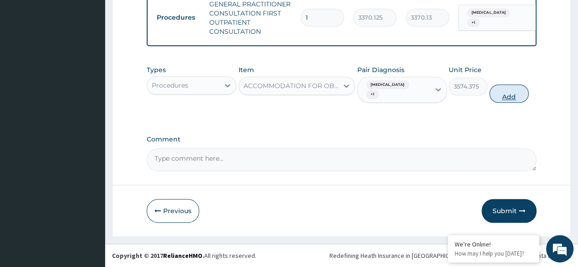
click at [513, 92] on button "Add" at bounding box center [508, 94] width 39 height 18
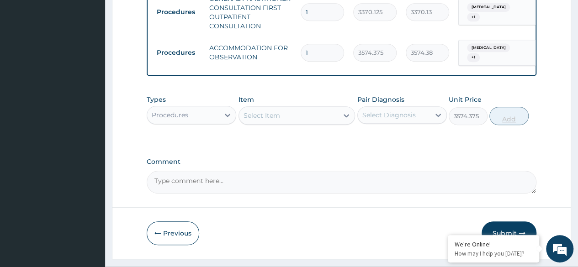
type input "0"
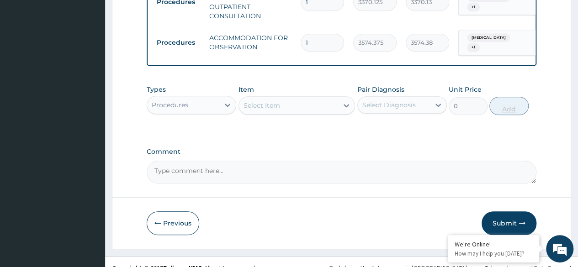
scroll to position [403, 0]
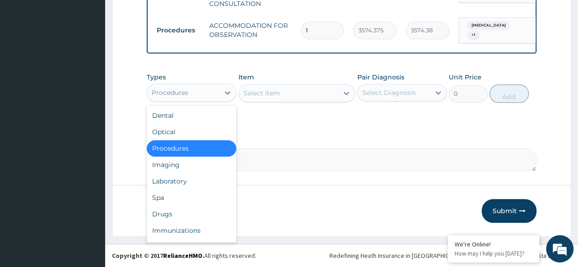
click at [199, 181] on div "Laboratory" at bounding box center [192, 181] width 90 height 16
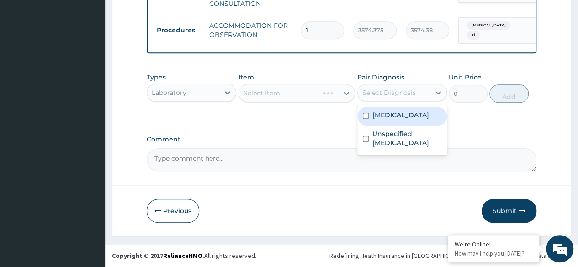
click at [408, 120] on label "[MEDICAL_DATA]" at bounding box center [400, 115] width 57 height 9
checkbox input "true"
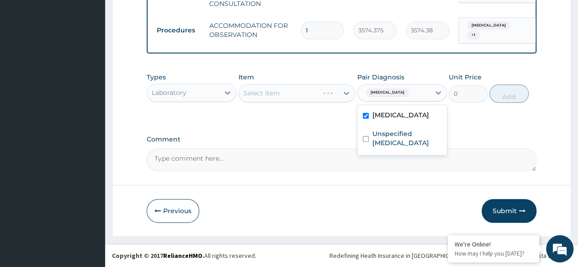
click at [403, 152] on div "Unspecified [MEDICAL_DATA]" at bounding box center [402, 140] width 90 height 28
checkbox input "true"
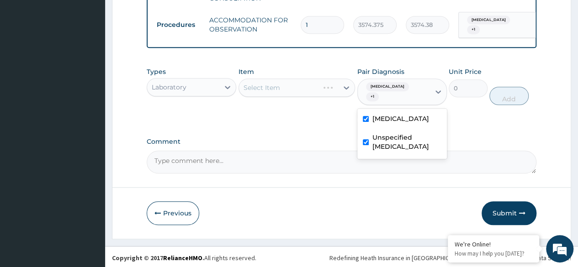
click at [312, 86] on div "Select Item" at bounding box center [296, 88] width 117 height 18
click at [300, 94] on div "Select Item" at bounding box center [296, 88] width 117 height 18
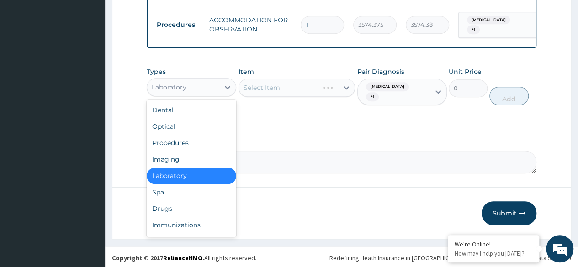
click at [185, 214] on div "Drugs" at bounding box center [192, 209] width 90 height 16
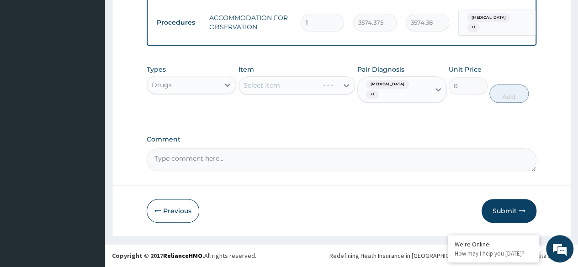
scroll to position [408, 0]
click at [327, 95] on div "Select Item" at bounding box center [296, 85] width 117 height 18
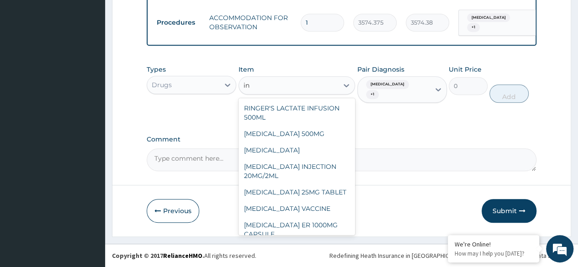
type input "i"
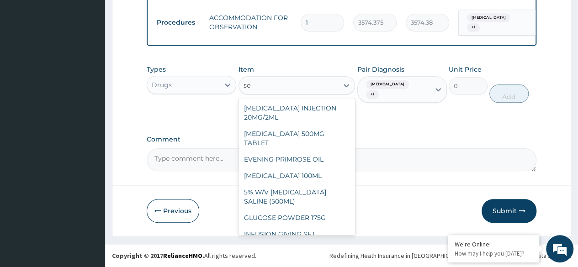
type input "s"
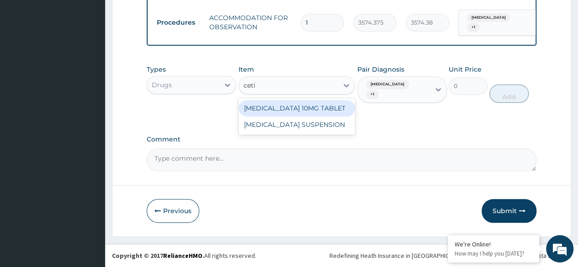
type input "cetir"
click at [334, 112] on div "[MEDICAL_DATA] 10MG TABLET" at bounding box center [296, 108] width 117 height 16
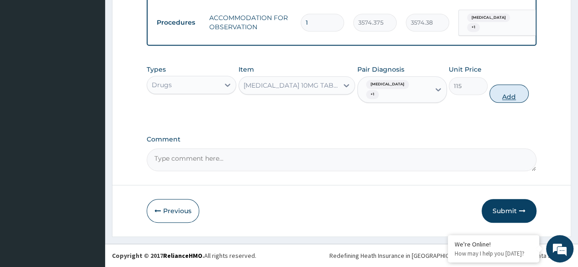
click at [510, 96] on button "Add" at bounding box center [508, 94] width 39 height 18
type input "0"
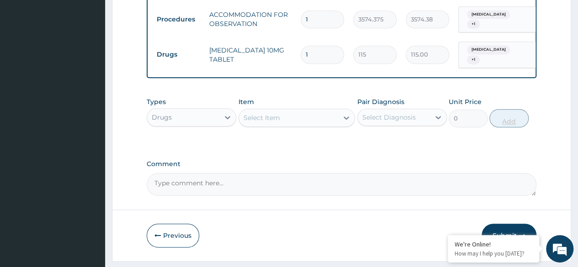
type input "0.00"
type input "5"
type input "575.00"
type input "5"
type input "0.00"
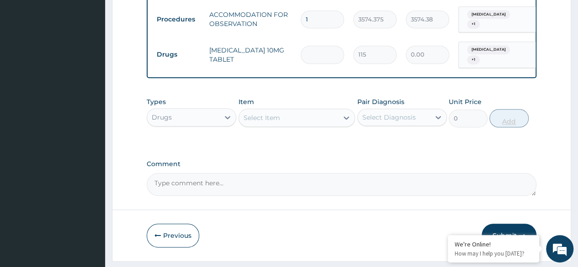
type input "5"
type input "575.00"
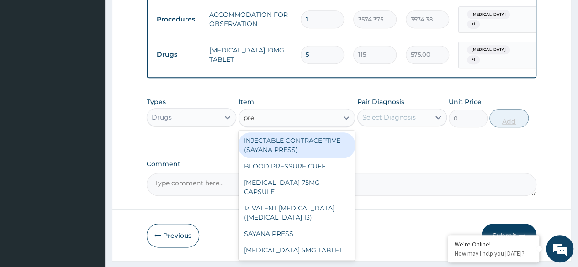
type input "pred"
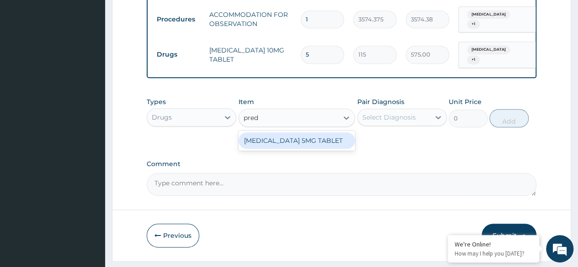
click at [323, 147] on div "[MEDICAL_DATA] 5MG TABLET" at bounding box center [296, 140] width 117 height 16
type input "51.59999847412109"
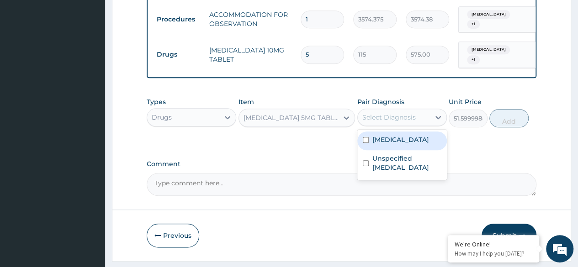
click at [411, 144] on label "[MEDICAL_DATA]" at bounding box center [400, 139] width 57 height 9
checkbox input "true"
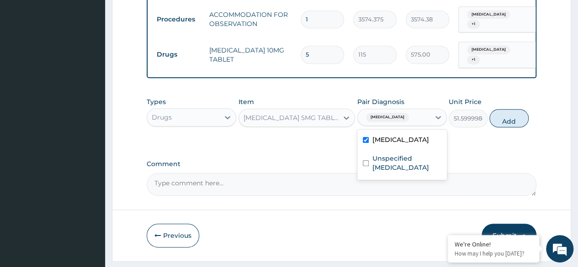
click at [413, 172] on label "Unspecified [MEDICAL_DATA]" at bounding box center [406, 163] width 69 height 18
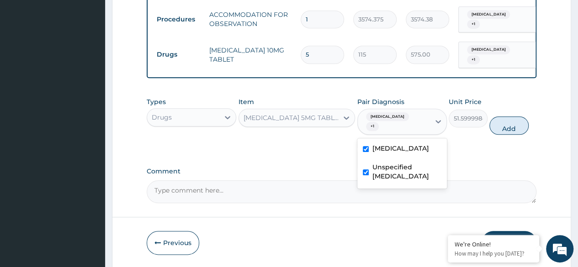
checkbox input "true"
click at [509, 134] on button "Add" at bounding box center [508, 125] width 39 height 18
type input "0"
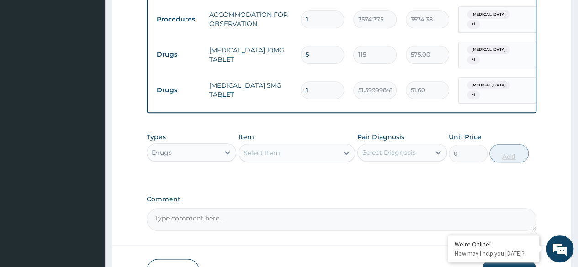
type input "0.00"
type input "5"
type input "258.00"
type input "5"
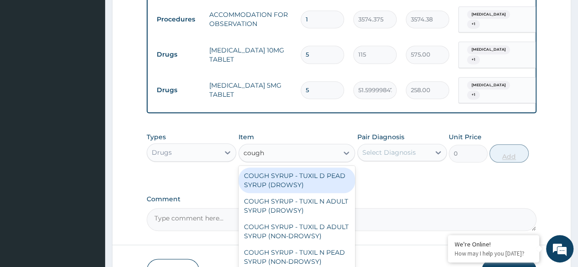
type input "cough s"
click at [324, 189] on div "COUGH SYRUP - TUXIL D PEAD SYRUP (DROWSY)" at bounding box center [296, 181] width 117 height 26
type input "2000"
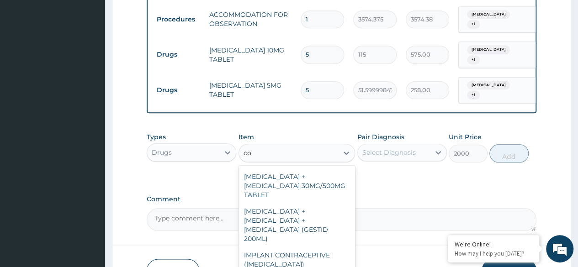
scroll to position [0, 0]
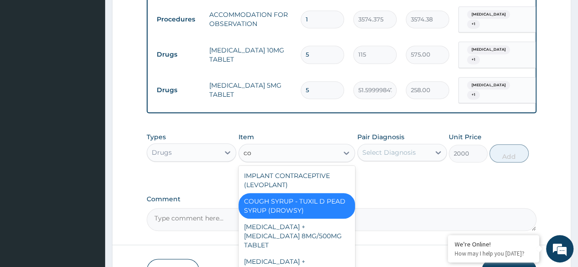
type input "cou"
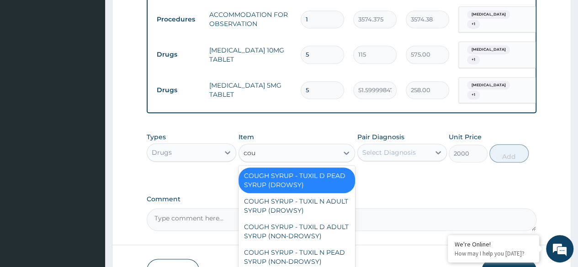
click at [324, 238] on div "COUGH SYRUP - TUXIL D ADULT SYRUP (NON-DROWSY)" at bounding box center [296, 232] width 117 height 26
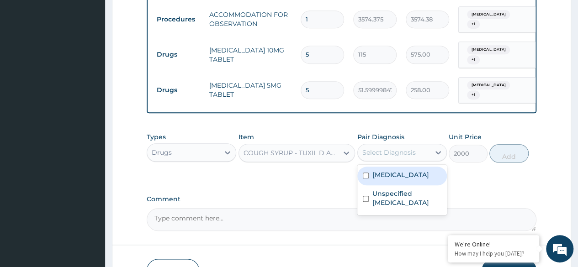
click at [418, 180] on label "Allergic rhinitis, unspecified" at bounding box center [400, 174] width 57 height 9
checkbox input "true"
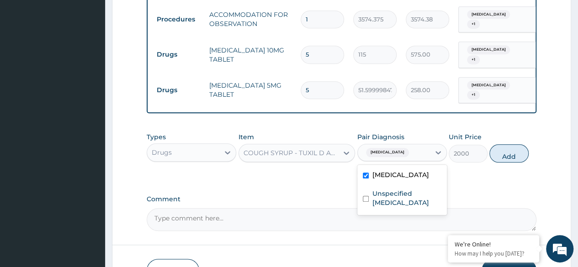
click at [416, 213] on div "Unspecified asthma" at bounding box center [402, 199] width 90 height 28
checkbox input "true"
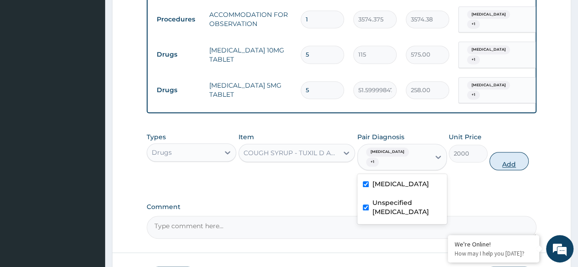
click at [513, 168] on button "Add" at bounding box center [508, 161] width 39 height 18
type input "0"
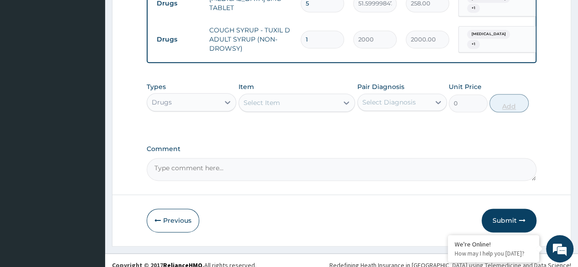
scroll to position [509, 0]
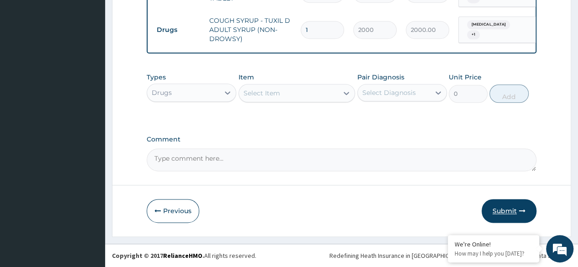
click at [502, 212] on button "Submit" at bounding box center [509, 211] width 55 height 24
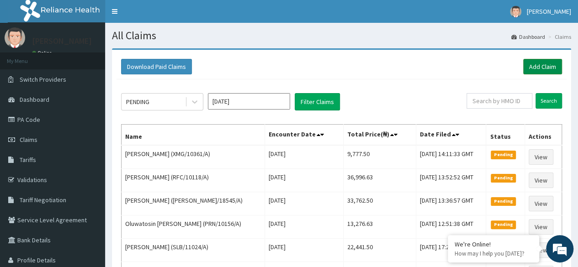
click at [541, 67] on link "Add Claim" at bounding box center [542, 67] width 39 height 16
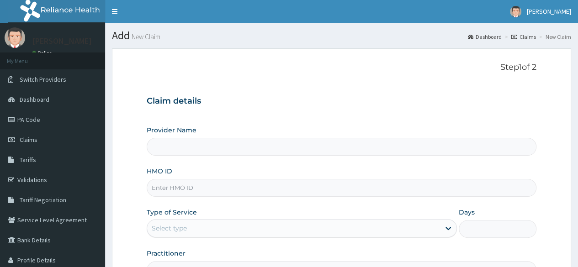
click at [382, 194] on input "HMO ID" at bounding box center [342, 188] width 390 height 18
paste input "SBG/10257/C"
type input "SBG/10257/C"
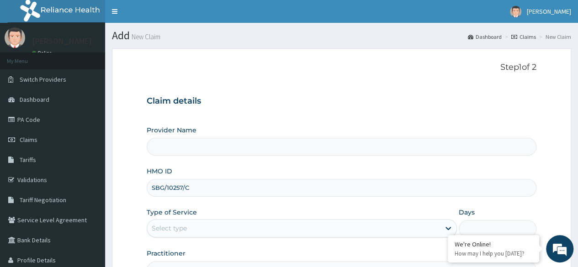
type input "Reliance Family Clinics (RFC)- [GEOGRAPHIC_DATA]"
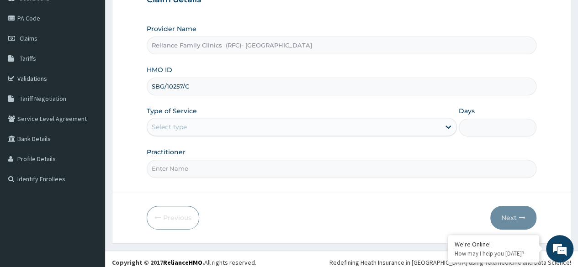
scroll to position [101, 0]
type input "SBG/10257/C"
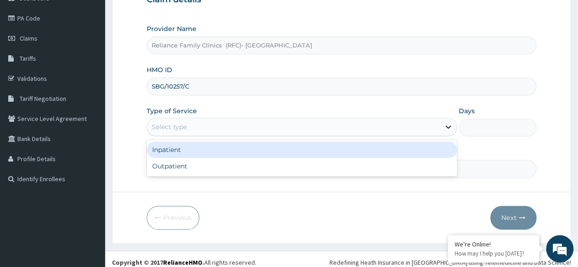
click at [348, 153] on div "Inpatient" at bounding box center [302, 150] width 310 height 16
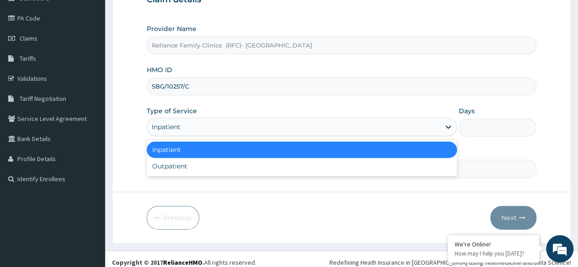
click at [336, 170] on div "Outpatient" at bounding box center [302, 166] width 310 height 16
type input "1"
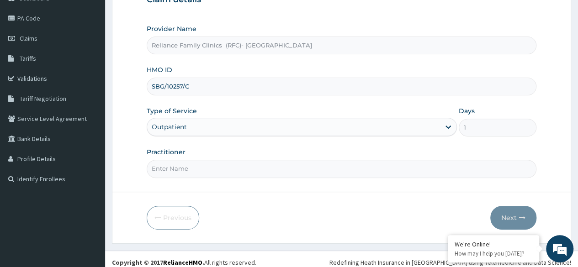
click at [342, 169] on input "Practitioner" at bounding box center [342, 169] width 390 height 18
type input "Dr [PERSON_NAME]"
click at [512, 221] on button "Next" at bounding box center [513, 218] width 46 height 24
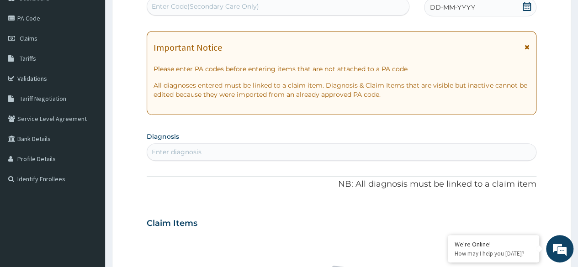
scroll to position [0, 0]
click at [523, 6] on icon at bounding box center [526, 6] width 9 height 9
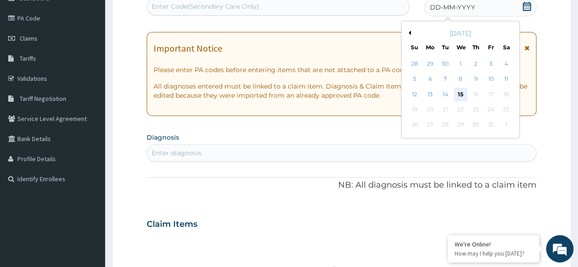
click at [463, 98] on div "15" at bounding box center [460, 95] width 14 height 14
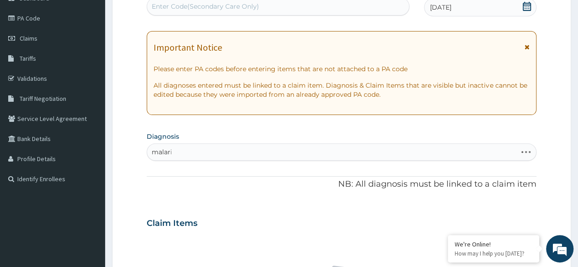
type input "malaria"
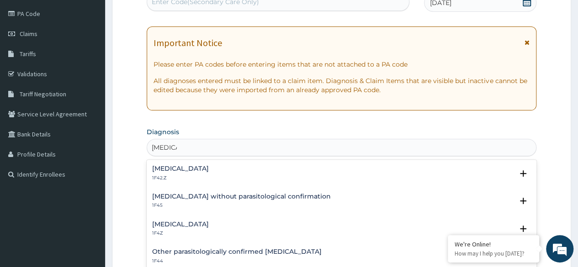
click at [220, 227] on div "Malaria, unspecified 1F4Z" at bounding box center [341, 229] width 379 height 16
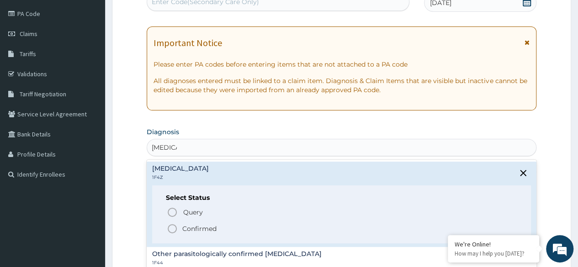
scroll to position [56, 0]
click at [216, 229] on p "Confirmed" at bounding box center [199, 228] width 34 height 9
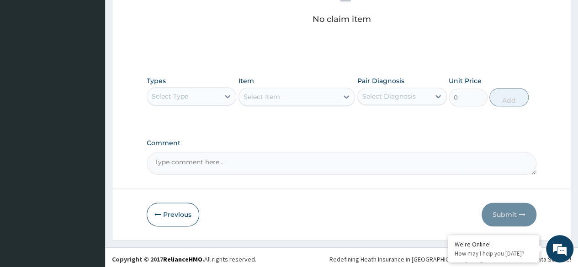
scroll to position [390, 0]
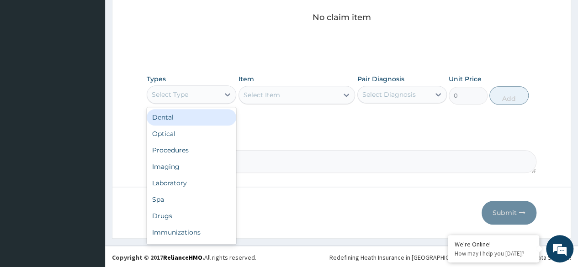
click at [206, 151] on div "Procedures" at bounding box center [192, 150] width 90 height 16
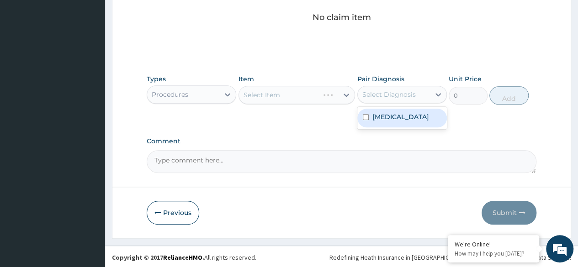
click at [411, 121] on div "Malaria, unspecified" at bounding box center [402, 118] width 90 height 19
checkbox input "true"
click at [309, 107] on div "Types Procedures Item Select Item Pair Diagnosis option Malaria, unspecified, s…" at bounding box center [342, 89] width 390 height 39
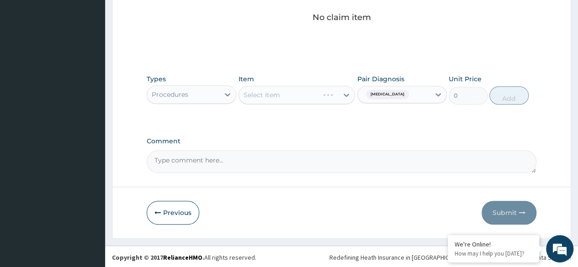
click at [304, 97] on div "Select Item" at bounding box center [296, 95] width 117 height 18
click at [279, 97] on div "Select Item" at bounding box center [296, 95] width 117 height 18
click at [325, 90] on div "Select Item" at bounding box center [296, 95] width 117 height 18
click at [315, 106] on div "Types Procedures Item Select Item Pair Diagnosis Malaria, unspecified Unit Pric…" at bounding box center [342, 89] width 390 height 39
click at [299, 97] on div "Select Item" at bounding box center [296, 95] width 117 height 18
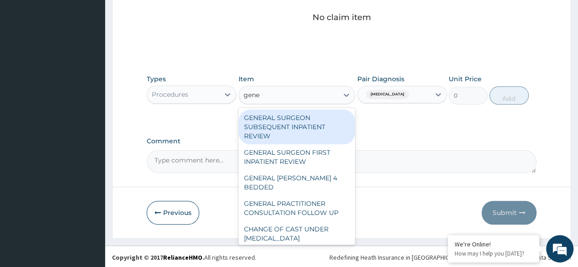
type input "gener"
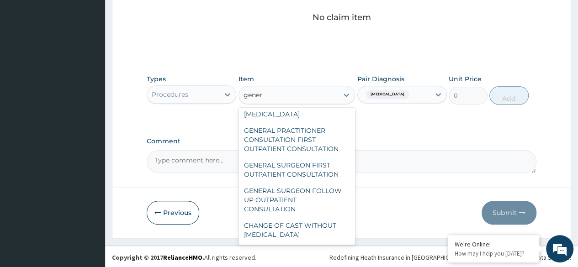
click at [309, 143] on div "GENERAL PRACTITIONER CONSULTATION FIRST OUTPATIENT CONSULTATION" at bounding box center [296, 139] width 117 height 35
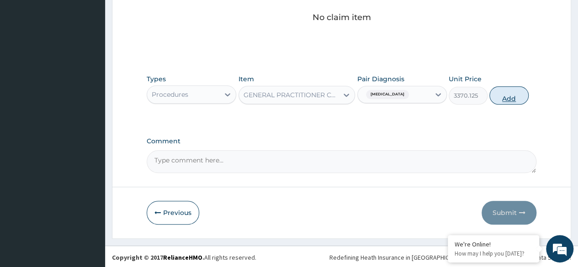
click at [519, 95] on button "Add" at bounding box center [508, 95] width 39 height 18
type input "0"
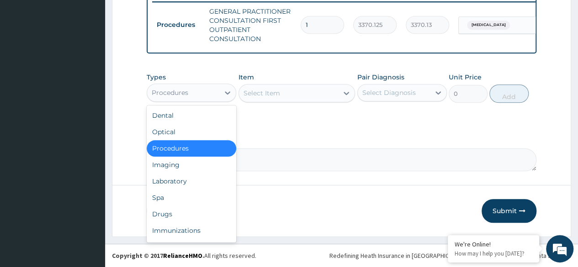
click at [195, 217] on div "Drugs" at bounding box center [192, 214] width 90 height 16
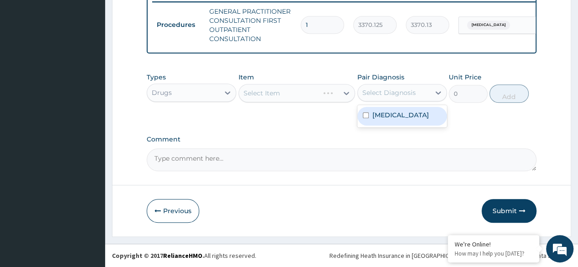
click at [410, 122] on div "Malaria, unspecified" at bounding box center [402, 116] width 90 height 19
checkbox input "true"
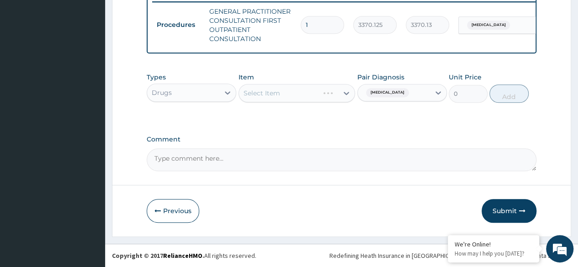
click at [323, 96] on div "Select Item" at bounding box center [296, 93] width 117 height 18
click at [326, 97] on div "Select Item" at bounding box center [296, 93] width 117 height 18
click at [344, 87] on div "Select Item" at bounding box center [296, 93] width 117 height 18
click at [317, 89] on div "Select Item" at bounding box center [296, 93] width 117 height 18
click at [315, 94] on div "Select Item" at bounding box center [296, 93] width 117 height 18
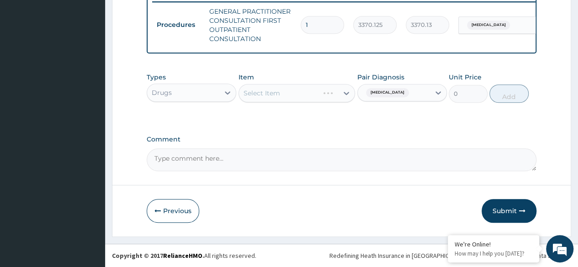
click at [296, 104] on div "Types Drugs Item Select Item Pair Diagnosis Malaria, unspecified Unit Price 0 A…" at bounding box center [342, 87] width 390 height 39
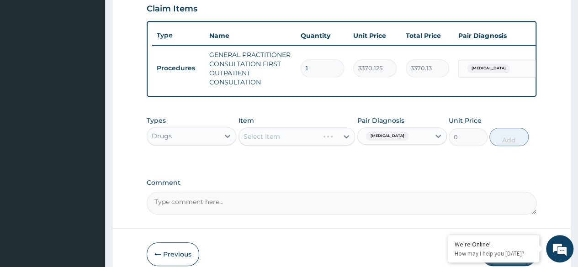
scroll to position [318, 0]
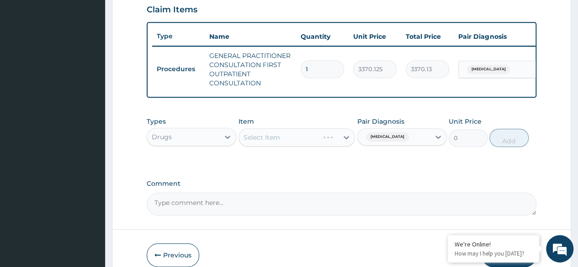
click at [307, 135] on div "Select Item" at bounding box center [296, 137] width 117 height 18
click at [309, 141] on div "Select Item" at bounding box center [296, 137] width 117 height 18
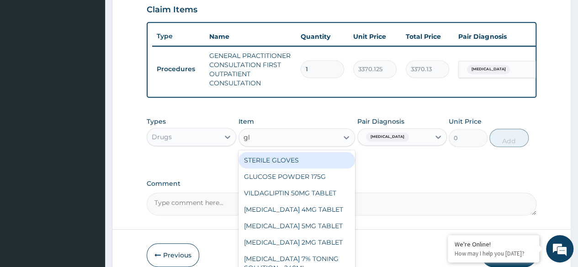
type input "glo"
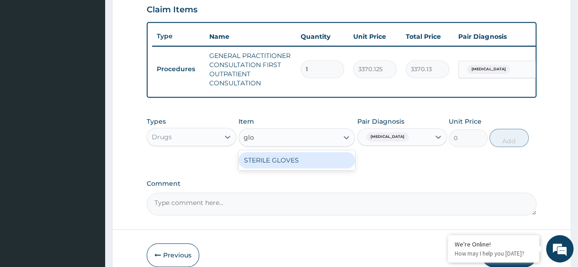
click at [332, 169] on div "STERILE GLOVES" at bounding box center [296, 160] width 117 height 16
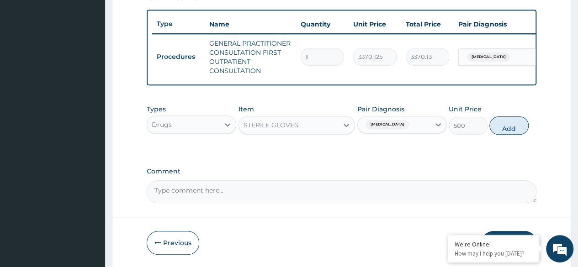
scroll to position [367, 0]
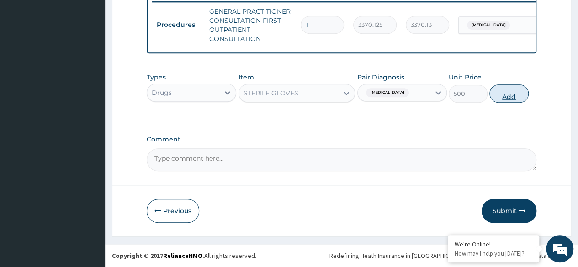
click at [501, 98] on button "Add" at bounding box center [508, 94] width 39 height 18
type input "0"
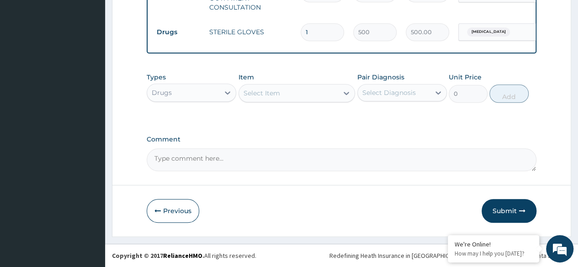
scroll to position [399, 0]
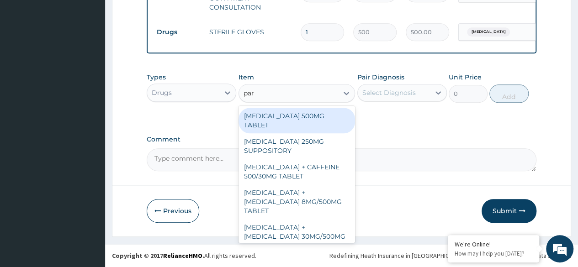
type input "para"
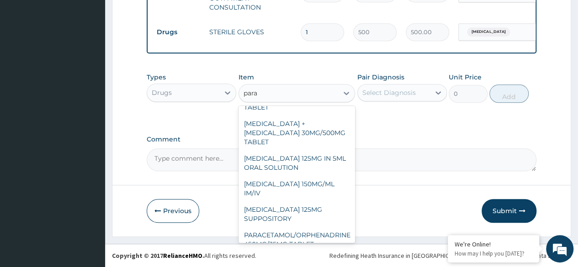
click at [326, 150] on div "PARACETAMOL 125MG IN 5ML ORAL SOLUTION" at bounding box center [296, 163] width 117 height 26
type input "1032"
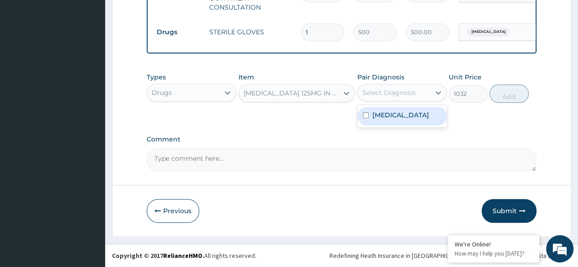
click at [419, 120] on label "Malaria, unspecified" at bounding box center [400, 115] width 57 height 9
checkbox input "true"
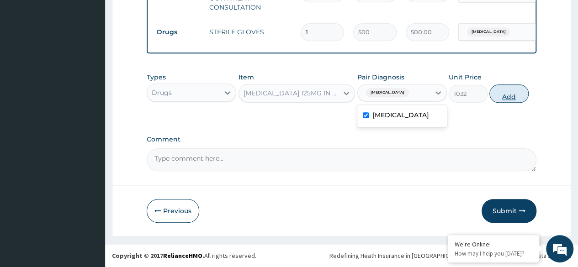
click at [502, 98] on button "Add" at bounding box center [508, 94] width 39 height 18
type input "0"
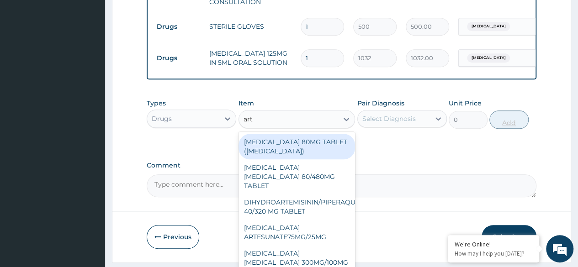
type input "arte"
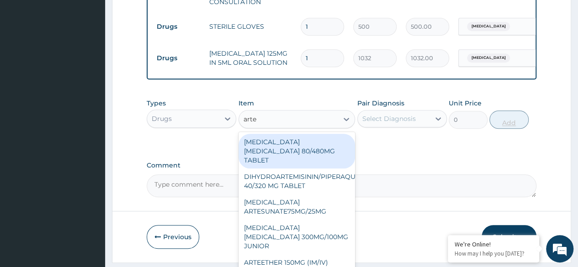
scroll to position [171, 0]
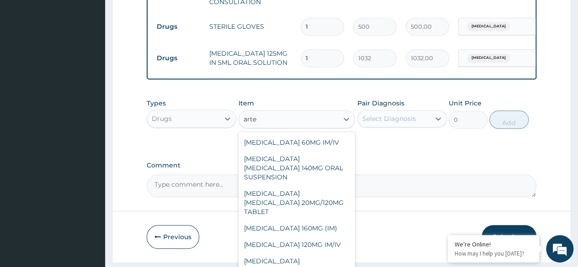
click at [321, 196] on div "ARTEMETHER LUMEFANTRINE 20MG/120MG TABLET" at bounding box center [296, 202] width 117 height 35
type input "100"
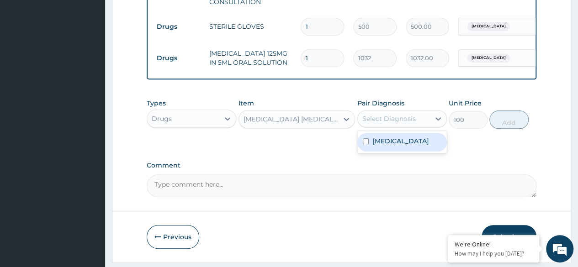
click at [413, 146] on label "Malaria, unspecified" at bounding box center [400, 141] width 57 height 9
checkbox input "true"
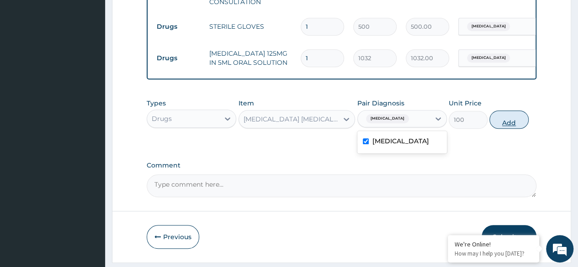
click at [500, 129] on button "Add" at bounding box center [508, 120] width 39 height 18
type input "0"
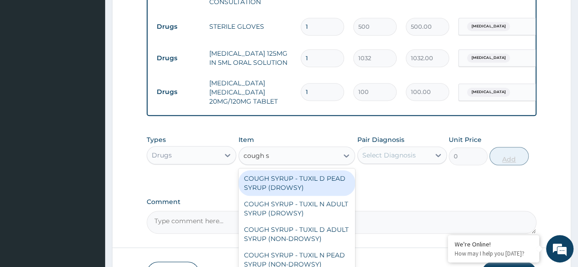
type input "cough sy"
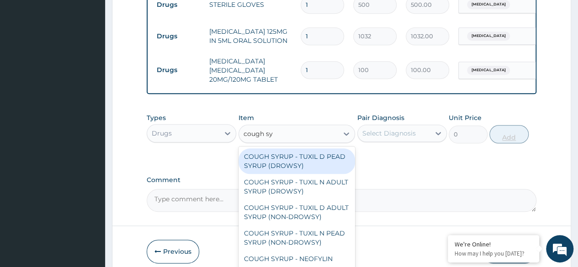
scroll to position [467, 0]
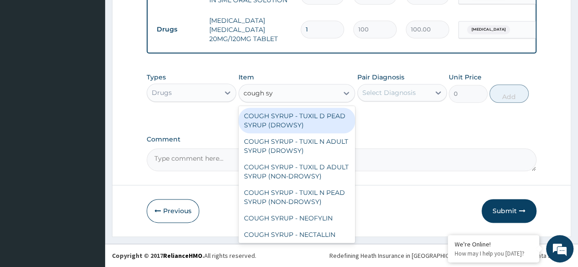
click at [317, 177] on div "COUGH SYRUP - TUXIL D ADULT SYRUP (NON-DROWSY)" at bounding box center [296, 172] width 117 height 26
type input "2000"
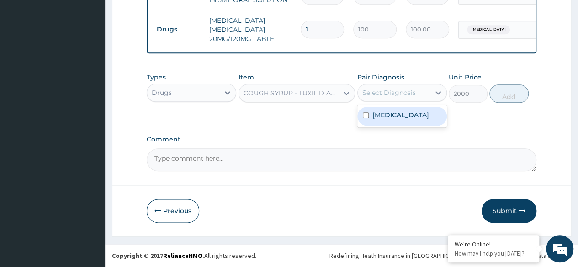
click at [418, 116] on label "Malaria, unspecified" at bounding box center [400, 115] width 57 height 9
checkbox input "true"
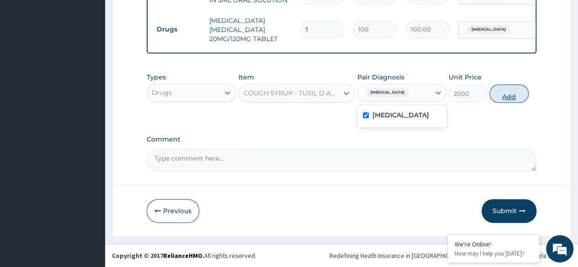
click at [511, 97] on button "Add" at bounding box center [508, 94] width 39 height 18
type input "0"
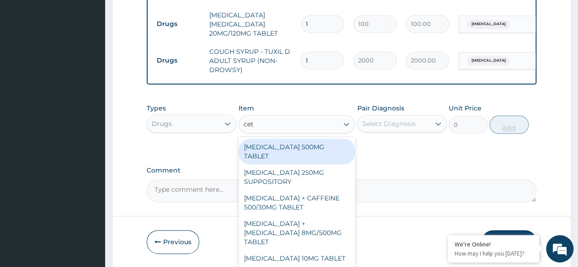
type input "ceti"
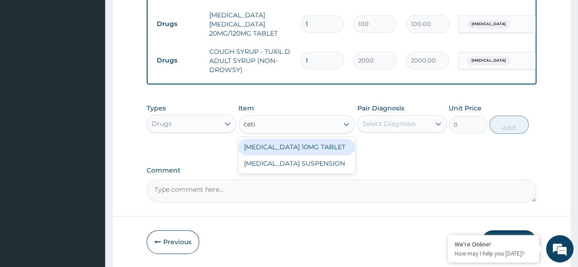
click at [322, 152] on div "CETIRIZINE 10MG TABLET" at bounding box center [296, 147] width 117 height 16
type input "115"
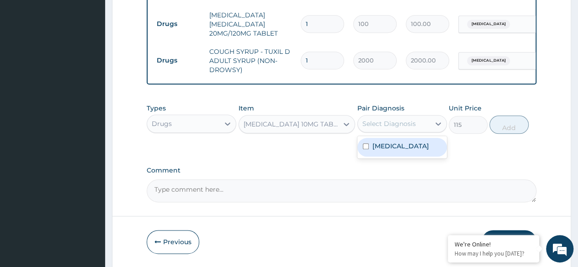
click at [417, 157] on div "Malaria, unspecified" at bounding box center [402, 147] width 90 height 19
checkbox input "true"
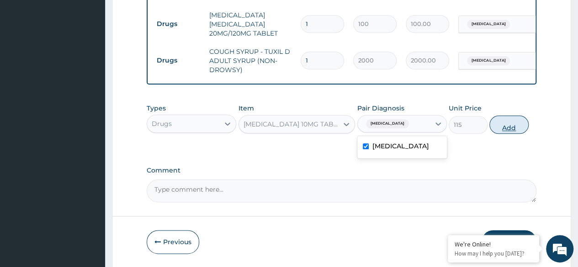
click at [503, 134] on button "Add" at bounding box center [508, 125] width 39 height 18
type input "0"
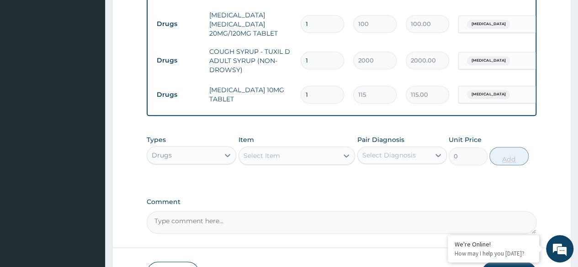
type input "0.00"
type input "5"
type input "575.00"
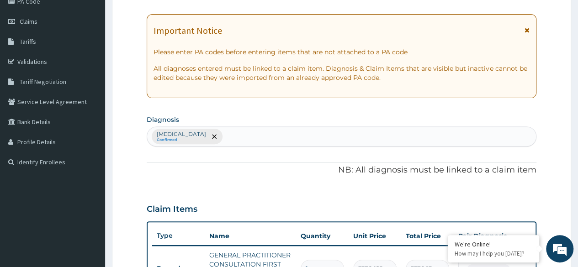
scroll to position [110, 0]
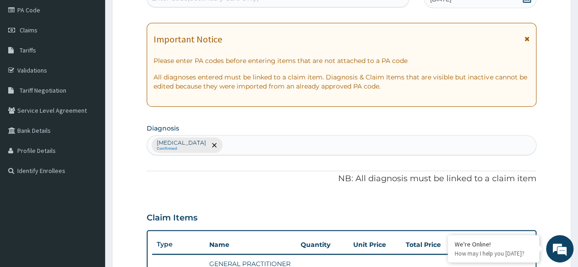
type input "5"
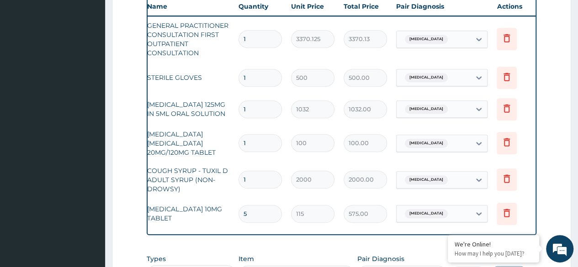
scroll to position [0, 69]
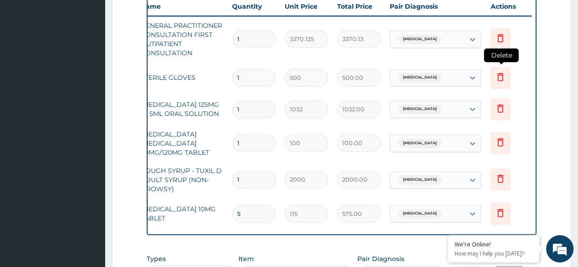
click at [492, 82] on icon at bounding box center [500, 78] width 20 height 22
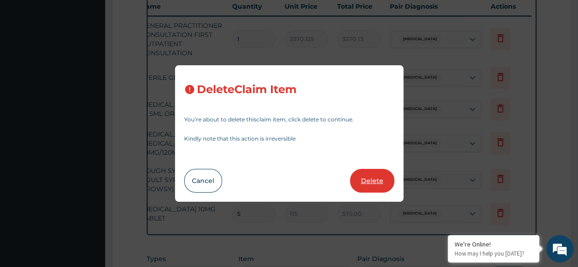
click at [371, 180] on button "Delete" at bounding box center [372, 181] width 44 height 24
type input "1032"
type input "1032.00"
type input "100"
type input "100.00"
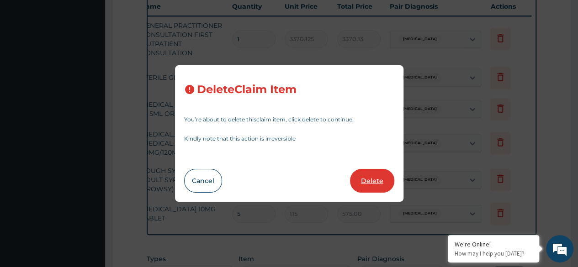
type input "2000"
type input "2000.00"
type input "5"
type input "115"
type input "575.00"
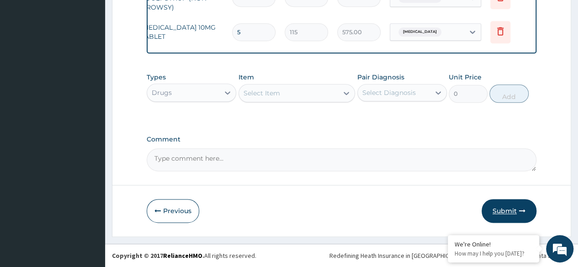
click at [503, 217] on button "Submit" at bounding box center [509, 211] width 55 height 24
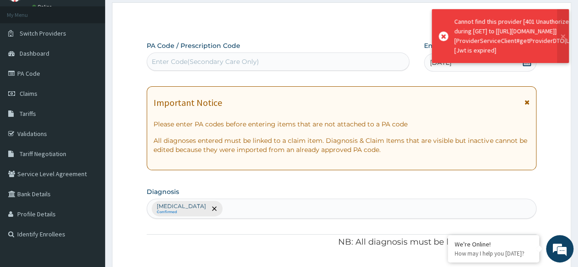
scroll to position [504, 0]
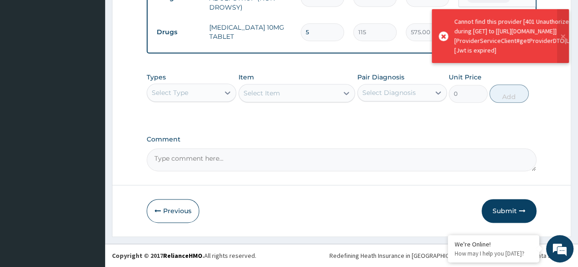
click at [533, 140] on label "Comment" at bounding box center [342, 140] width 390 height 8
click at [533, 148] on textarea "Comment" at bounding box center [342, 159] width 390 height 23
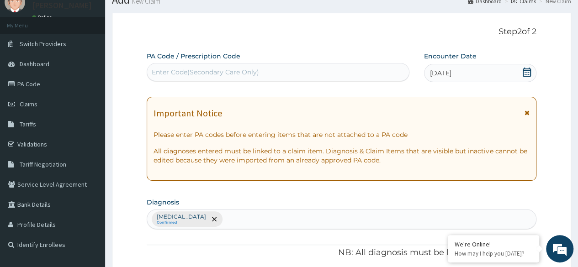
scroll to position [0, 0]
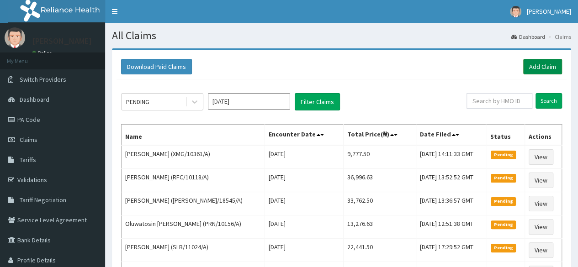
click at [544, 68] on link "Add Claim" at bounding box center [542, 67] width 39 height 16
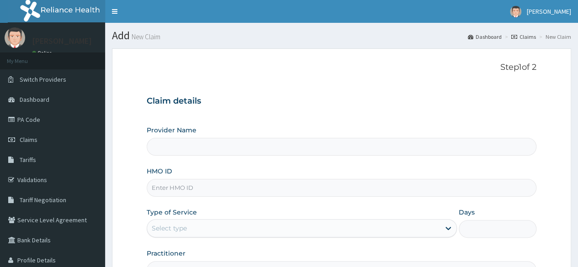
click at [342, 188] on input "HMO ID" at bounding box center [342, 188] width 390 height 18
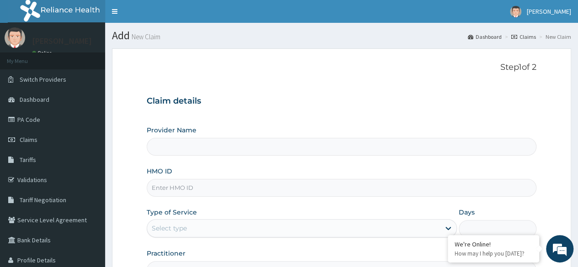
paste input "TGA/10023/A"
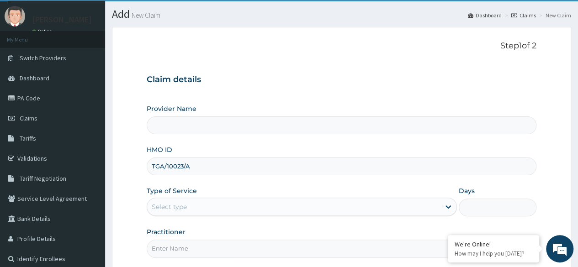
scroll to position [106, 0]
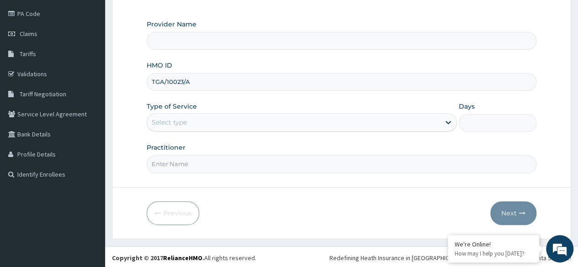
type input "TGA/10023/A"
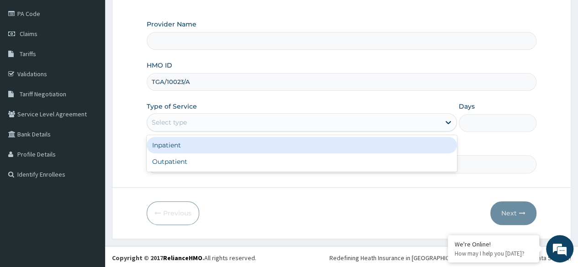
type input "Reliance Family Clinics (RFC)- [GEOGRAPHIC_DATA]"
click at [305, 162] on div "Outpatient" at bounding box center [302, 161] width 310 height 16
type input "1"
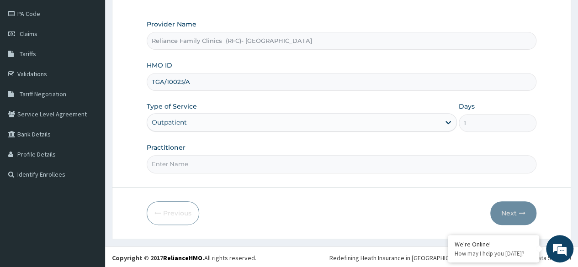
click at [306, 166] on input "Practitioner" at bounding box center [342, 164] width 390 height 18
type input "Dr [PERSON_NAME]"
click at [503, 212] on button "Next" at bounding box center [513, 213] width 46 height 24
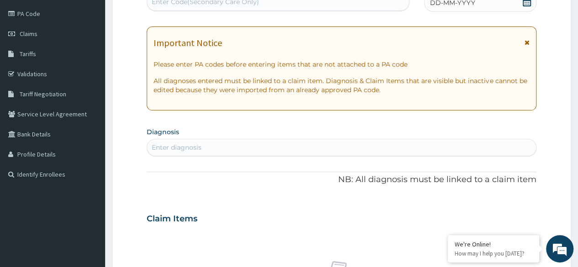
click at [524, 5] on icon at bounding box center [527, 1] width 8 height 9
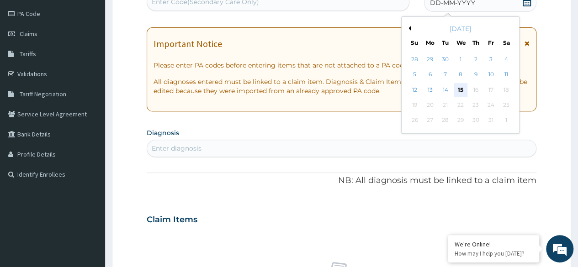
click at [461, 95] on div "15" at bounding box center [460, 90] width 14 height 14
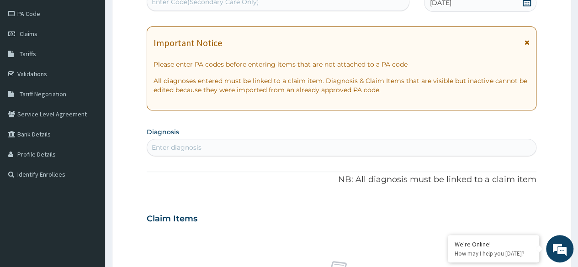
paste input "p"
type input "pseudo"
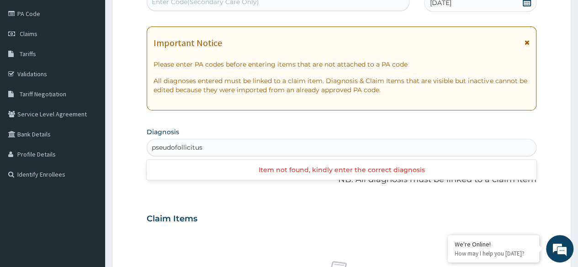
type input "pseudofollicitus"
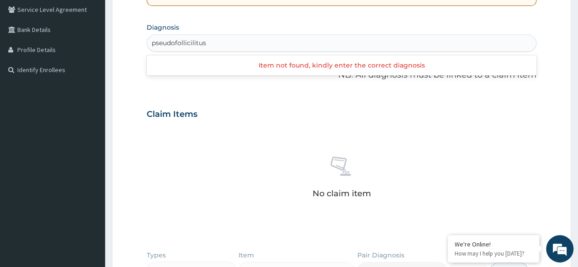
type input "pseudofollicilitus"
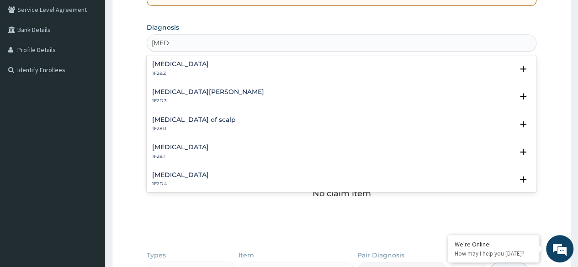
type input "tinea"
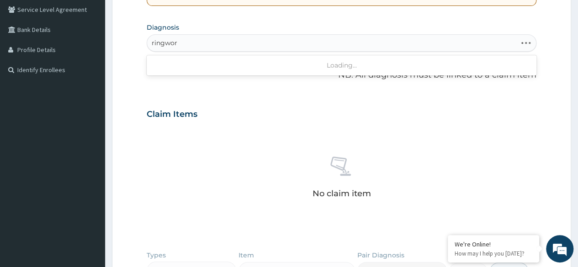
type input "ringworm"
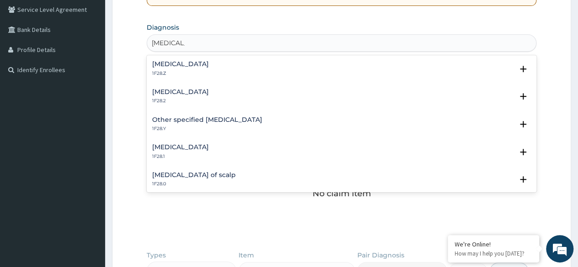
scroll to position [0, 0]
click at [271, 66] on div "Dermatophytosis, unspecified 1F28.Z" at bounding box center [341, 68] width 379 height 16
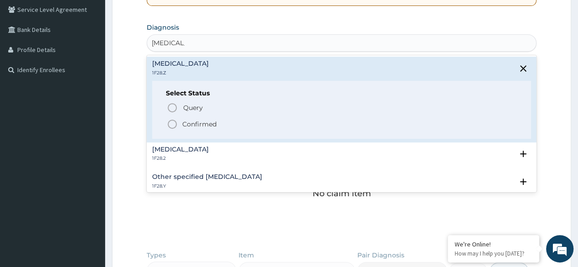
click at [210, 124] on p "Confirmed" at bounding box center [199, 124] width 34 height 9
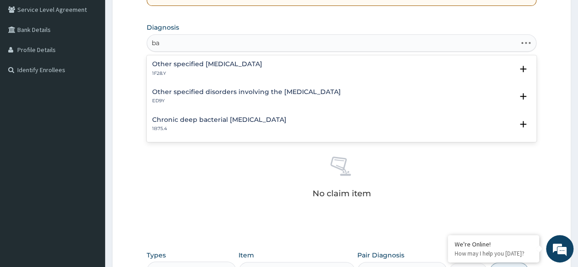
type input "b"
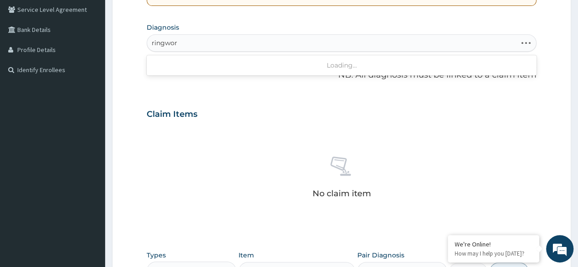
type input "ringworm"
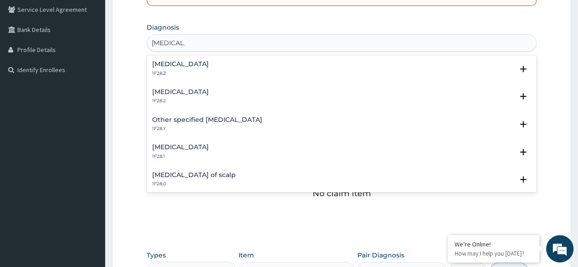
click at [276, 69] on div "Dermatophytosis, unspecified 1F28.Z" at bounding box center [341, 69] width 379 height 16
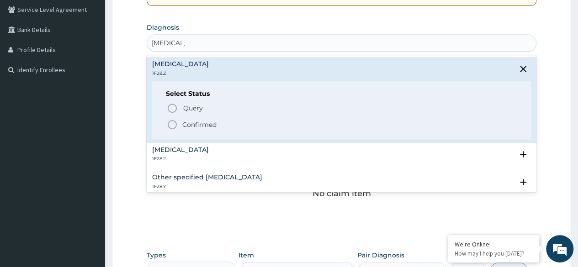
click at [223, 124] on span "Confirmed" at bounding box center [342, 124] width 350 height 11
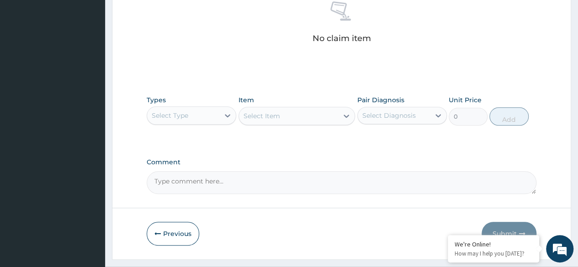
scroll to position [390, 0]
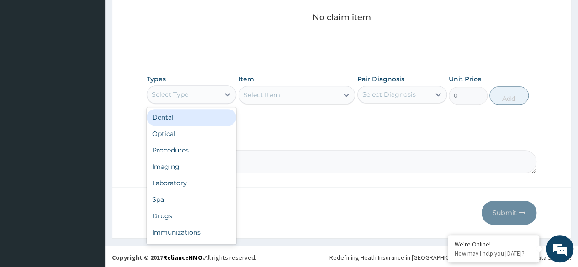
click at [196, 150] on div "Procedures" at bounding box center [192, 150] width 90 height 16
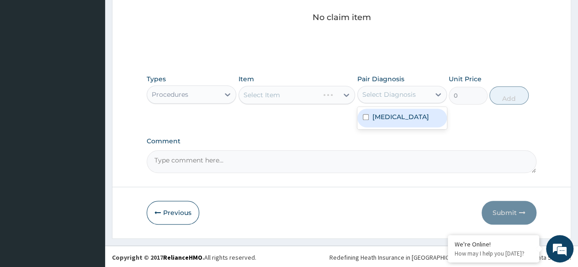
click at [403, 122] on label "Dermatophytosis, unspecified" at bounding box center [400, 116] width 57 height 9
checkbox input "true"
click at [323, 95] on div "Select Item" at bounding box center [296, 95] width 117 height 18
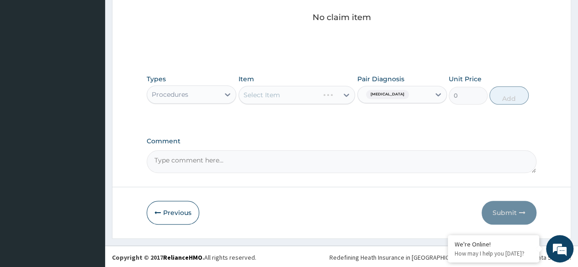
click at [321, 91] on div "Select Item" at bounding box center [296, 95] width 117 height 18
click at [324, 93] on div "Select Item" at bounding box center [296, 95] width 117 height 18
click at [308, 95] on div "Select Item" at bounding box center [296, 95] width 117 height 18
click at [307, 97] on div "Select Item" at bounding box center [296, 95] width 117 height 18
click at [301, 96] on div "Select Item" at bounding box center [296, 95] width 117 height 18
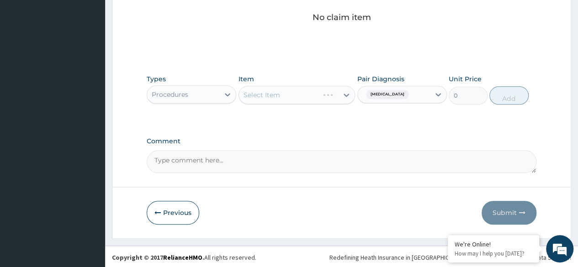
click at [309, 92] on div "Select Item" at bounding box center [296, 95] width 117 height 18
click at [322, 90] on div "Select Item" at bounding box center [296, 95] width 117 height 18
click at [326, 90] on div "Select Item" at bounding box center [296, 95] width 117 height 18
click at [322, 94] on div "Select Item" at bounding box center [296, 95] width 117 height 18
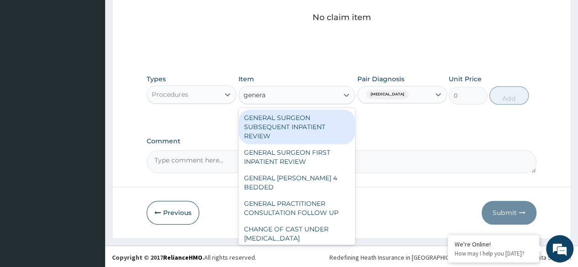
type input "general"
type input "5106.25"
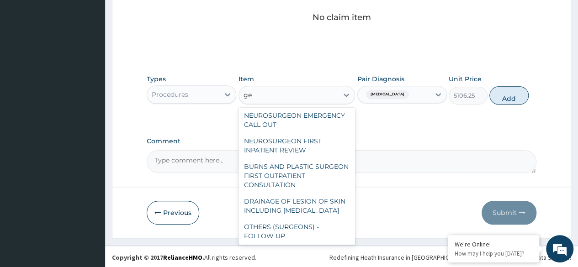
scroll to position [0, 0]
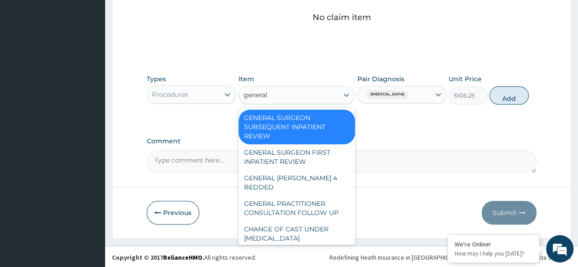
type input "general"
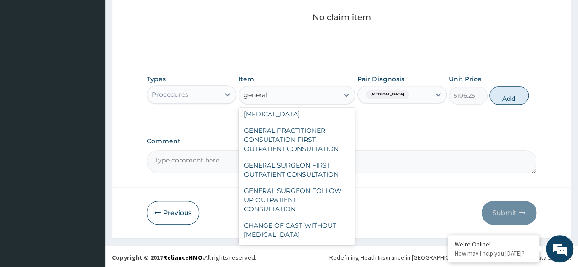
click at [317, 136] on div "GENERAL PRACTITIONER CONSULTATION FIRST OUTPATIENT CONSULTATION" at bounding box center [296, 139] width 117 height 35
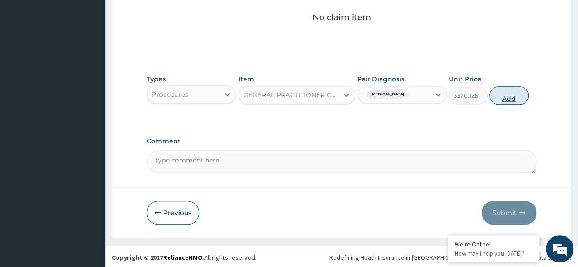
click at [508, 96] on button "Add" at bounding box center [508, 95] width 39 height 18
type input "0"
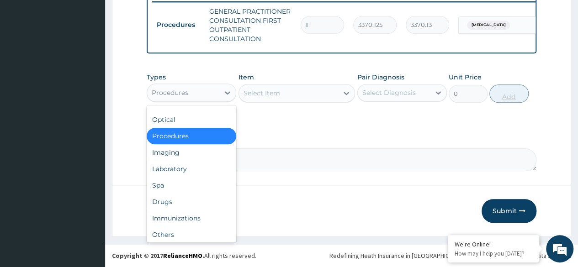
scroll to position [31, 0]
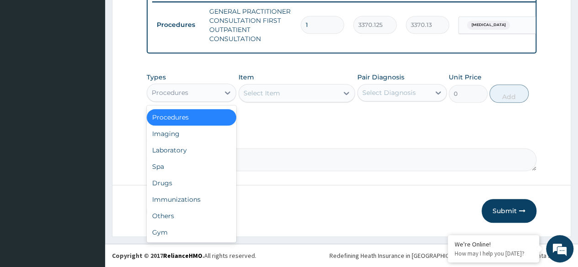
click at [193, 187] on div "Drugs" at bounding box center [192, 183] width 90 height 16
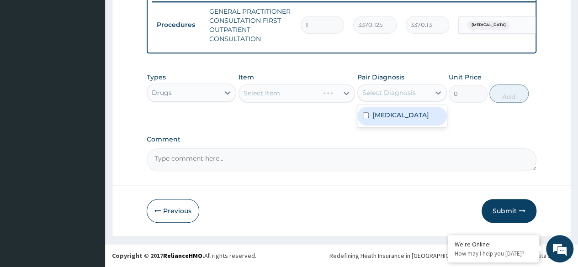
click at [408, 120] on label "Dermatophytosis, unspecified" at bounding box center [400, 115] width 57 height 9
checkbox input "true"
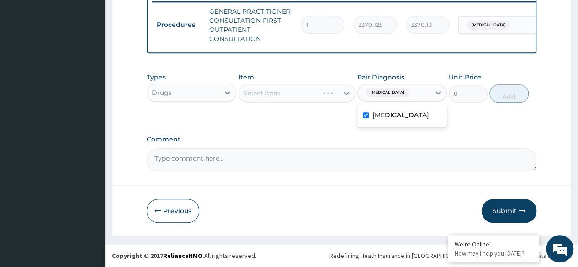
click at [314, 96] on div "Select Item" at bounding box center [296, 93] width 117 height 18
click at [313, 97] on div "Select Item" at bounding box center [296, 93] width 117 height 18
click at [317, 91] on div "Select Item" at bounding box center [296, 93] width 117 height 18
click at [318, 93] on div "Select Item" at bounding box center [296, 93] width 117 height 18
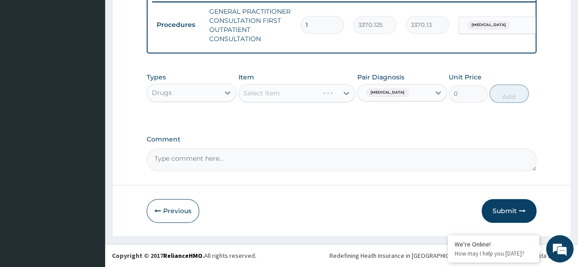
click at [312, 96] on div "Select Item" at bounding box center [296, 93] width 117 height 18
click at [319, 97] on div "Select Item" at bounding box center [296, 93] width 117 height 18
click at [313, 100] on div "Select Item" at bounding box center [296, 93] width 117 height 18
click at [323, 96] on div "Select Item" at bounding box center [296, 93] width 117 height 18
click at [326, 98] on div "Select Item" at bounding box center [296, 93] width 117 height 18
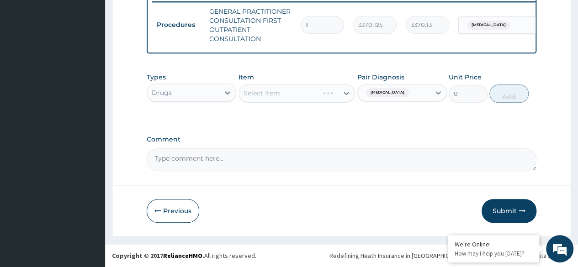
click at [323, 96] on div "Select Item" at bounding box center [296, 93] width 117 height 18
click at [325, 92] on div "Select Item" at bounding box center [296, 93] width 117 height 18
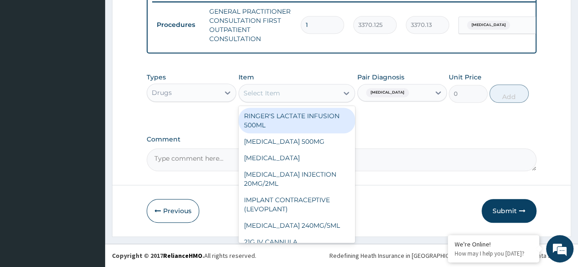
click at [253, 88] on div "Select Item" at bounding box center [289, 93] width 100 height 15
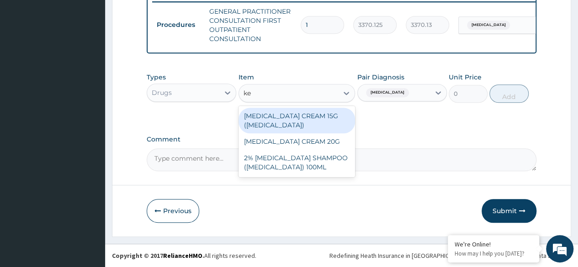
type input "ket"
click at [329, 143] on div "KETOCONAZOLE CREAM 20G" at bounding box center [296, 141] width 117 height 16
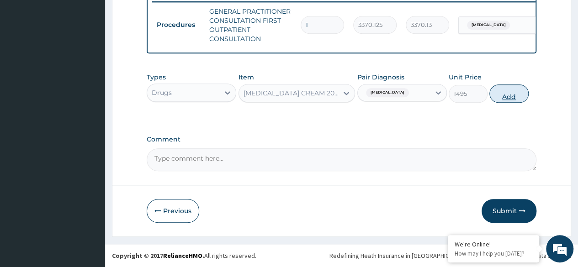
click at [507, 99] on button "Add" at bounding box center [508, 94] width 39 height 18
type input "0"
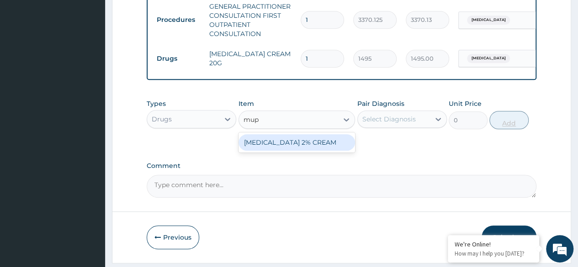
type input "mupi"
click at [330, 145] on div "MUPIROCIN 2% CREAM" at bounding box center [296, 142] width 117 height 16
type input "5750"
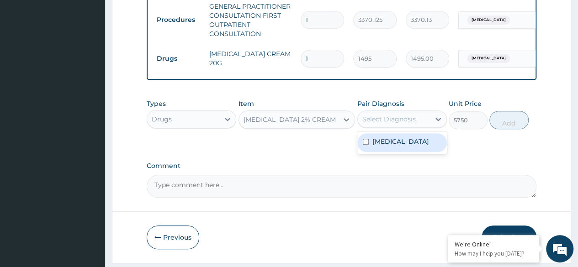
click at [419, 146] on label "Dermatophytosis, unspecified" at bounding box center [400, 141] width 57 height 9
checkbox input "true"
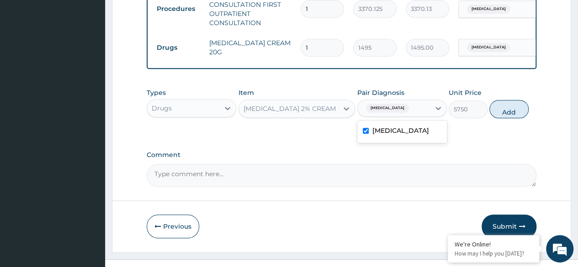
scroll to position [380, 0]
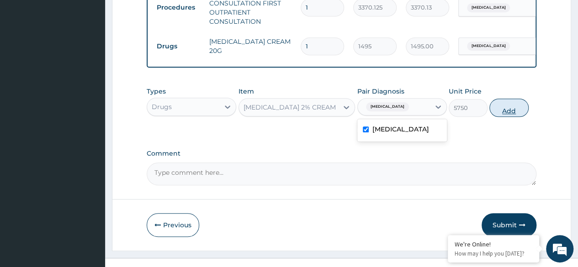
click at [508, 117] on button "Add" at bounding box center [508, 108] width 39 height 18
type input "0"
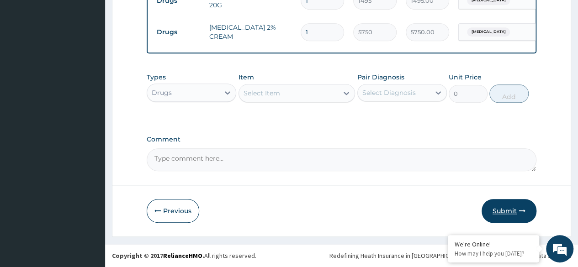
click at [509, 211] on button "Submit" at bounding box center [509, 211] width 55 height 24
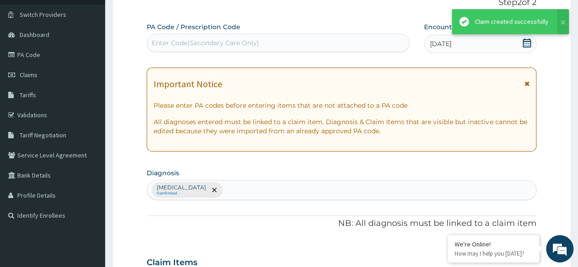
scroll to position [65, 0]
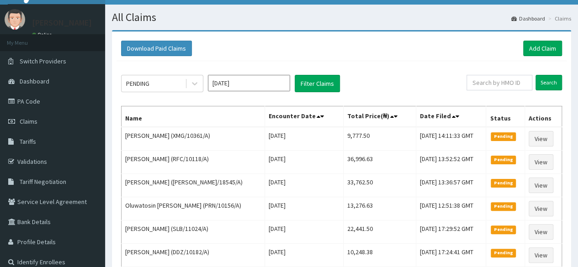
scroll to position [15, 0]
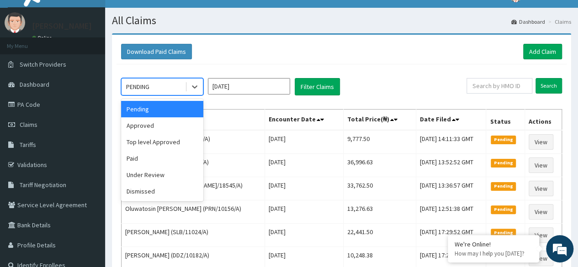
click at [146, 177] on div "Under Review" at bounding box center [162, 175] width 82 height 16
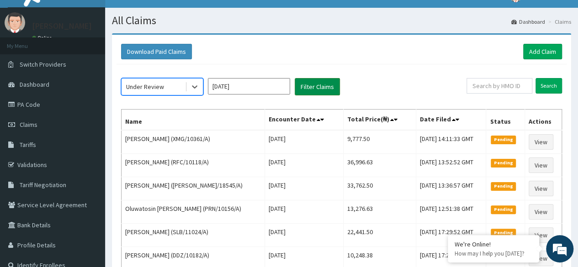
click at [316, 84] on button "Filter Claims" at bounding box center [317, 86] width 45 height 17
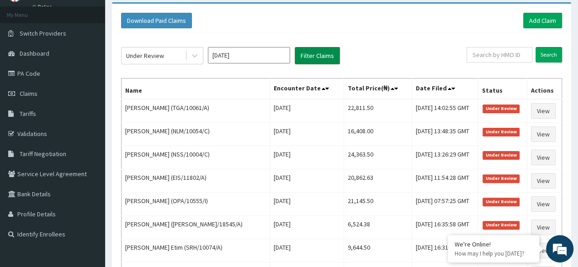
scroll to position [0, 0]
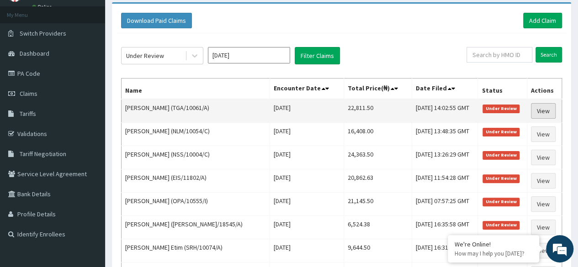
click at [545, 110] on link "View" at bounding box center [543, 111] width 25 height 16
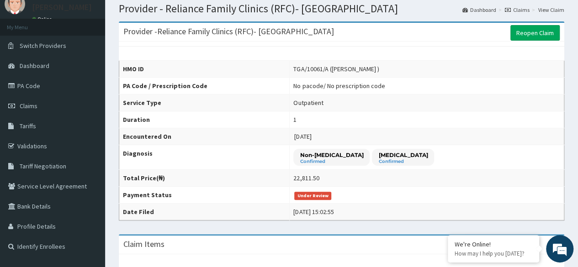
scroll to position [33, 0]
click at [529, 36] on link "Reopen Claim" at bounding box center [534, 34] width 49 height 16
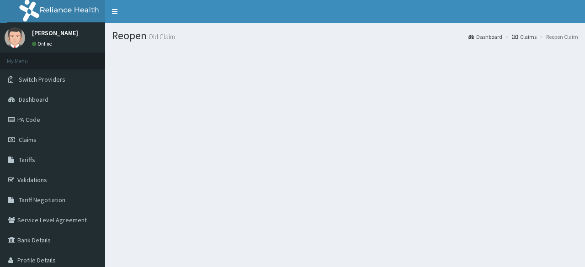
click at [338, 159] on div "Reopen Old Claim Dashboard Claims Reopen Claim" at bounding box center [345, 156] width 480 height 267
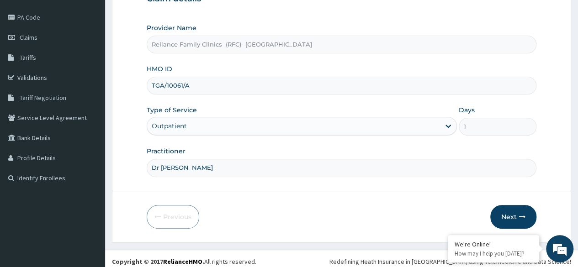
scroll to position [106, 0]
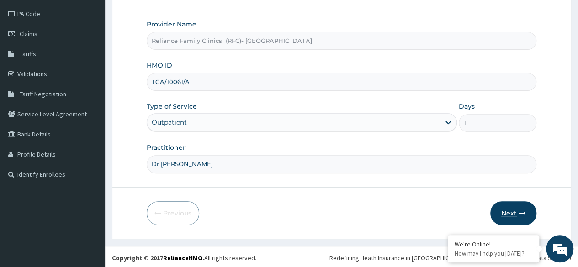
click at [512, 209] on button "Next" at bounding box center [513, 213] width 46 height 24
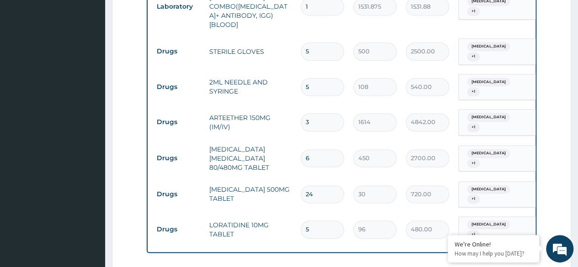
scroll to position [513, 0]
click at [323, 113] on input "3" at bounding box center [322, 122] width 43 height 18
type input "0.00"
type input "1"
type input "1614.00"
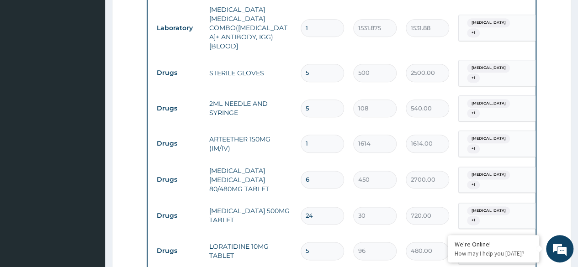
scroll to position [509, 0]
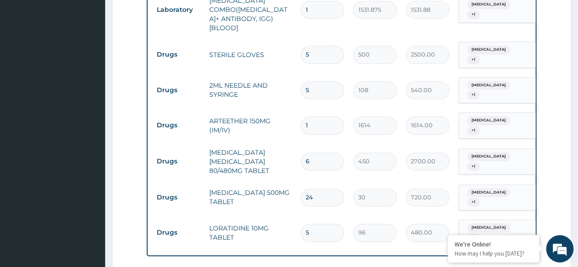
type input "1"
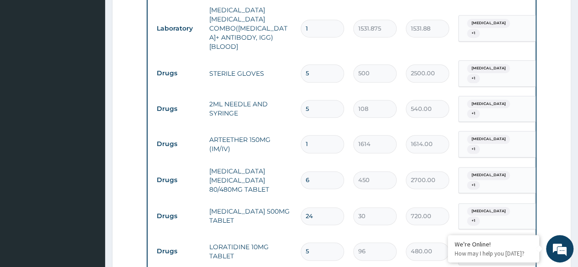
scroll to position [647, 0]
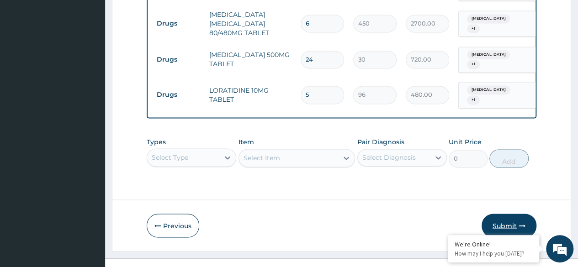
click at [506, 216] on button "Submit" at bounding box center [509, 226] width 55 height 24
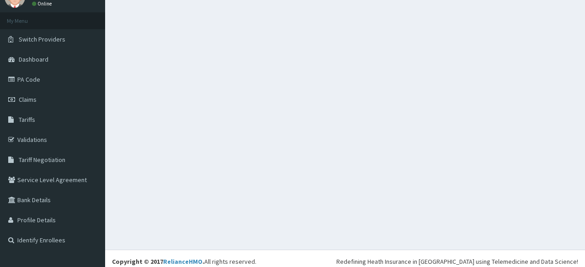
scroll to position [46, 0]
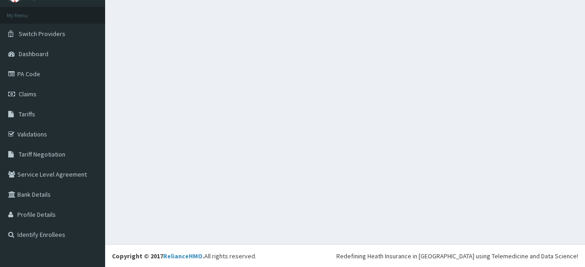
click at [538, 188] on div "All Claims Dashboard Claims" at bounding box center [345, 110] width 480 height 267
click at [537, 153] on div "All Claims Dashboard Claims" at bounding box center [345, 110] width 480 height 267
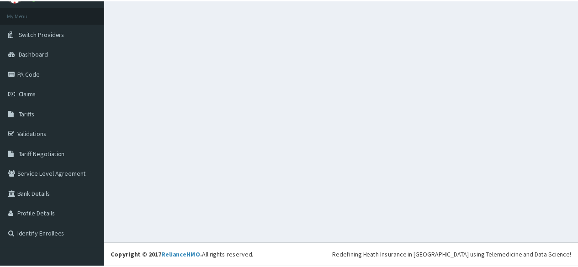
scroll to position [0, 0]
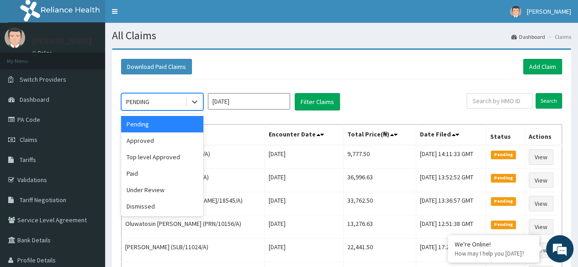
click at [174, 192] on div "Under Review" at bounding box center [162, 190] width 82 height 16
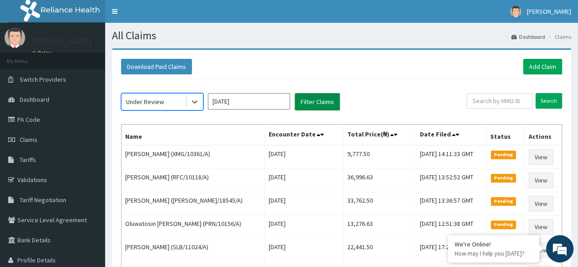
click at [326, 106] on button "Filter Claims" at bounding box center [317, 101] width 45 height 17
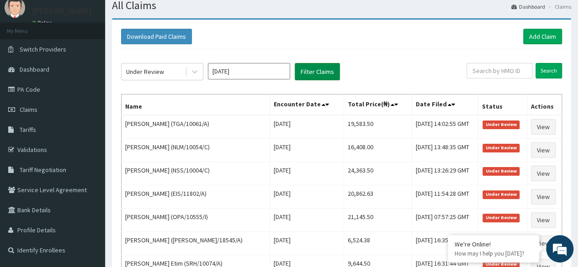
scroll to position [31, 0]
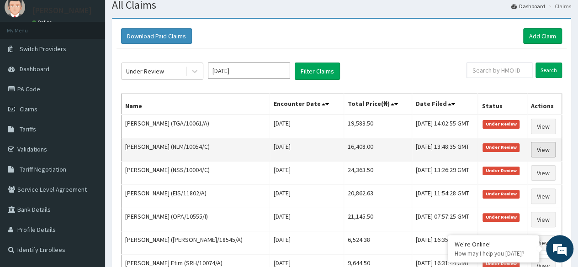
click at [544, 151] on link "View" at bounding box center [543, 150] width 25 height 16
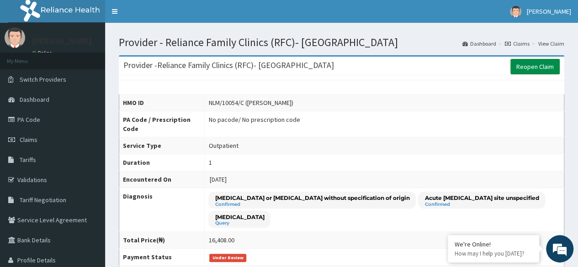
click at [536, 68] on link "Reopen Claim" at bounding box center [534, 67] width 49 height 16
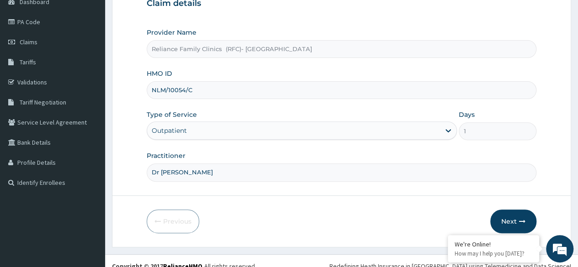
scroll to position [106, 0]
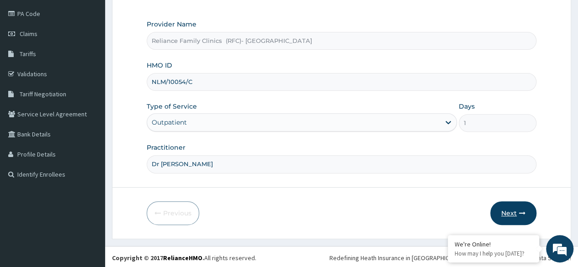
click at [513, 212] on button "Next" at bounding box center [513, 213] width 46 height 24
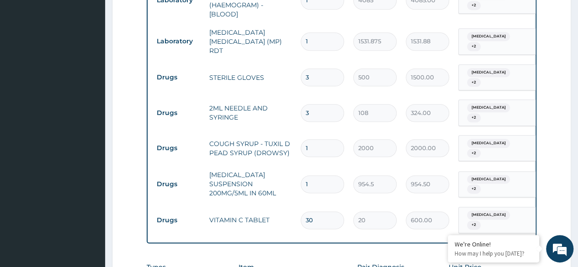
scroll to position [485, 0]
click at [319, 113] on input "3" at bounding box center [322, 114] width 43 height 18
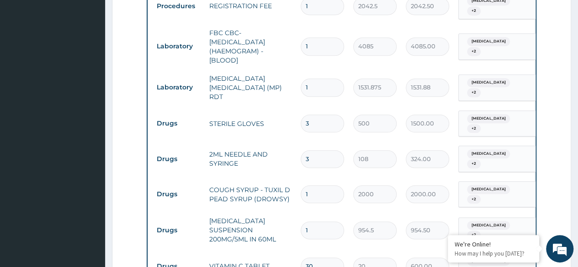
scroll to position [439, 0]
click at [324, 122] on input "3" at bounding box center [322, 123] width 43 height 18
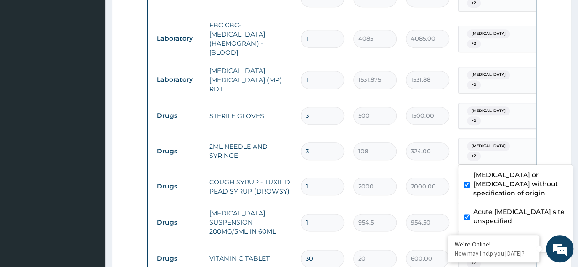
scroll to position [447, 0]
checkbox input "false"
click at [322, 116] on input "3" at bounding box center [322, 116] width 43 height 18
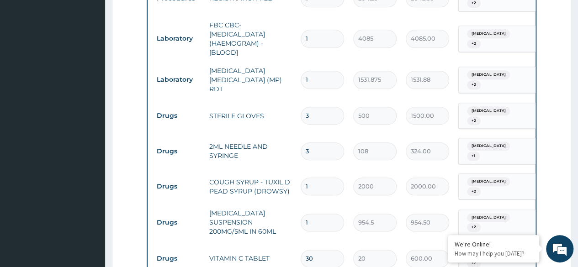
type input "0.00"
type input "1"
type input "500.00"
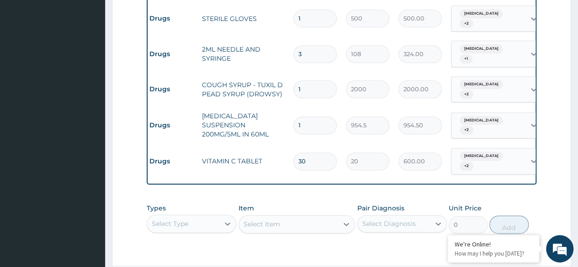
scroll to position [0, 0]
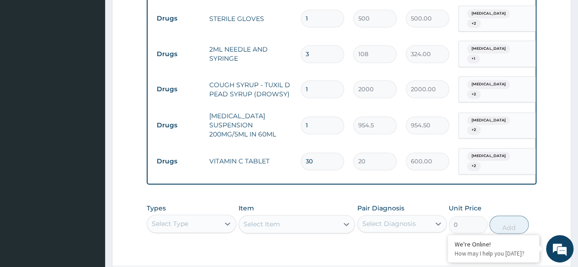
type input "1"
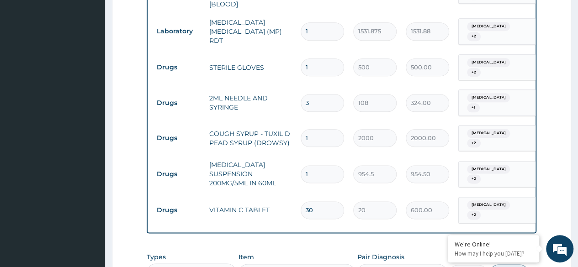
scroll to position [494, 0]
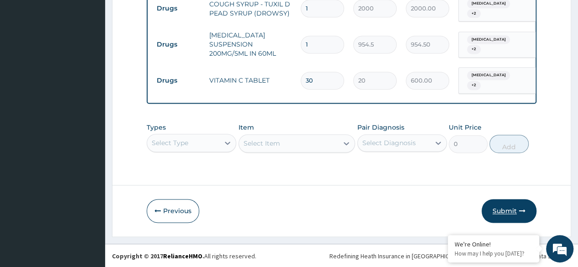
click at [508, 214] on button "Submit" at bounding box center [509, 211] width 55 height 24
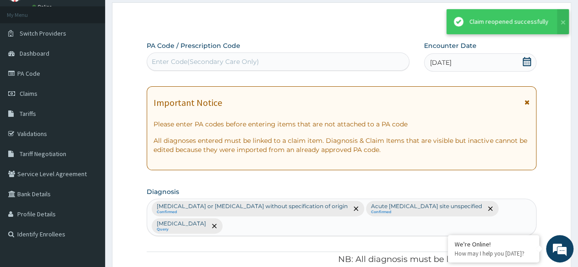
scroll to position [627, 0]
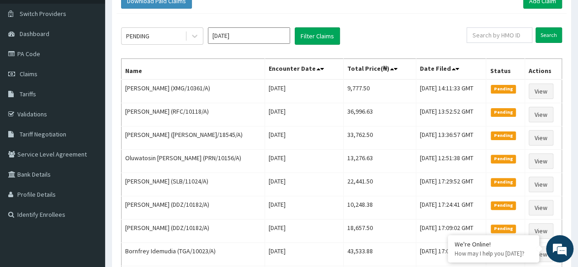
scroll to position [68, 0]
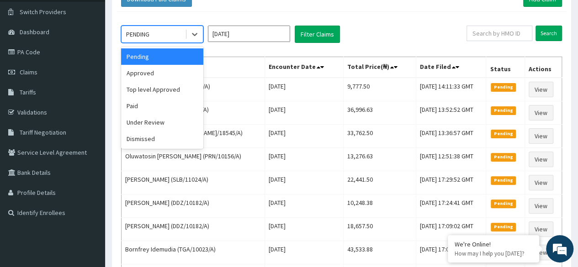
click at [133, 124] on div "Under Review" at bounding box center [162, 122] width 82 height 16
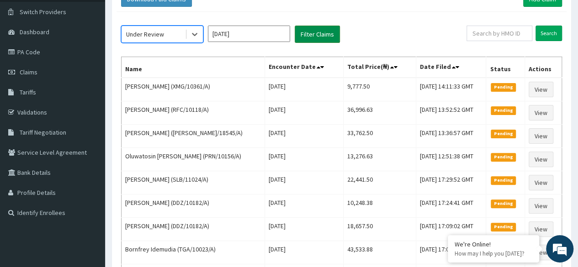
click at [323, 34] on button "Filter Claims" at bounding box center [317, 34] width 45 height 17
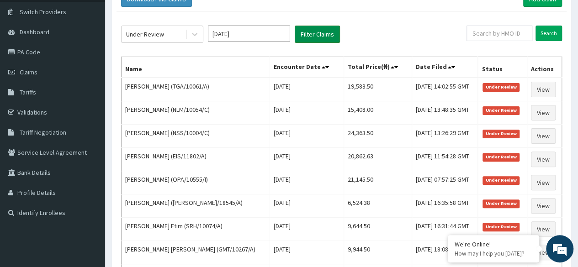
scroll to position [0, 0]
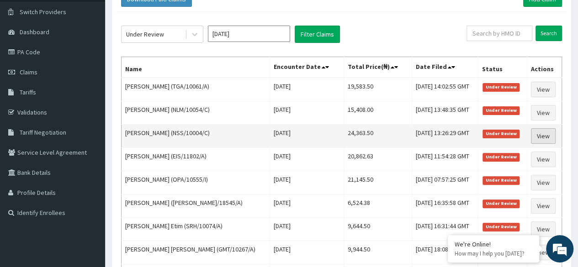
click at [541, 135] on link "View" at bounding box center [543, 136] width 25 height 16
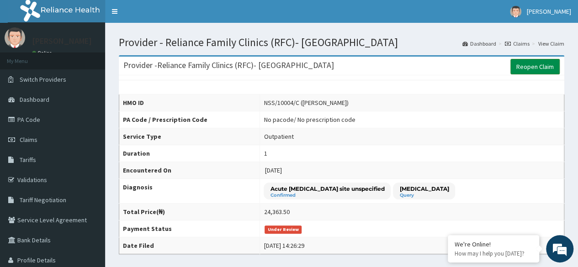
click at [533, 69] on link "Reopen Claim" at bounding box center [534, 67] width 49 height 16
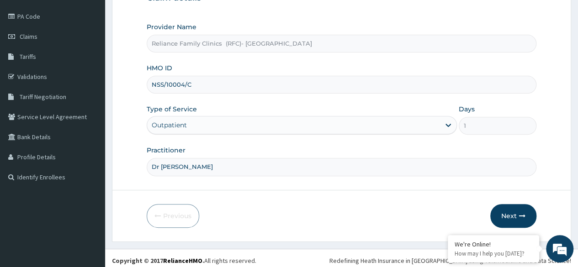
scroll to position [106, 0]
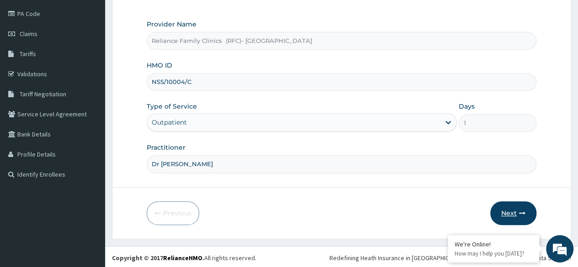
click at [513, 215] on button "Next" at bounding box center [513, 213] width 46 height 24
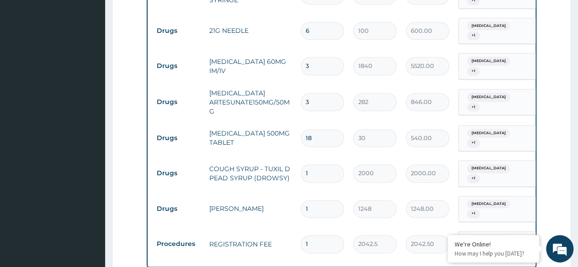
scroll to position [0, 0]
click at [318, 66] on input "3" at bounding box center [322, 66] width 43 height 18
type input "0.00"
type input "1"
type input "1840.00"
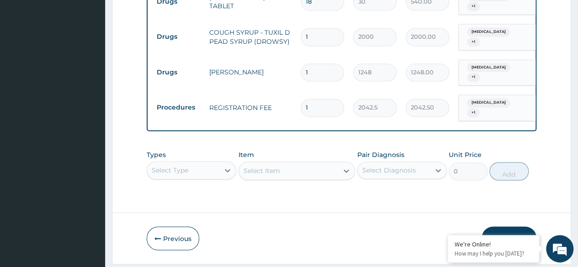
scroll to position [715, 0]
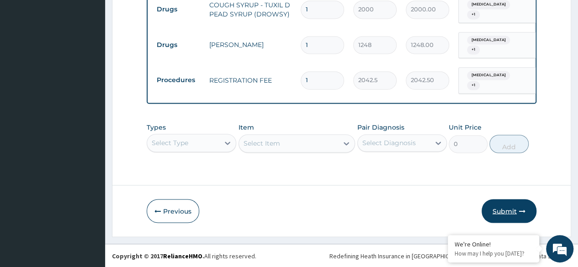
click at [511, 213] on button "Submit" at bounding box center [509, 211] width 55 height 24
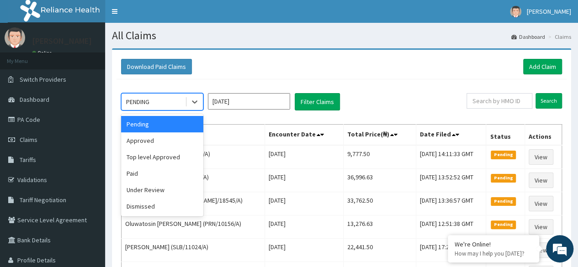
click at [144, 193] on div "Under Review" at bounding box center [162, 190] width 82 height 16
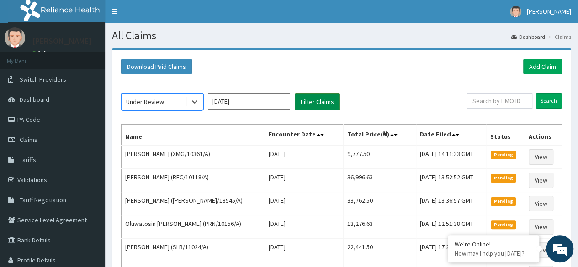
click at [315, 101] on button "Filter Claims" at bounding box center [317, 101] width 45 height 17
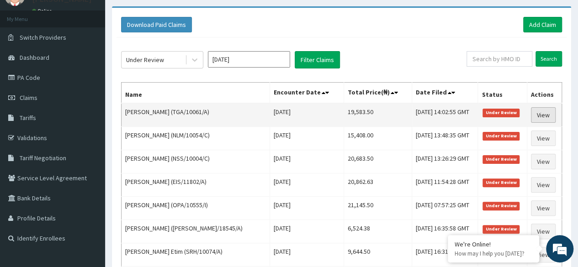
click at [546, 114] on link "View" at bounding box center [543, 115] width 25 height 16
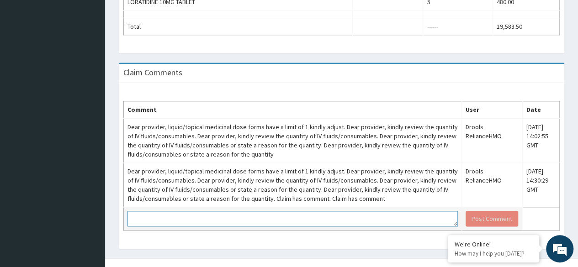
click at [407, 211] on textarea at bounding box center [292, 219] width 330 height 16
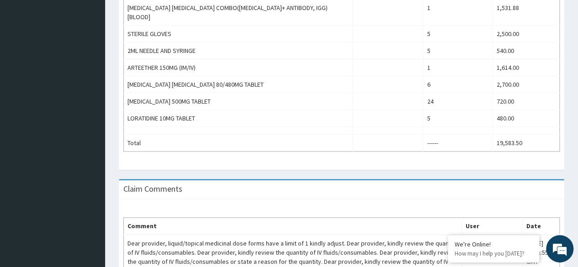
scroll to position [492, 0]
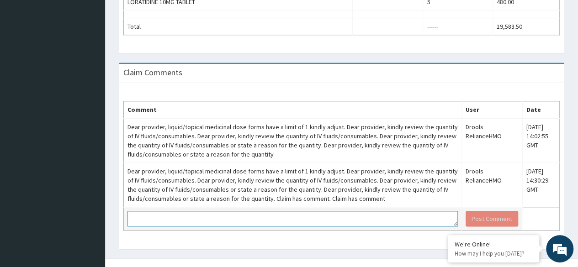
click at [415, 211] on textarea at bounding box center [292, 219] width 330 height 16
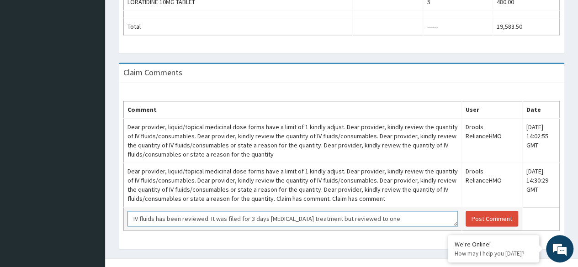
drag, startPoint x: 371, startPoint y: 205, endPoint x: 131, endPoint y: 207, distance: 240.8
click at [131, 211] on textarea "IV fluids has been reviewed. It was filed for 3 days [MEDICAL_DATA] treatment b…" at bounding box center [292, 219] width 330 height 16
type textarea "IV fluids has been reviewed. It was filed for 3 days [MEDICAL_DATA] treatment b…"
click at [485, 211] on button "Post Comment" at bounding box center [492, 219] width 53 height 16
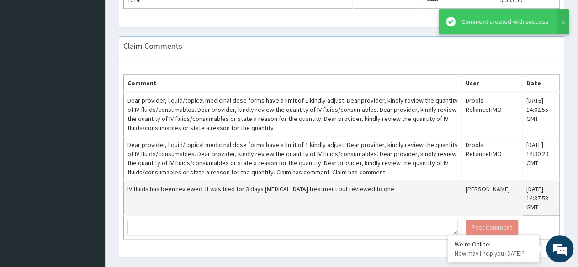
scroll to position [527, 0]
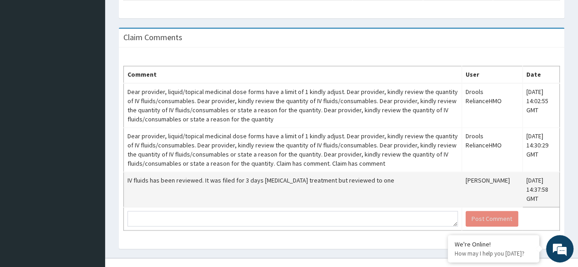
click at [542, 29] on div "Claim Comments" at bounding box center [341, 38] width 445 height 19
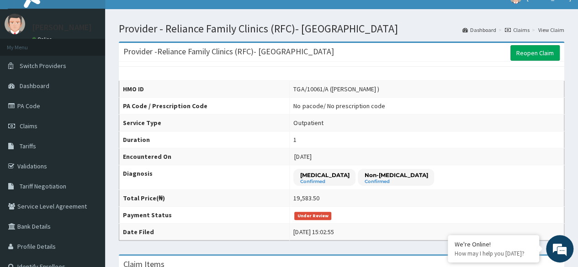
scroll to position [0, 0]
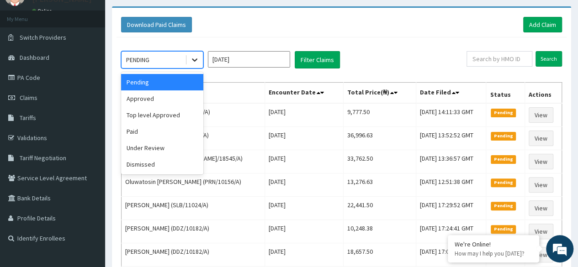
click at [196, 61] on icon at bounding box center [194, 59] width 9 height 9
click at [167, 148] on div "Under Review" at bounding box center [162, 148] width 82 height 16
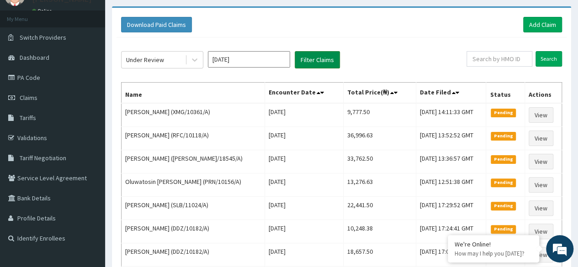
click at [311, 55] on button "Filter Claims" at bounding box center [317, 59] width 45 height 17
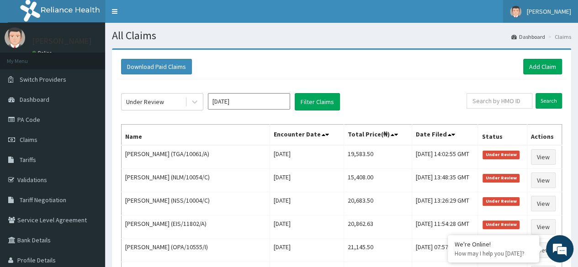
click at [545, 17] on link "[PERSON_NAME]" at bounding box center [540, 11] width 75 height 23
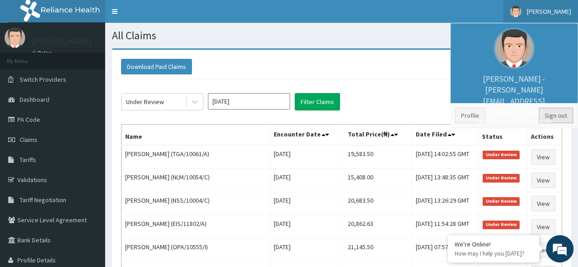
click at [557, 115] on link "Sign out" at bounding box center [556, 116] width 34 height 16
